Goal: Task Accomplishment & Management: Manage account settings

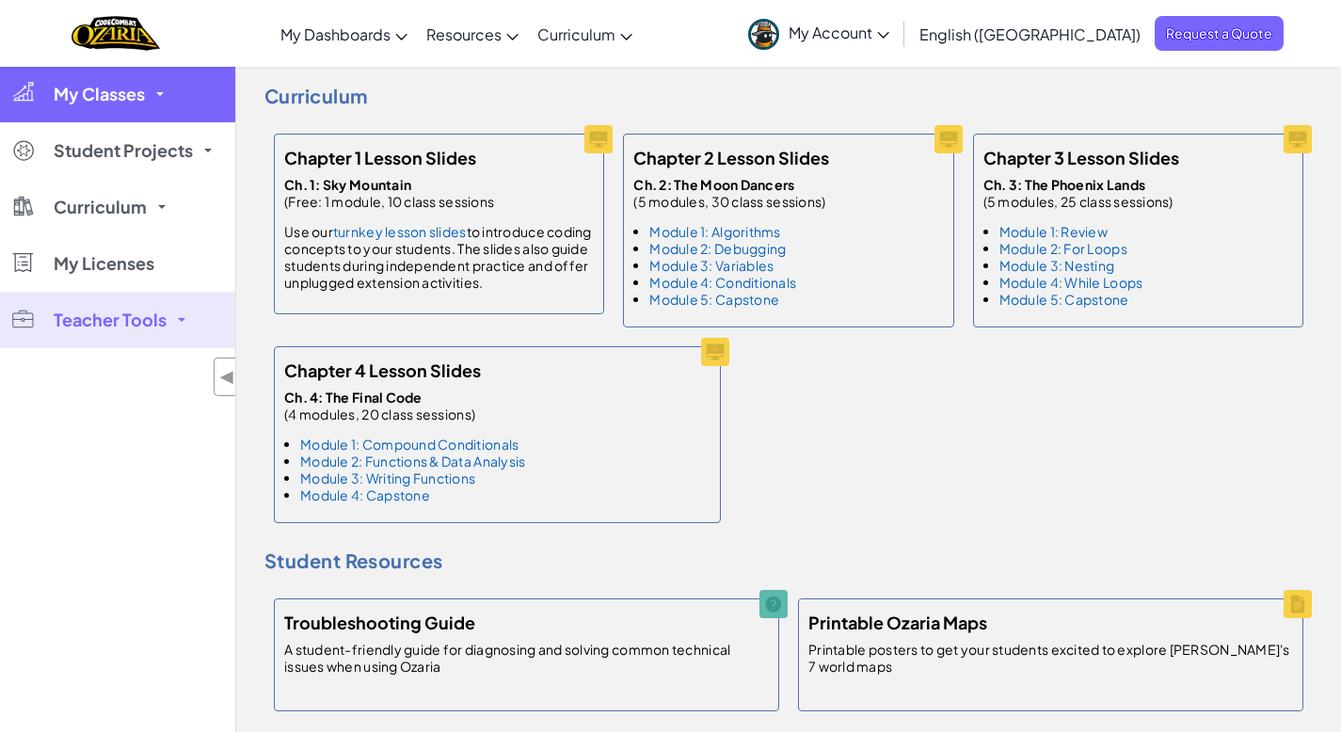
click at [115, 96] on span "My Classes" at bounding box center [99, 94] width 91 height 17
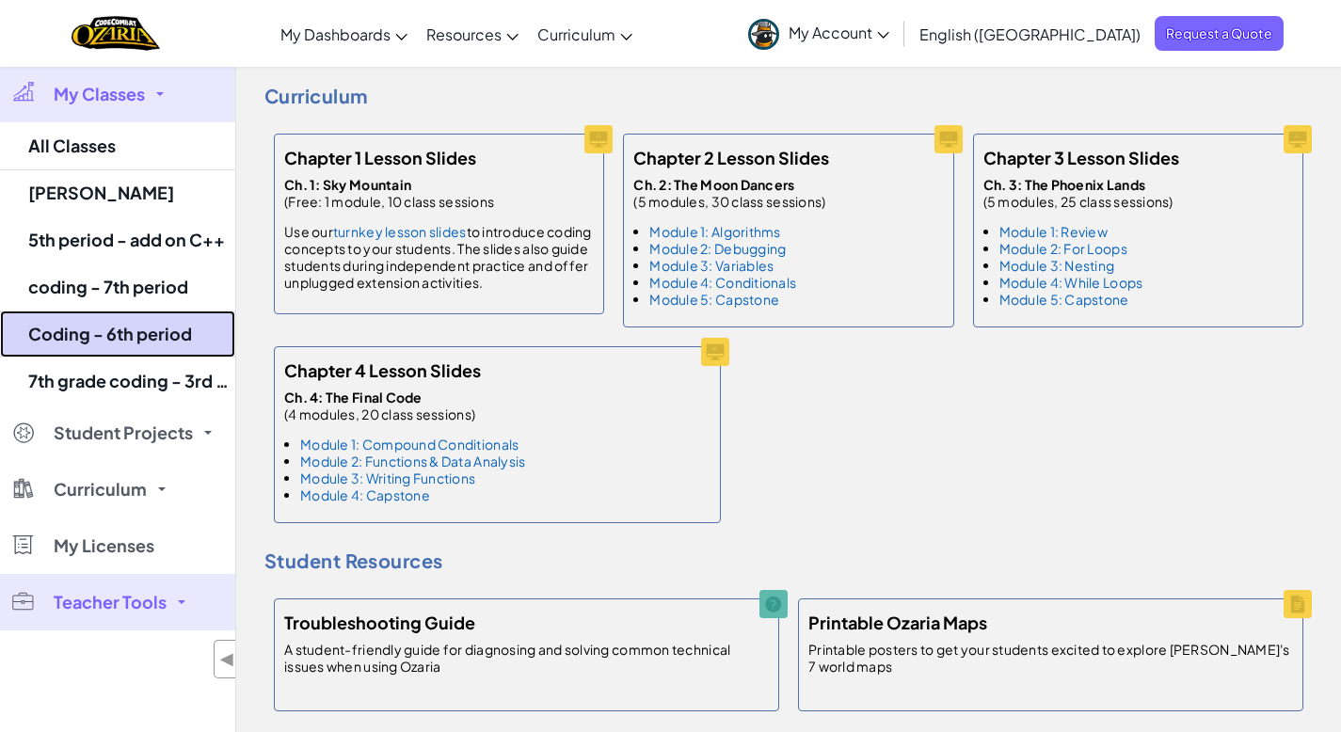
click at [136, 341] on link "Coding - 6th period" at bounding box center [117, 334] width 235 height 47
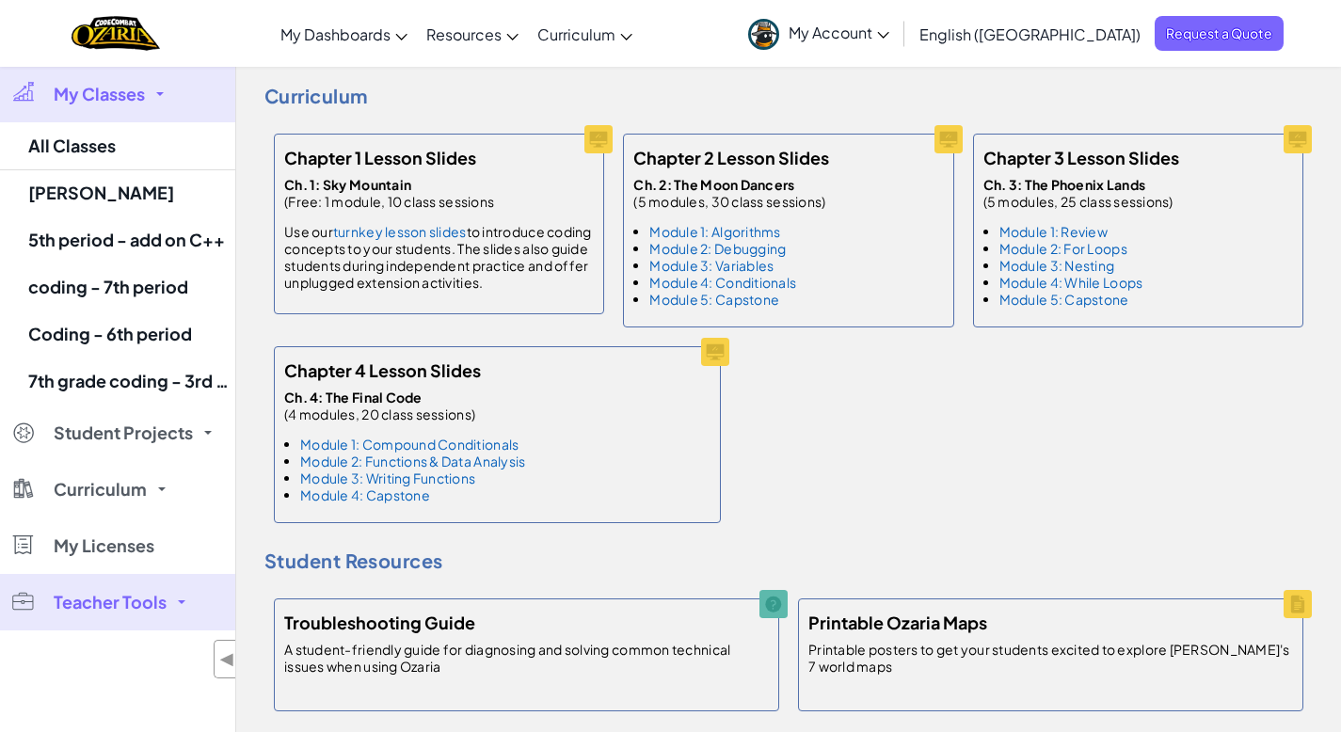
select select "5f0cb0b7a2492bba0b3520df"
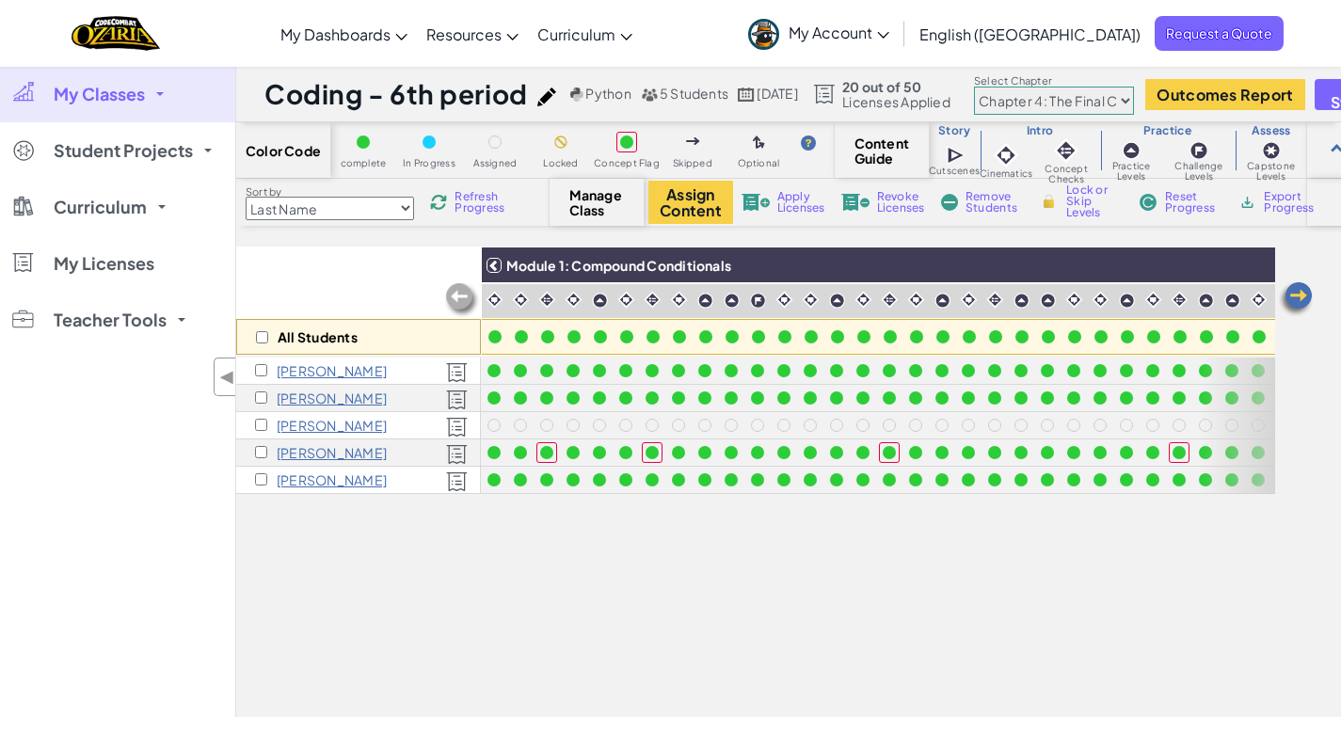
click at [1315, 294] on div "All Students Module 1: Compound Conditionals Module 2: Functions and Data Analy…" at bounding box center [788, 482] width 1105 height 471
click at [1304, 294] on img at bounding box center [1296, 299] width 38 height 38
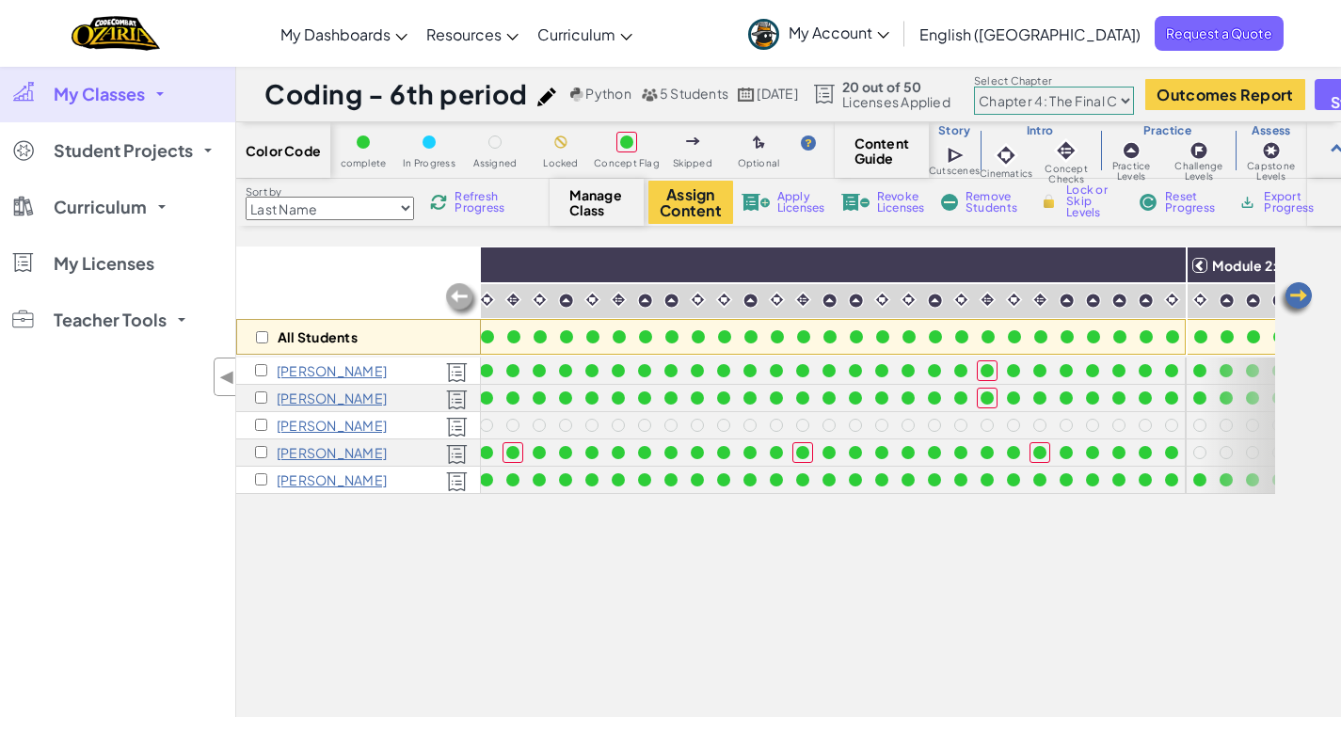
click at [1288, 295] on img at bounding box center [1296, 299] width 38 height 38
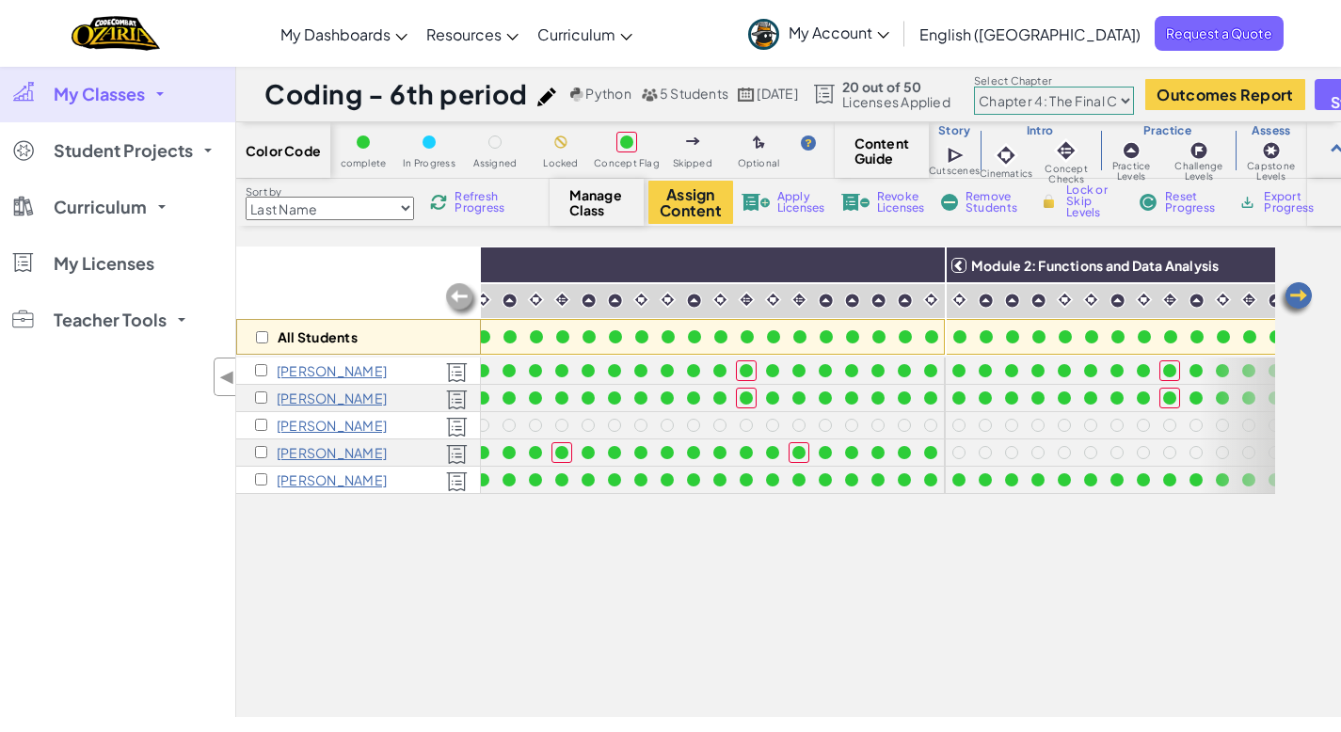
click at [1288, 295] on img at bounding box center [1296, 299] width 38 height 38
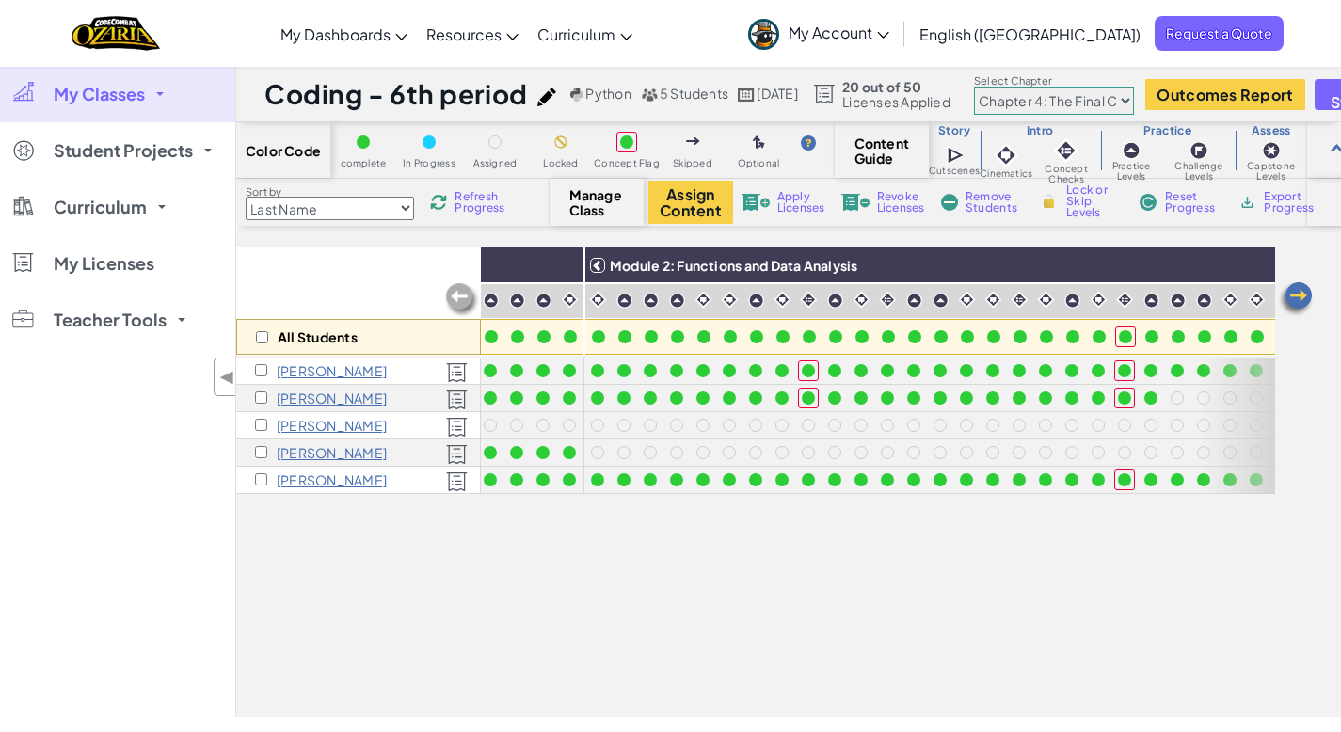
click at [1288, 295] on img at bounding box center [1296, 299] width 38 height 38
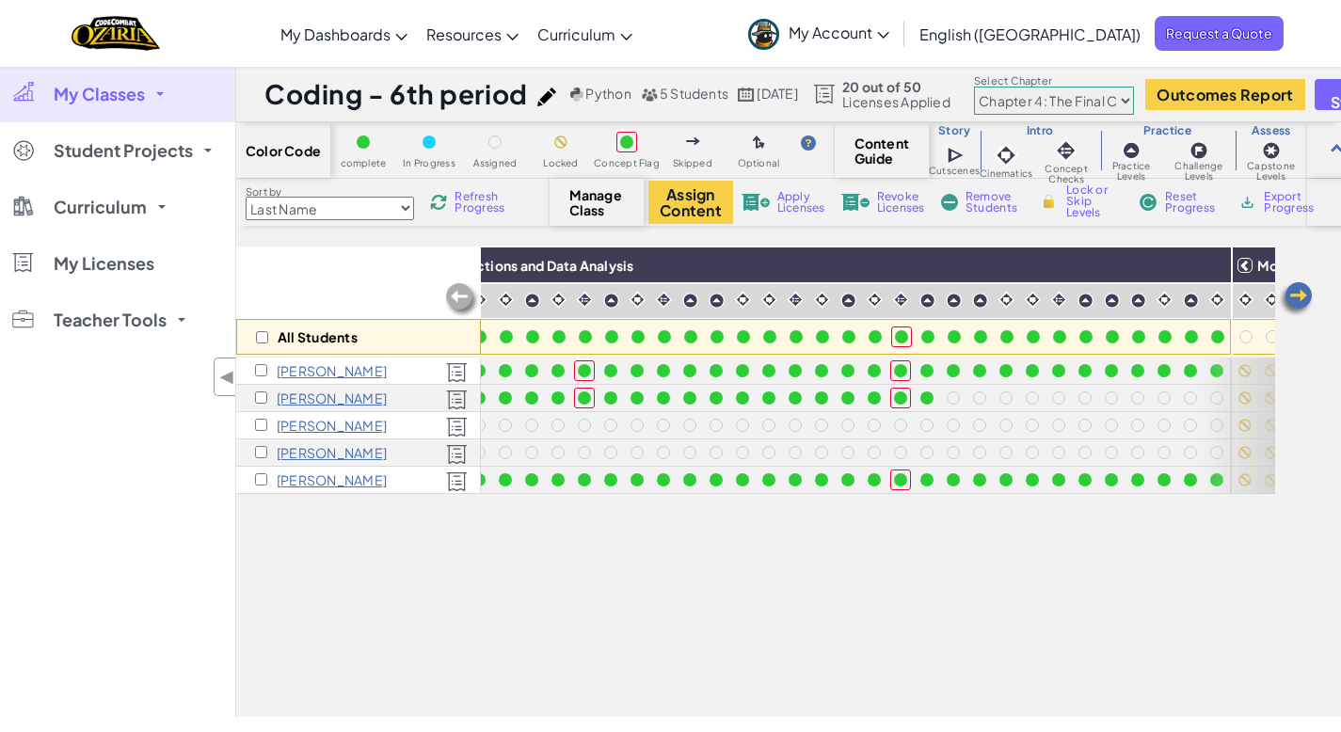
click at [1288, 295] on img at bounding box center [1296, 299] width 38 height 38
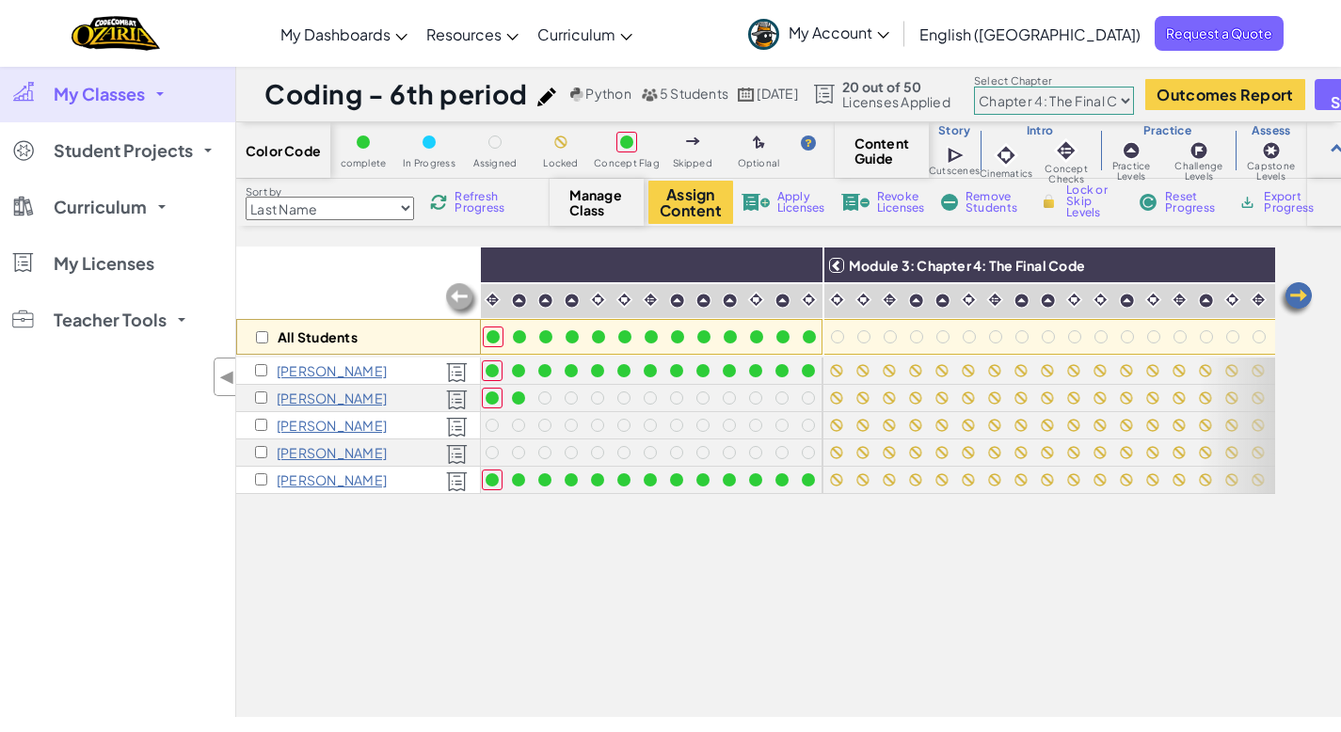
click at [1288, 295] on img at bounding box center [1296, 299] width 38 height 38
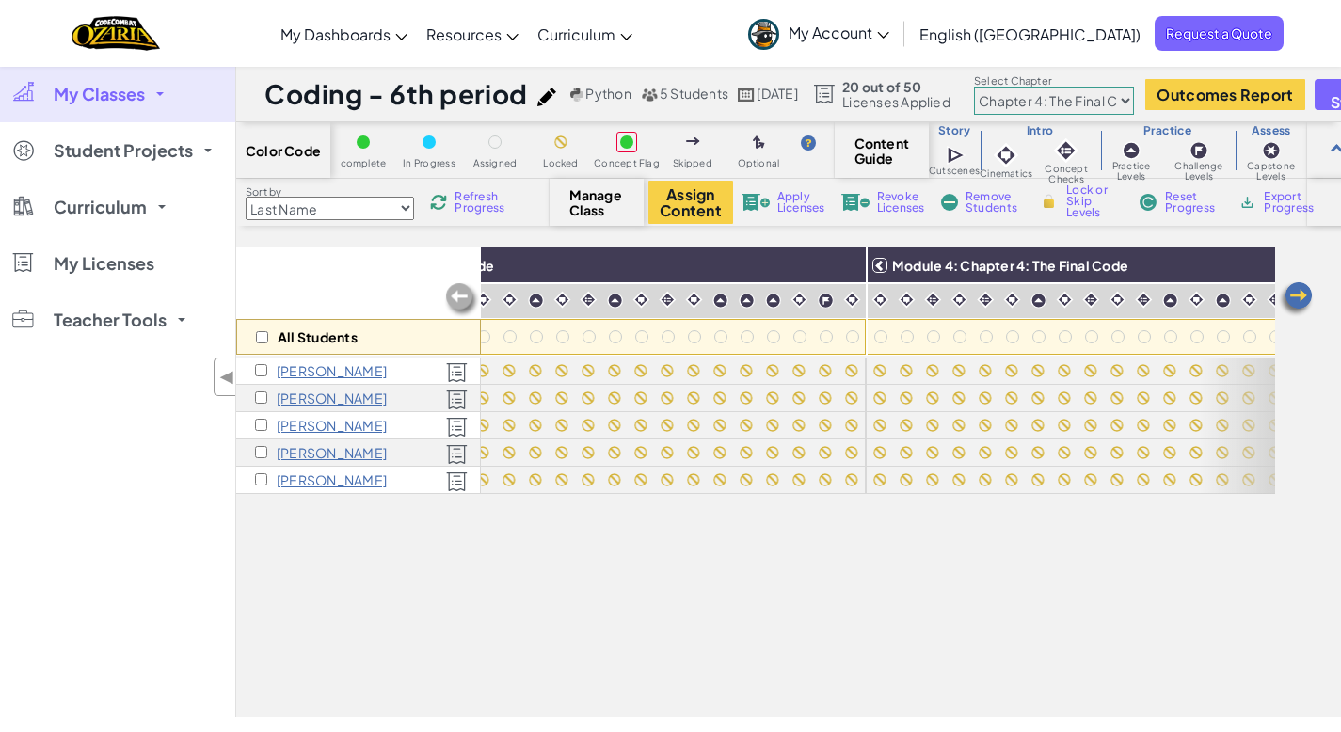
scroll to position [0, 2258]
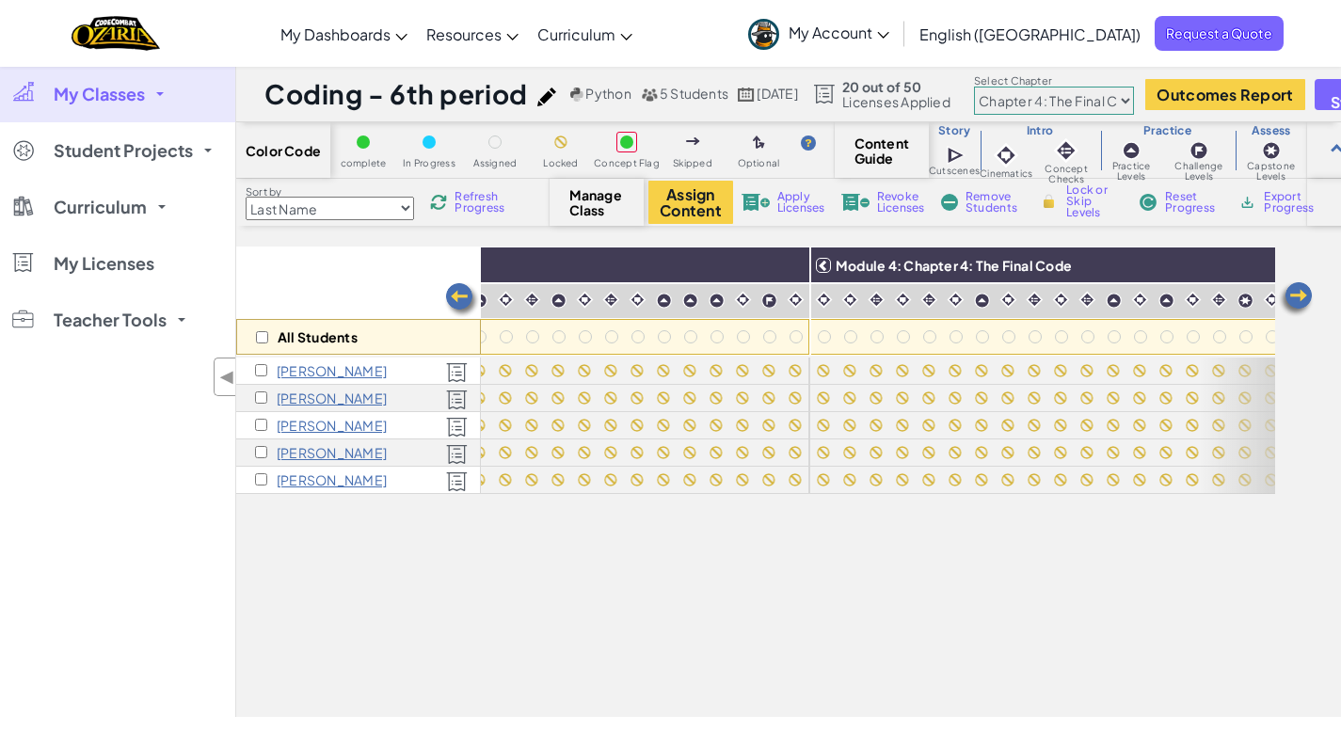
click at [458, 293] on img at bounding box center [462, 300] width 38 height 38
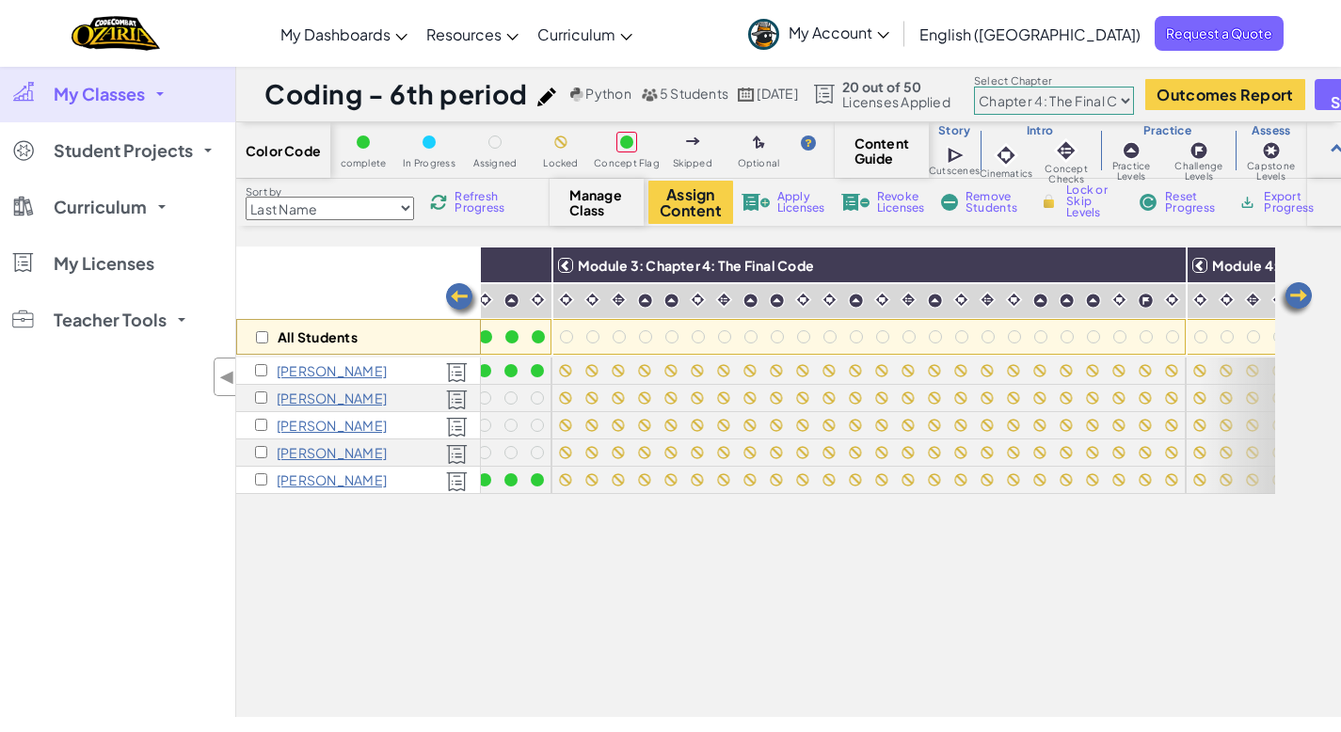
click at [458, 293] on img at bounding box center [462, 300] width 38 height 38
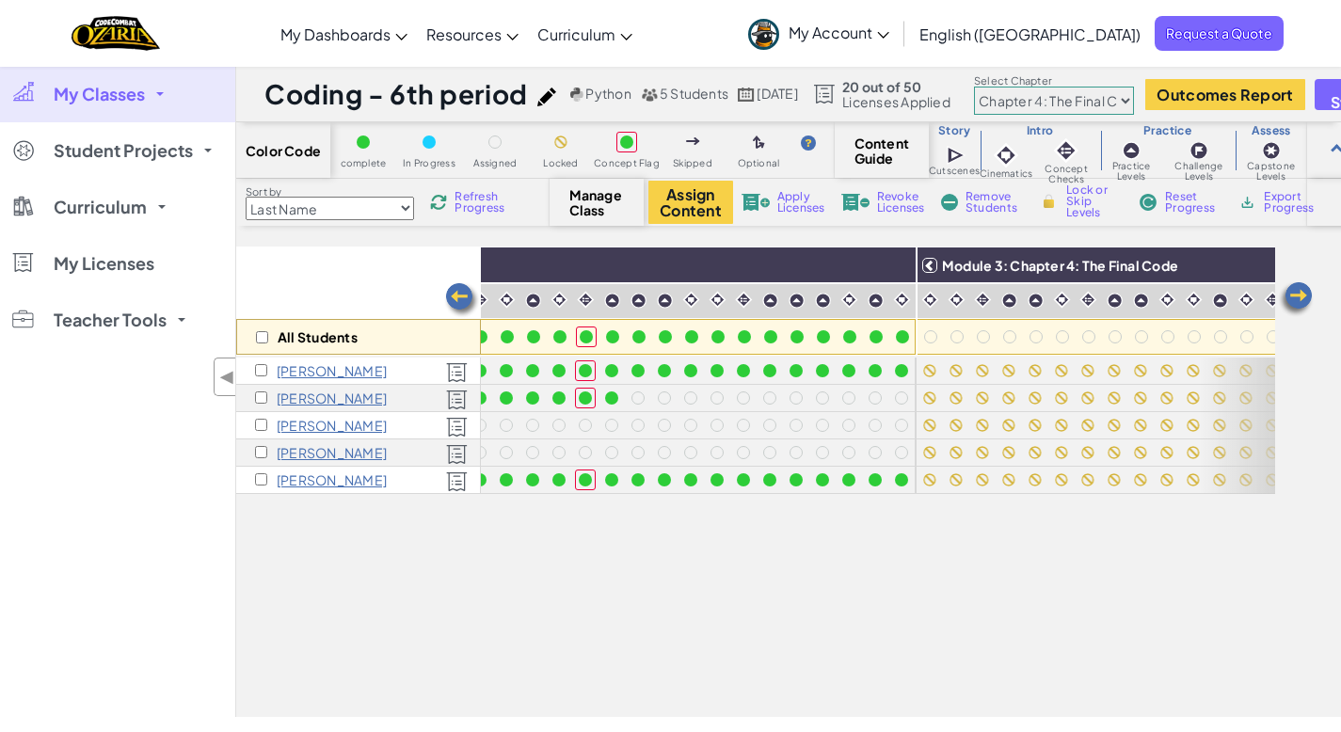
scroll to position [0, 1506]
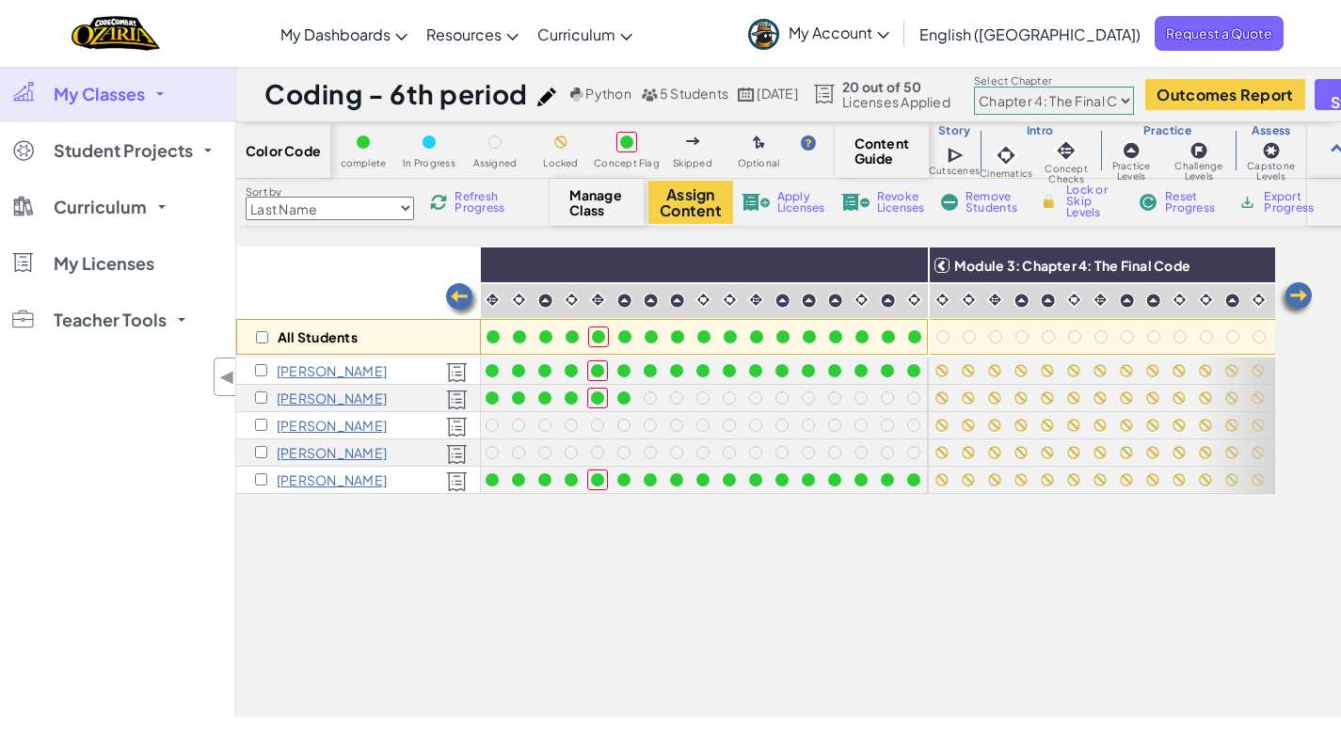
click at [1300, 297] on img at bounding box center [1296, 299] width 38 height 38
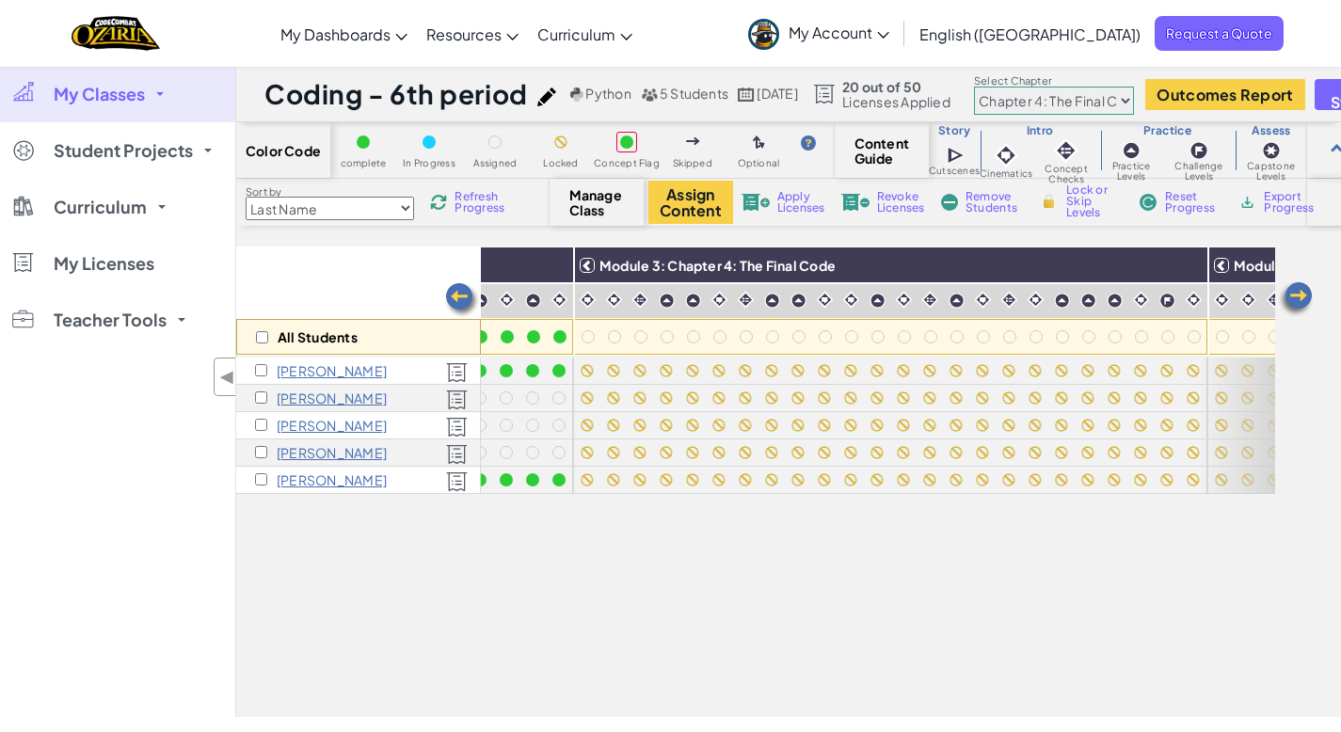
scroll to position [0, 1882]
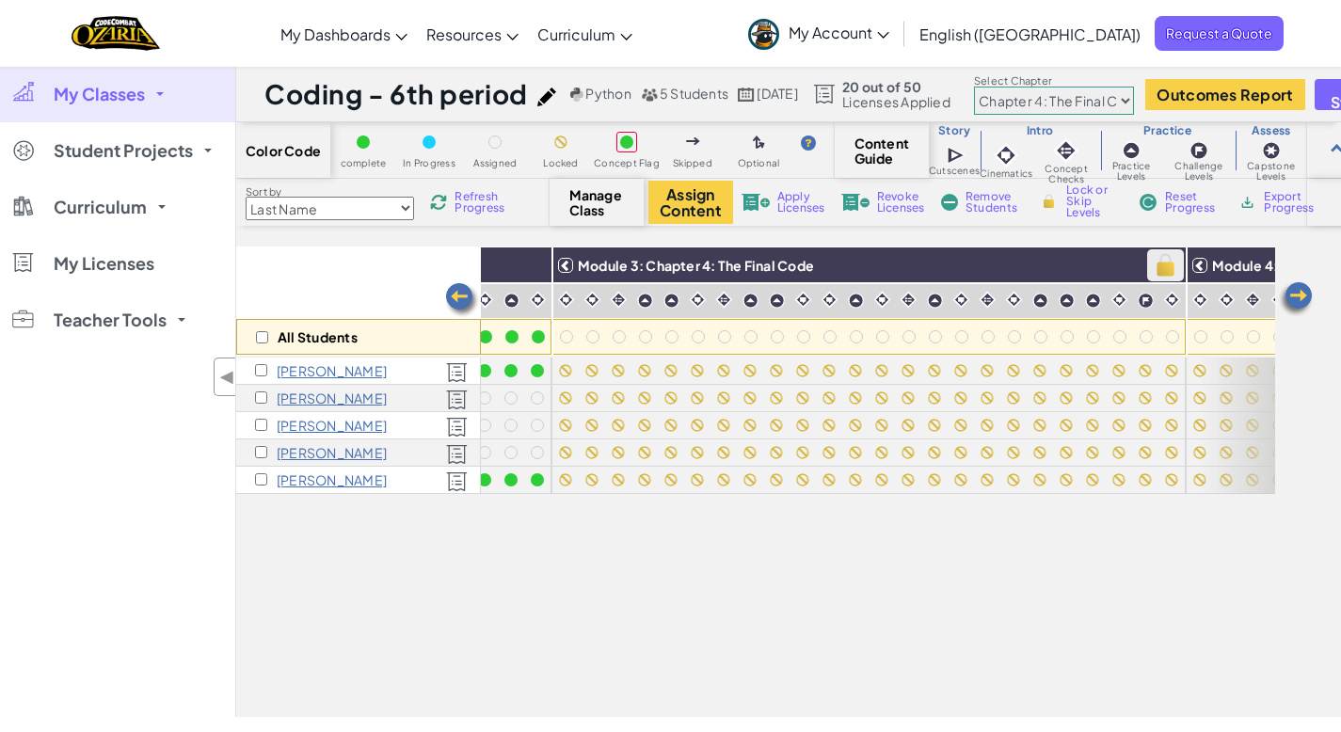
click at [1173, 263] on img at bounding box center [1165, 265] width 33 height 28
checkbox input "true"
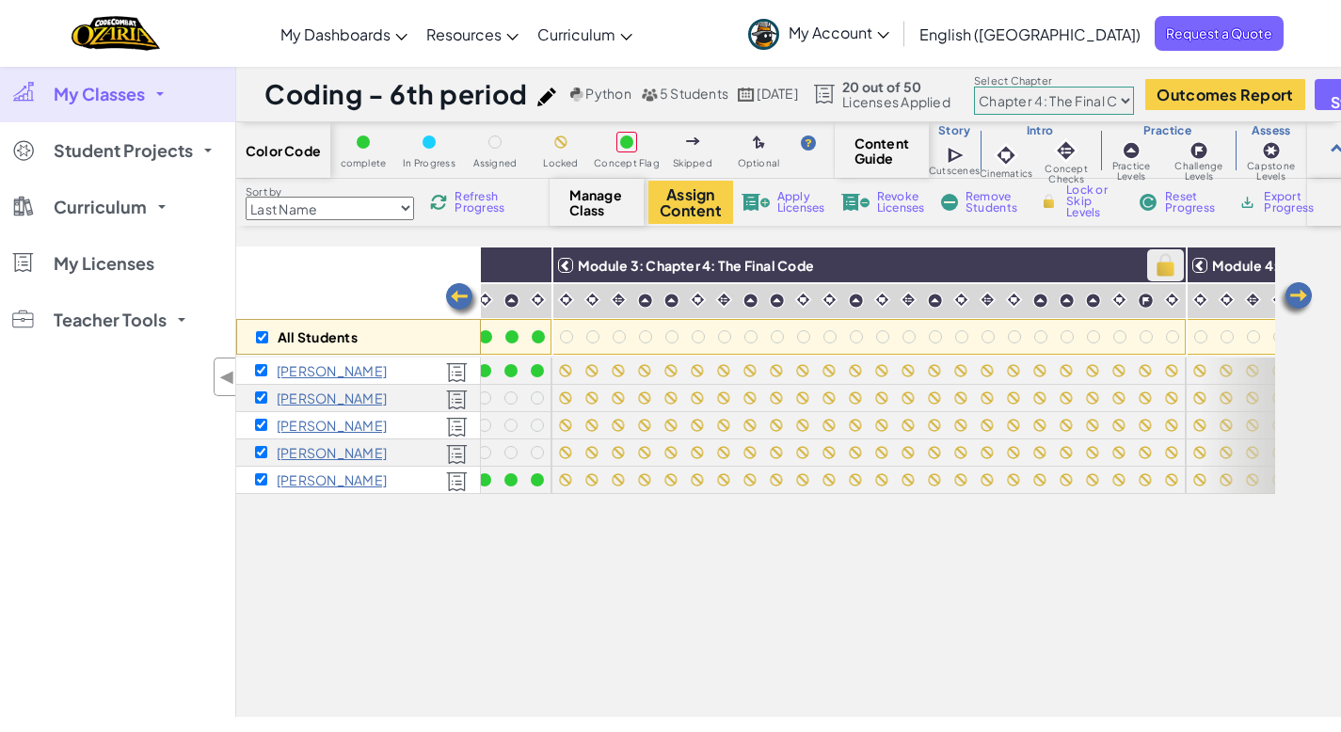
checkbox input "true"
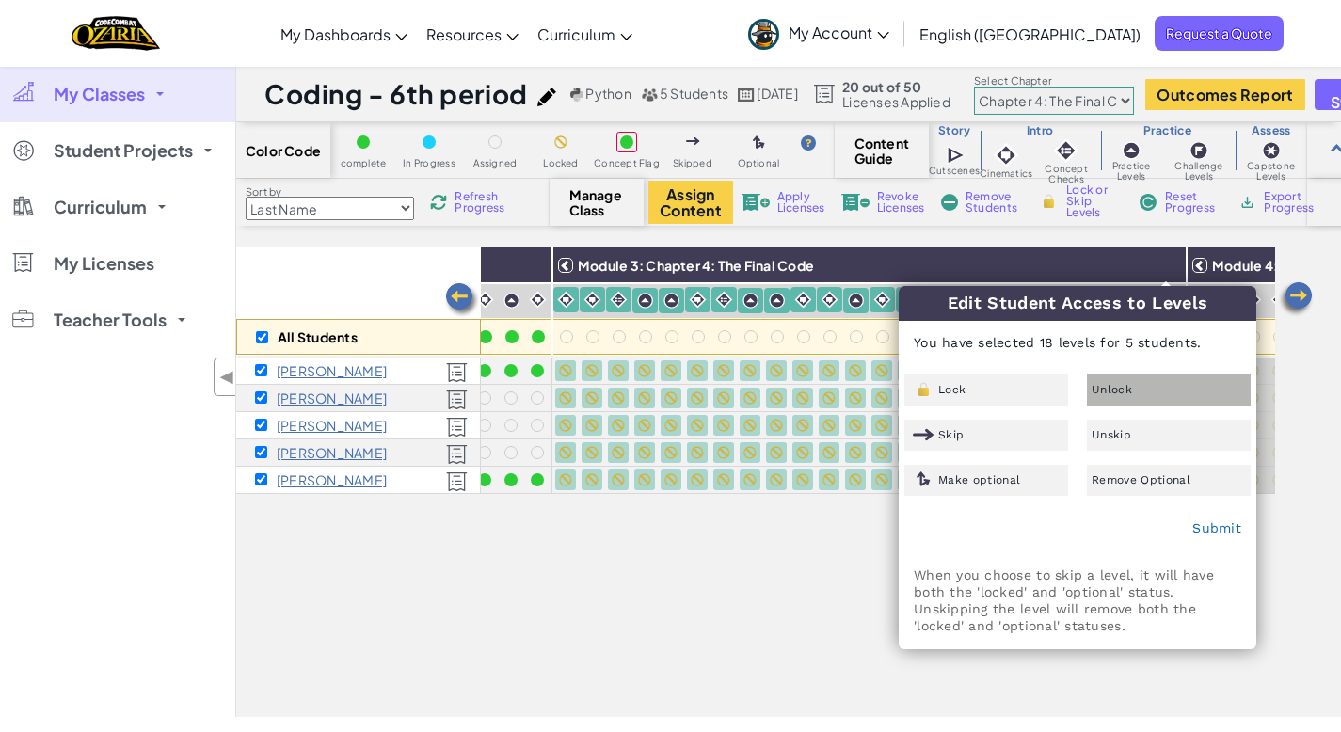
click at [1146, 388] on div "Unlock" at bounding box center [1169, 390] width 164 height 31
click at [1209, 519] on div "Submit" at bounding box center [1078, 528] width 356 height 47
click at [1207, 527] on link "Submit" at bounding box center [1216, 527] width 49 height 15
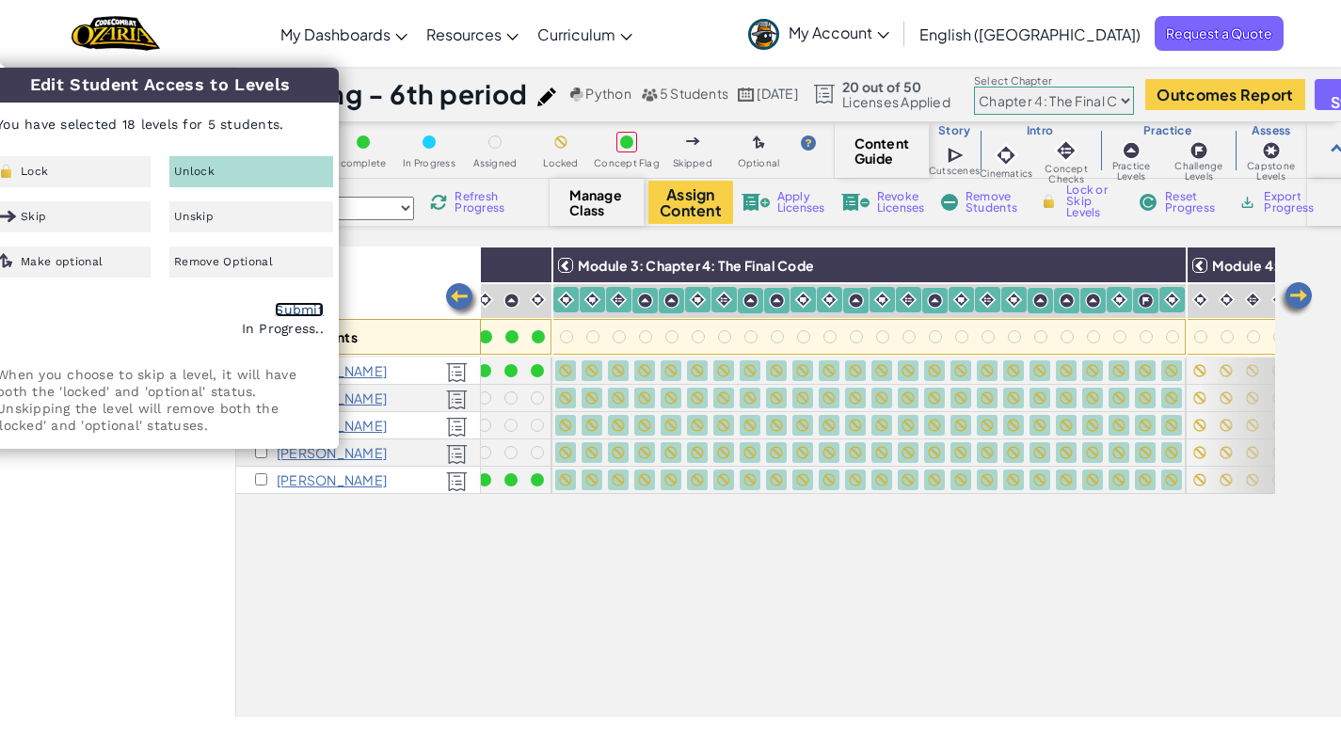
checkbox input "false"
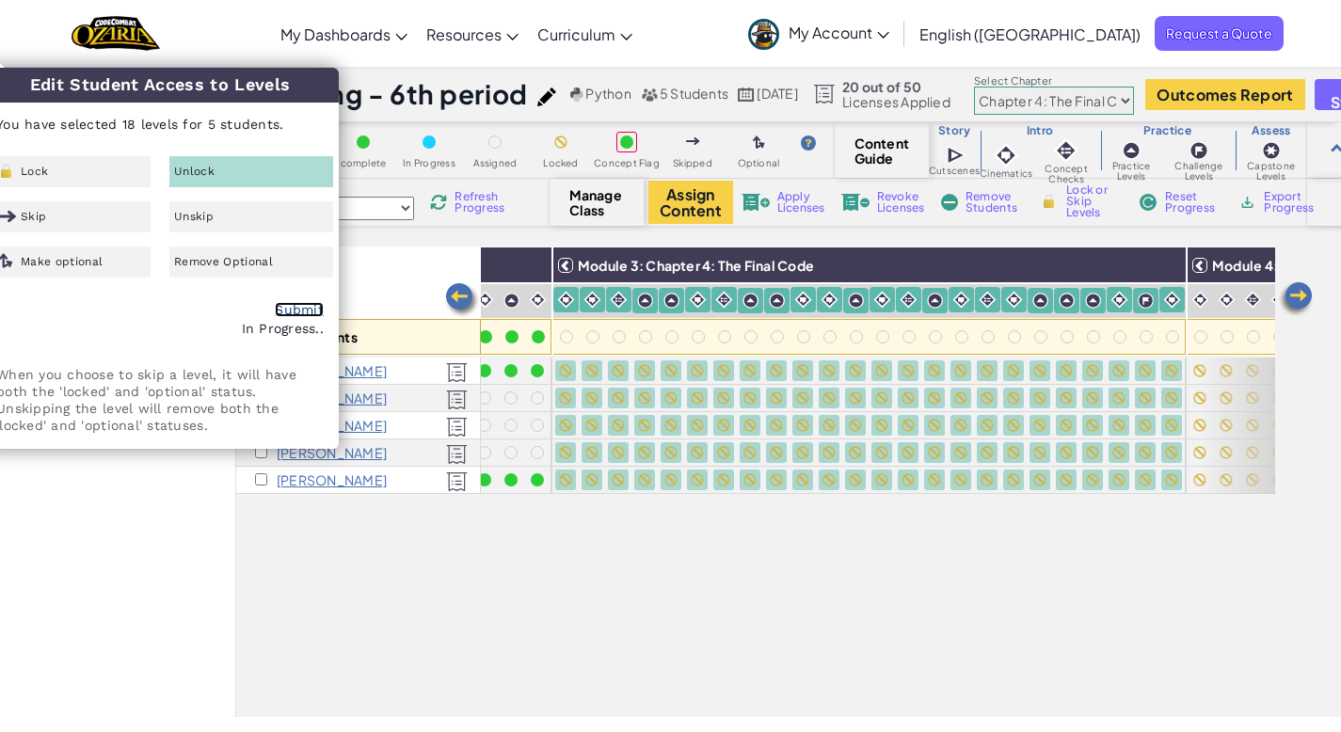
checkbox input "false"
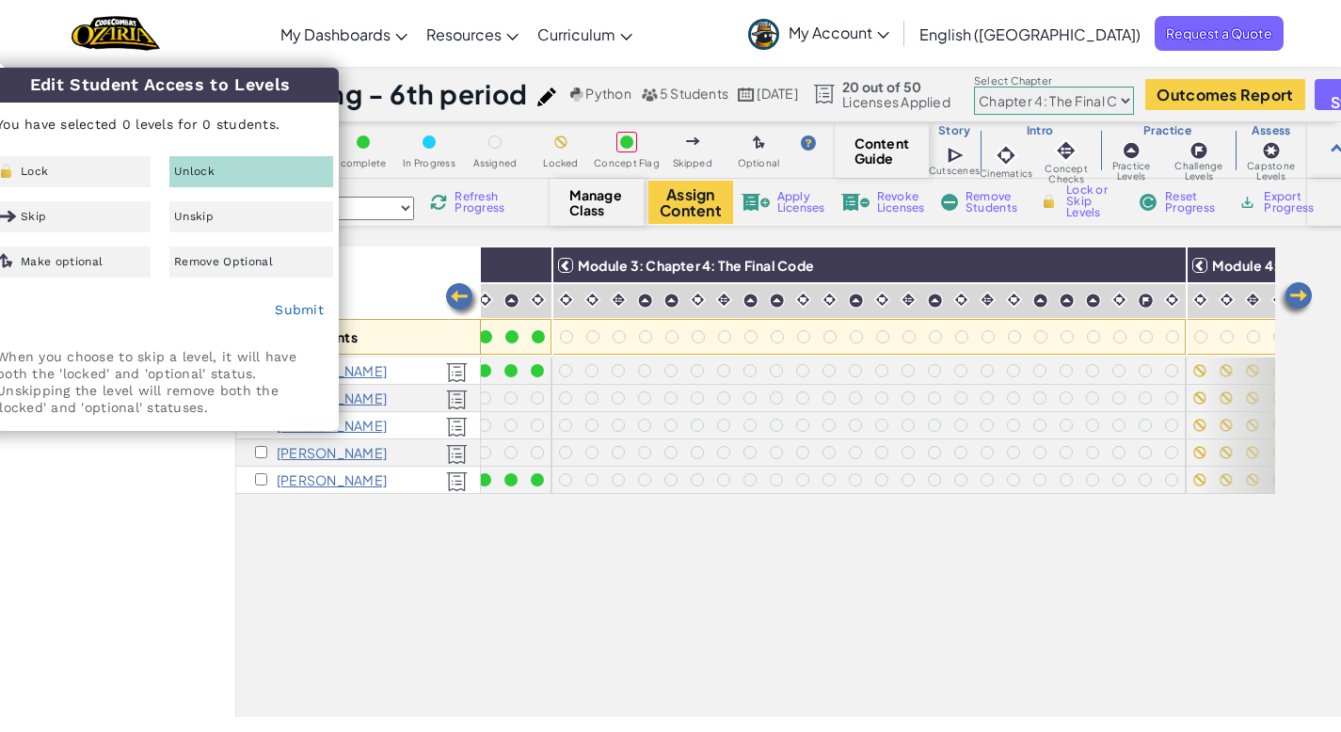
click at [535, 534] on div "All Students Module 1: Compound Conditionals Module 2: Functions and Data Analy…" at bounding box center [755, 377] width 1039 height 638
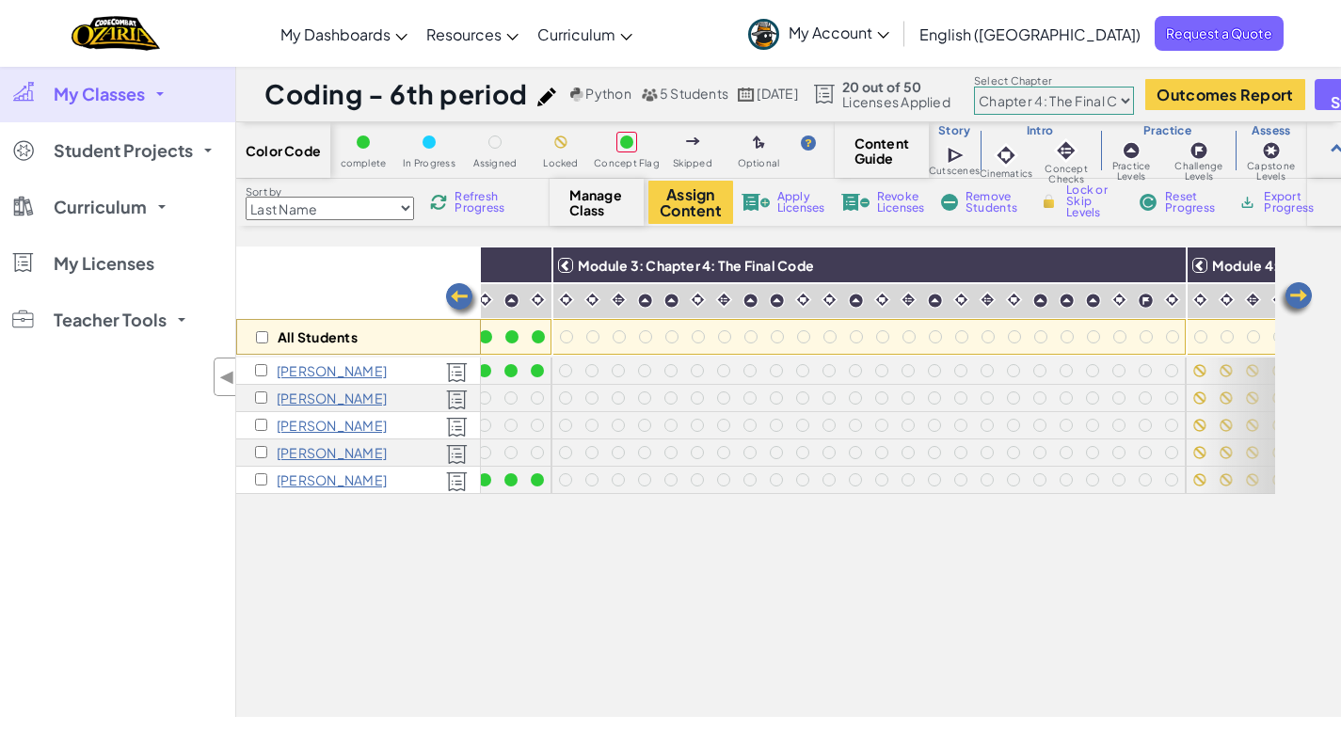
click at [460, 298] on img at bounding box center [462, 300] width 38 height 38
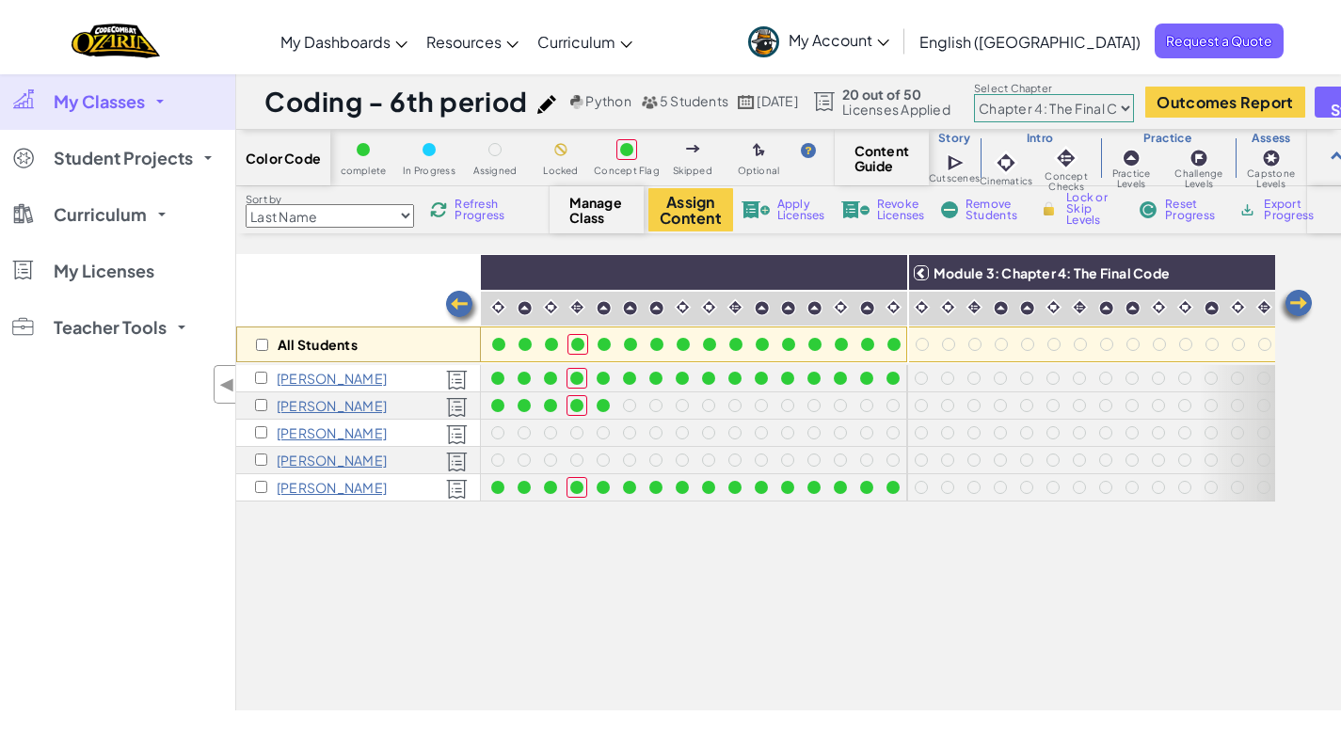
scroll to position [0, 1506]
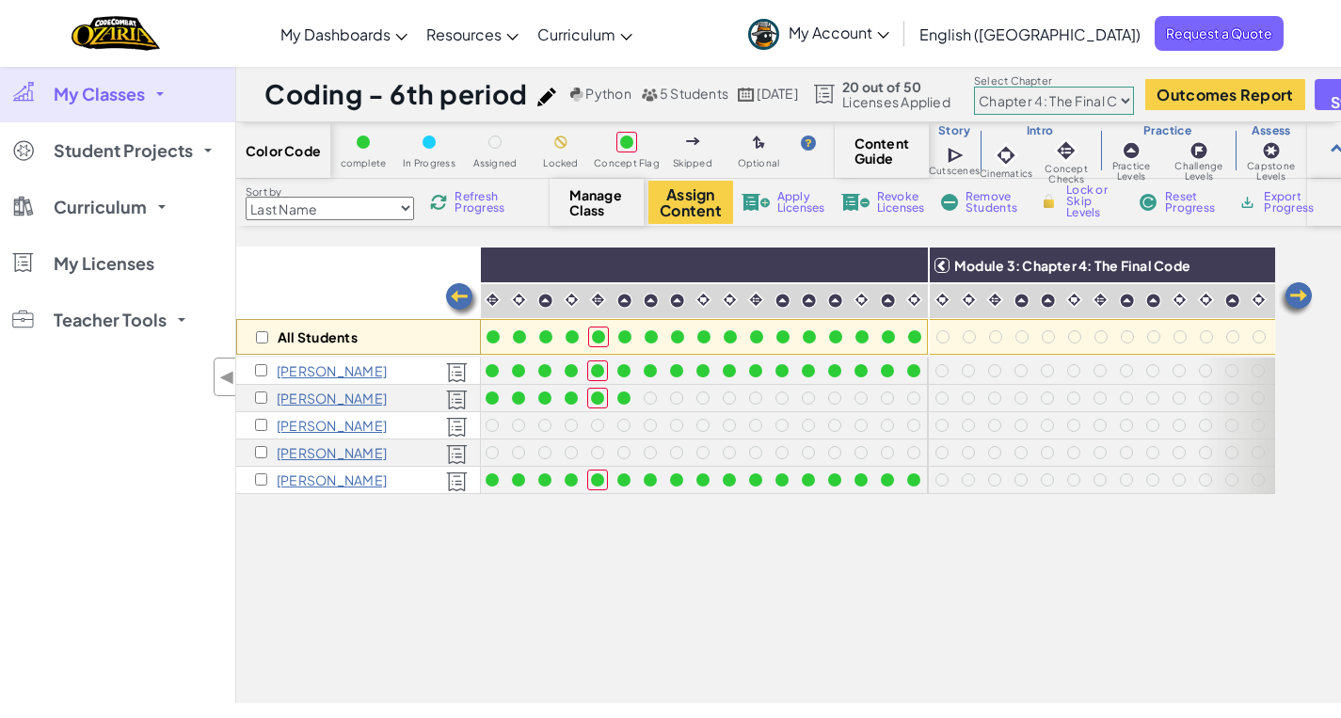
click at [281, 656] on div "All Students Module 1: Compound Conditionals Module 2: Functions and Data Analy…" at bounding box center [755, 370] width 1039 height 624
click at [470, 208] on span "Refresh Progress" at bounding box center [484, 202] width 58 height 23
click at [1134, 97] on select "Chapter 1: Sky Mountain Chapter 2: The Moon Dancers Chapter 3: The Phoenix Land…" at bounding box center [1054, 101] width 160 height 28
click at [1013, 87] on select "Chapter 1: Sky Mountain Chapter 2: The Moon Dancers Chapter 3: The Phoenix Land…" at bounding box center [1054, 101] width 160 height 28
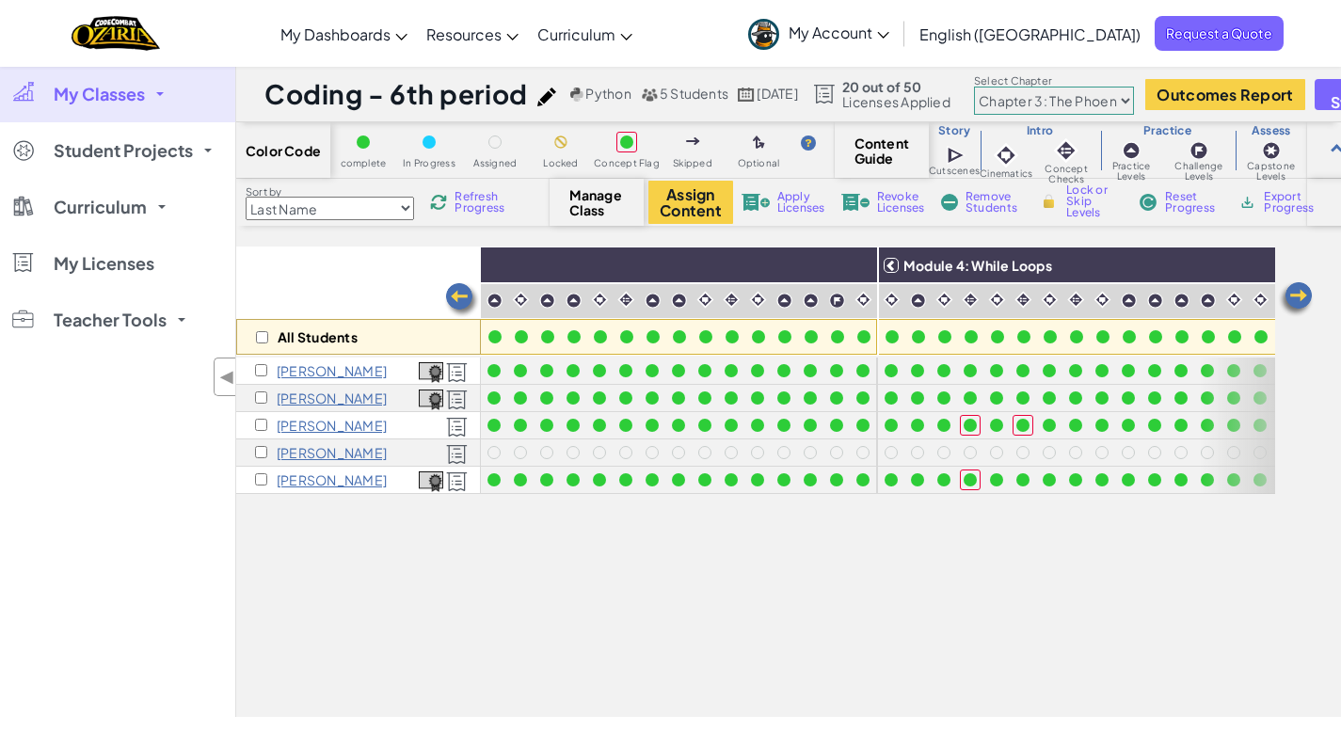
click at [1297, 292] on img at bounding box center [1296, 299] width 38 height 38
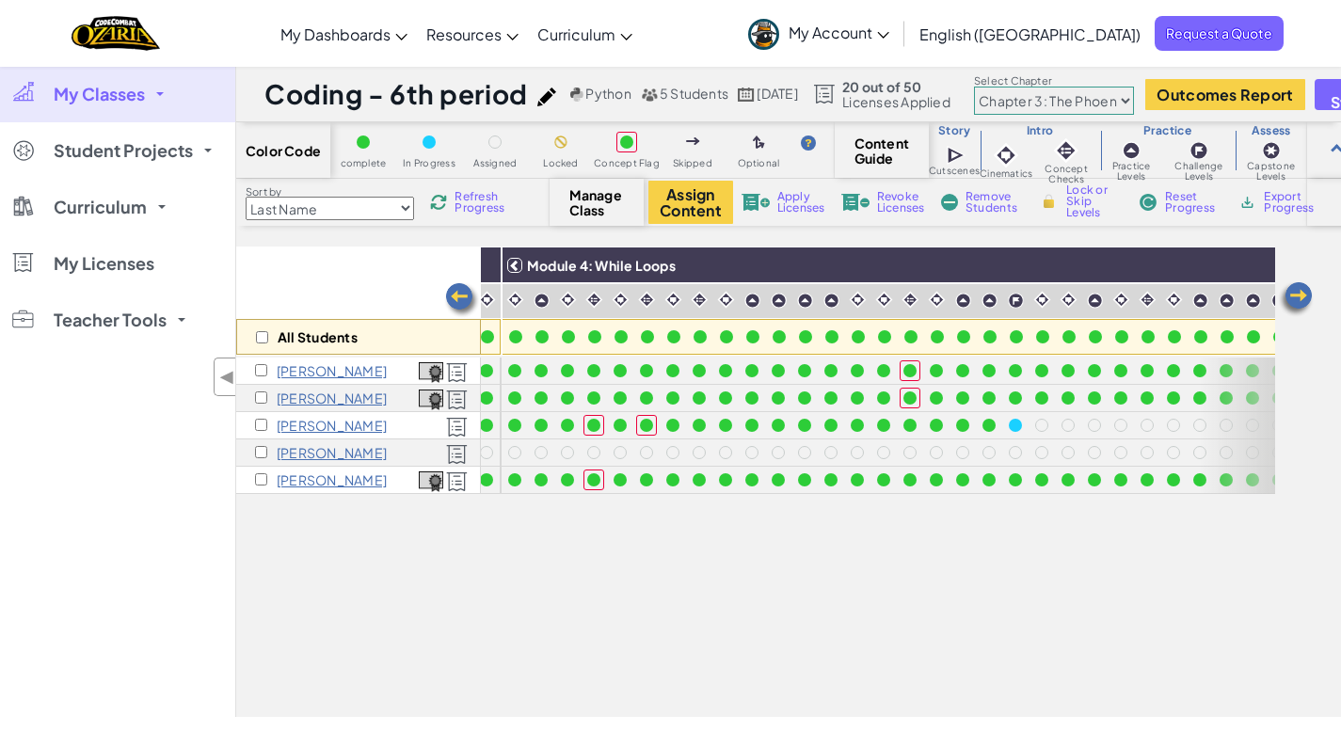
click at [1297, 292] on img at bounding box center [1296, 299] width 38 height 38
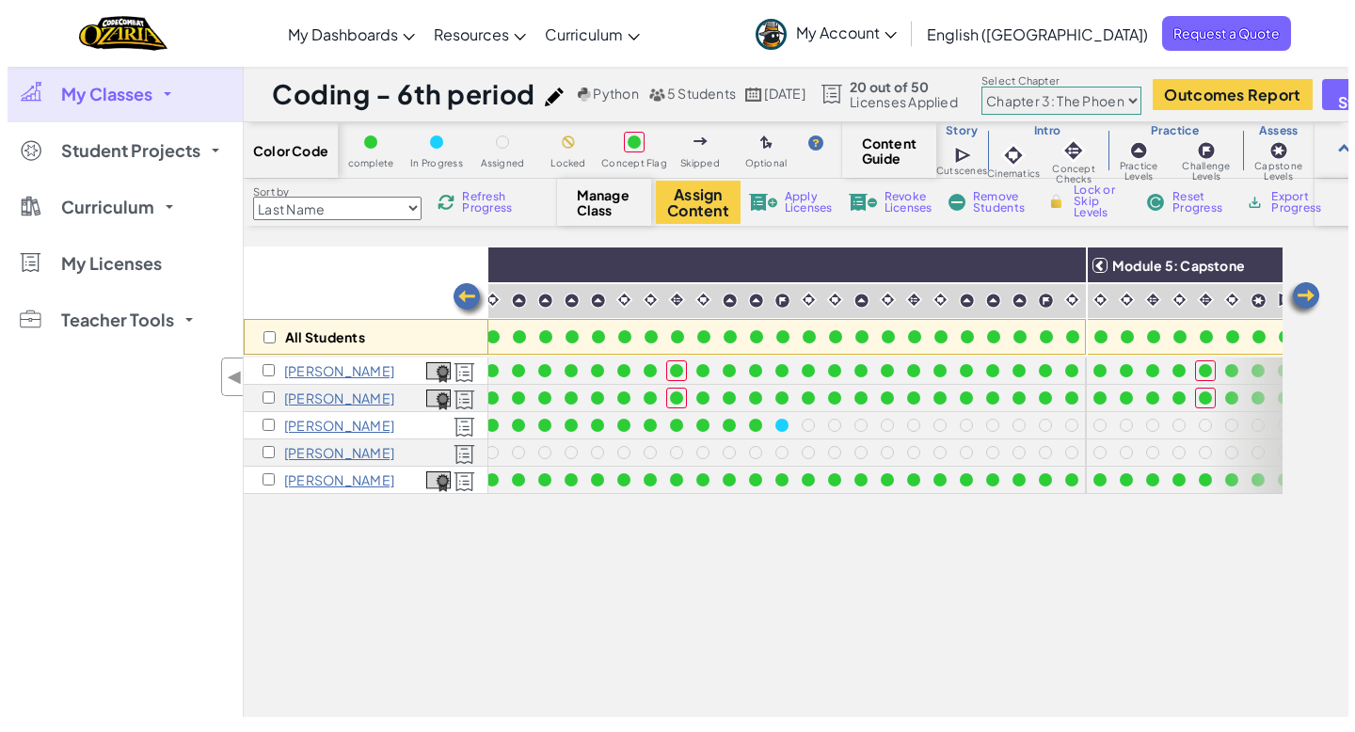
scroll to position [0, 2154]
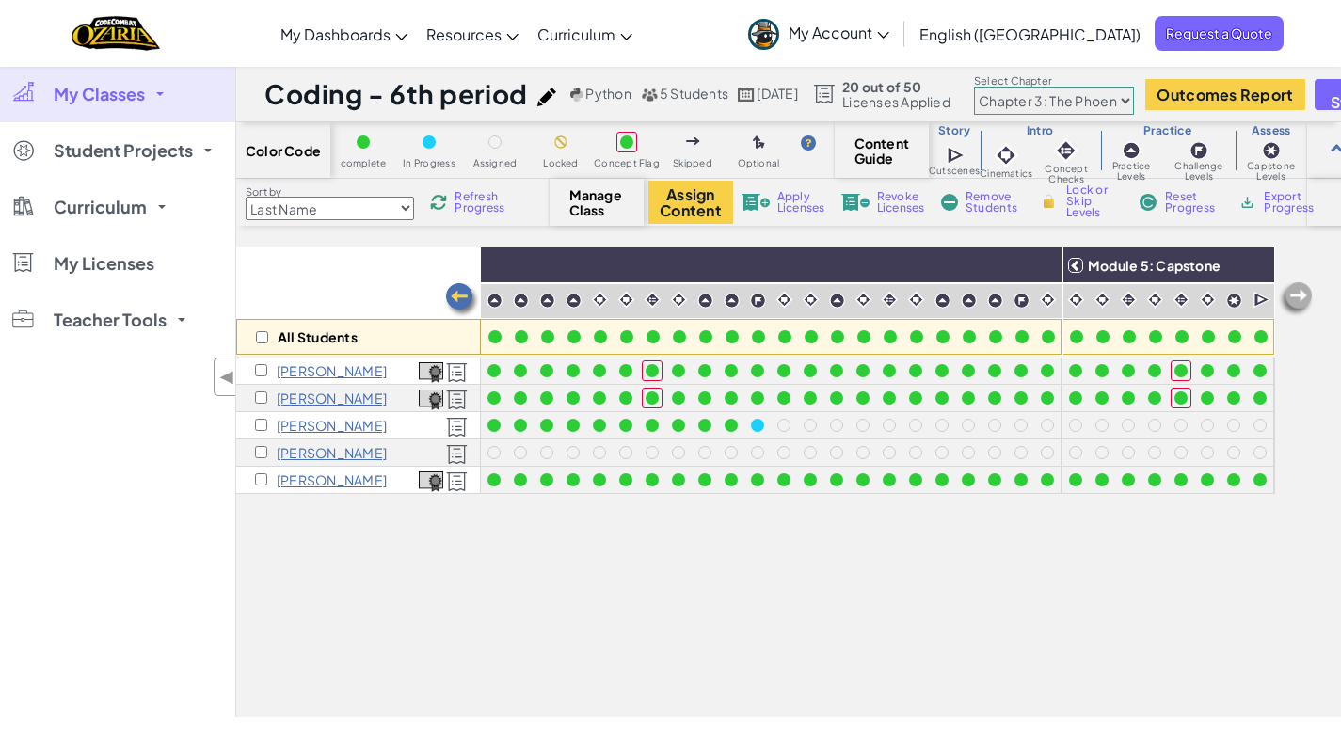
click at [490, 202] on span "Refresh Progress" at bounding box center [484, 202] width 58 height 23
click at [488, 202] on span "Refresh Progress" at bounding box center [484, 202] width 58 height 23
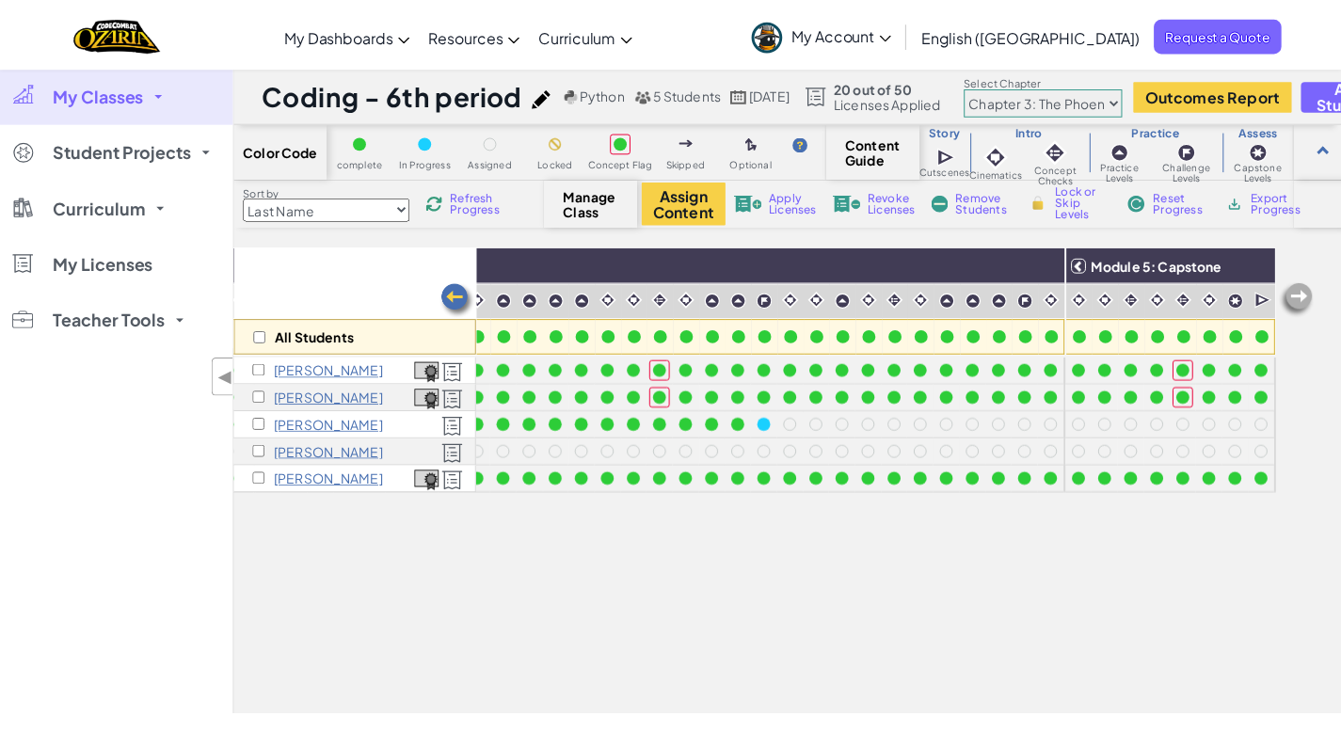
scroll to position [0, 2126]
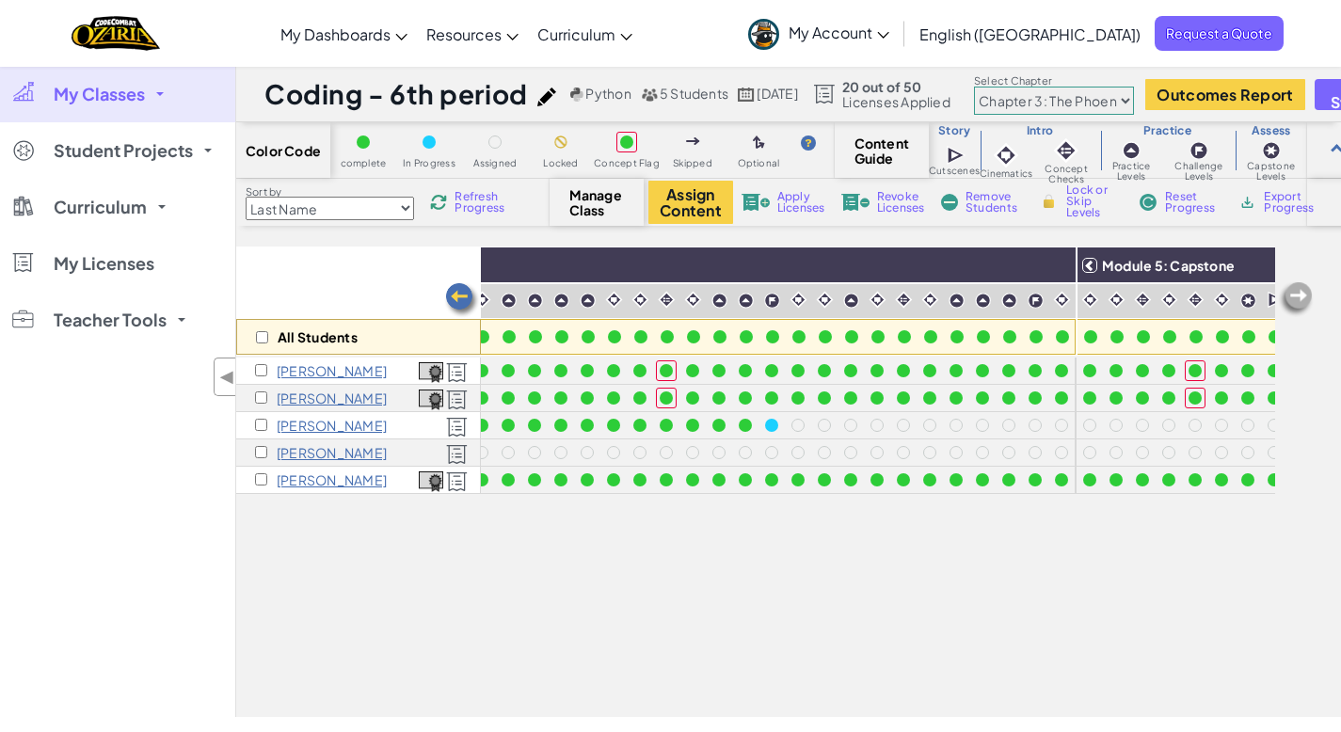
click at [490, 202] on span "Refresh Progress" at bounding box center [484, 202] width 58 height 23
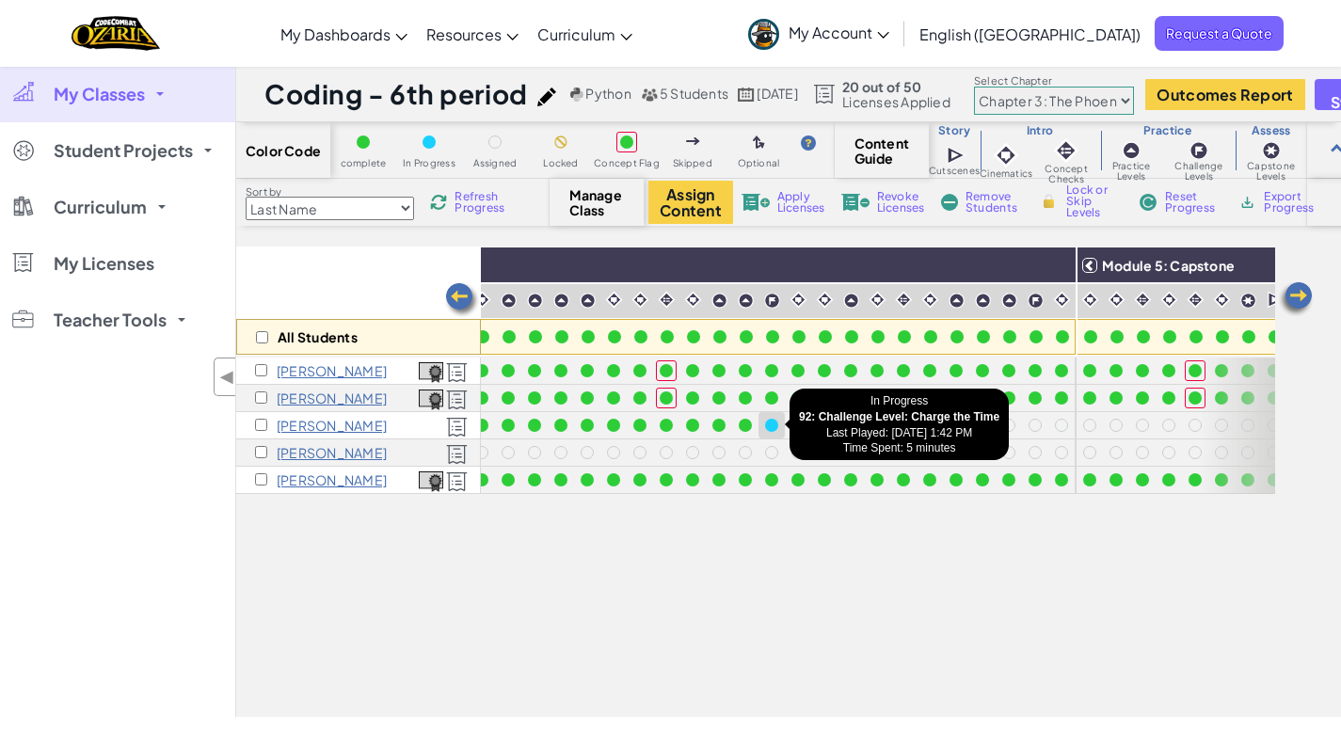
click at [778, 424] on div at bounding box center [771, 425] width 21 height 21
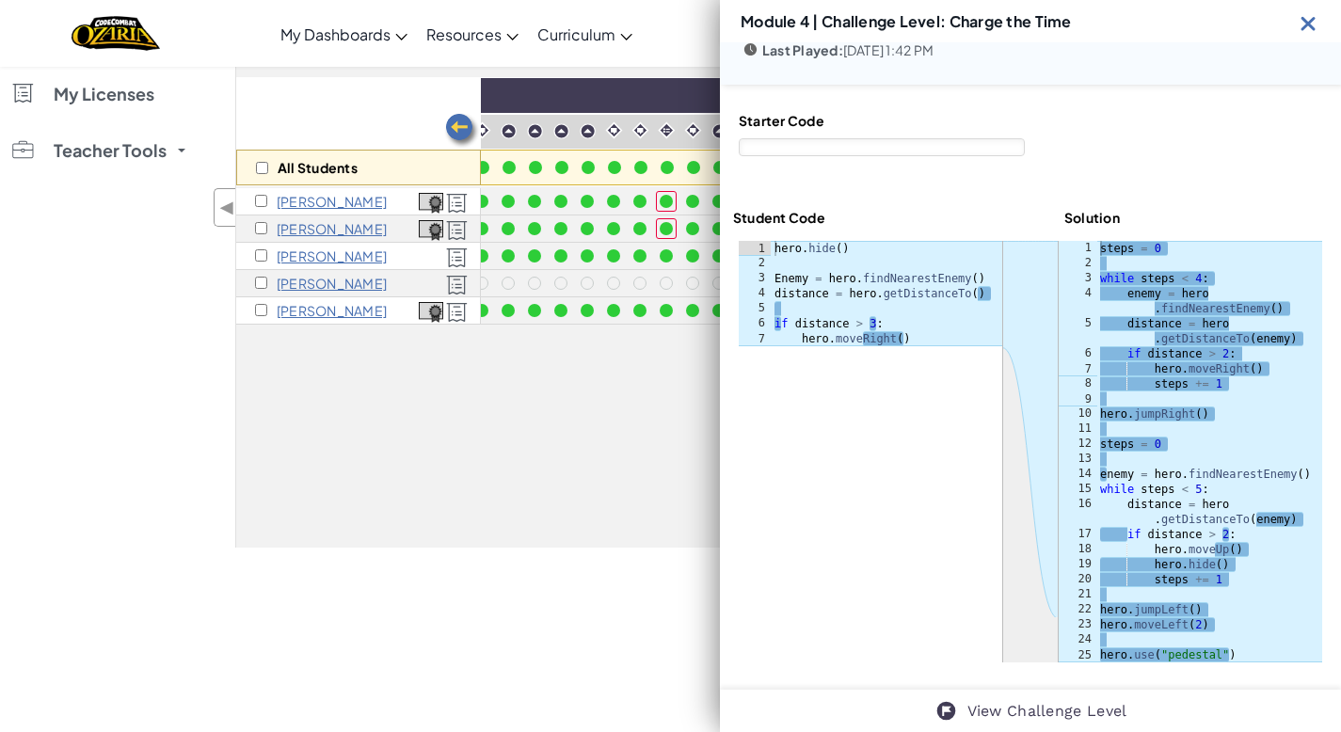
scroll to position [170, 0]
click at [1305, 21] on img at bounding box center [1309, 23] width 24 height 24
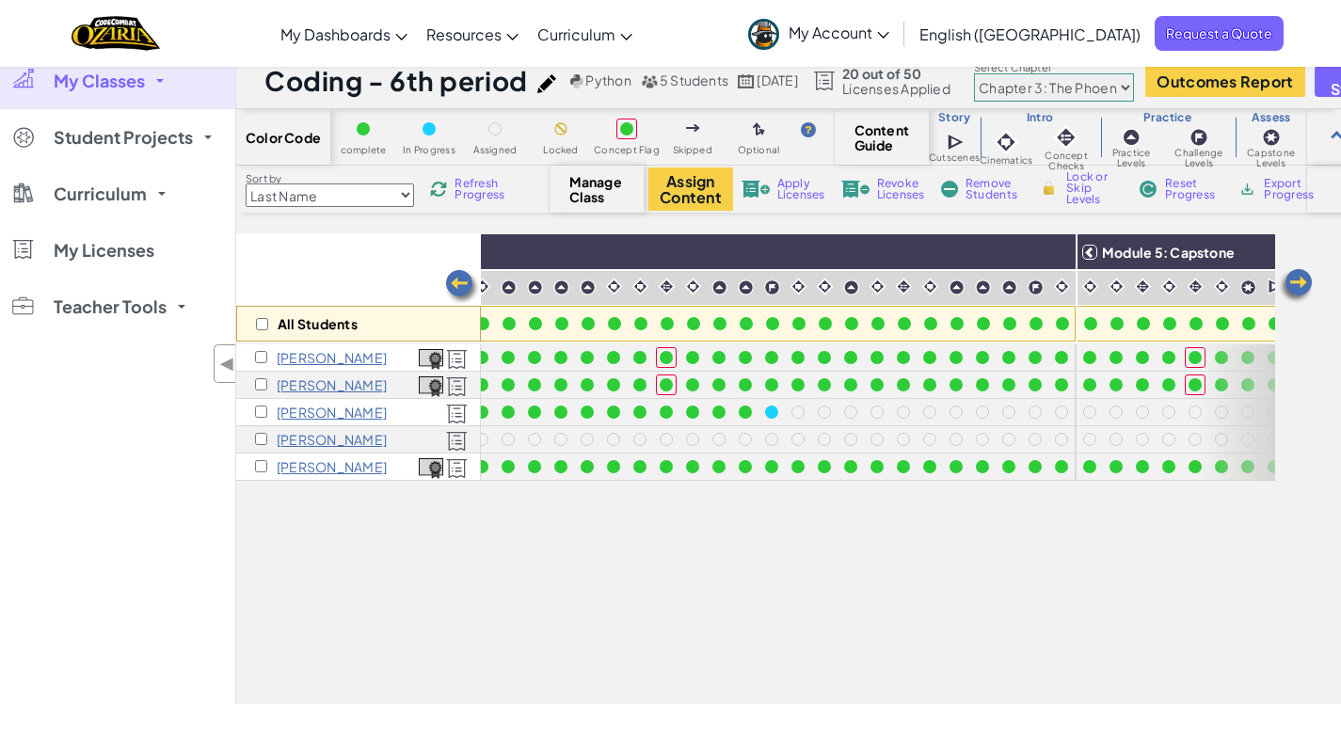
scroll to position [0, 0]
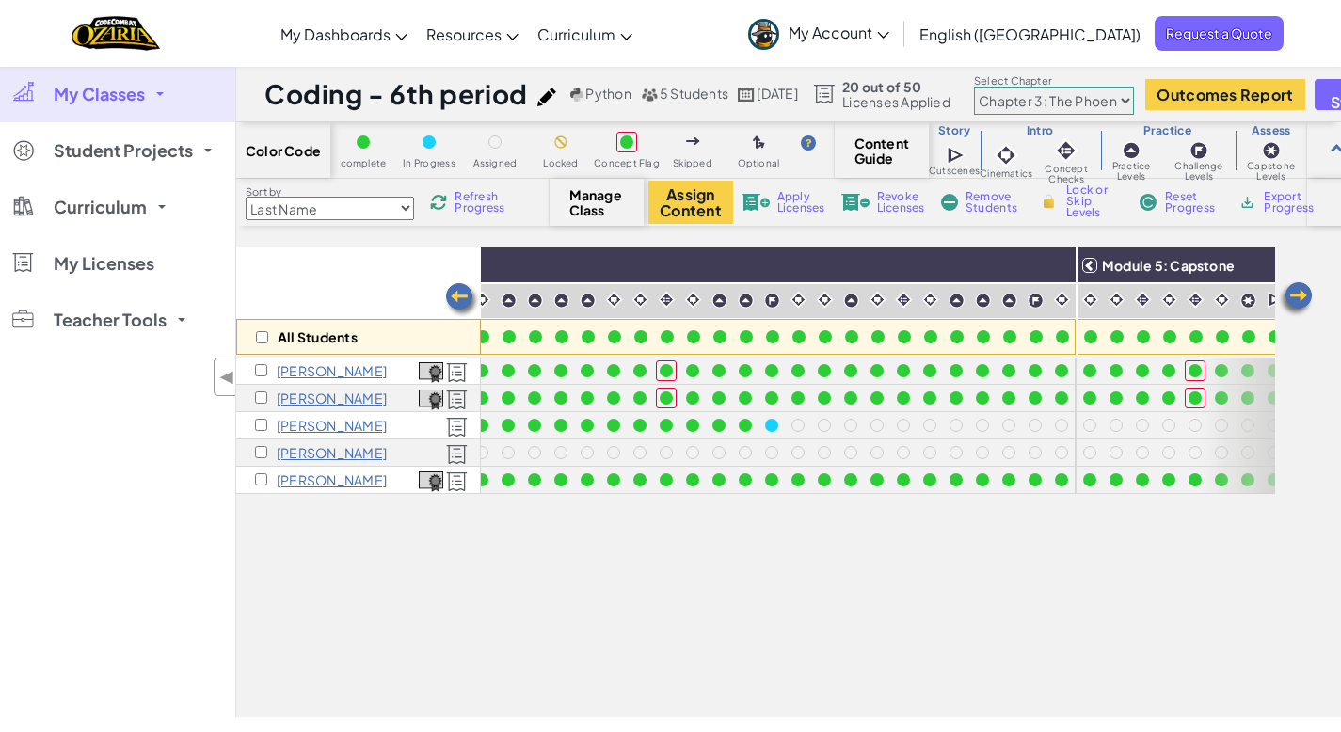
click at [474, 205] on span "Refresh Progress" at bounding box center [484, 202] width 58 height 23
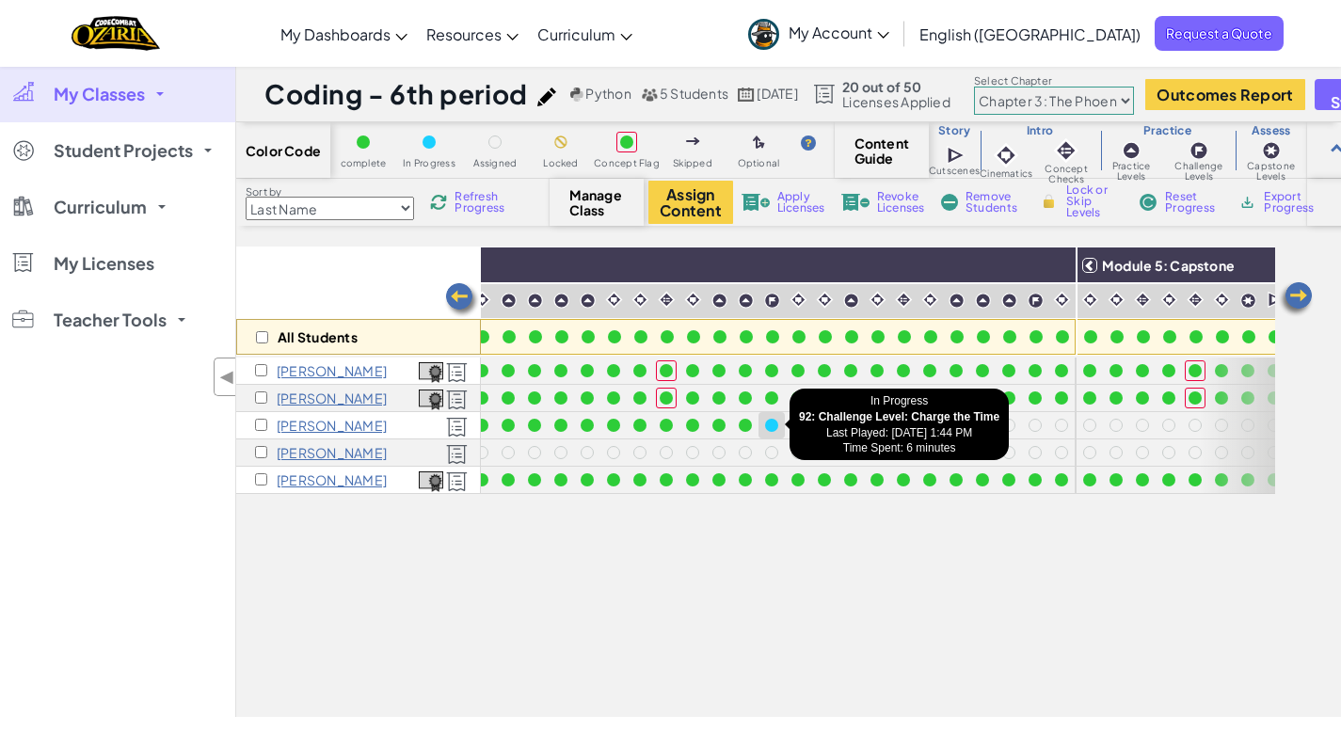
click at [772, 423] on div at bounding box center [771, 425] width 13 height 13
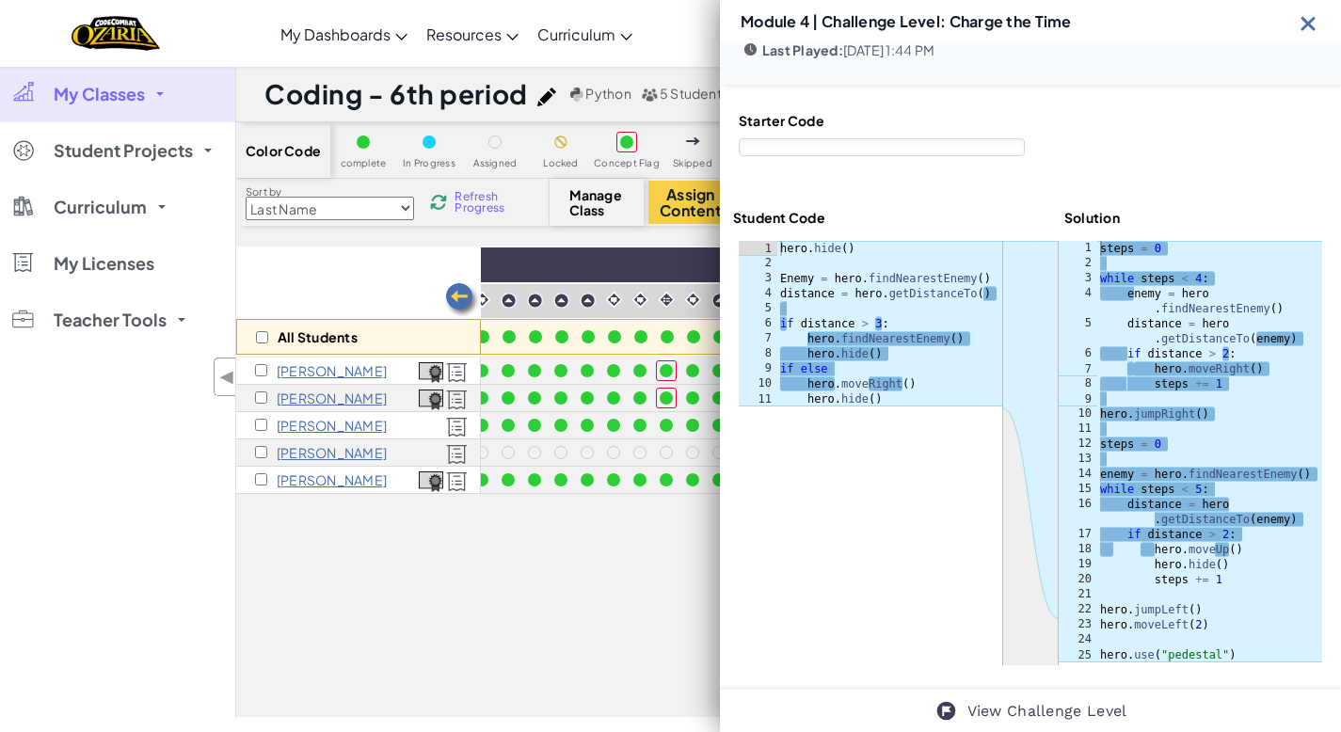
click at [1309, 19] on img at bounding box center [1309, 23] width 24 height 24
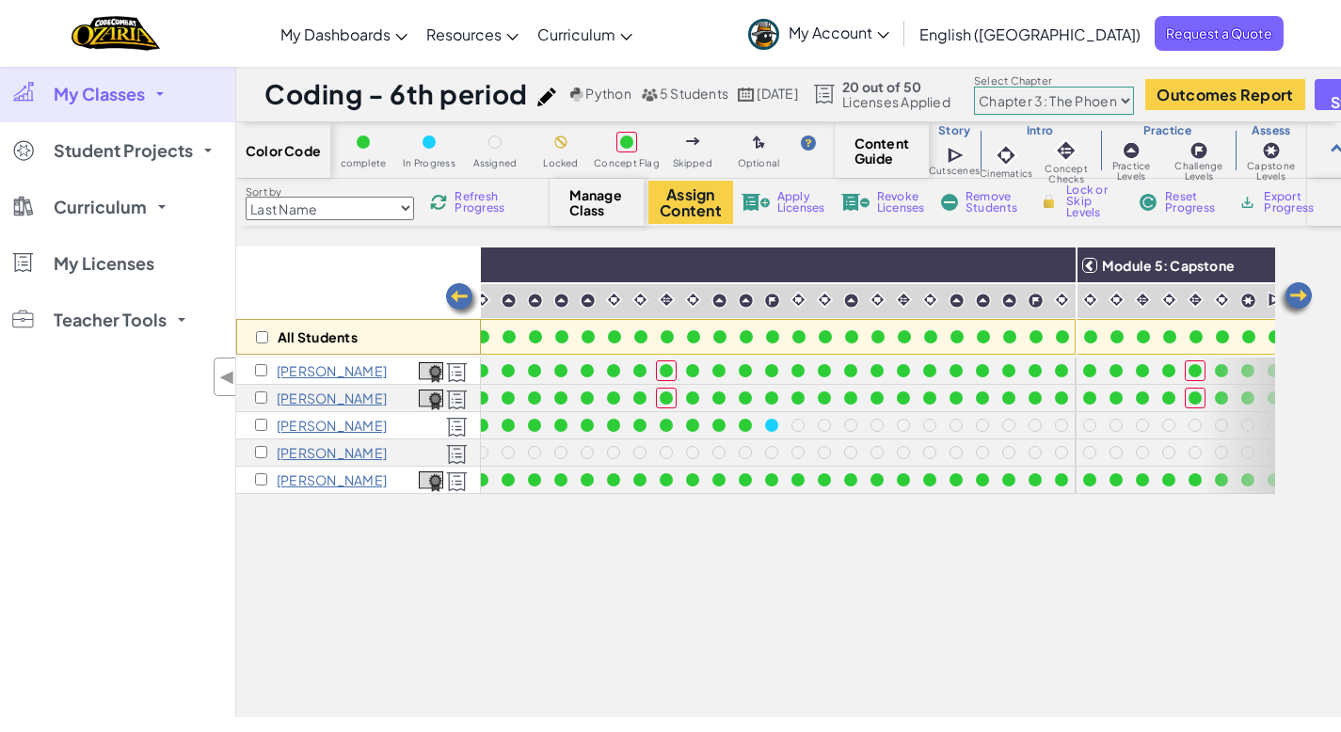
click at [1134, 101] on select "Chapter 1: Sky Mountain Chapter 2: The Moon Dancers Chapter 3: The Phoenix Land…" at bounding box center [1054, 101] width 160 height 28
click at [1013, 87] on select "Chapter 1: Sky Mountain Chapter 2: The Moon Dancers Chapter 3: The Phoenix Land…" at bounding box center [1054, 101] width 160 height 28
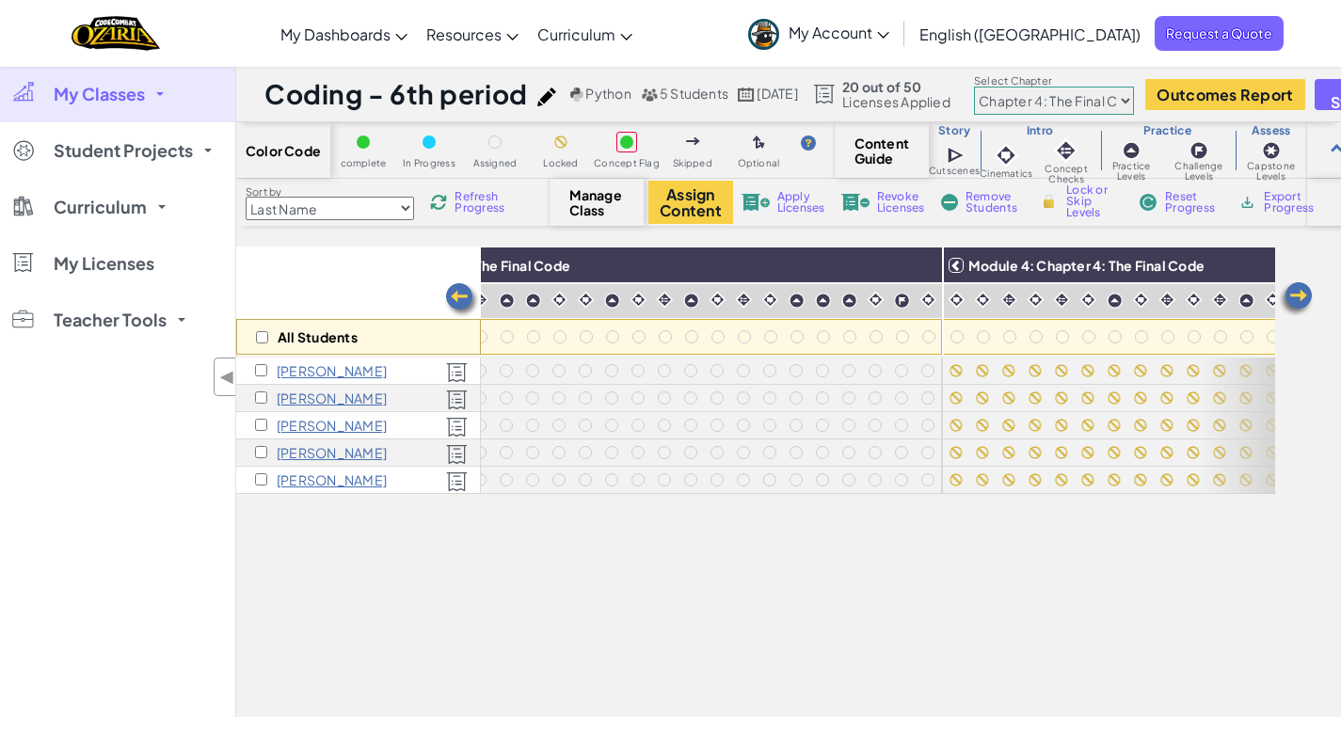
click at [471, 293] on img at bounding box center [462, 300] width 38 height 38
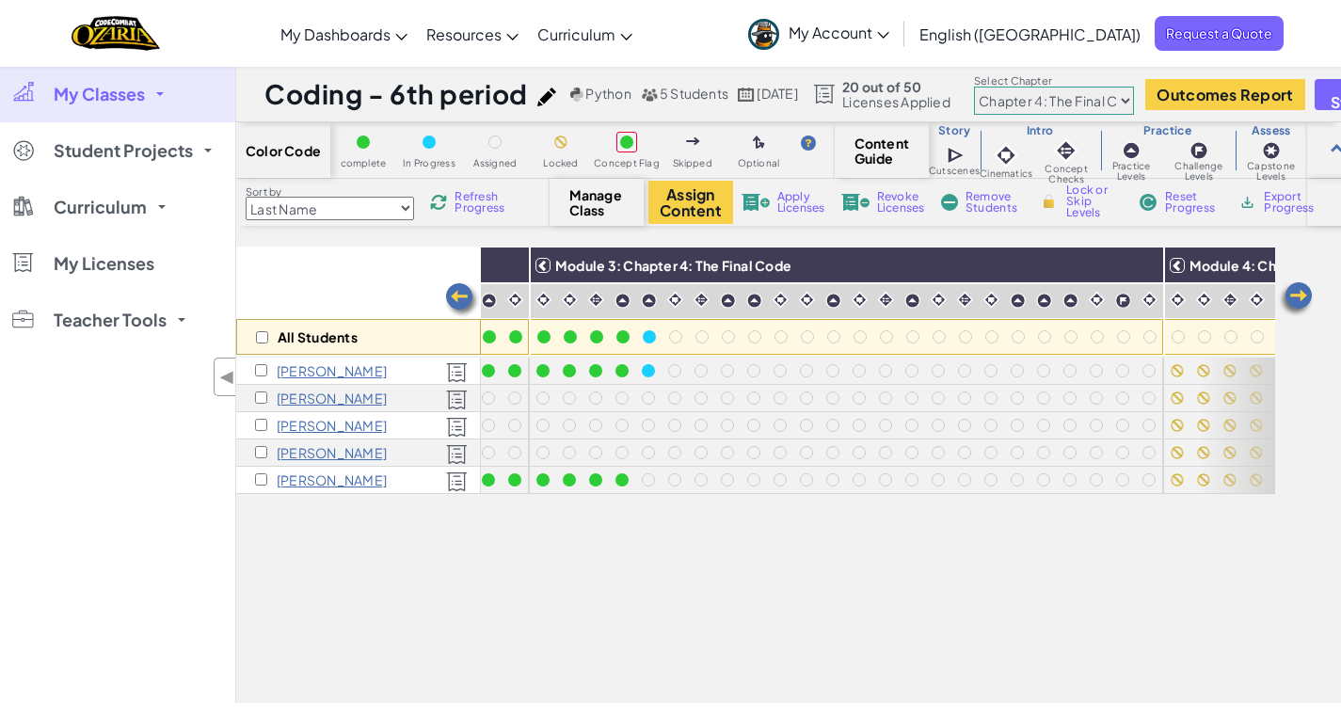
scroll to position [0, 1749]
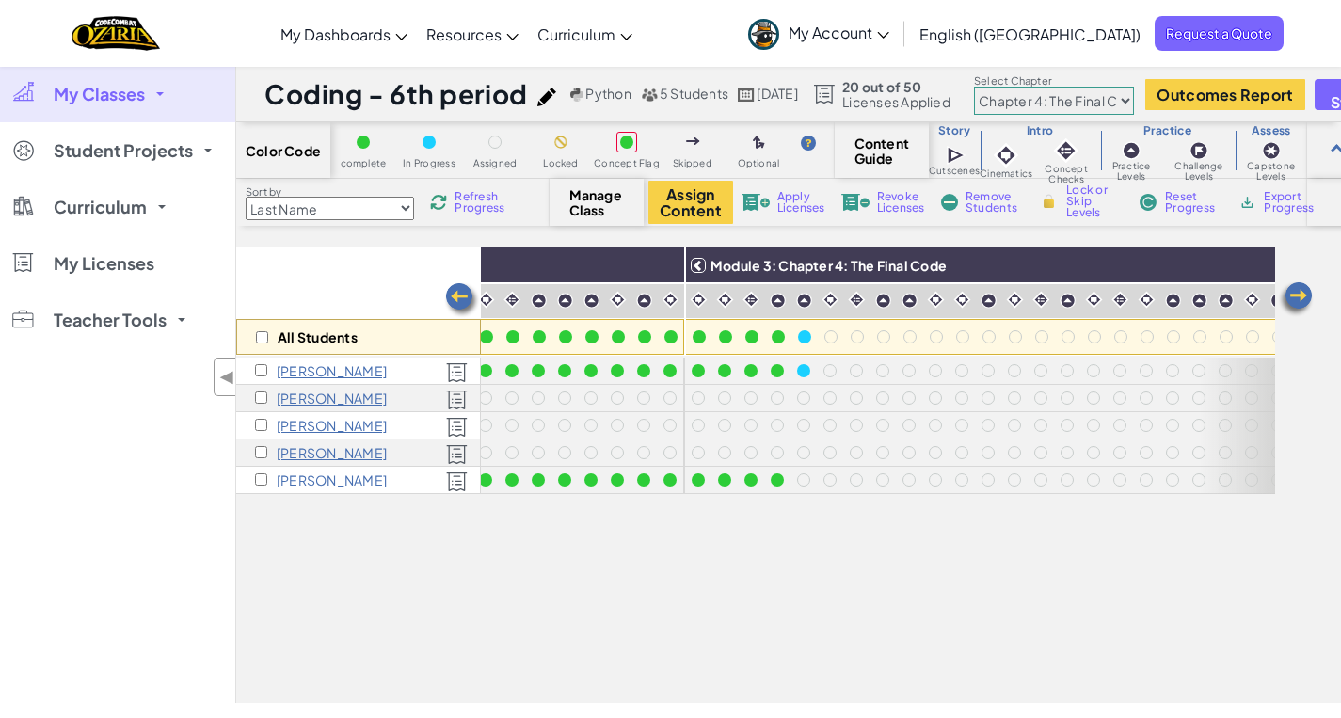
click at [487, 211] on span "Refresh Progress" at bounding box center [484, 202] width 58 height 23
click at [466, 296] on img at bounding box center [462, 300] width 38 height 38
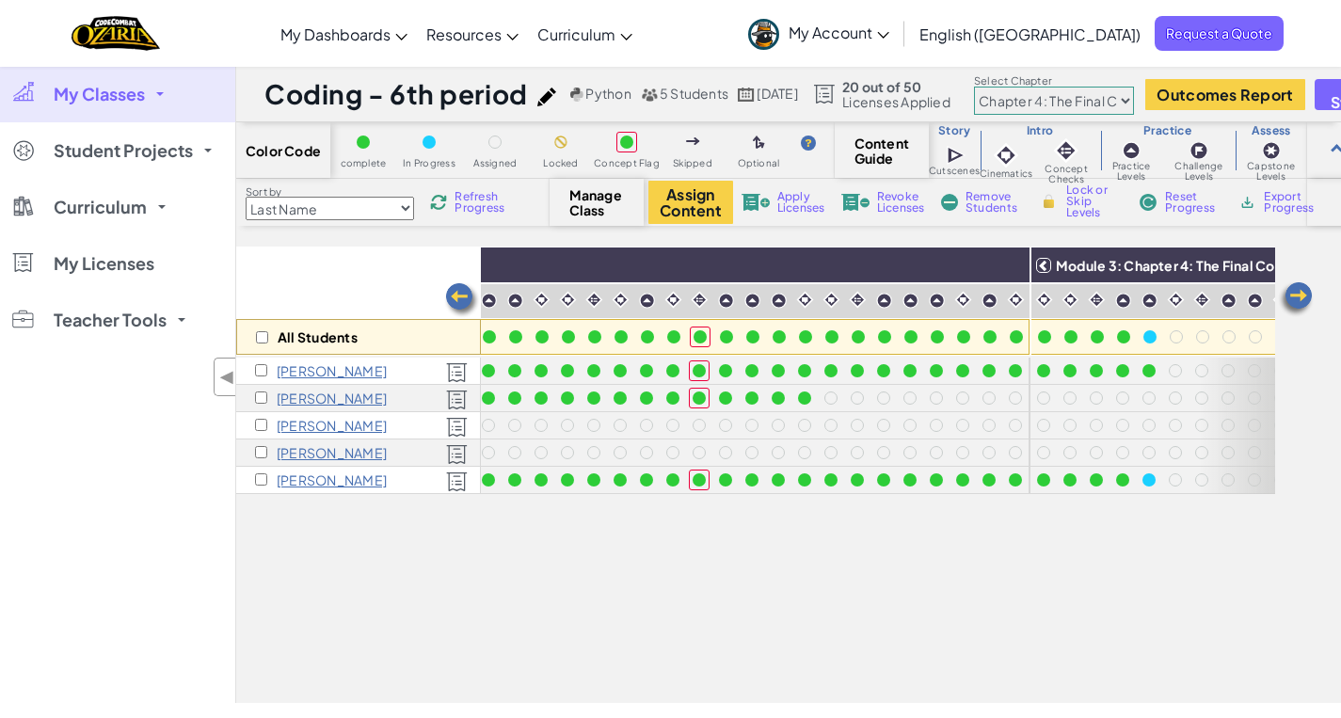
scroll to position [0, 1373]
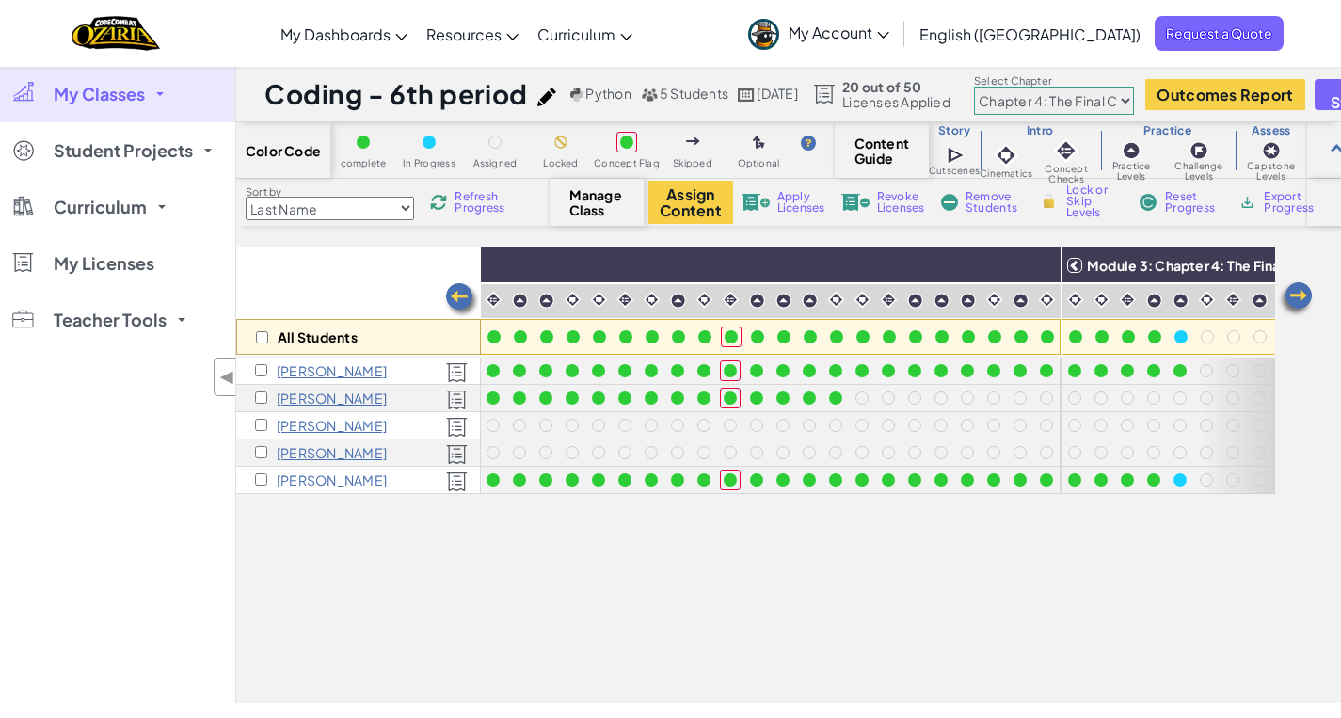
click at [478, 207] on span "Refresh Progress" at bounding box center [484, 202] width 58 height 23
click at [473, 201] on span "Refresh Progress" at bounding box center [484, 202] width 58 height 23
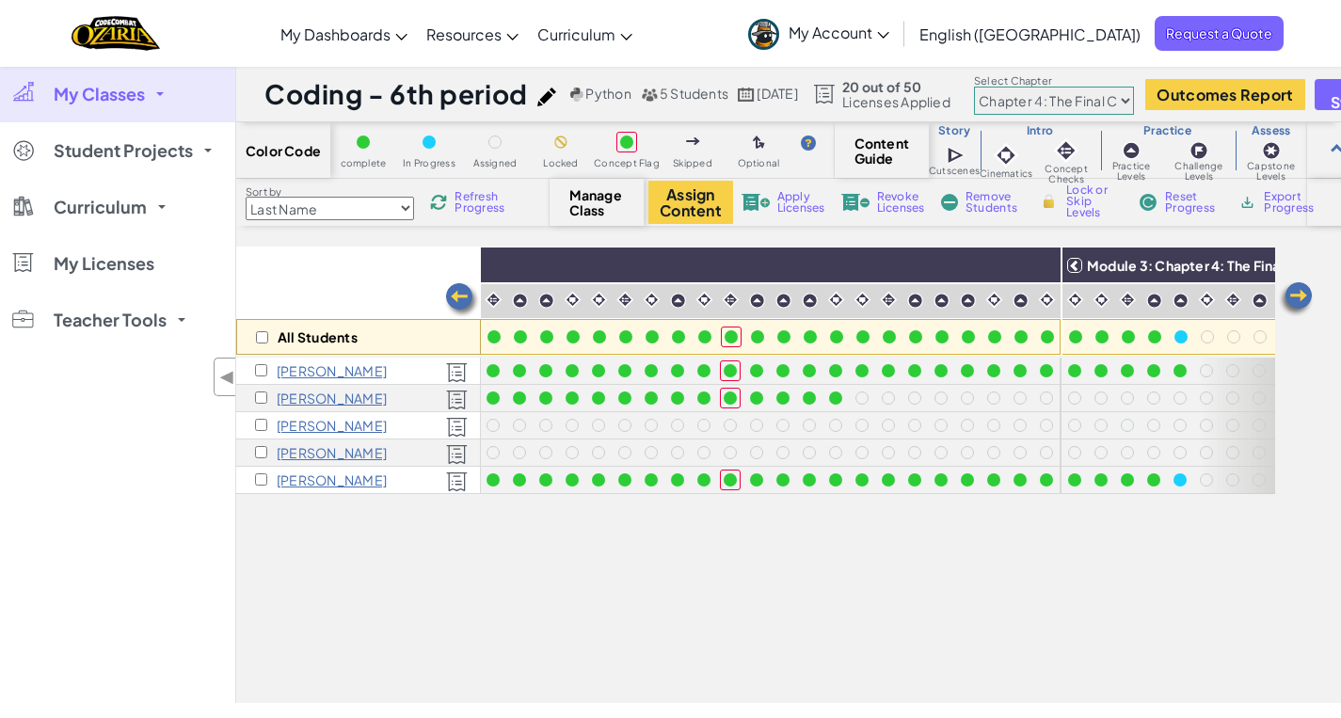
click at [473, 201] on span "Refresh Progress" at bounding box center [484, 202] width 58 height 23
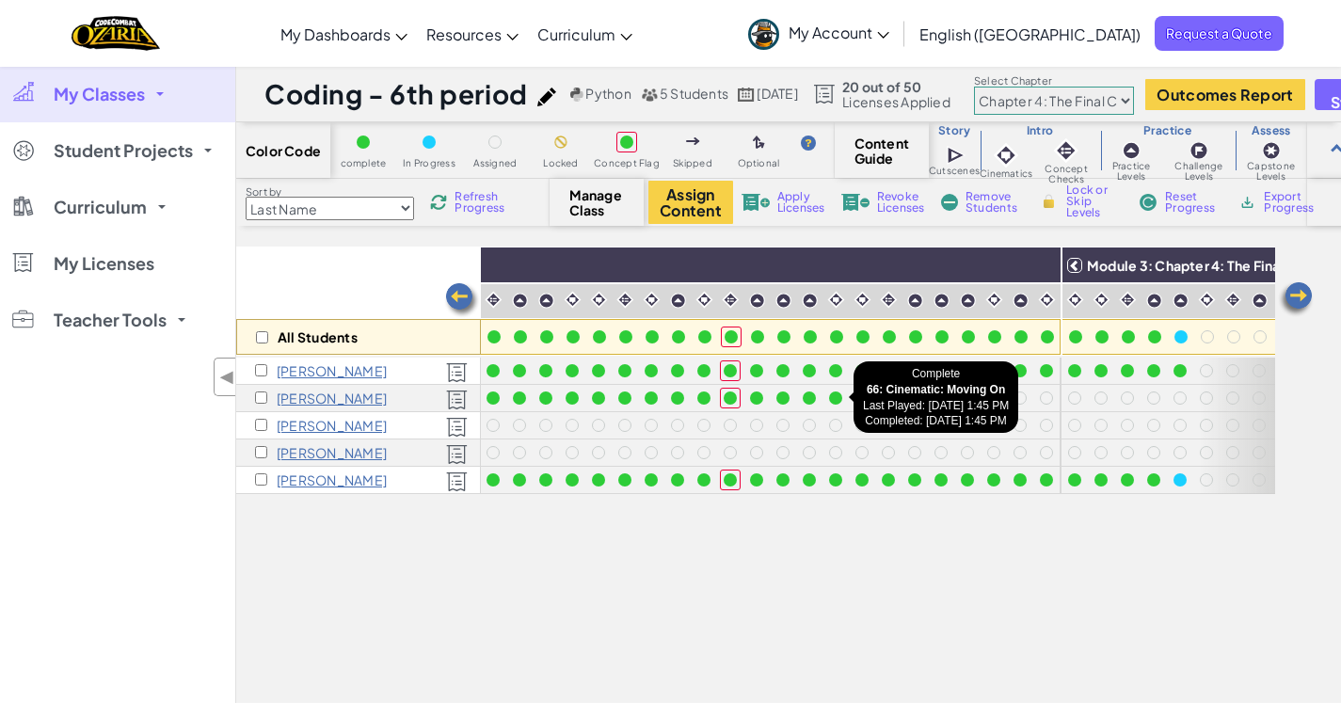
click at [835, 397] on div at bounding box center [835, 397] width 13 height 13
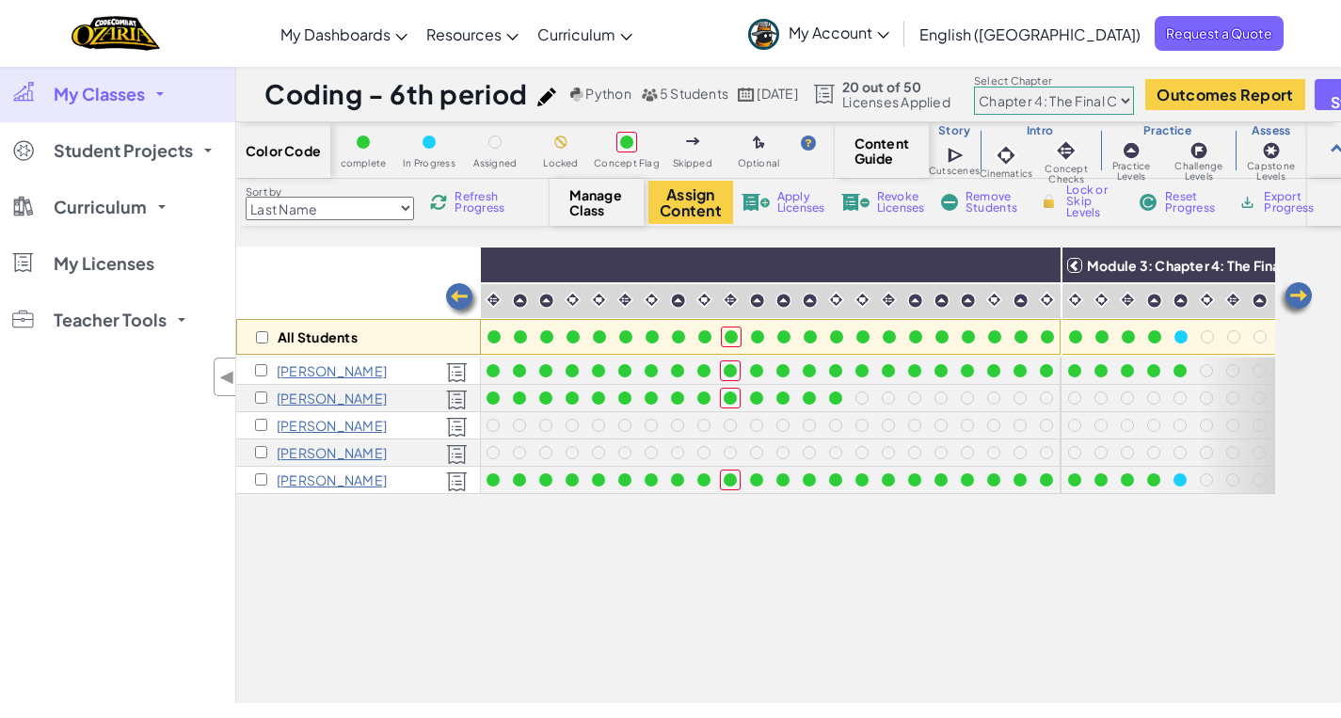
click at [834, 399] on div at bounding box center [835, 397] width 13 height 13
click at [485, 203] on span "Refresh Progress" at bounding box center [484, 202] width 58 height 23
click at [485, 204] on span "Refresh Progress" at bounding box center [484, 202] width 58 height 23
click at [489, 206] on span "Refresh Progress" at bounding box center [484, 202] width 58 height 23
click at [486, 206] on span "Refresh Progress" at bounding box center [484, 202] width 58 height 23
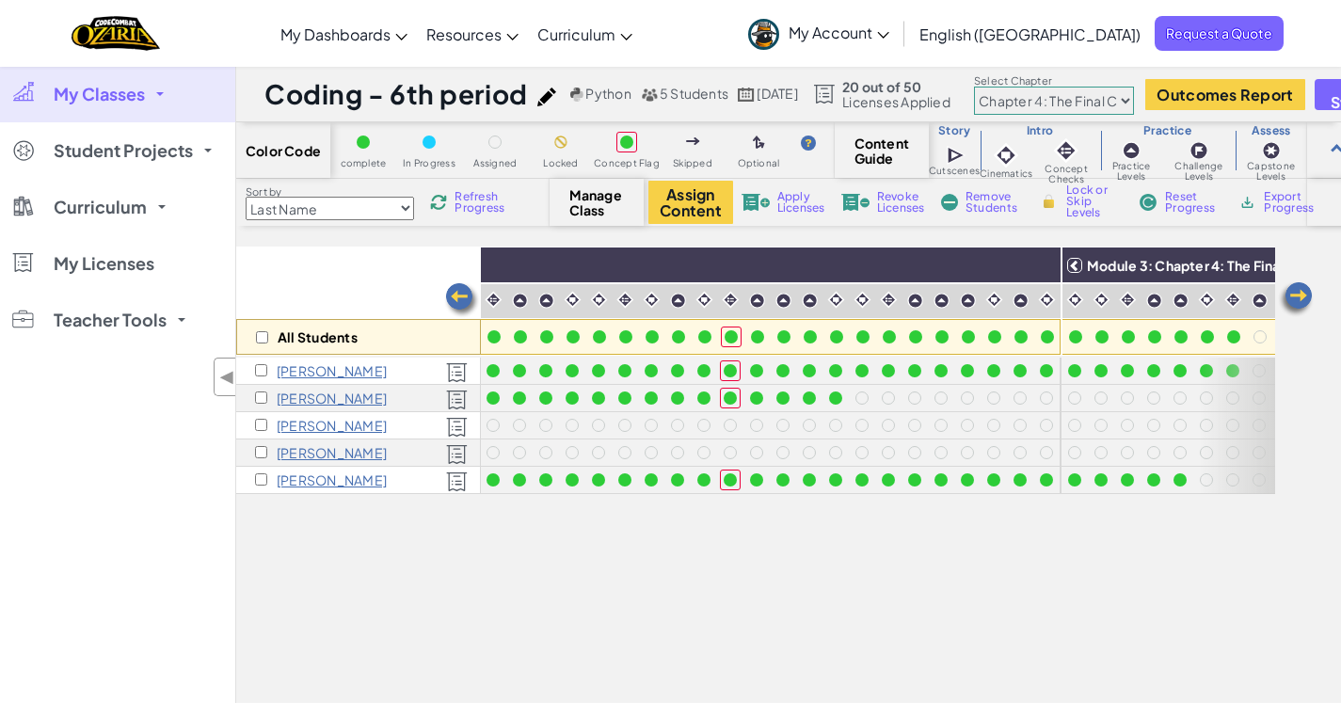
click at [486, 206] on span "Refresh Progress" at bounding box center [484, 202] width 58 height 23
click at [1298, 295] on img at bounding box center [1296, 299] width 38 height 38
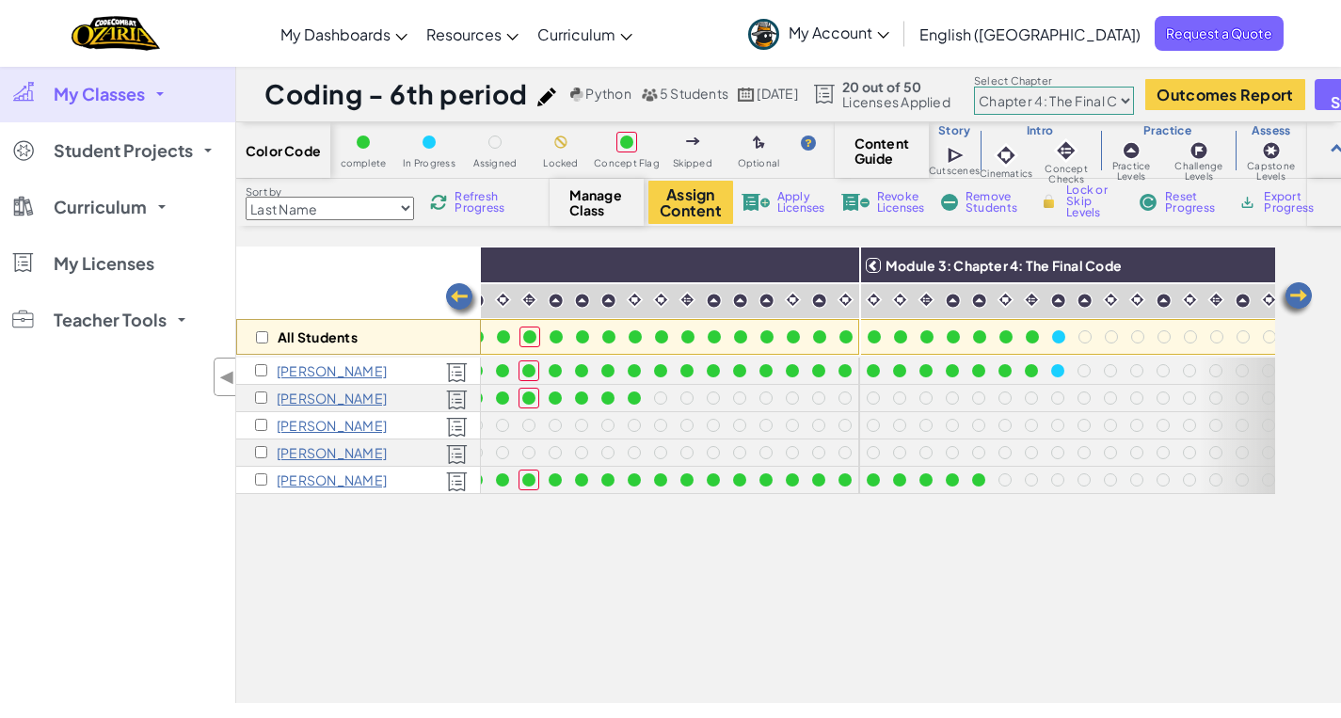
scroll to position [0, 1749]
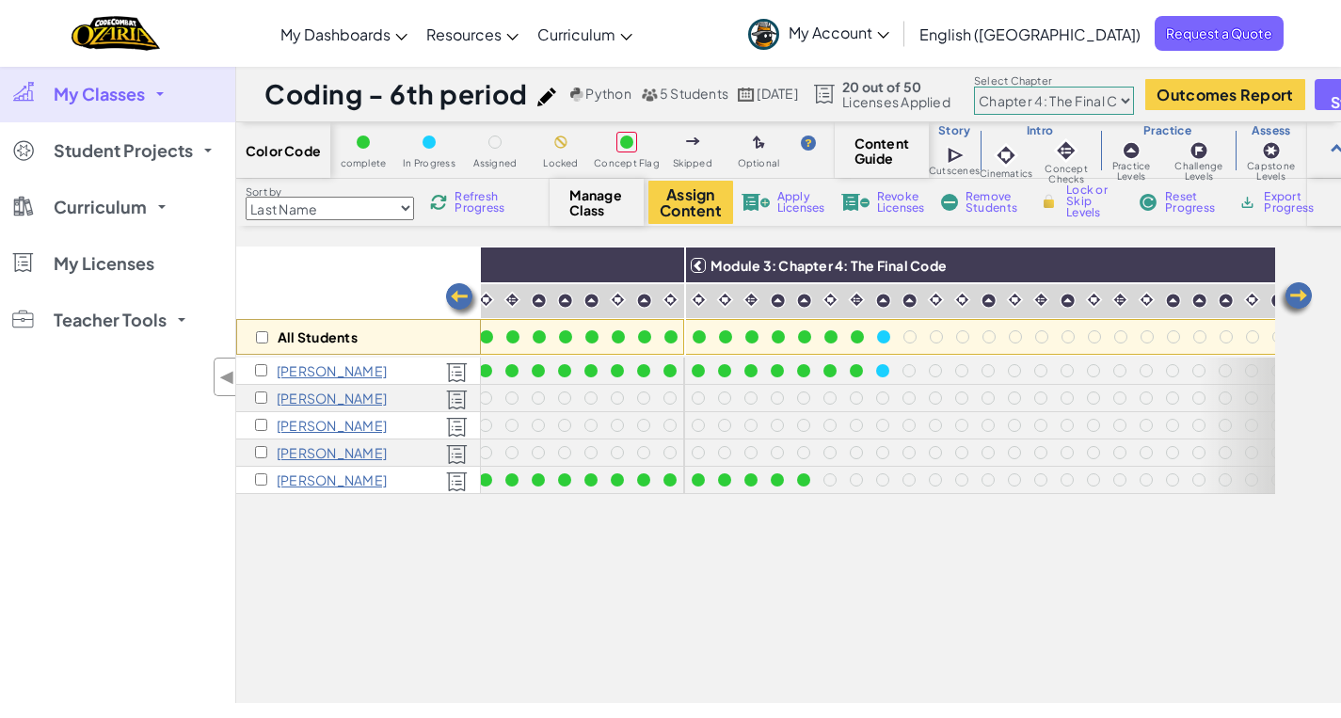
click at [467, 297] on img at bounding box center [462, 300] width 38 height 38
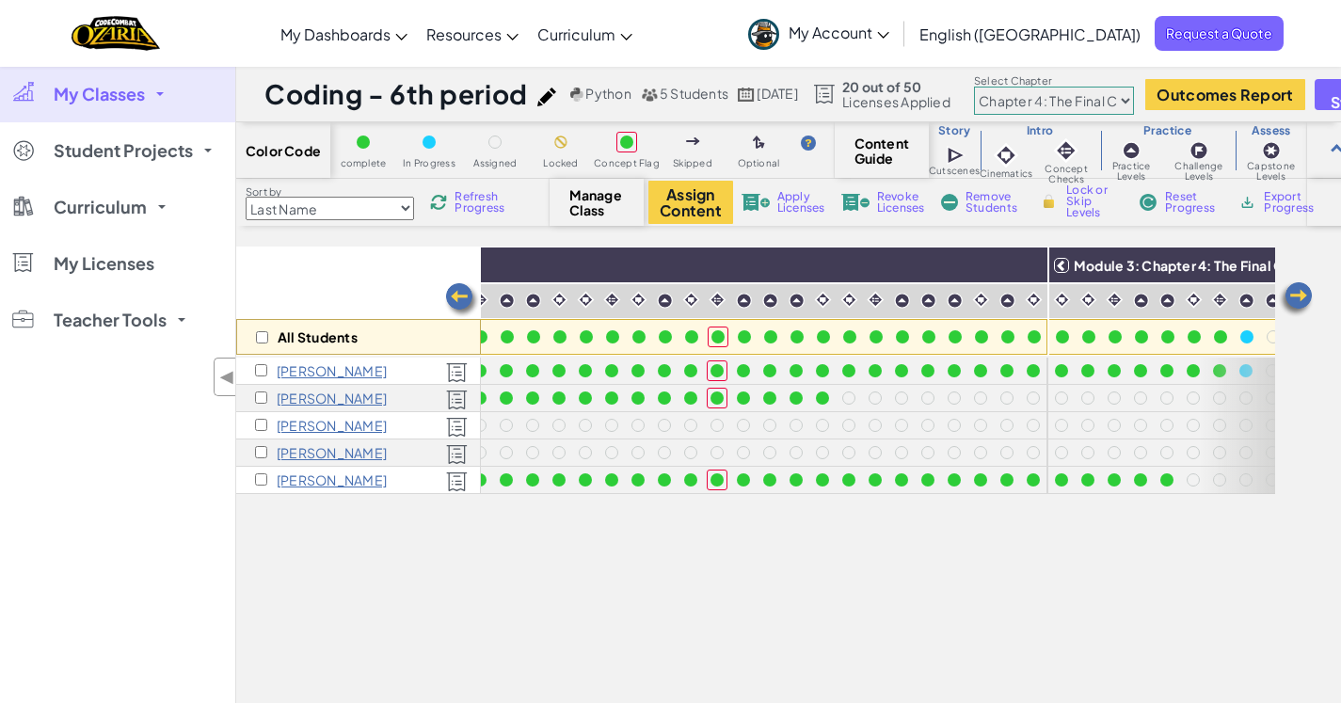
scroll to position [0, 1373]
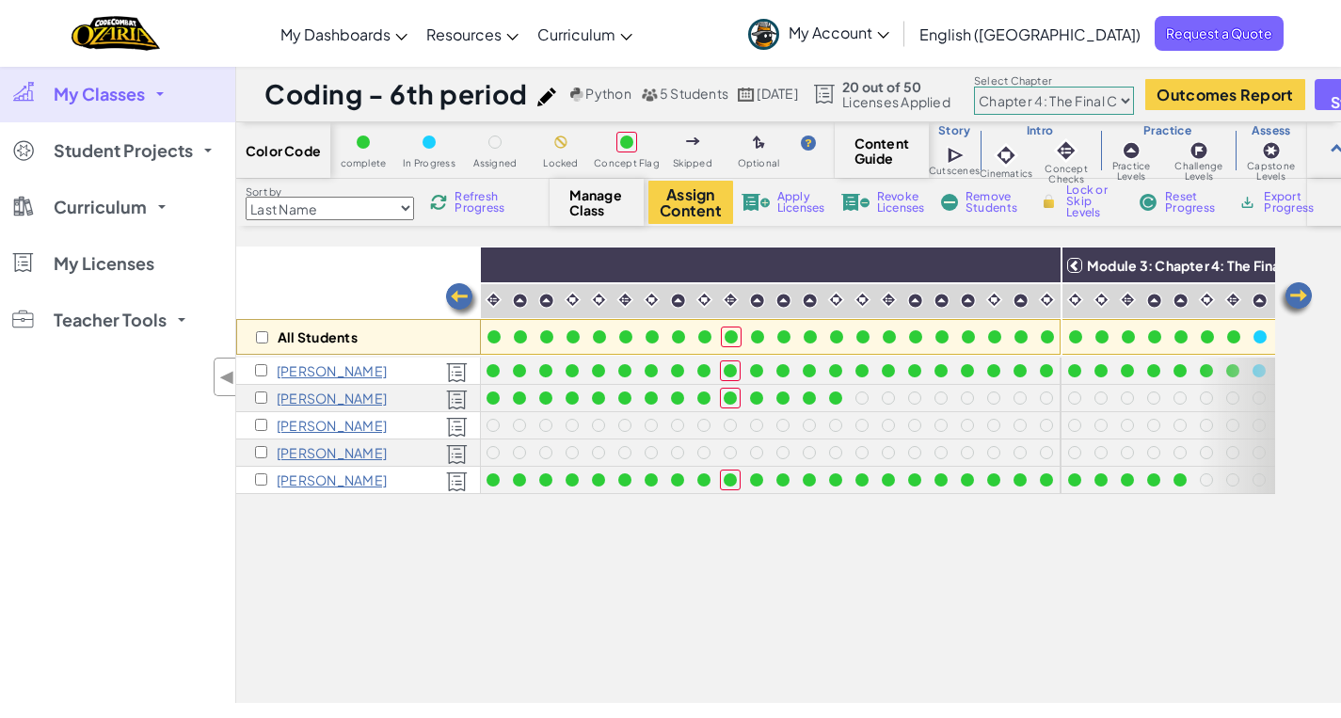
click at [474, 204] on span "Refresh Progress" at bounding box center [484, 202] width 58 height 23
click at [474, 205] on span "Refresh Progress" at bounding box center [484, 202] width 58 height 23
click at [473, 205] on span "Refresh Progress" at bounding box center [484, 202] width 58 height 23
click at [467, 202] on span "Refresh Progress" at bounding box center [484, 202] width 58 height 23
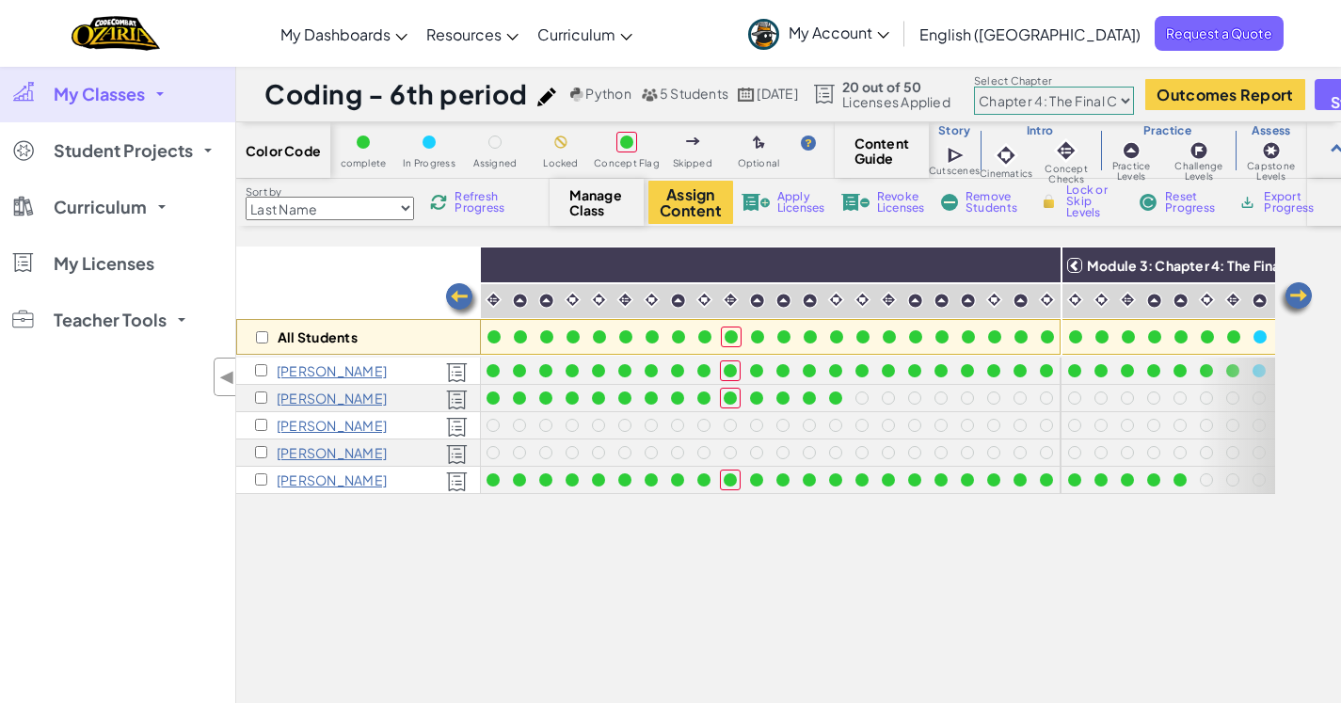
click at [467, 202] on span "Refresh Progress" at bounding box center [484, 202] width 58 height 23
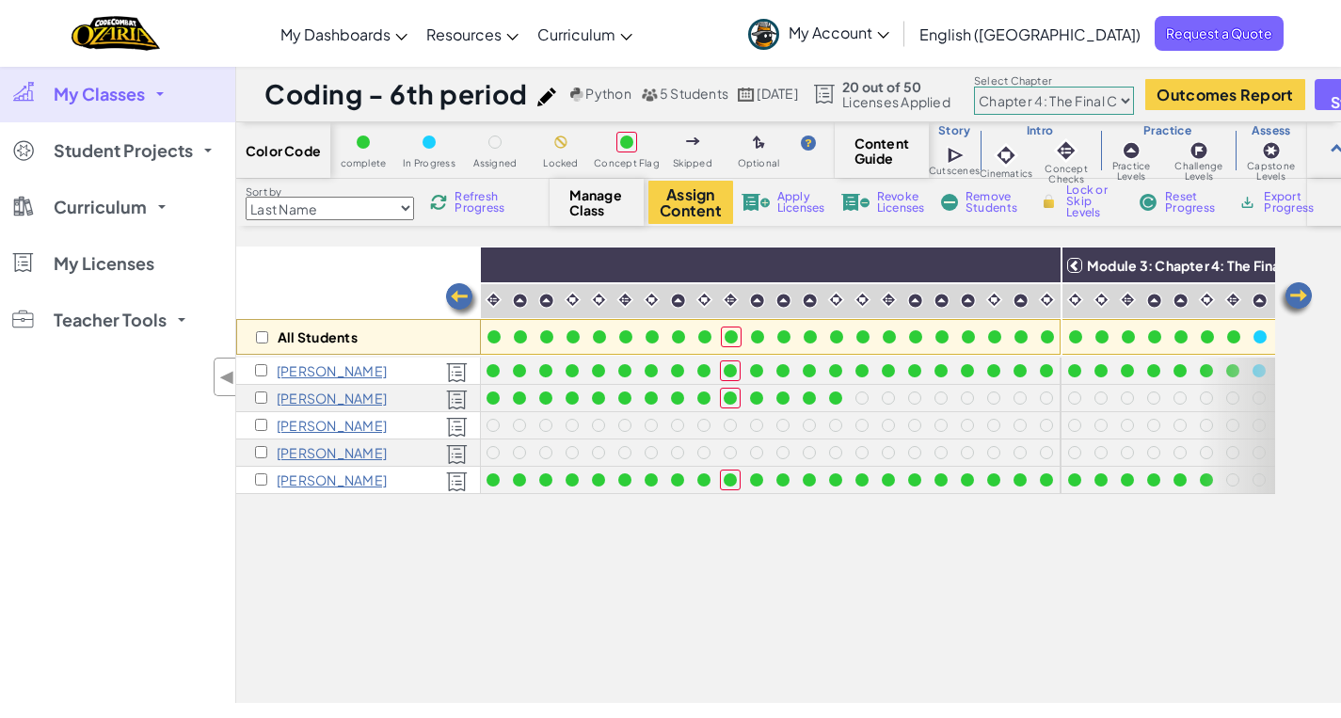
click at [1304, 302] on img at bounding box center [1296, 299] width 38 height 38
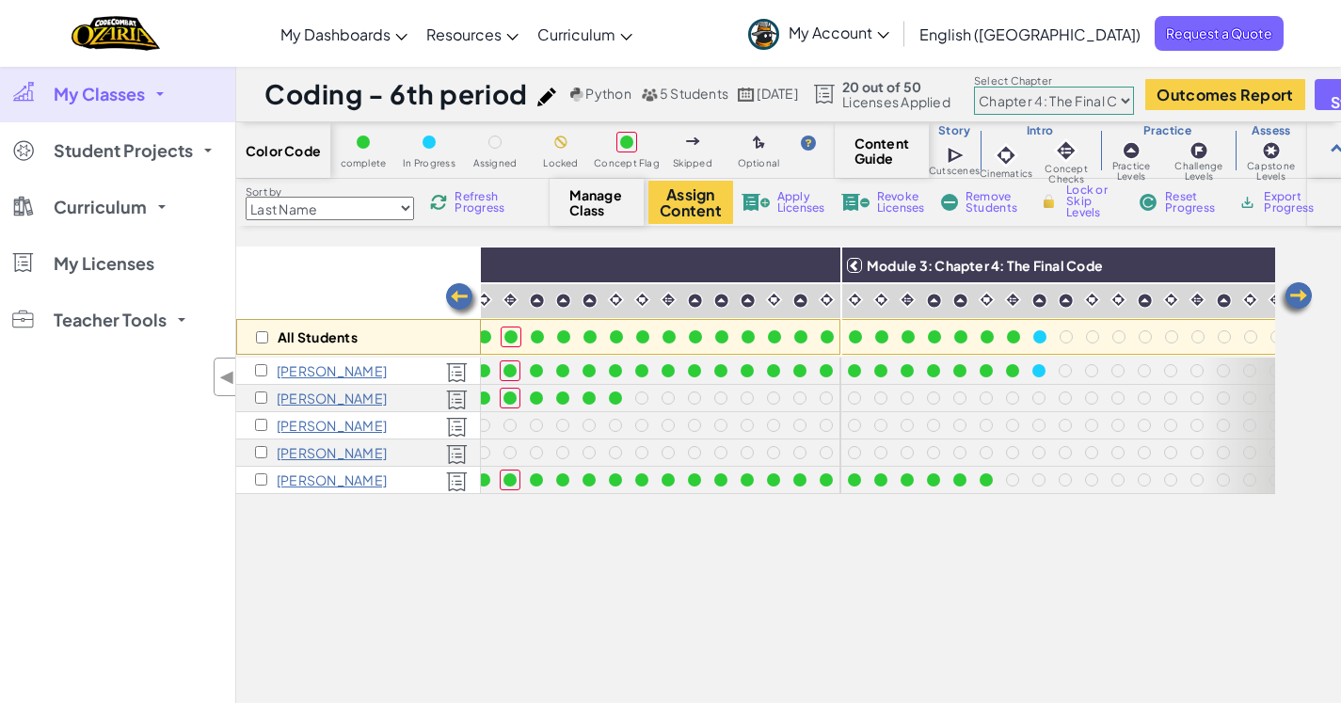
scroll to position [0, 1749]
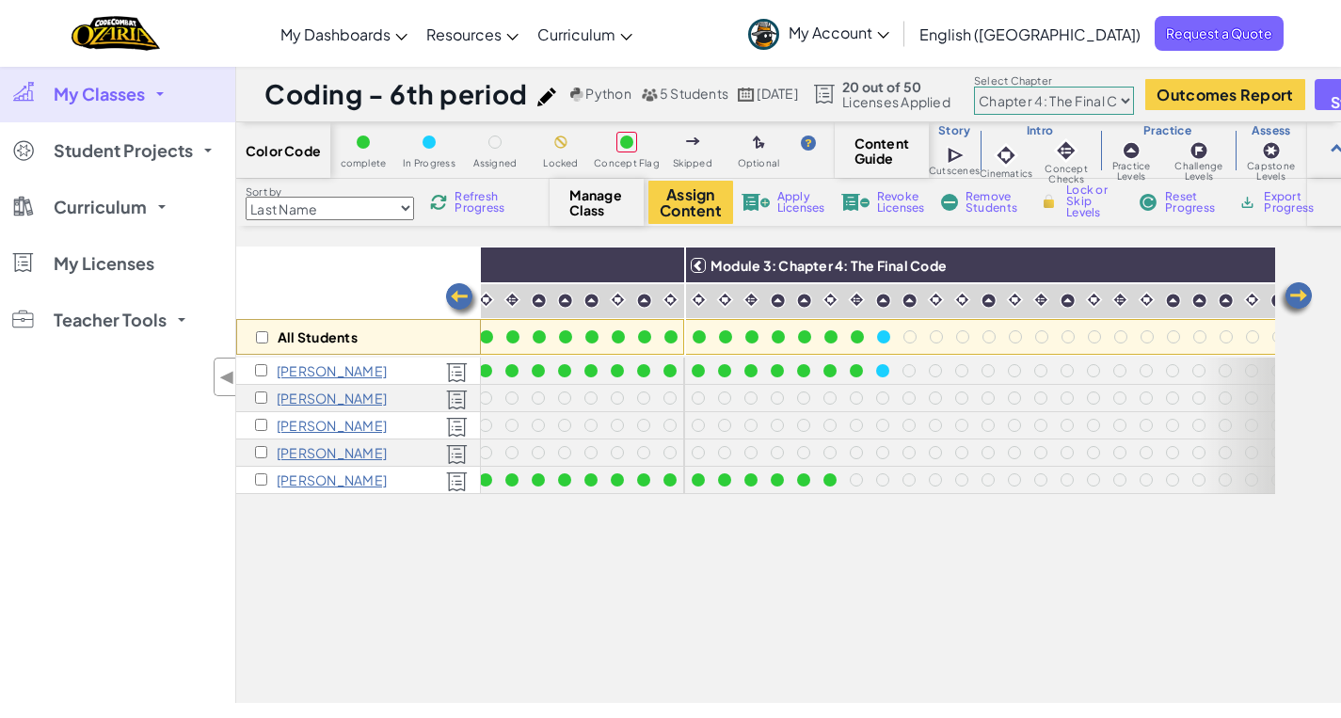
click at [462, 301] on img at bounding box center [462, 300] width 38 height 38
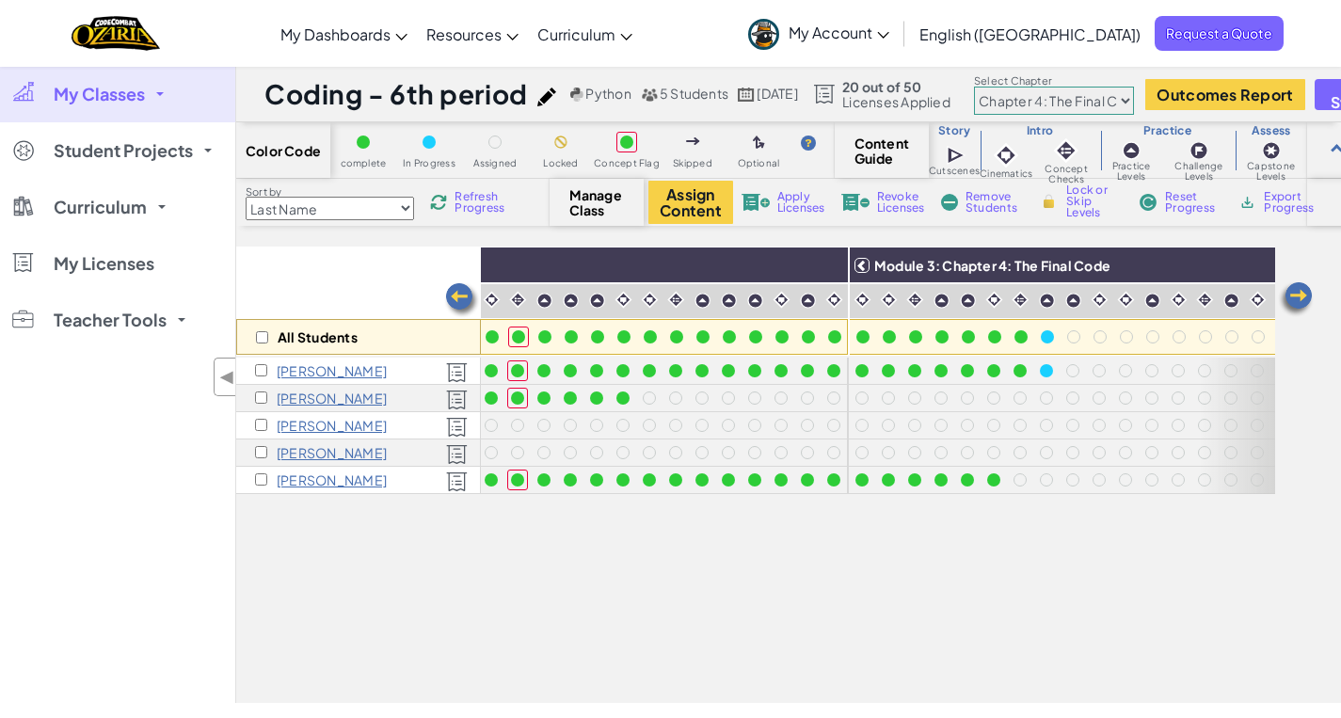
scroll to position [0, 1373]
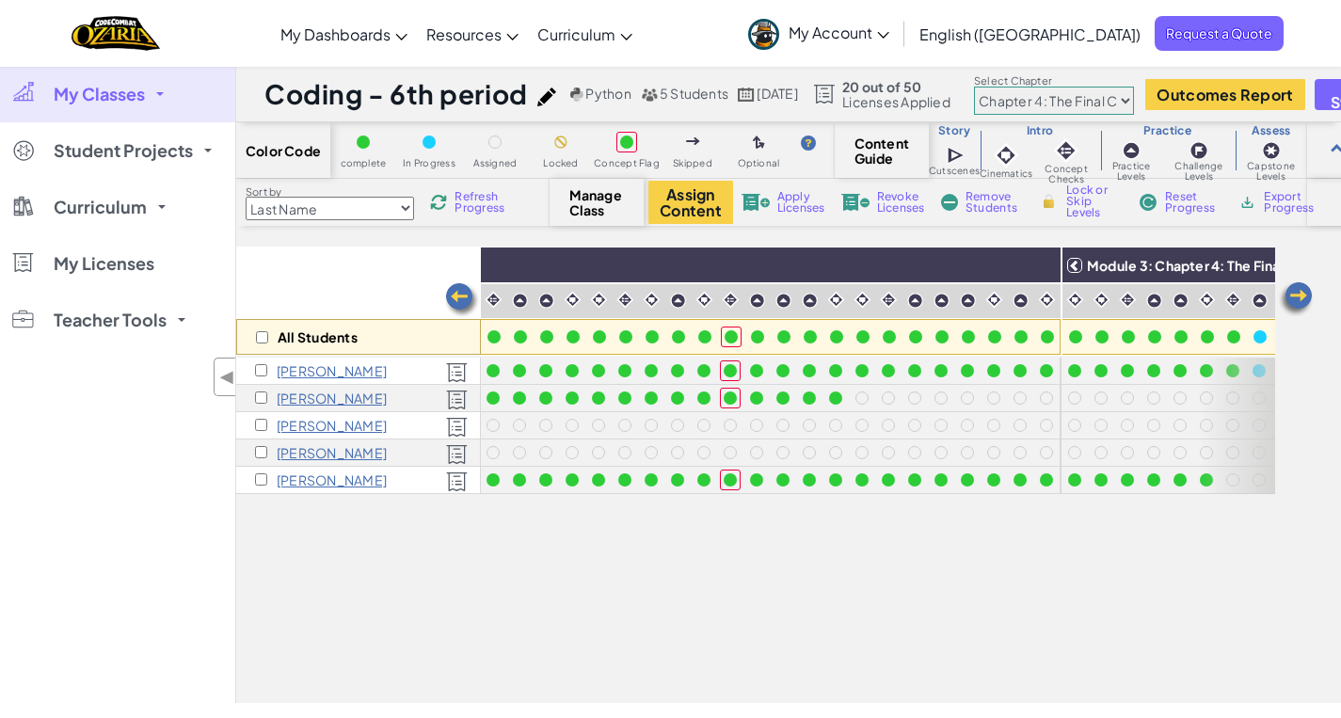
click at [492, 194] on span "Refresh Progress" at bounding box center [484, 202] width 58 height 23
click at [489, 195] on span "Refresh Progress" at bounding box center [484, 202] width 58 height 23
click at [486, 200] on span "Refresh Progress" at bounding box center [484, 202] width 58 height 23
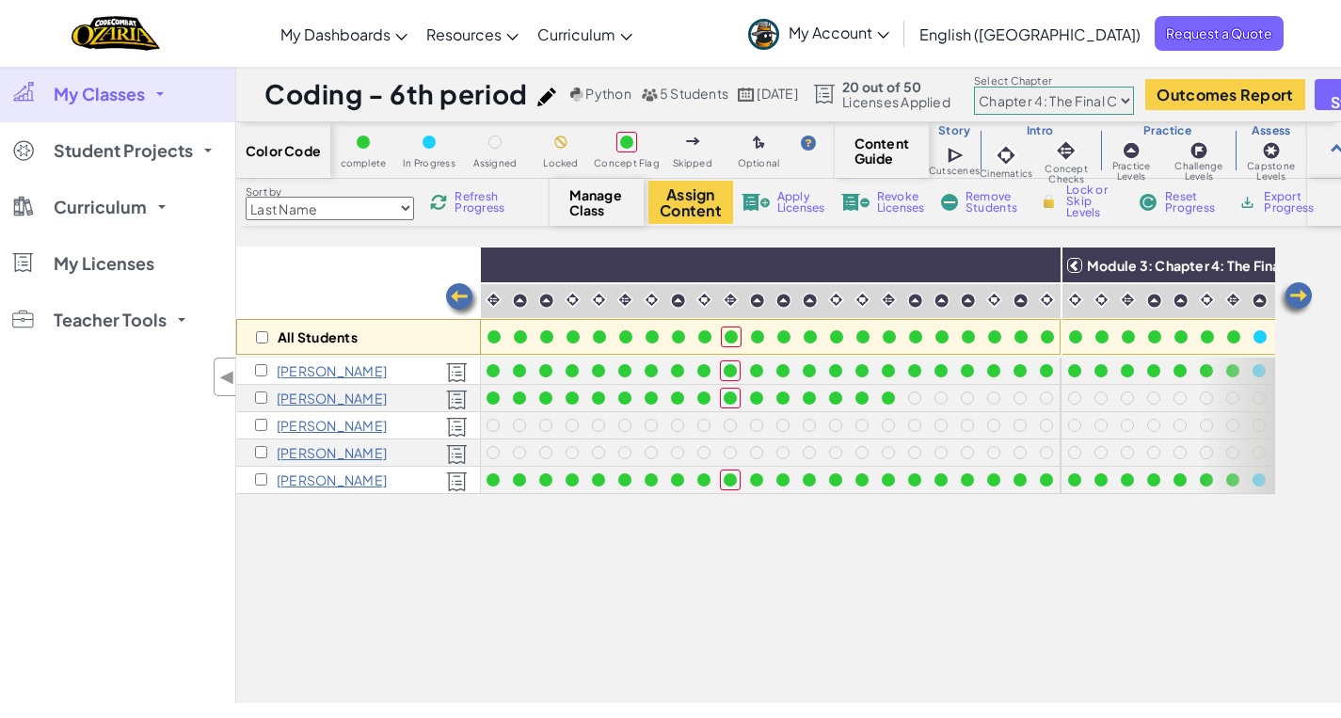
click at [1302, 298] on img at bounding box center [1296, 299] width 38 height 38
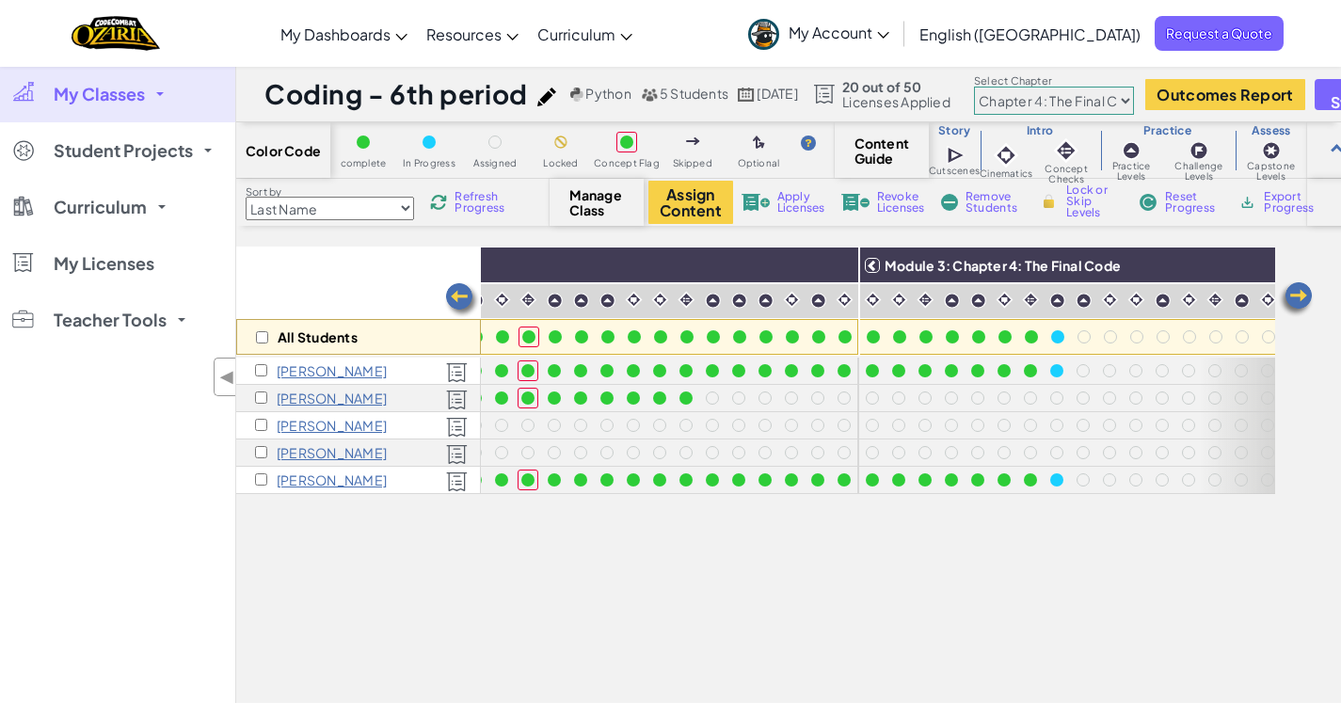
scroll to position [0, 1749]
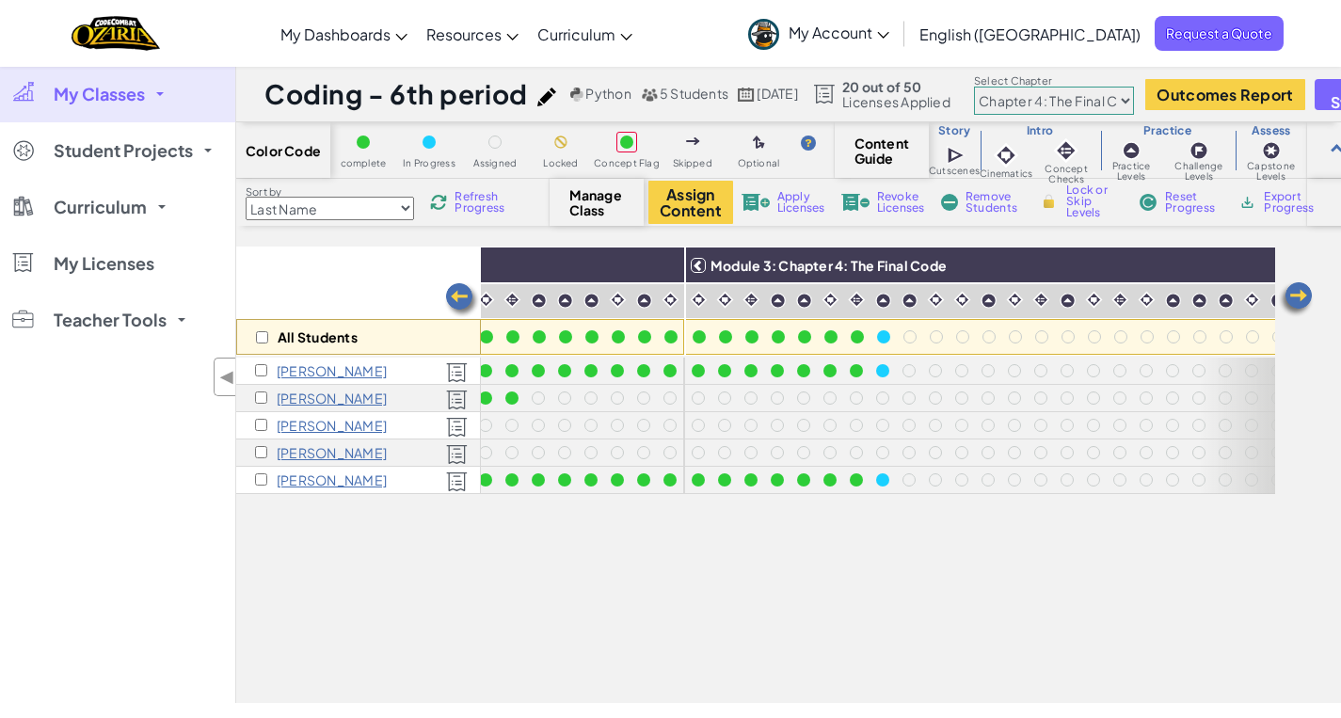
click at [1304, 296] on img at bounding box center [1296, 299] width 38 height 38
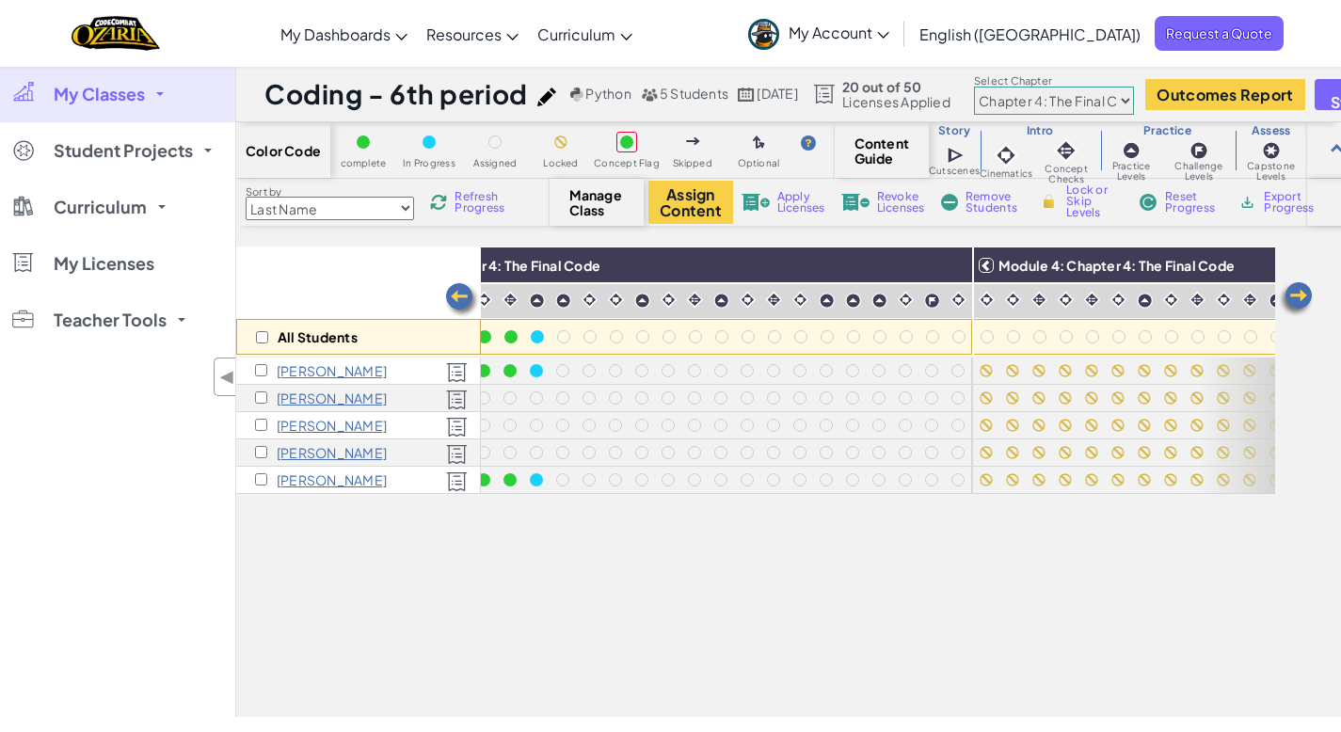
scroll to position [0, 2126]
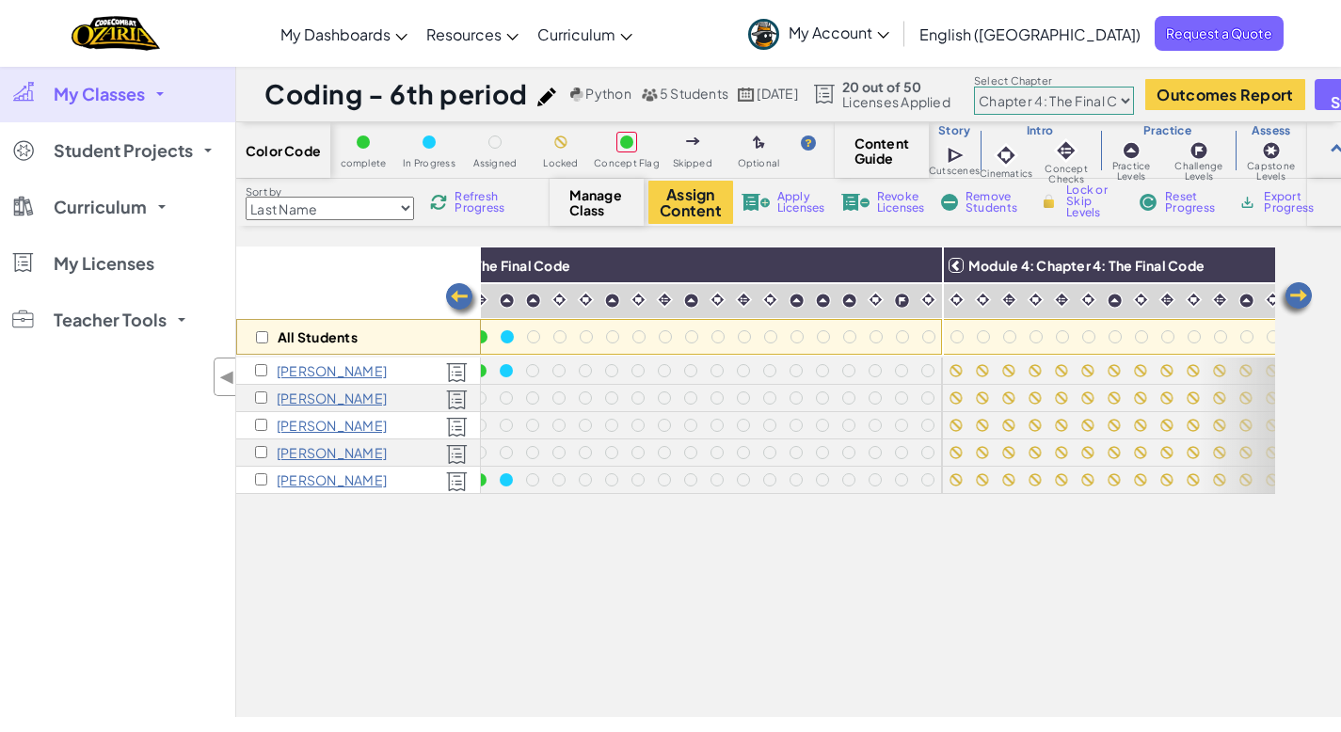
click at [466, 295] on img at bounding box center [462, 300] width 38 height 38
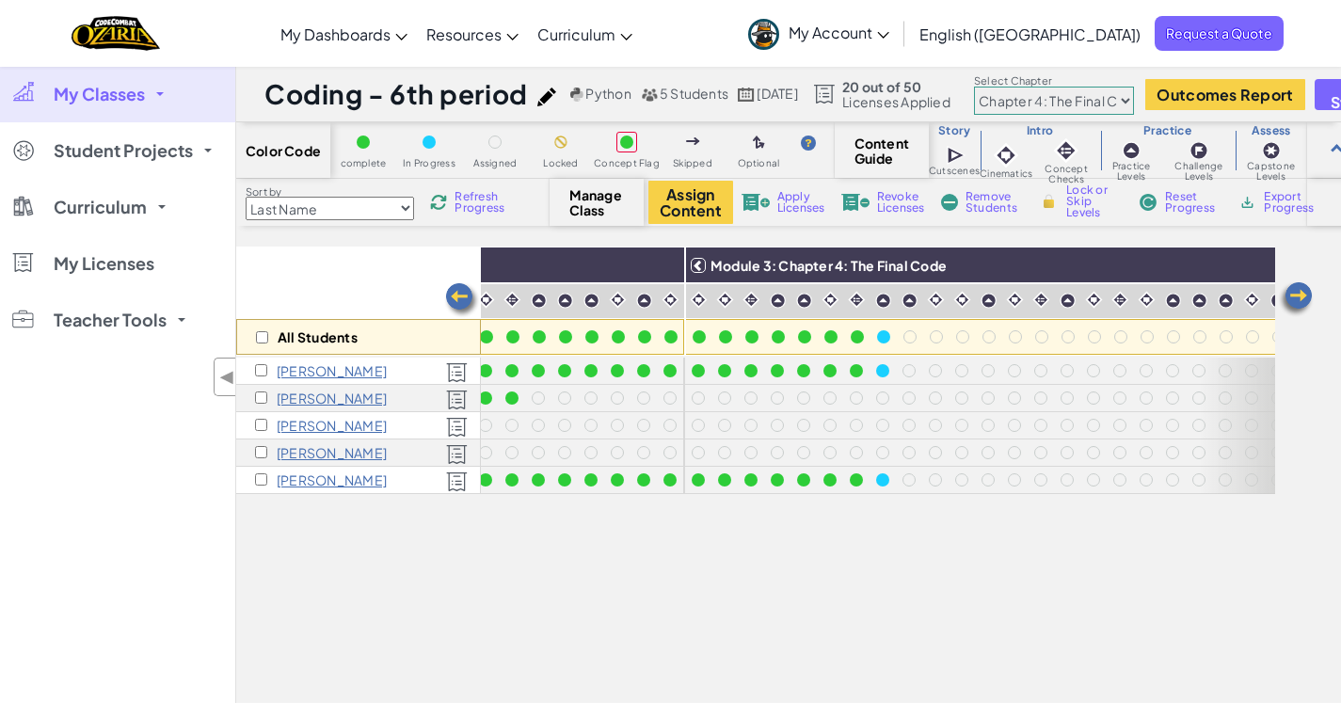
click at [466, 295] on img at bounding box center [462, 300] width 38 height 38
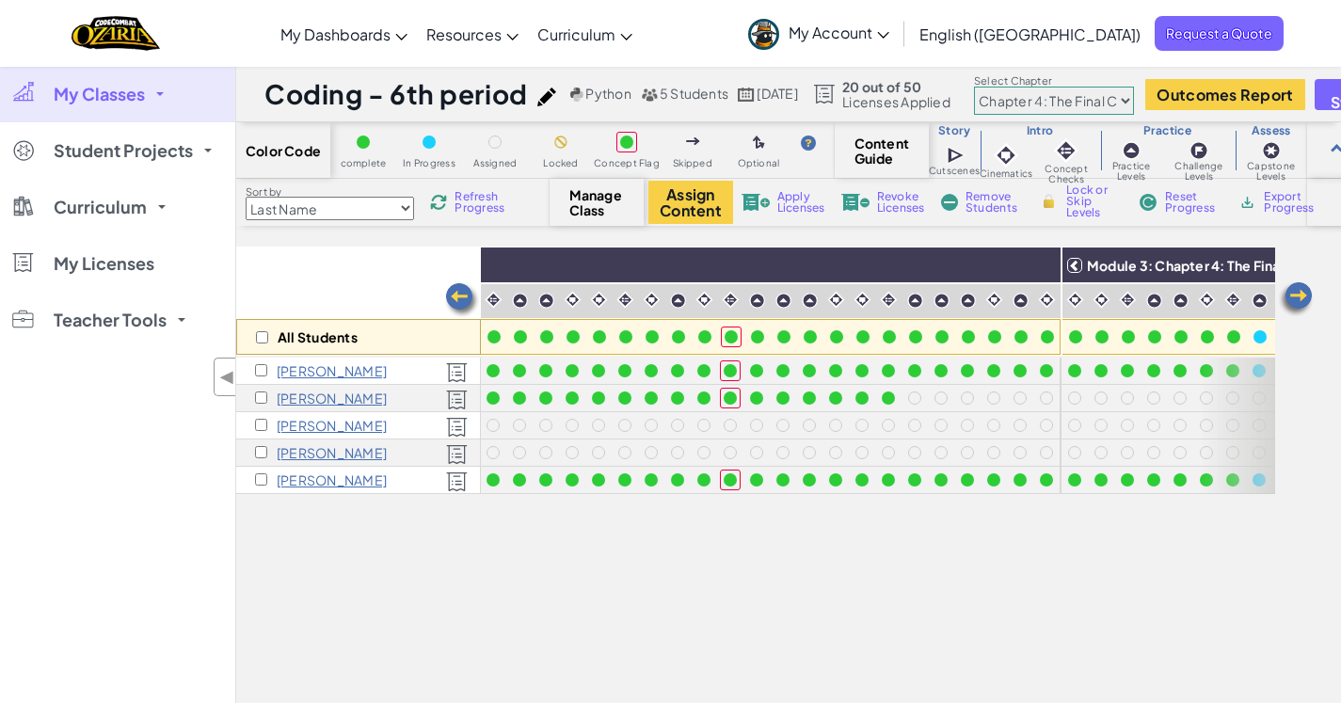
click at [466, 295] on img at bounding box center [462, 300] width 38 height 38
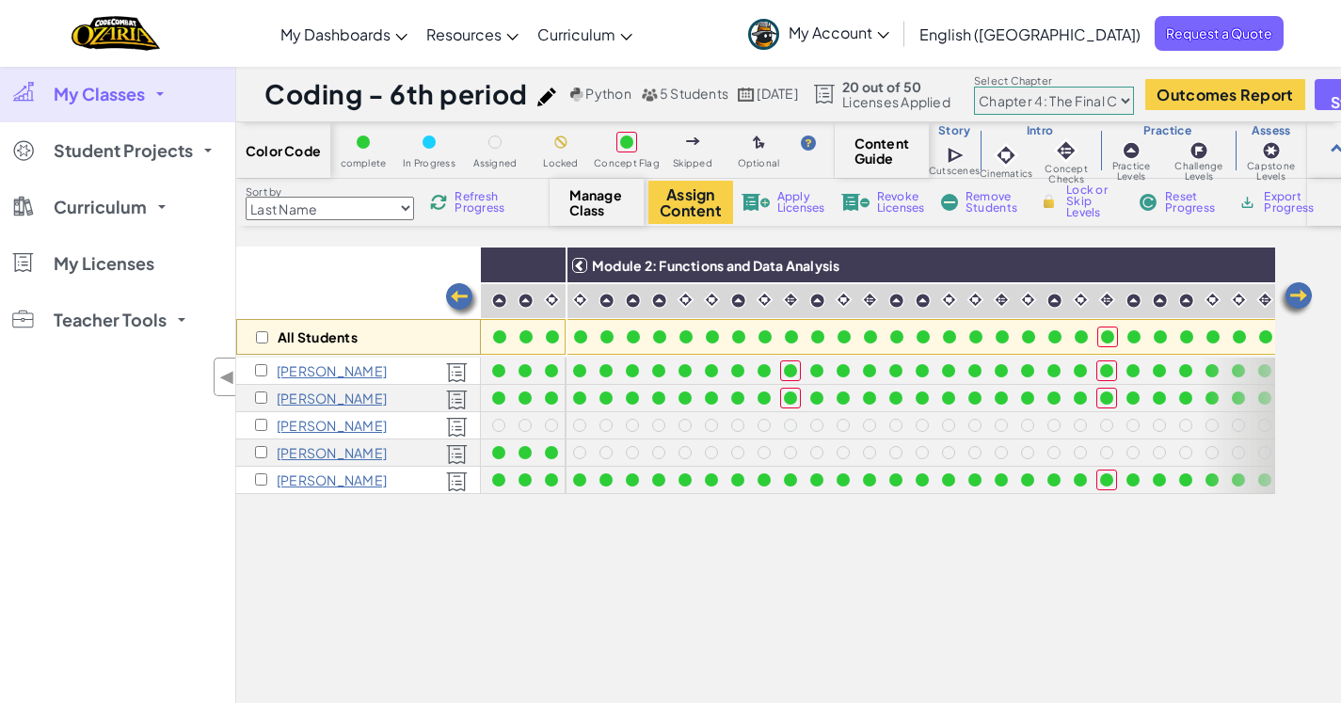
click at [466, 295] on img at bounding box center [462, 300] width 38 height 38
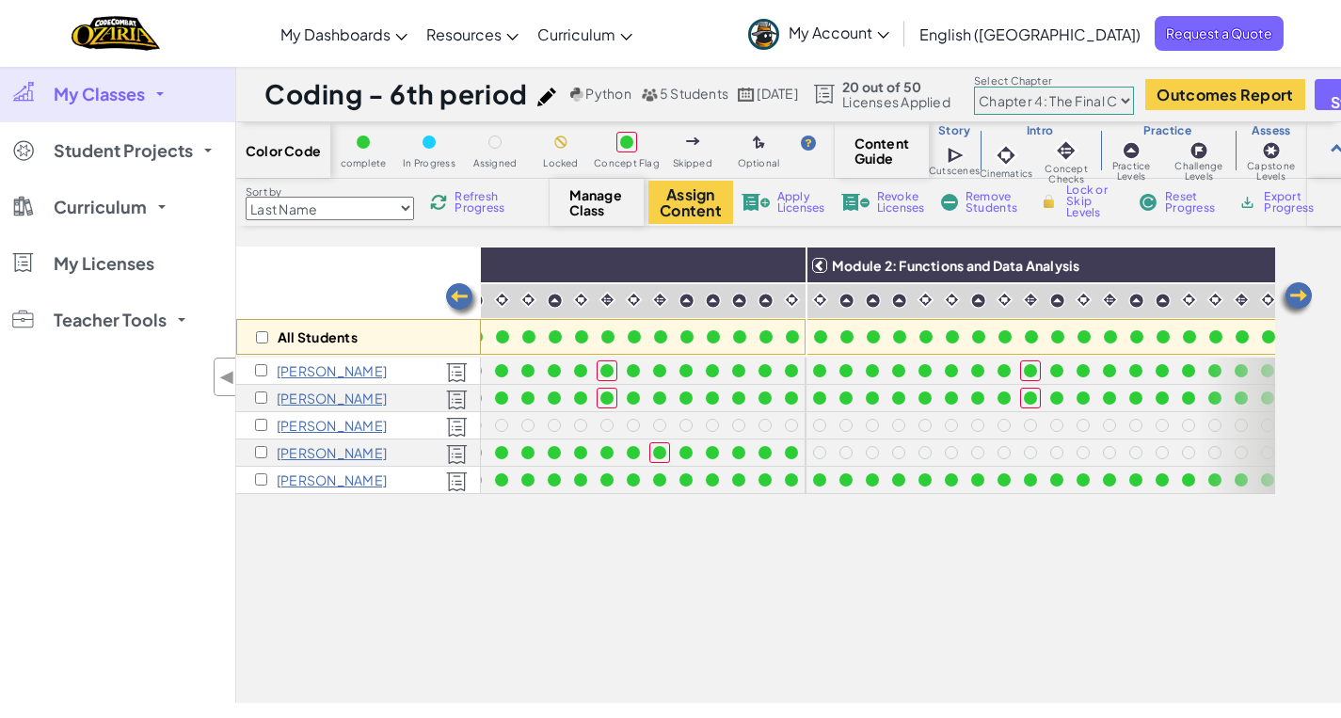
scroll to position [0, 620]
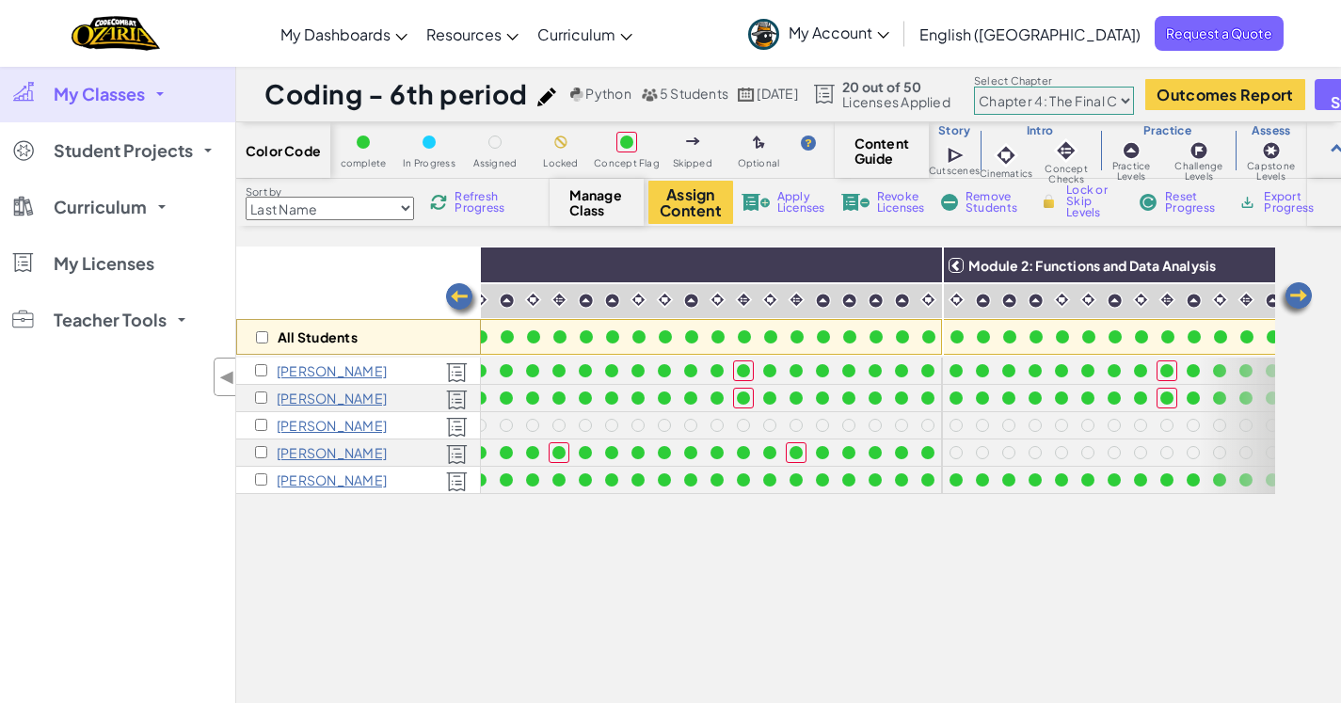
click at [466, 295] on img at bounding box center [462, 300] width 38 height 38
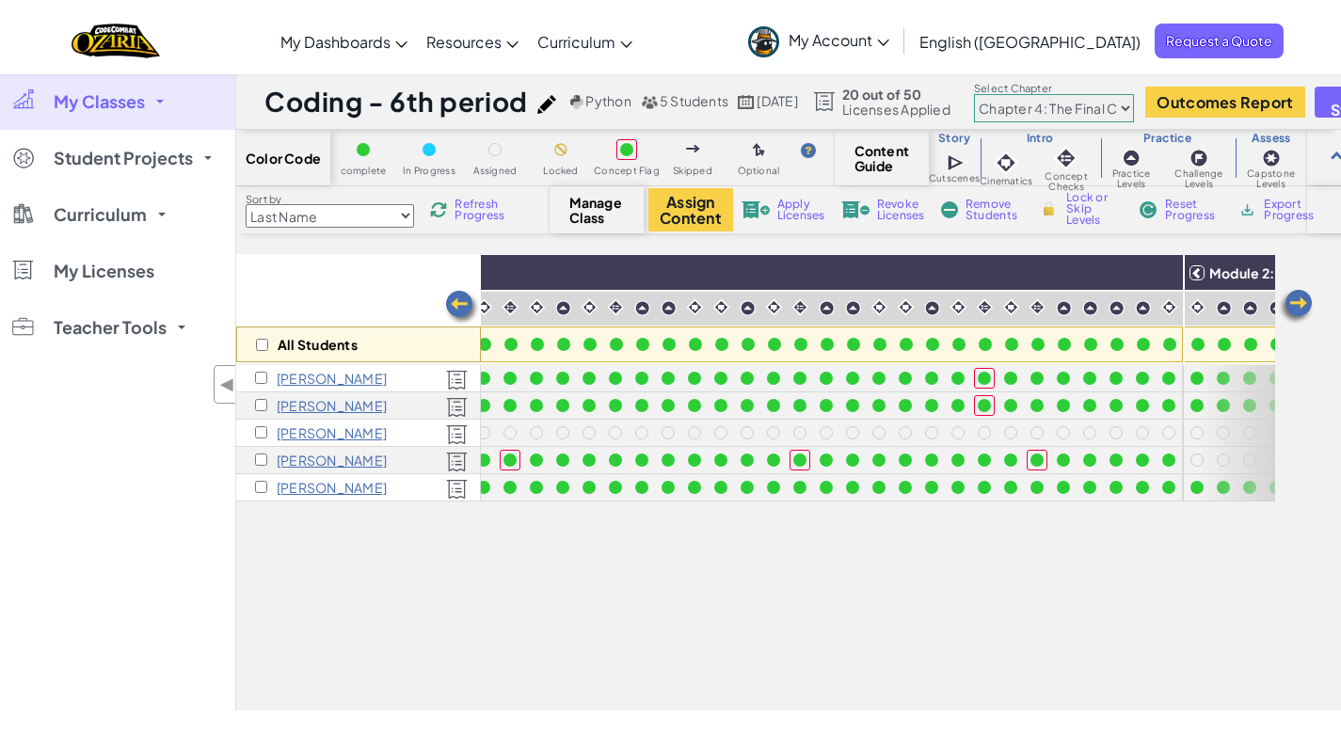
scroll to position [0, 244]
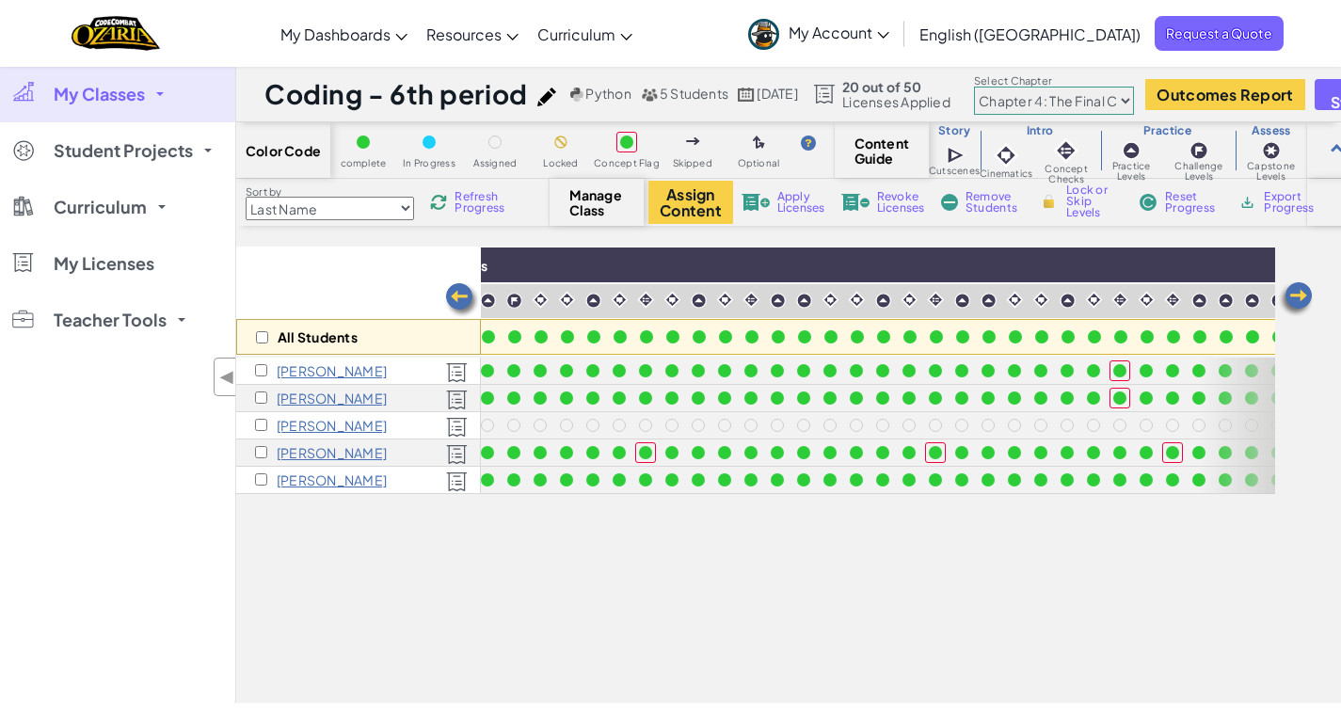
click at [1134, 96] on select "Chapter 1: Sky Mountain Chapter 2: The Moon Dancers Chapter 3: The Phoenix Land…" at bounding box center [1054, 101] width 160 height 28
click at [1013, 87] on select "Chapter 1: Sky Mountain Chapter 2: The Moon Dancers Chapter 3: The Phoenix Land…" at bounding box center [1054, 101] width 160 height 28
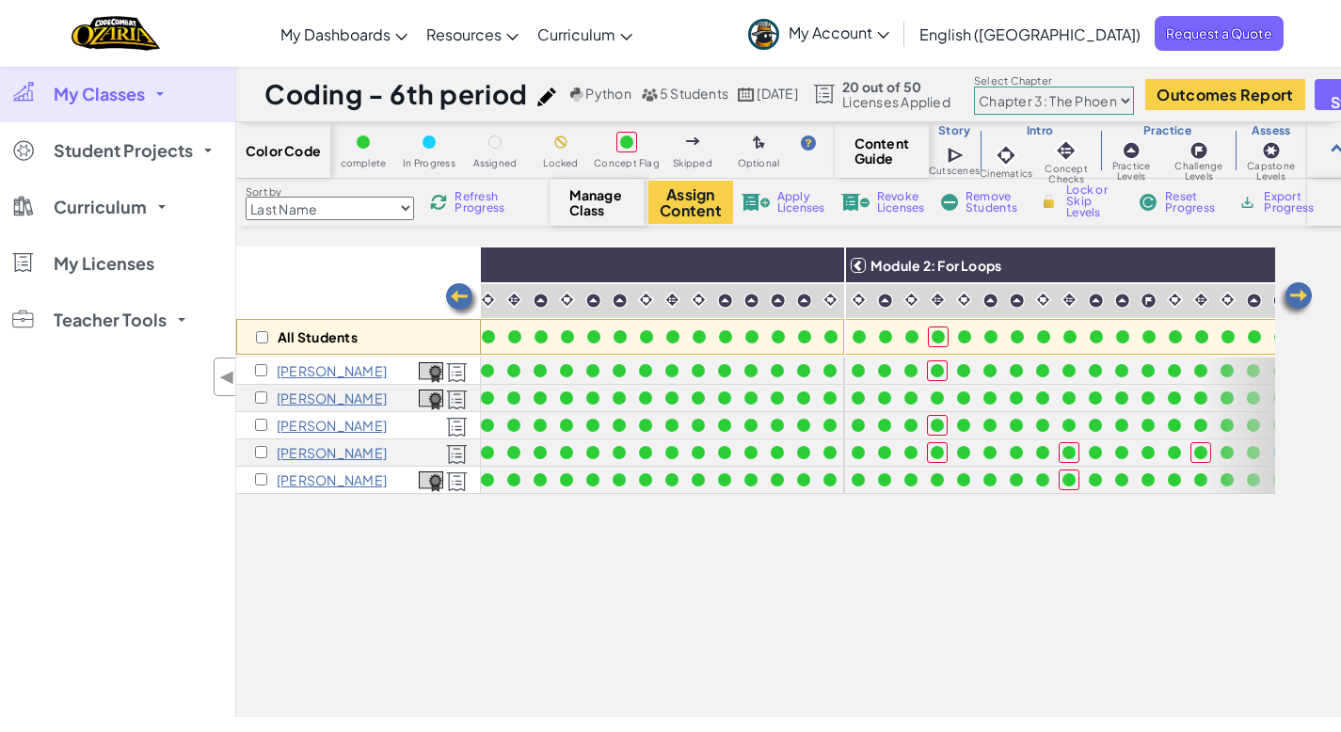
click at [1301, 295] on img at bounding box center [1296, 299] width 38 height 38
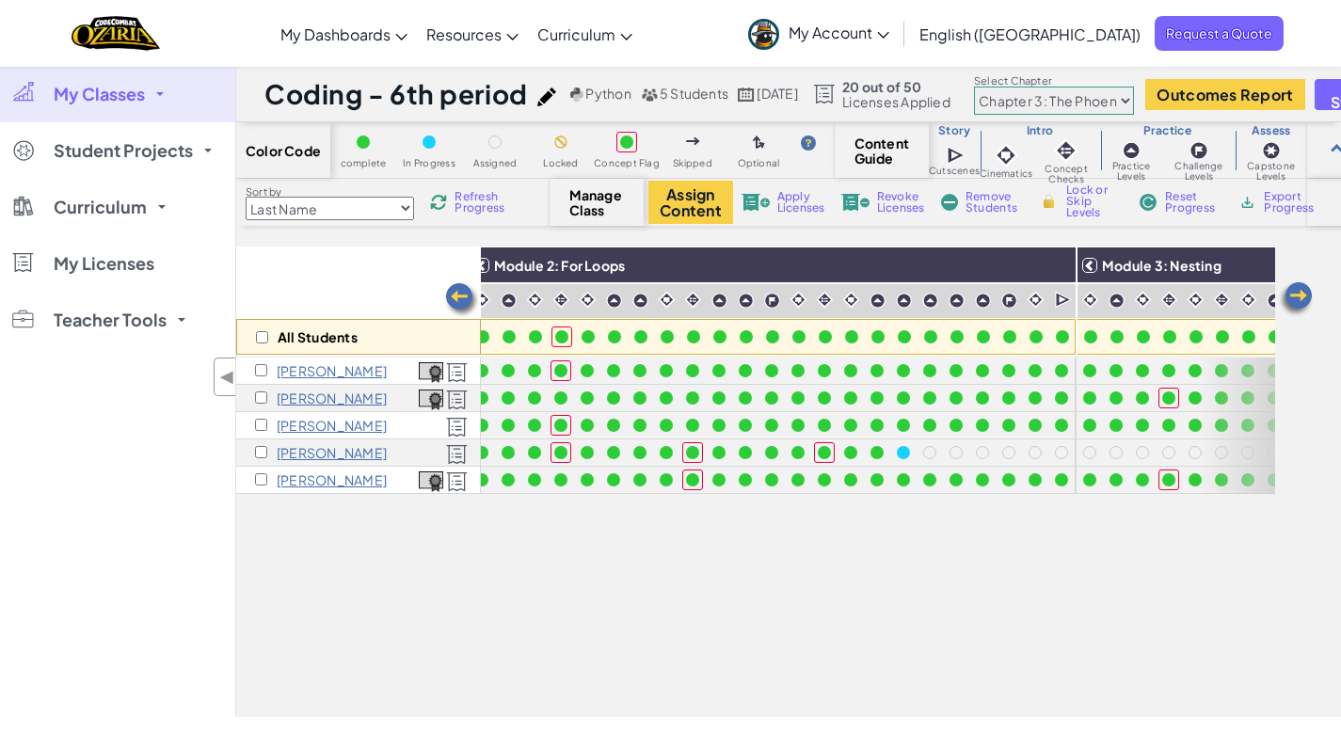
click at [1301, 295] on img at bounding box center [1296, 299] width 38 height 38
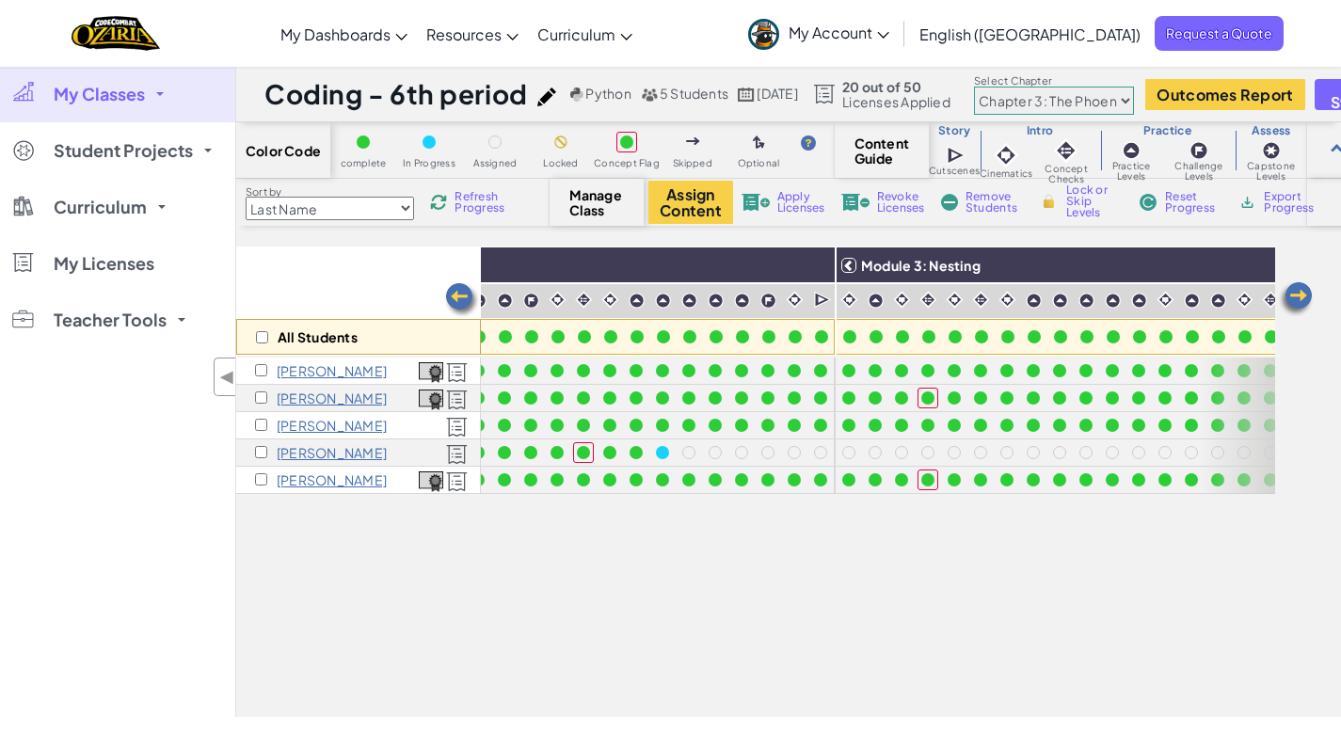
scroll to position [0, 997]
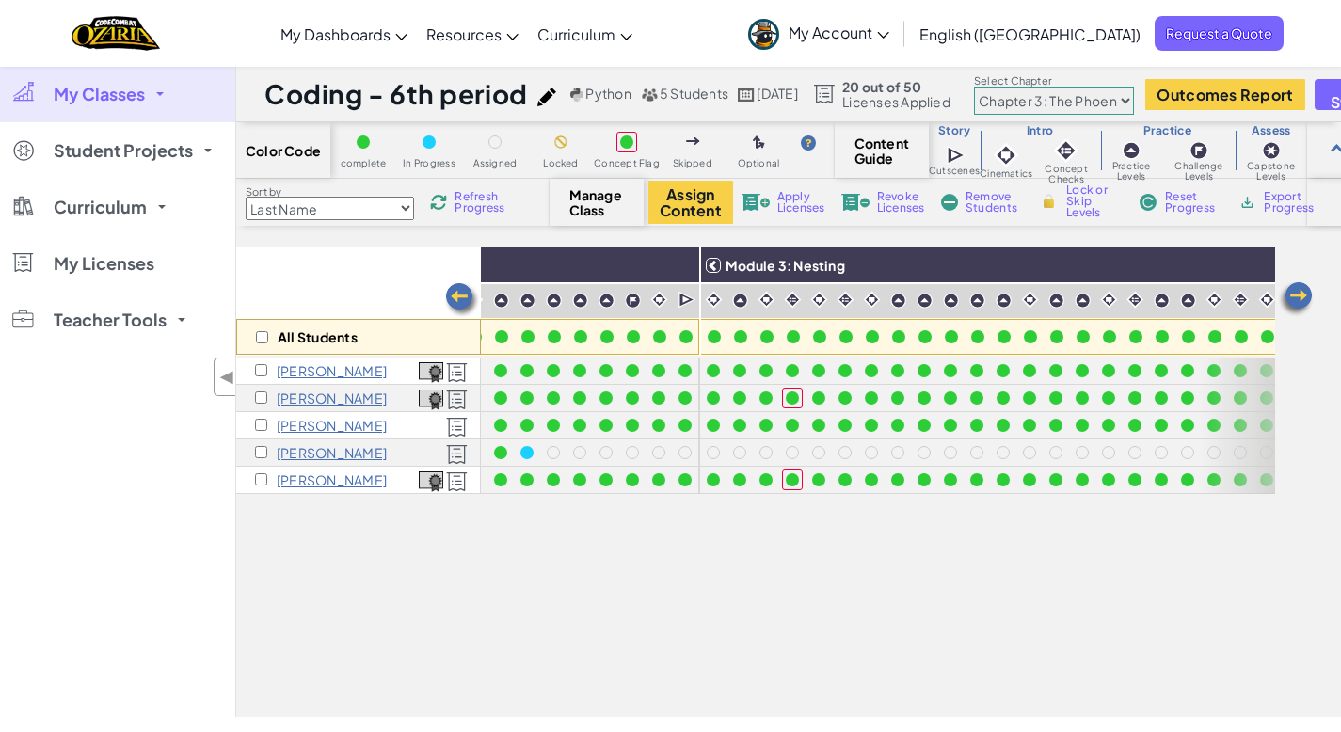
click at [1296, 296] on img at bounding box center [1296, 299] width 38 height 38
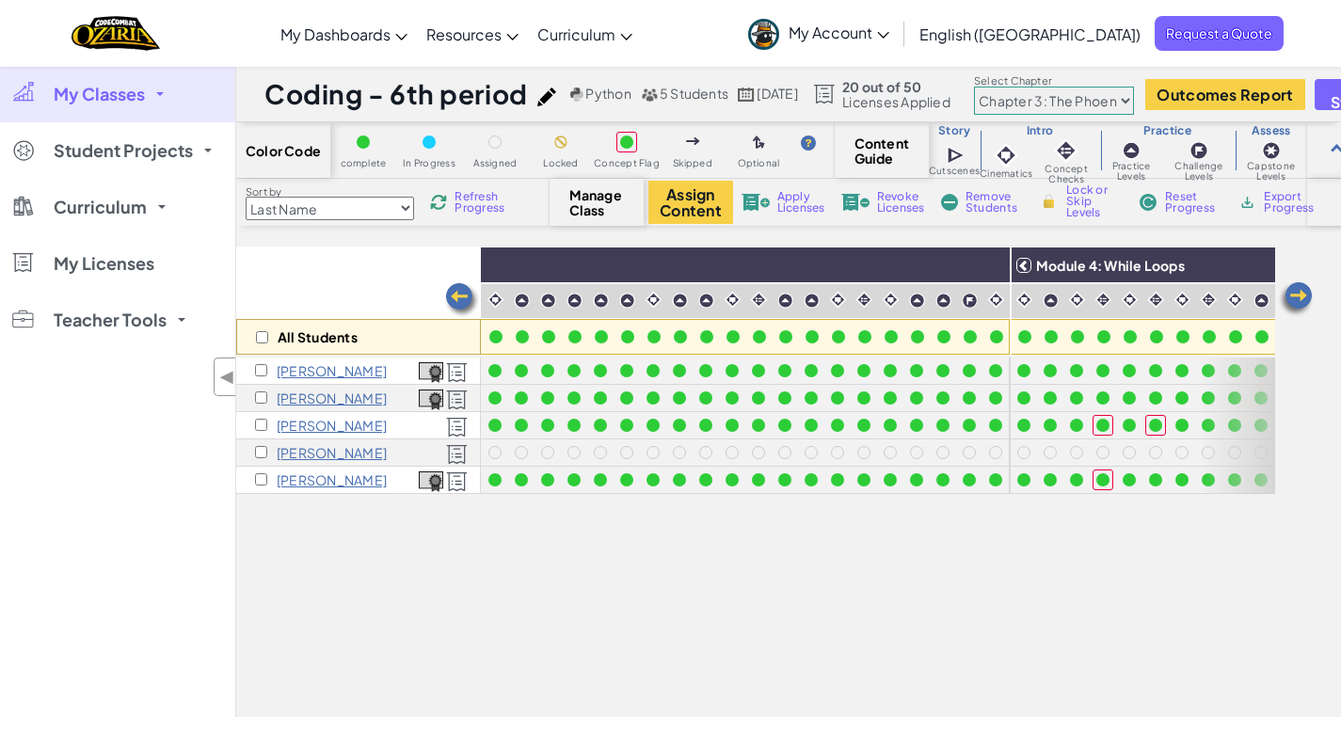
click at [1296, 296] on img at bounding box center [1296, 299] width 38 height 38
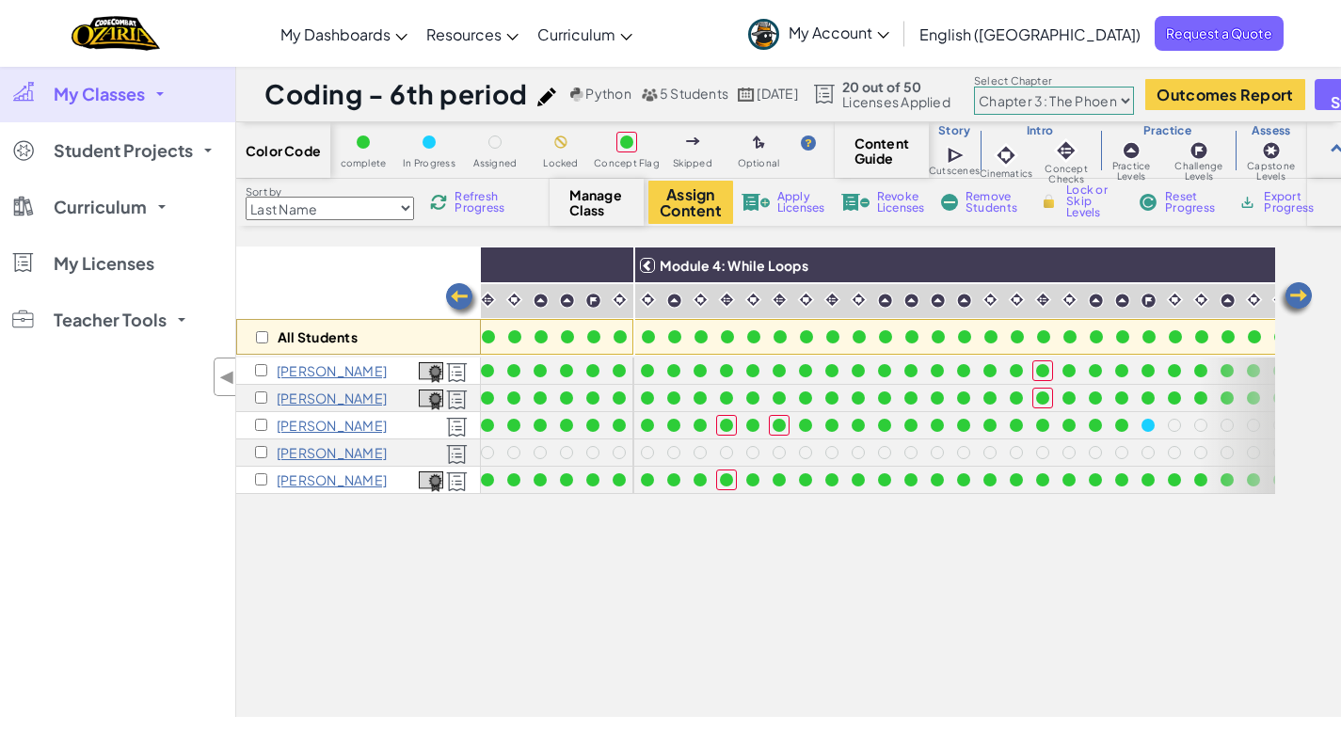
click at [1296, 296] on img at bounding box center [1296, 299] width 38 height 38
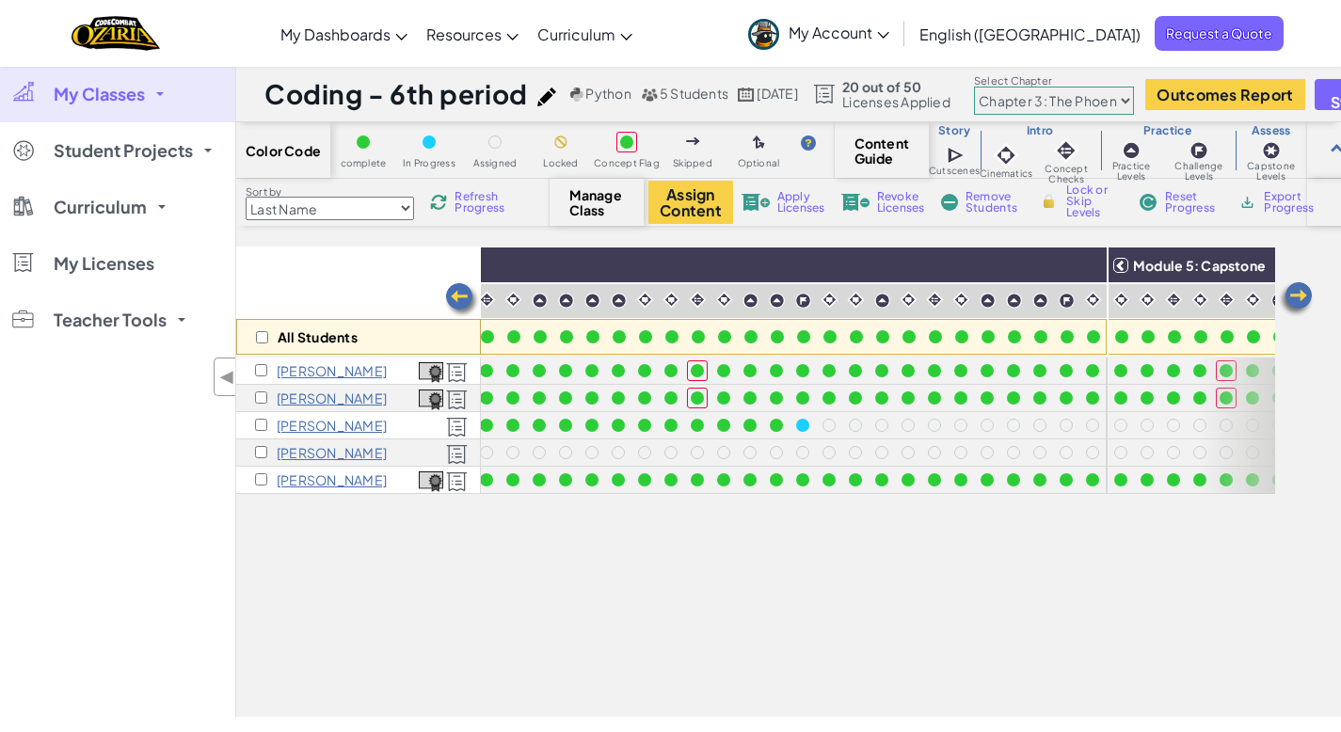
scroll to position [0, 2126]
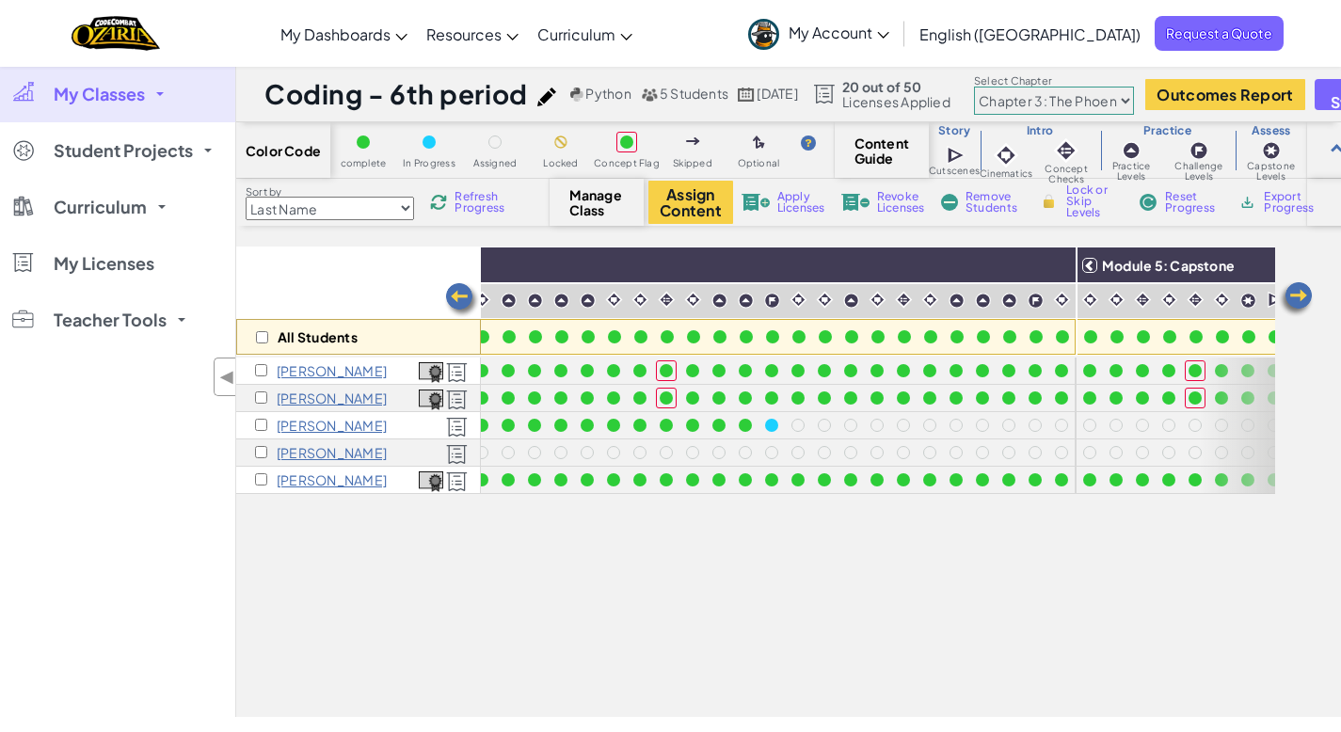
click at [476, 208] on span "Refresh Progress" at bounding box center [484, 202] width 58 height 23
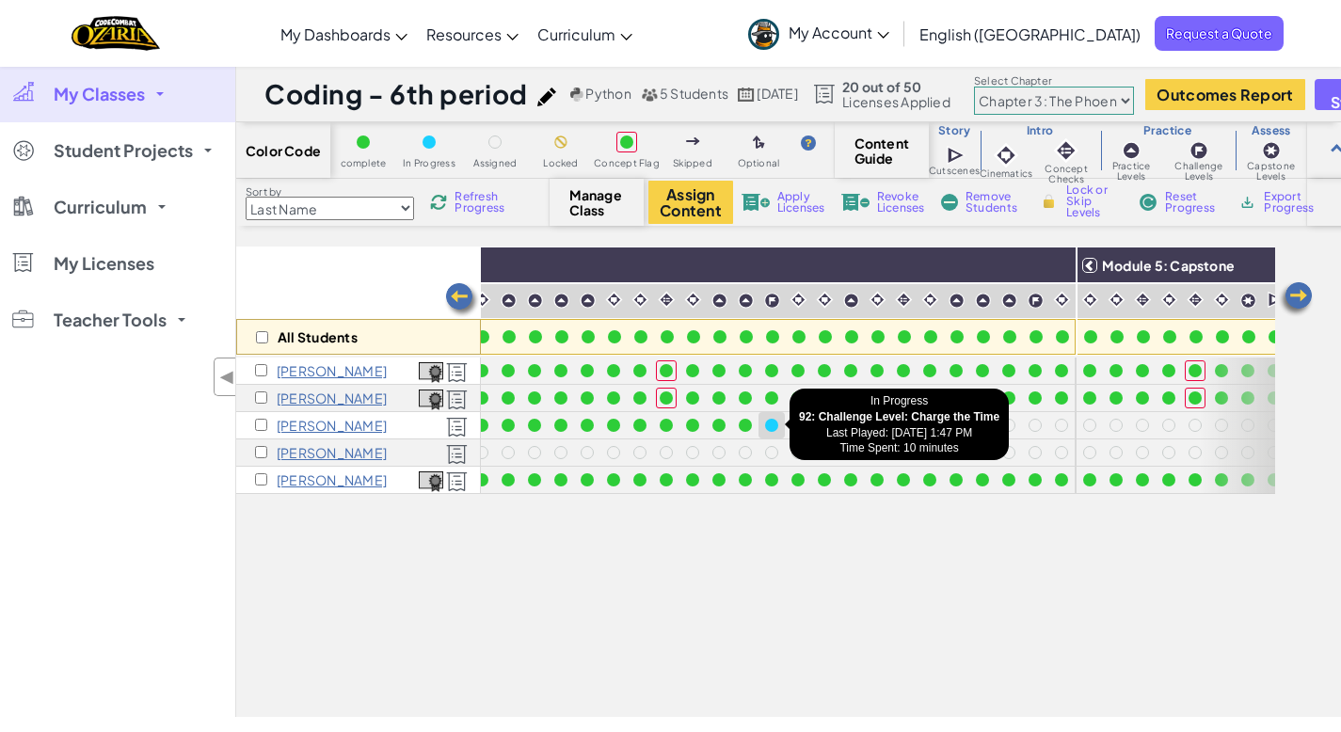
click at [766, 428] on div at bounding box center [771, 425] width 13 height 13
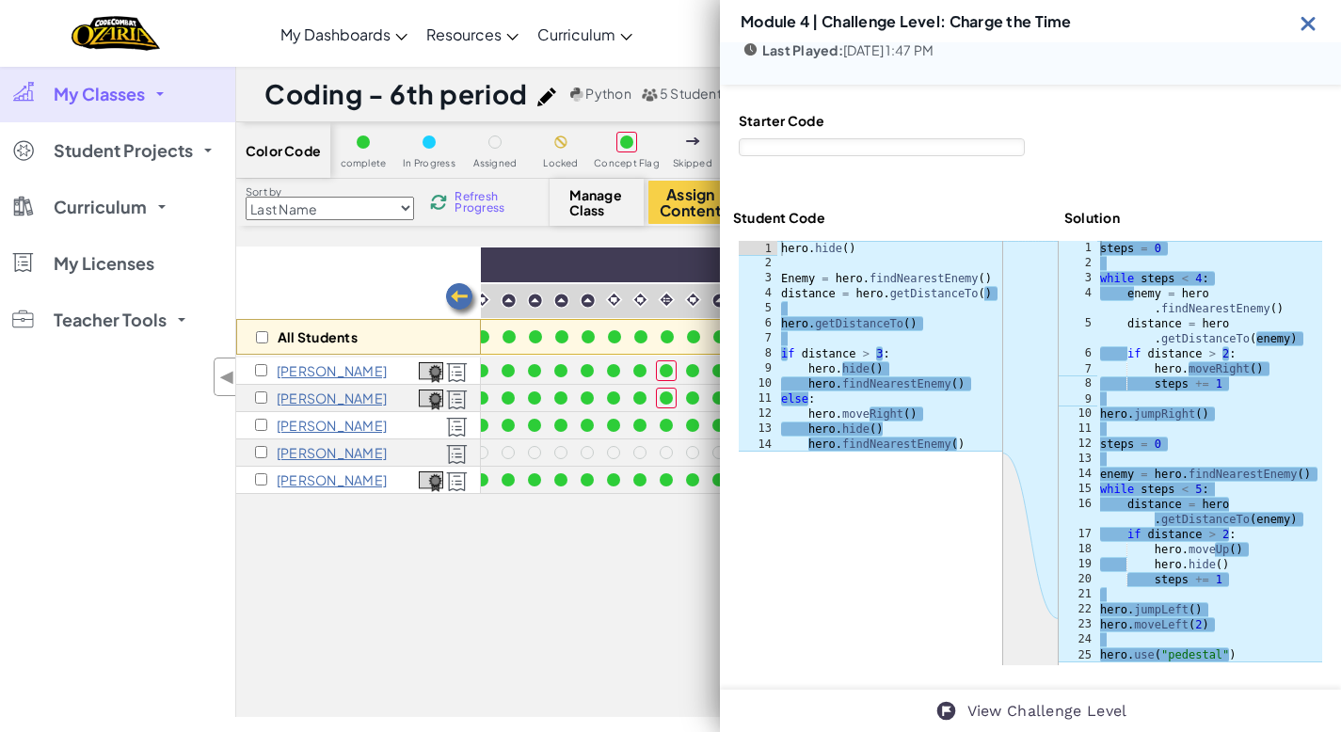
click at [1307, 21] on img at bounding box center [1309, 23] width 24 height 24
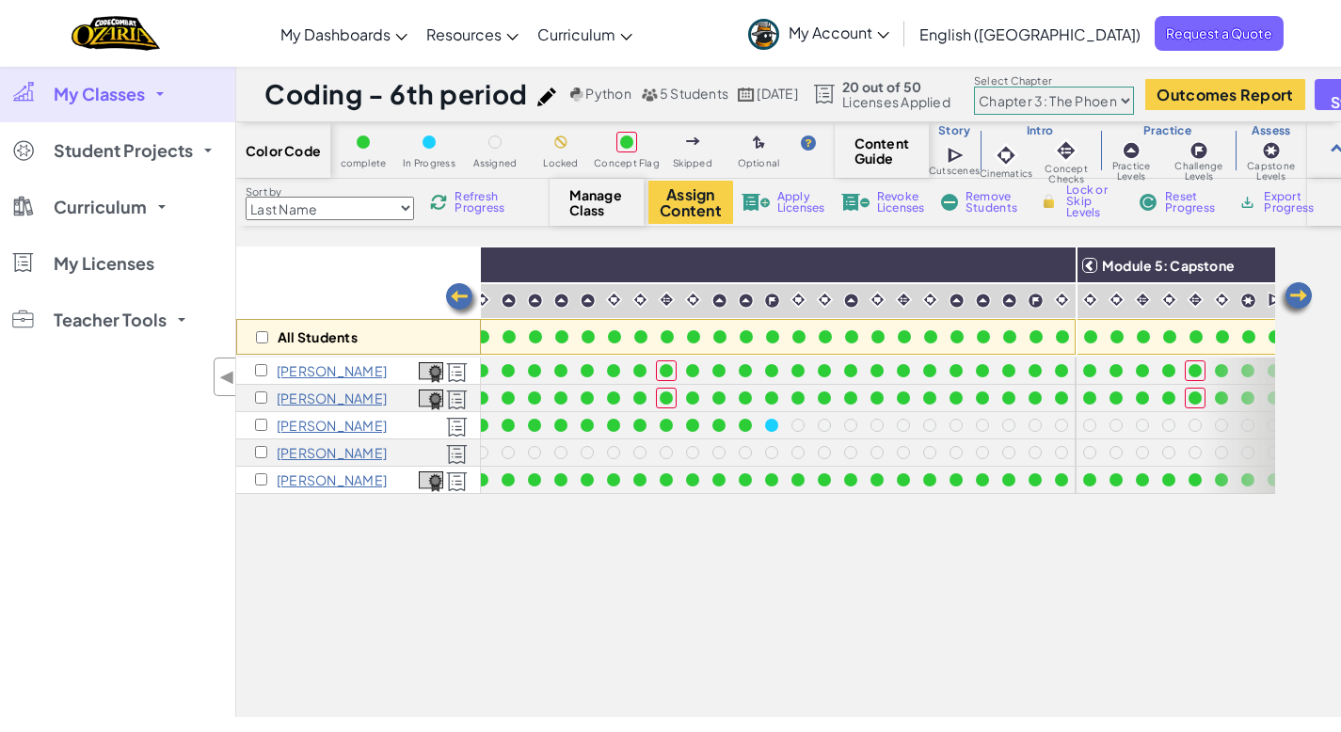
click at [478, 207] on span "Refresh Progress" at bounding box center [484, 202] width 58 height 23
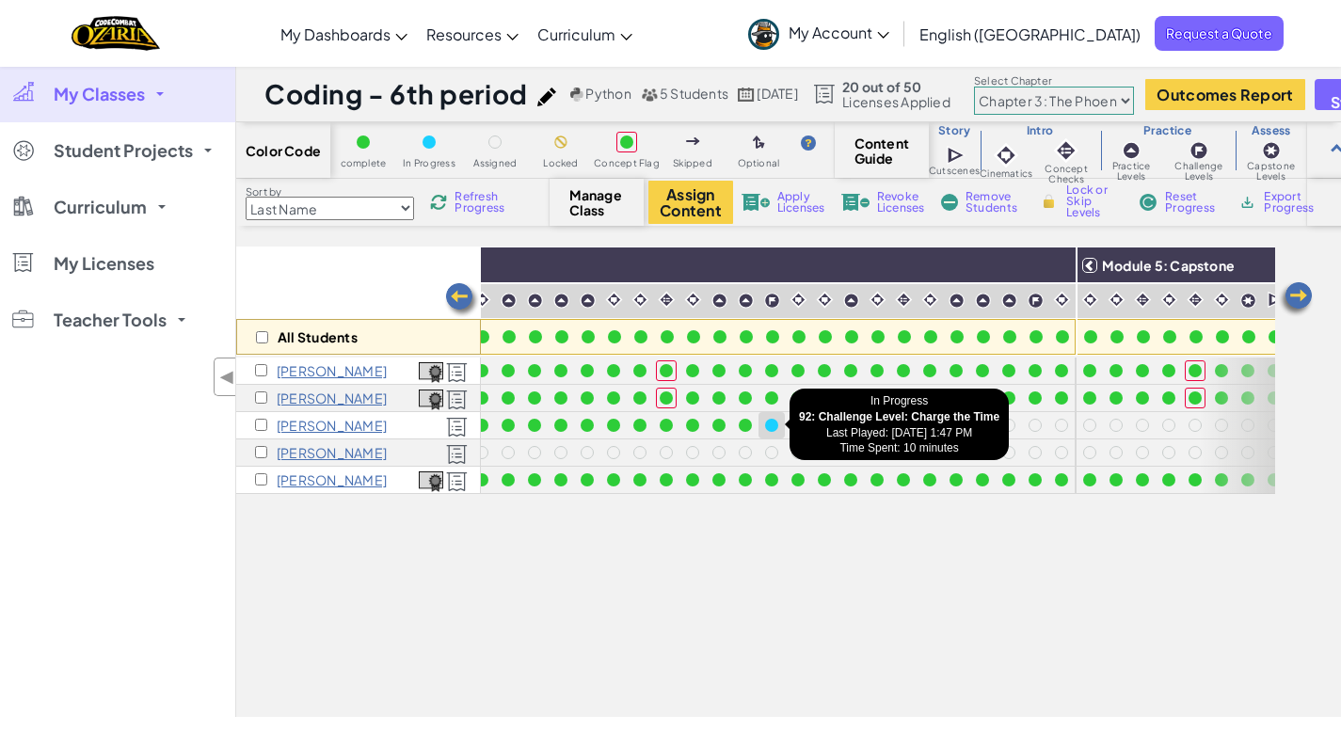
click at [774, 426] on div at bounding box center [771, 425] width 13 height 13
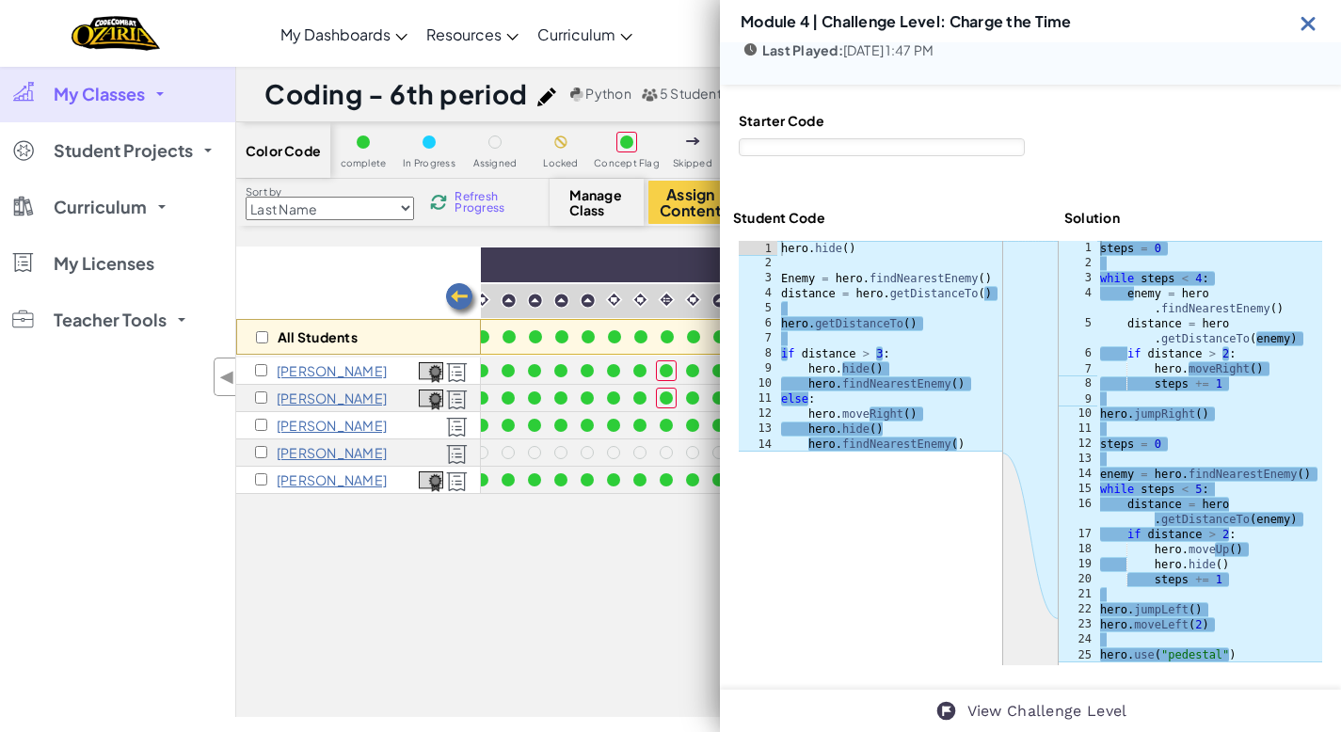
click at [868, 604] on div at bounding box center [1030, 453] width 583 height 424
click at [1304, 22] on img at bounding box center [1309, 23] width 24 height 24
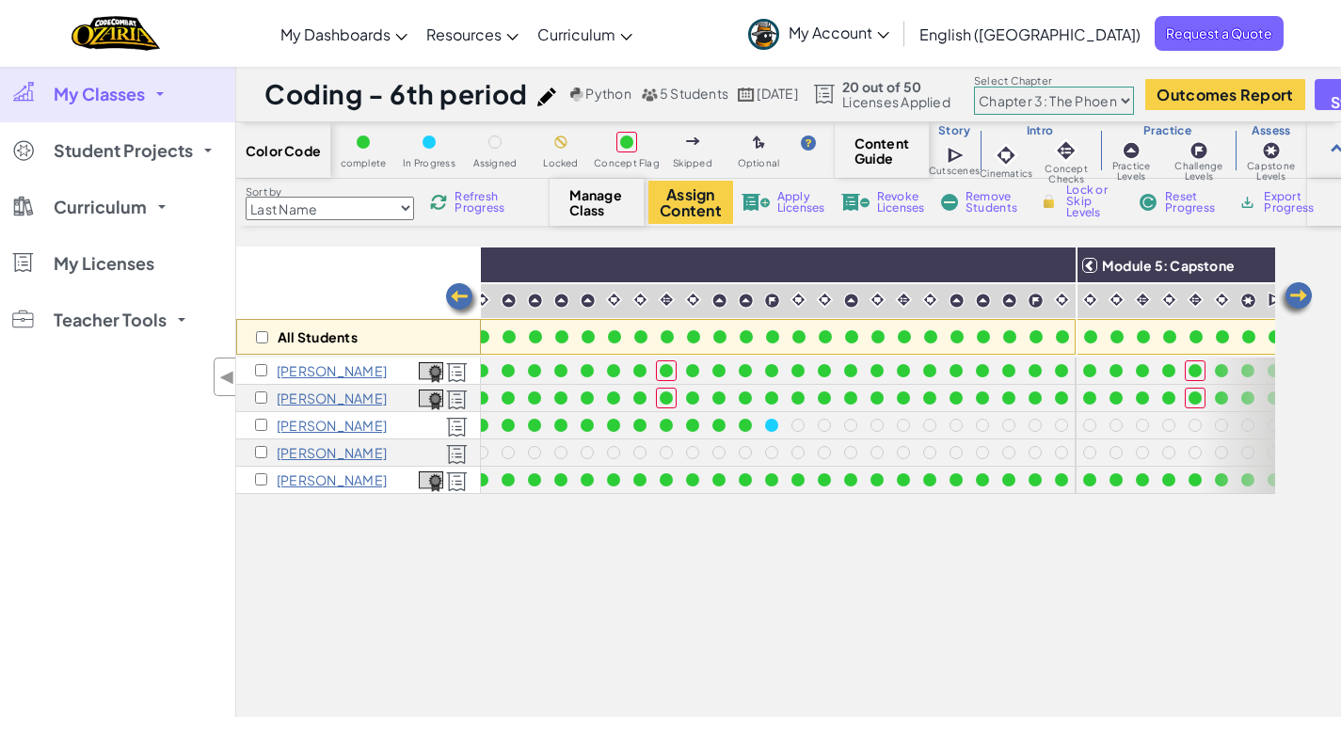
click at [1134, 97] on select "Chapter 1: Sky Mountain Chapter 2: The Moon Dancers Chapter 3: The Phoenix Land…" at bounding box center [1054, 101] width 160 height 28
click at [1013, 87] on select "Chapter 1: Sky Mountain Chapter 2: The Moon Dancers Chapter 3: The Phoenix Land…" at bounding box center [1054, 101] width 160 height 28
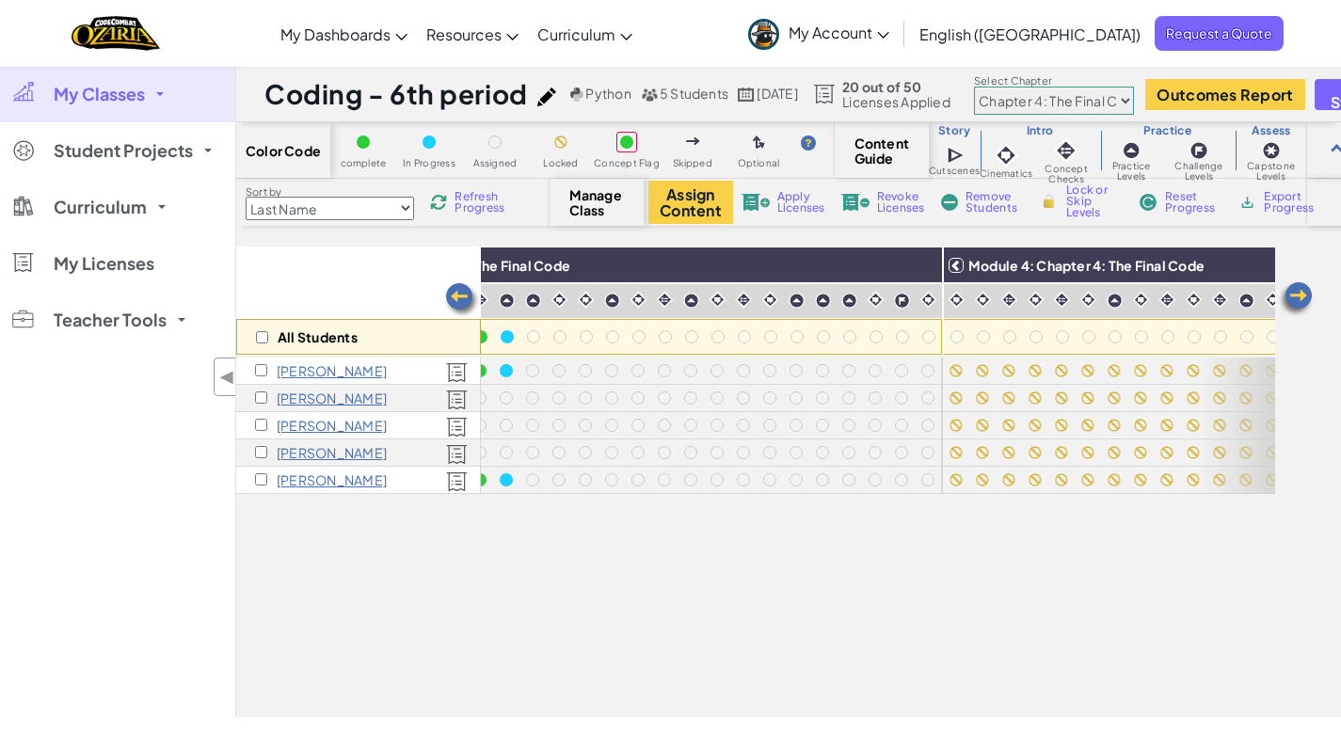
click at [483, 198] on span "Refresh Progress" at bounding box center [484, 202] width 58 height 23
click at [484, 206] on span "Refresh Progress" at bounding box center [484, 202] width 58 height 23
click at [484, 207] on span "Refresh Progress" at bounding box center [484, 202] width 58 height 23
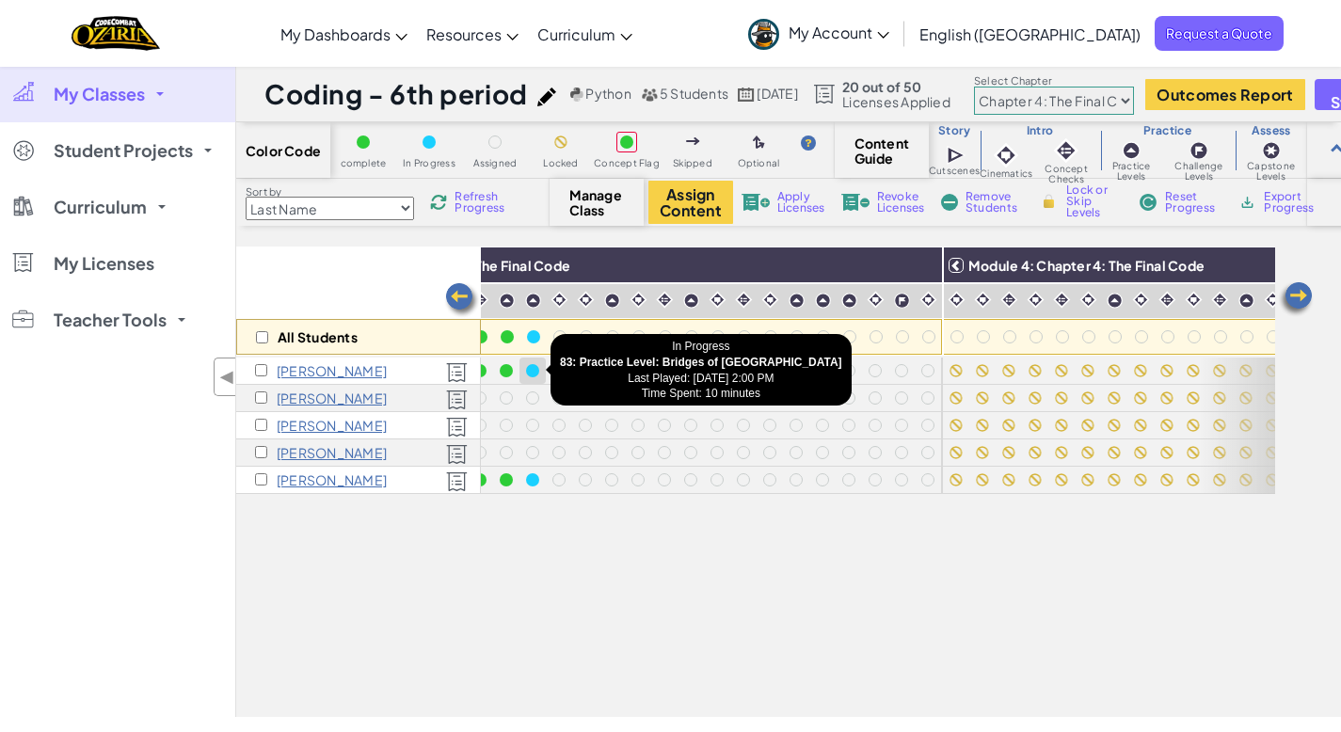
click at [535, 370] on div at bounding box center [532, 370] width 13 height 13
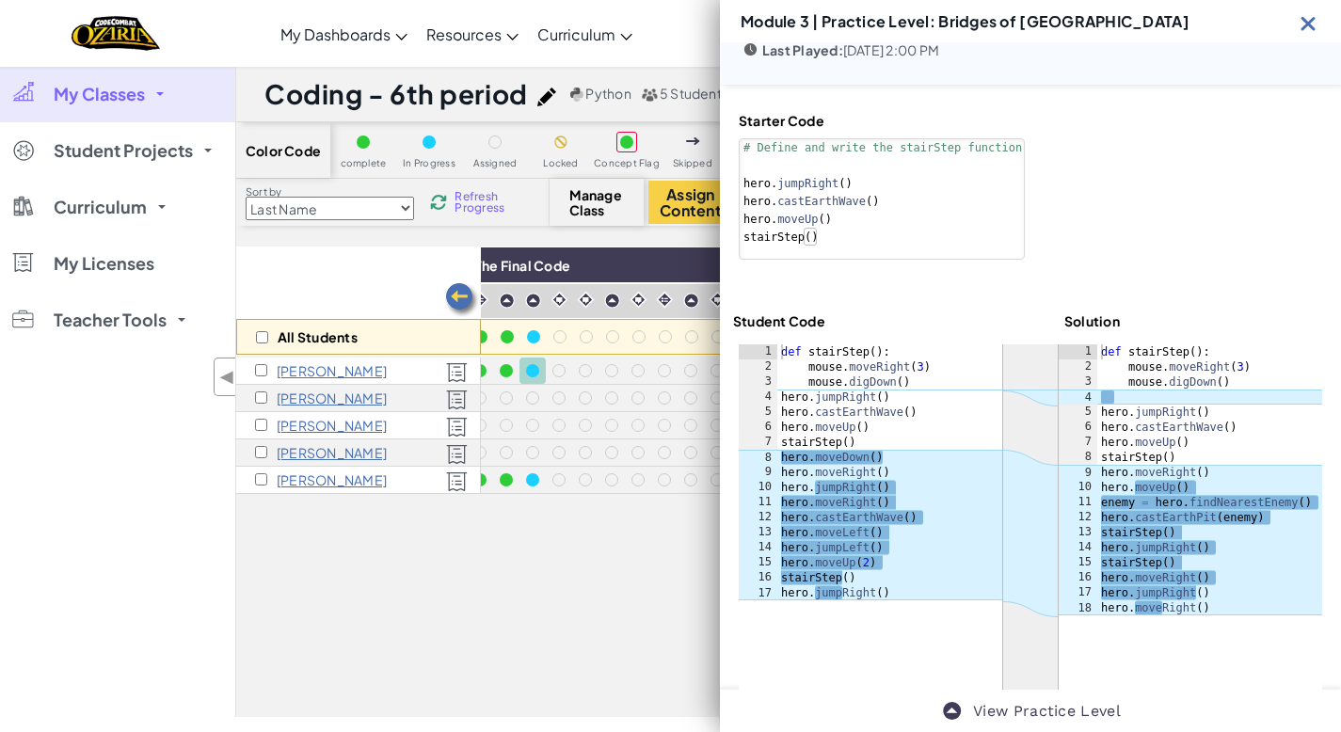
click at [1309, 30] on img at bounding box center [1309, 23] width 24 height 24
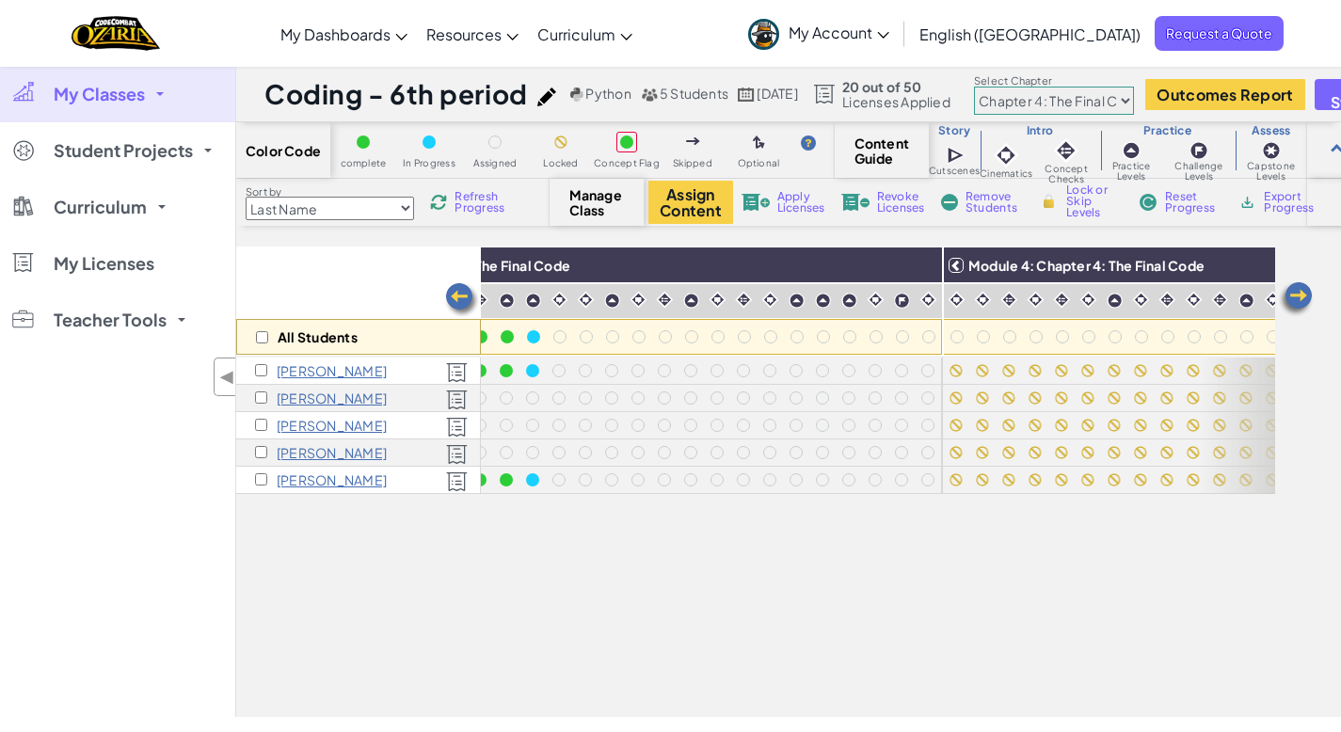
click at [1134, 98] on select "Chapter 1: Sky Mountain Chapter 2: The Moon Dancers Chapter 3: The Phoenix Land…" at bounding box center [1054, 101] width 160 height 28
click at [1013, 87] on select "Chapter 1: Sky Mountain Chapter 2: The Moon Dancers Chapter 3: The Phoenix Land…" at bounding box center [1054, 101] width 160 height 28
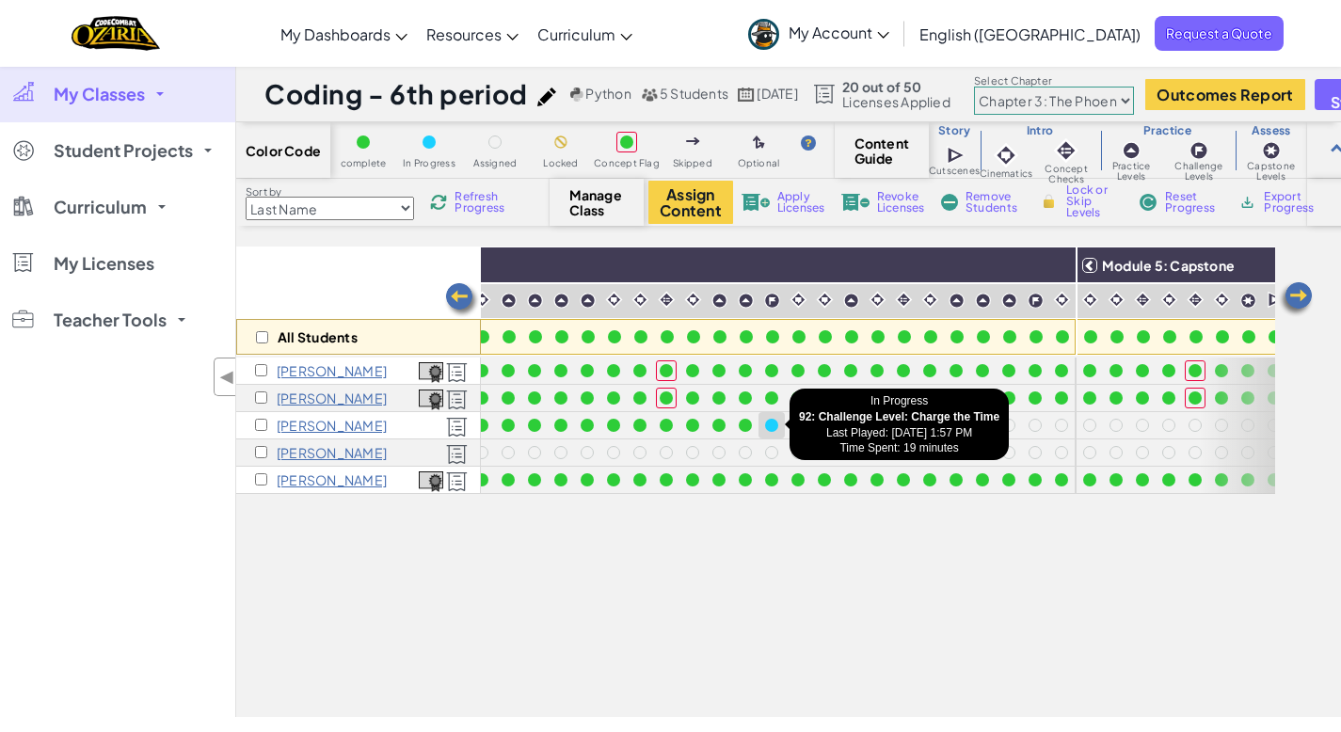
click at [775, 423] on div at bounding box center [771, 425] width 13 height 13
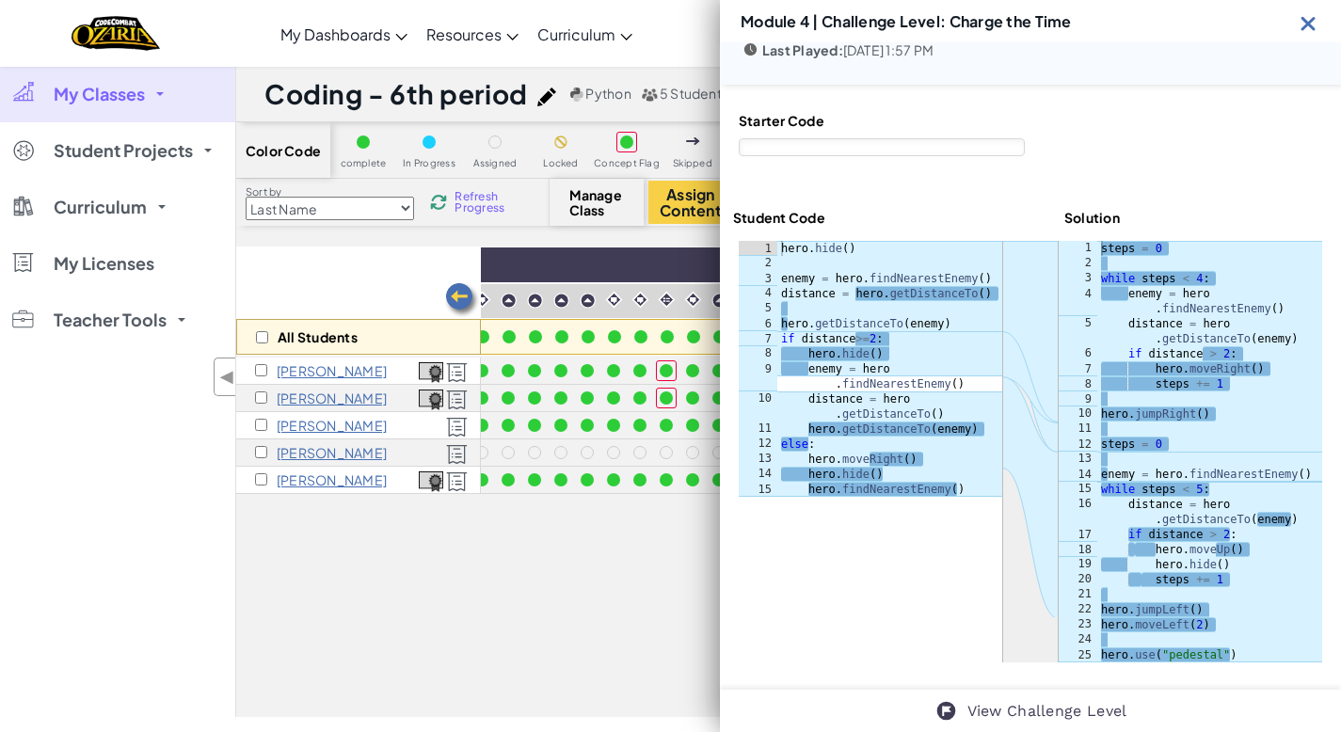
scroll to position [88, 0]
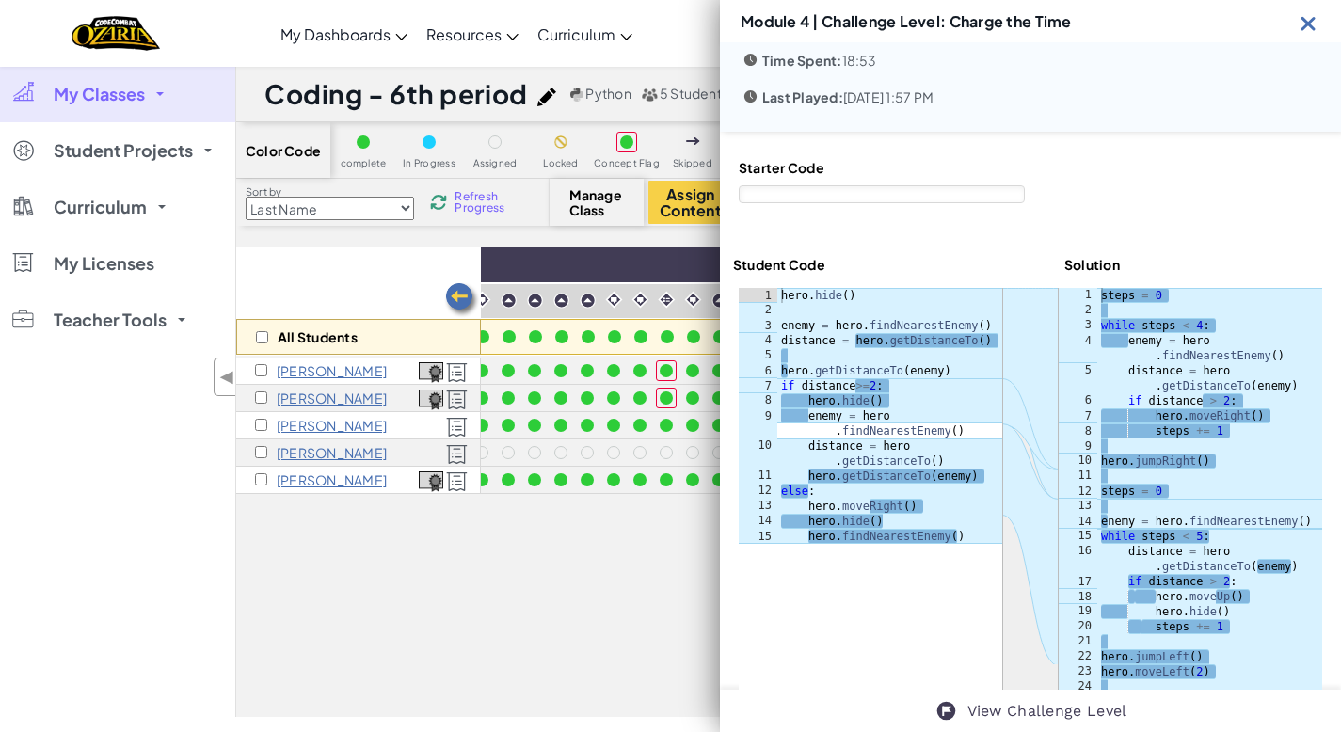
click at [355, 617] on div "All Students Module 1: Review Module 2: For Loops Module 3: Nesting Module 4: W…" at bounding box center [755, 377] width 1039 height 638
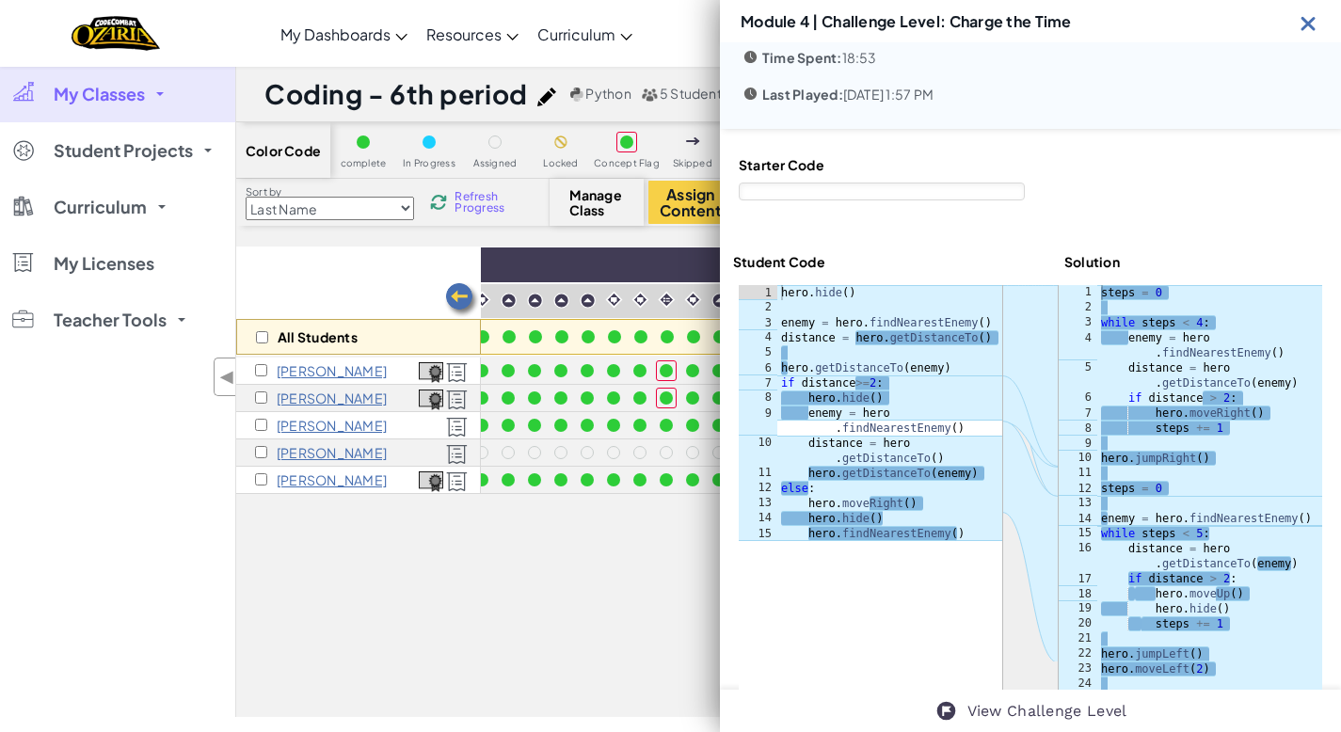
scroll to position [91, 0]
click at [1314, 24] on img at bounding box center [1309, 23] width 24 height 24
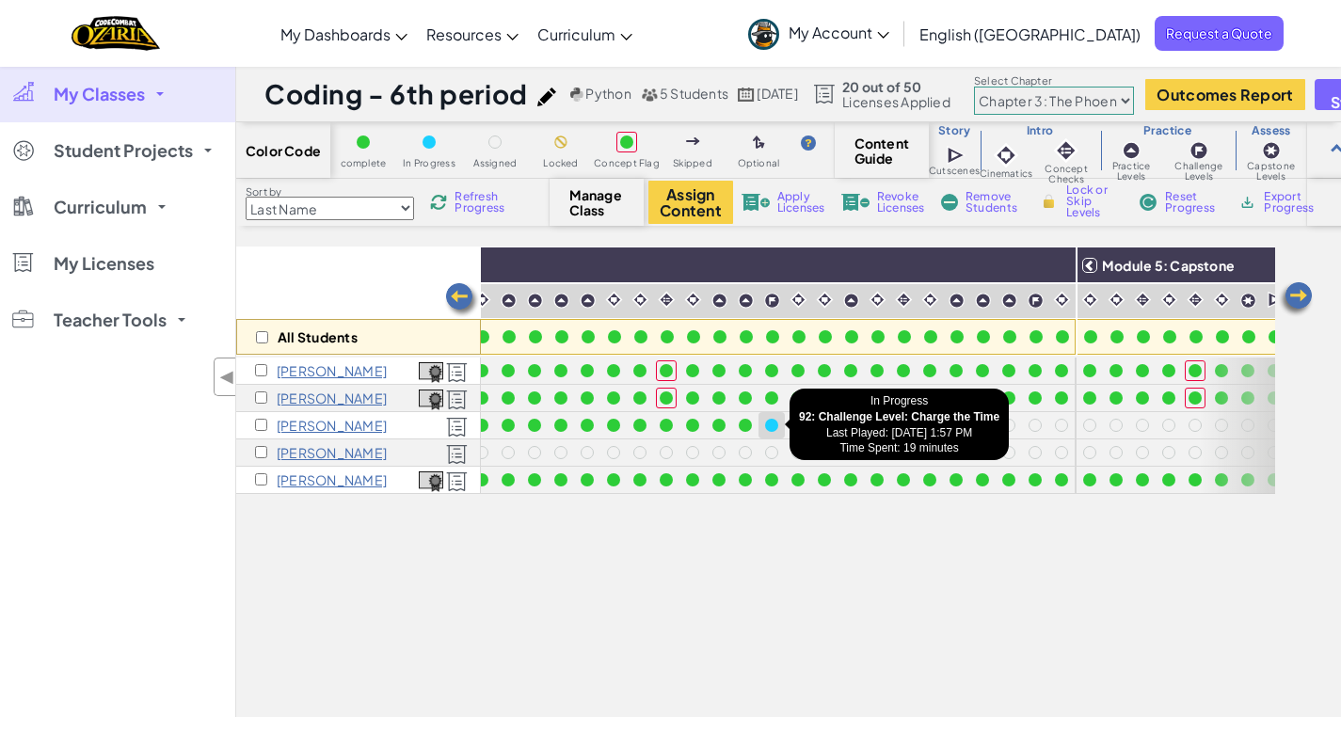
click at [776, 426] on div at bounding box center [771, 425] width 13 height 13
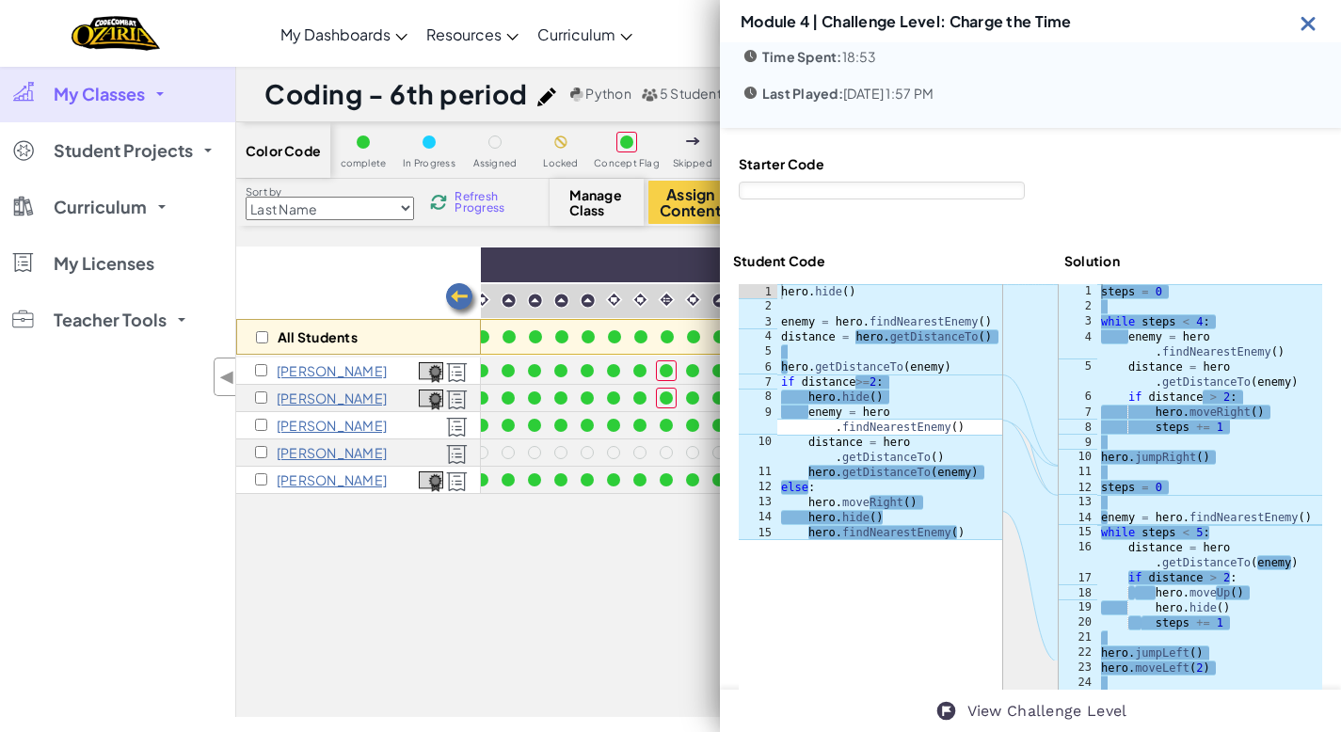
click at [367, 295] on div "All Students" at bounding box center [358, 301] width 245 height 109
click at [484, 191] on span "Refresh Progress" at bounding box center [484, 202] width 58 height 23
click at [1307, 25] on img at bounding box center [1309, 23] width 24 height 24
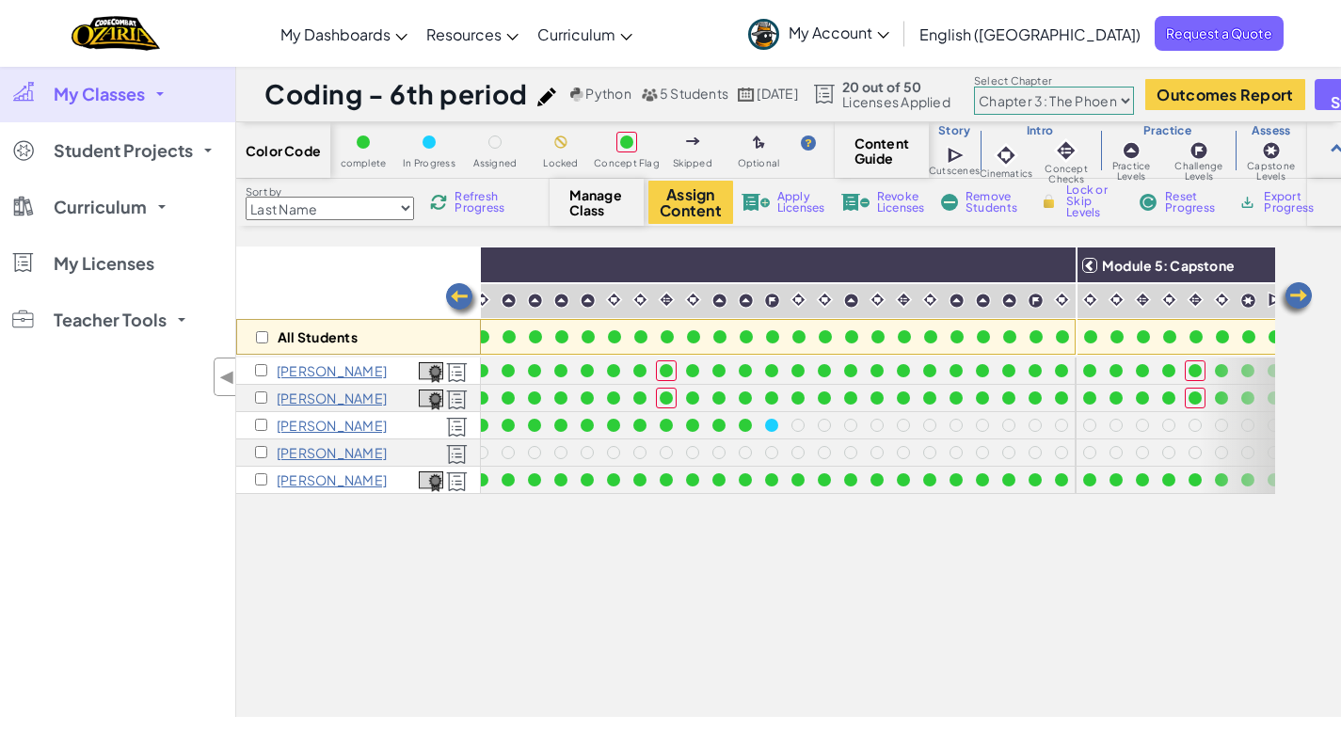
click at [482, 203] on span "Refresh Progress" at bounding box center [484, 202] width 58 height 23
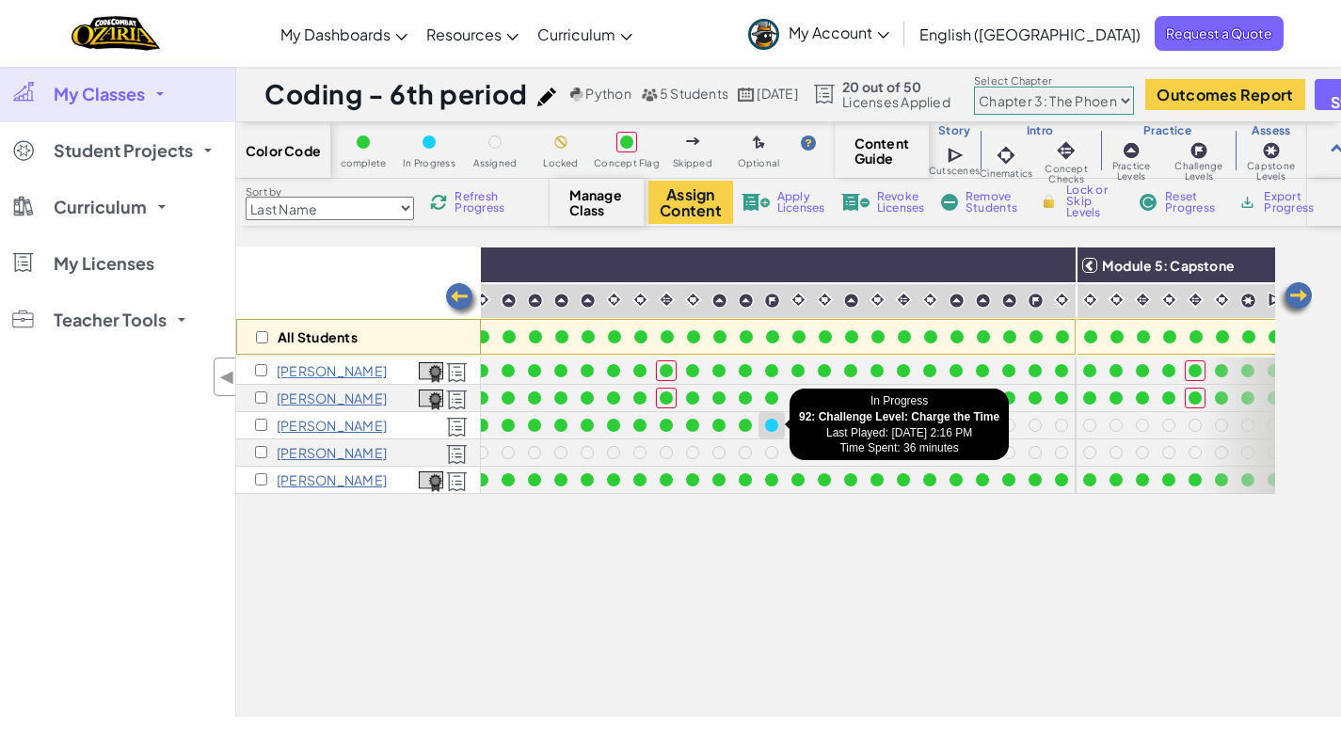
click at [778, 425] on div at bounding box center [771, 425] width 21 height 21
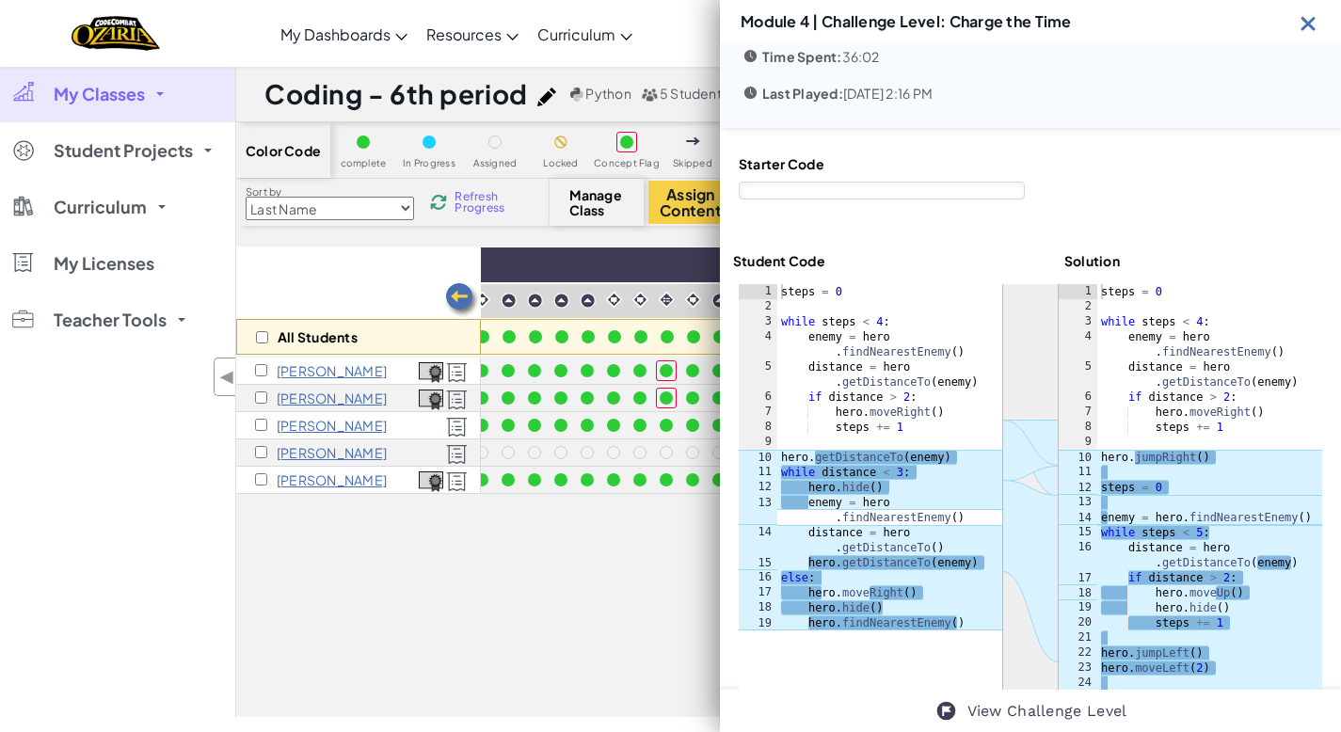
click at [1310, 28] on img at bounding box center [1309, 23] width 24 height 24
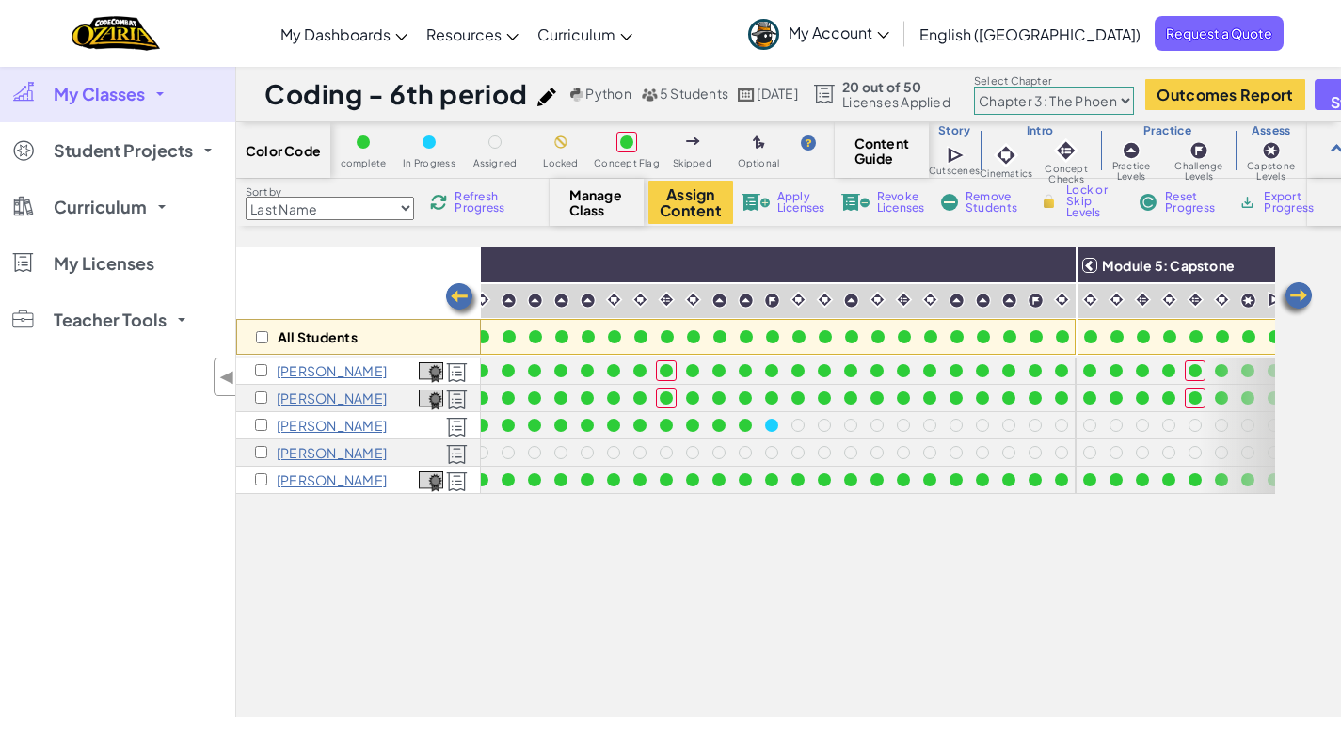
click at [1134, 98] on select "Chapter 1: Sky Mountain Chapter 2: The Moon Dancers Chapter 3: The Phoenix Land…" at bounding box center [1054, 101] width 160 height 28
click at [1013, 87] on select "Chapter 1: Sky Mountain Chapter 2: The Moon Dancers Chapter 3: The Phoenix Land…" at bounding box center [1054, 101] width 160 height 28
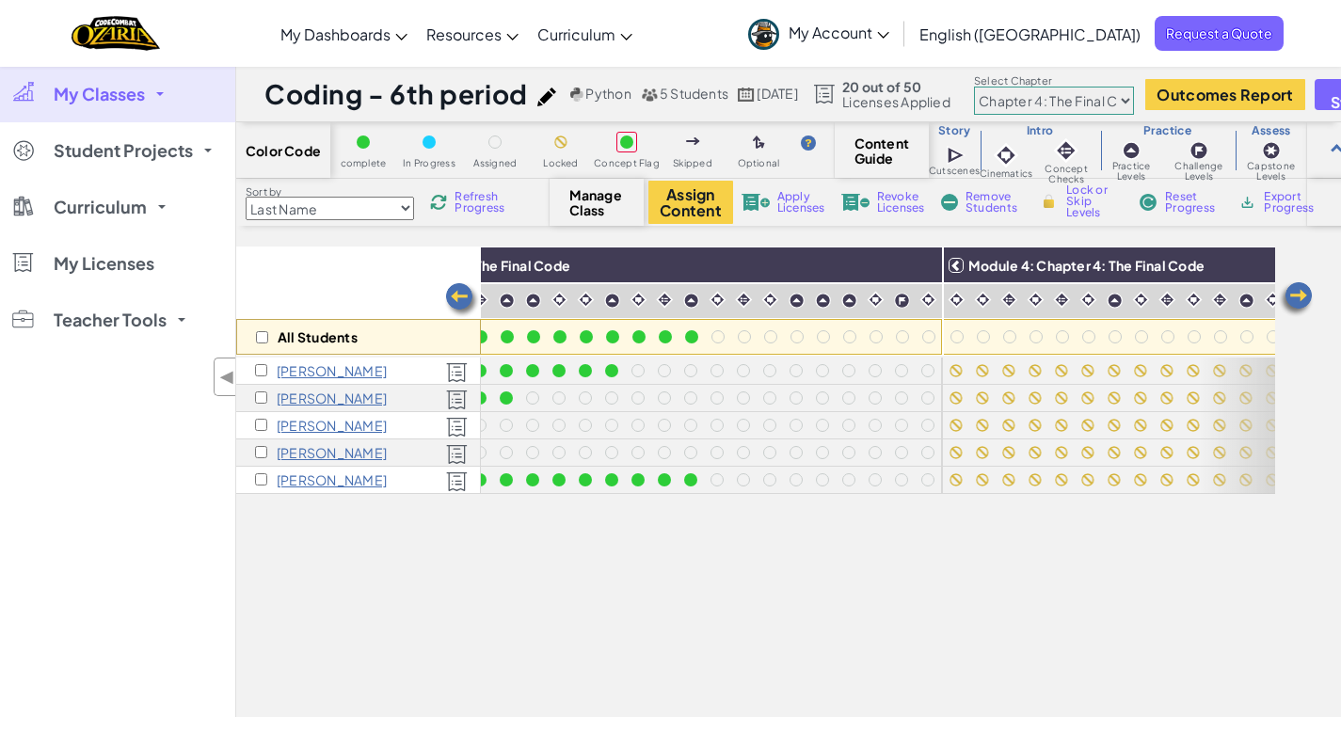
click at [121, 96] on span "My Classes" at bounding box center [99, 94] width 91 height 17
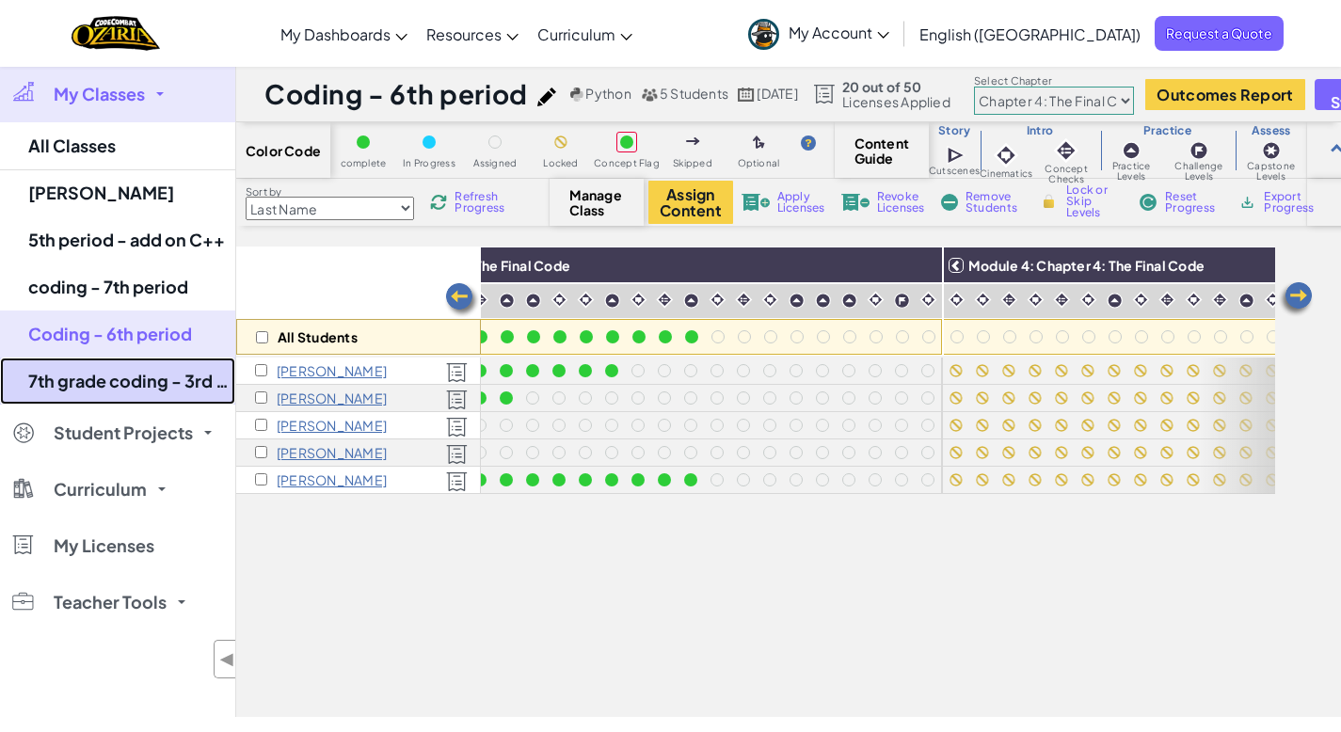
click at [146, 390] on link "7th grade coding - 3rd period" at bounding box center [117, 381] width 235 height 47
select select "5d8a57abe8919b28d5113af1"
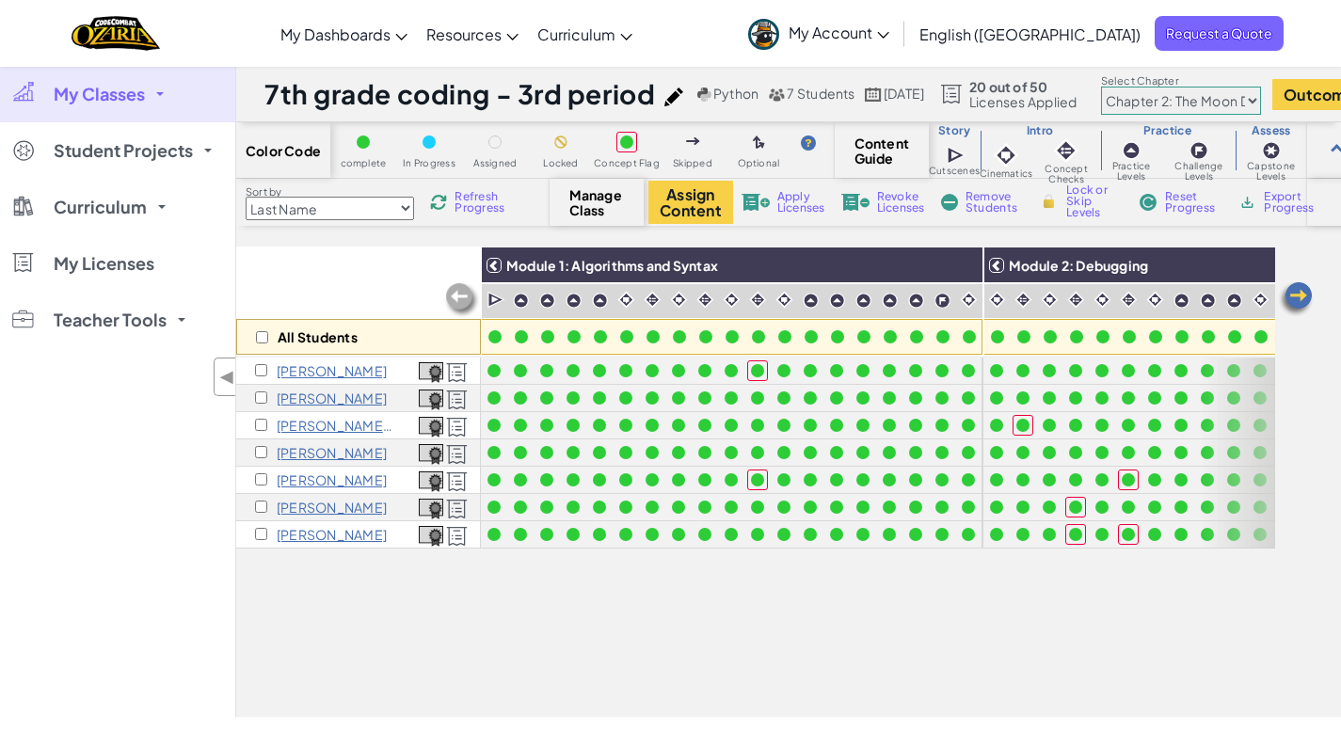
click at [129, 96] on span "My Classes" at bounding box center [99, 94] width 91 height 17
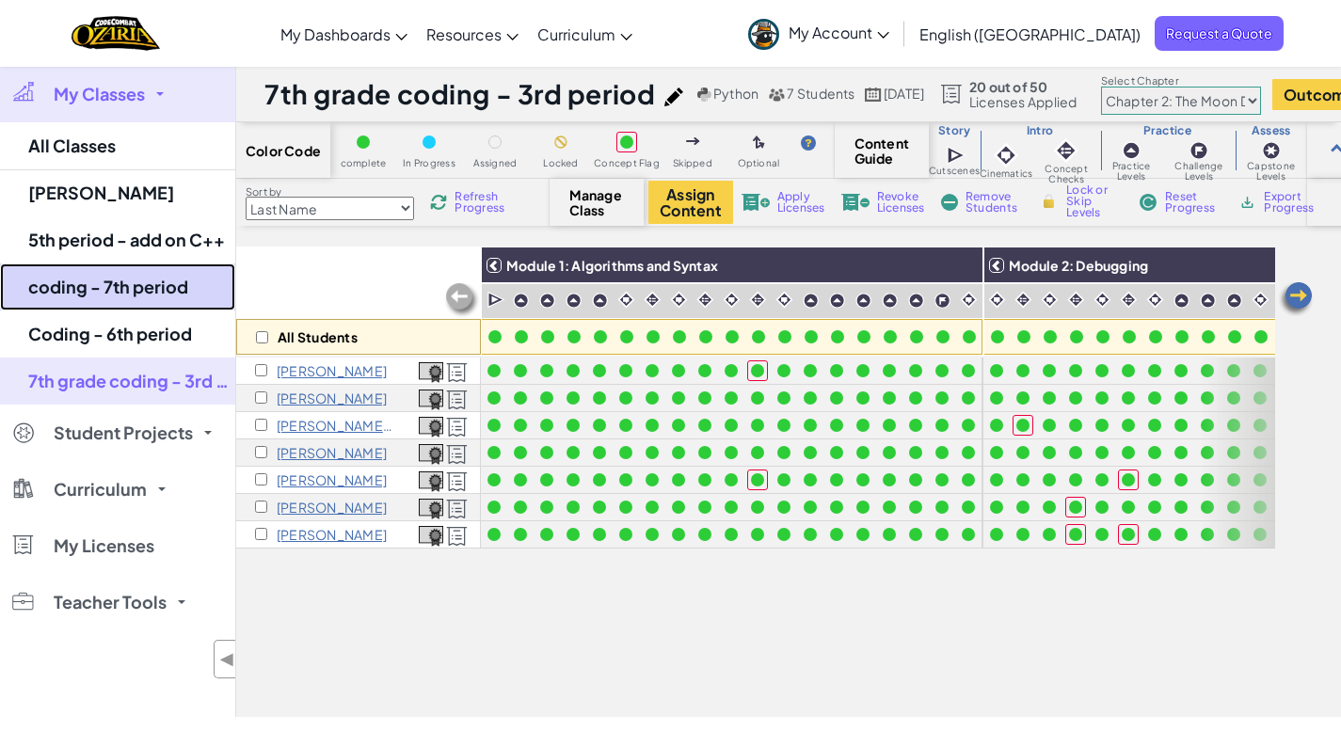
click at [145, 285] on link "coding - 7th period" at bounding box center [117, 286] width 235 height 47
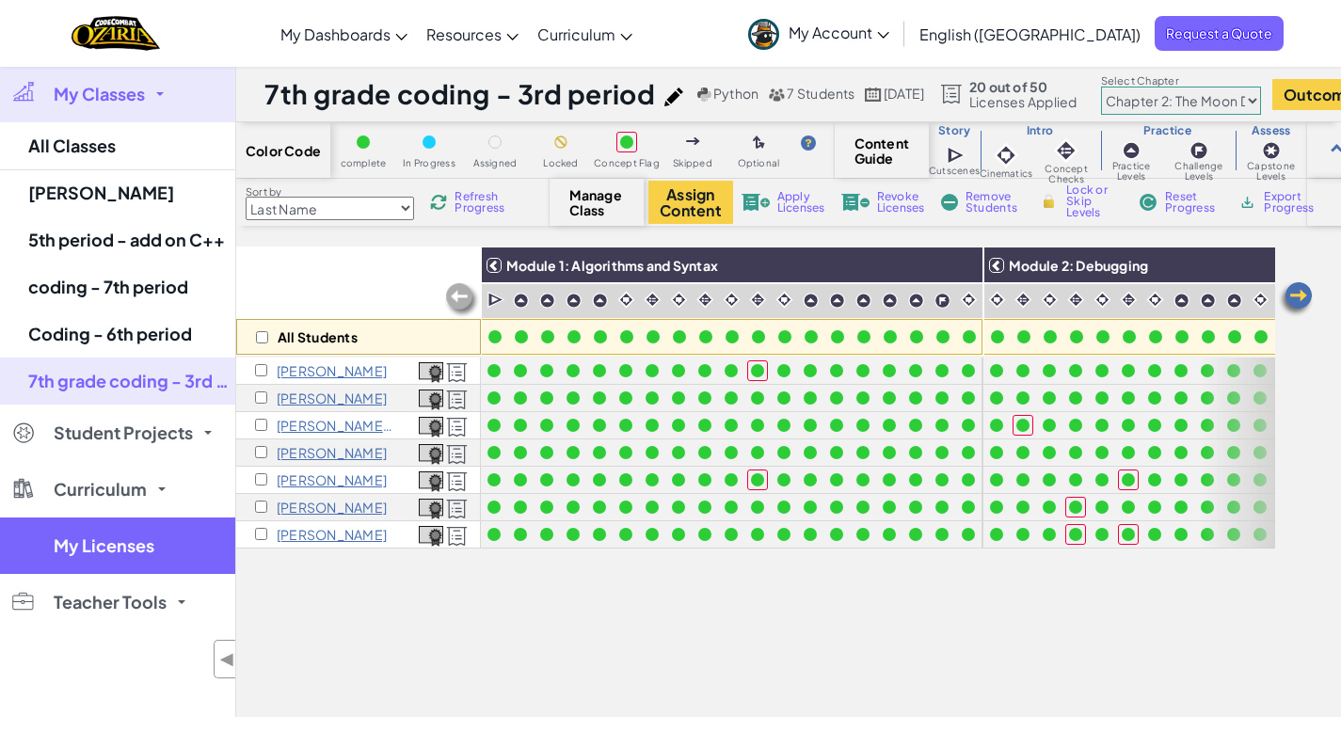
select select "5f0cb0b7a2492bba0b3520df"
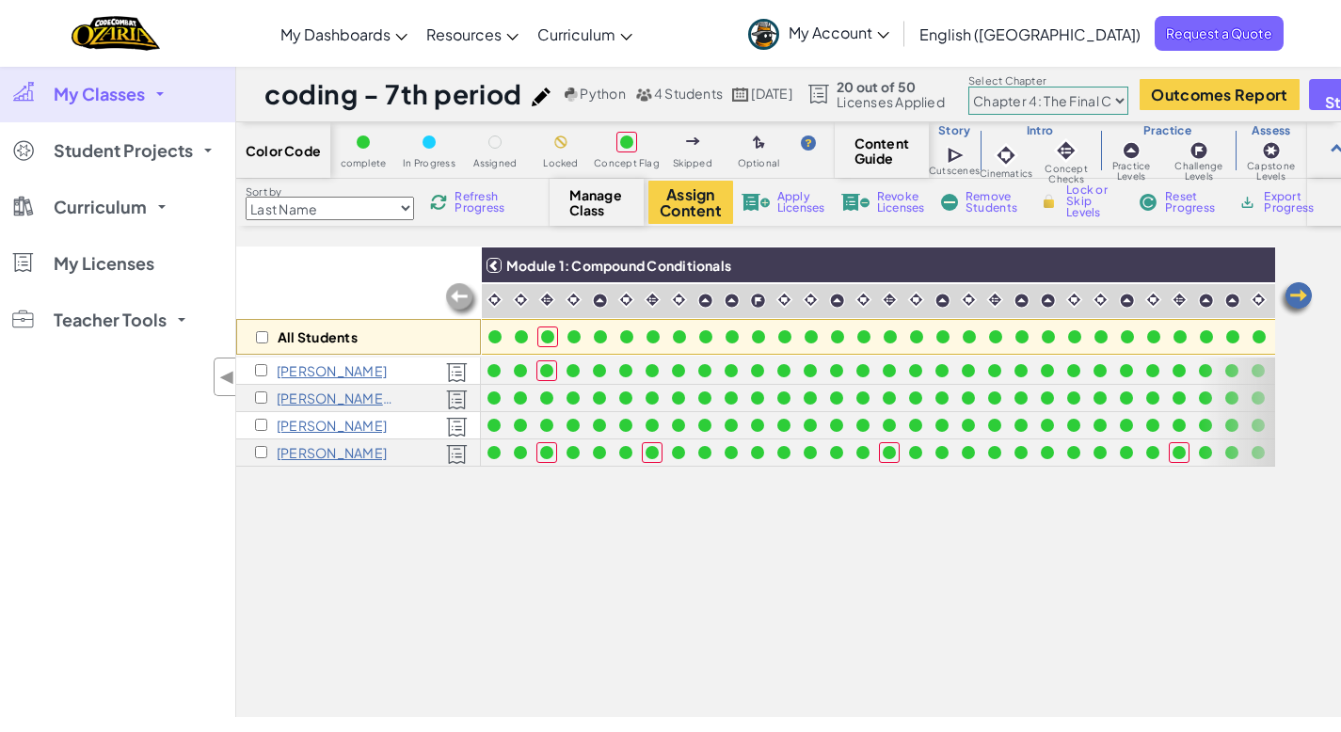
click at [1303, 293] on img at bounding box center [1296, 299] width 38 height 38
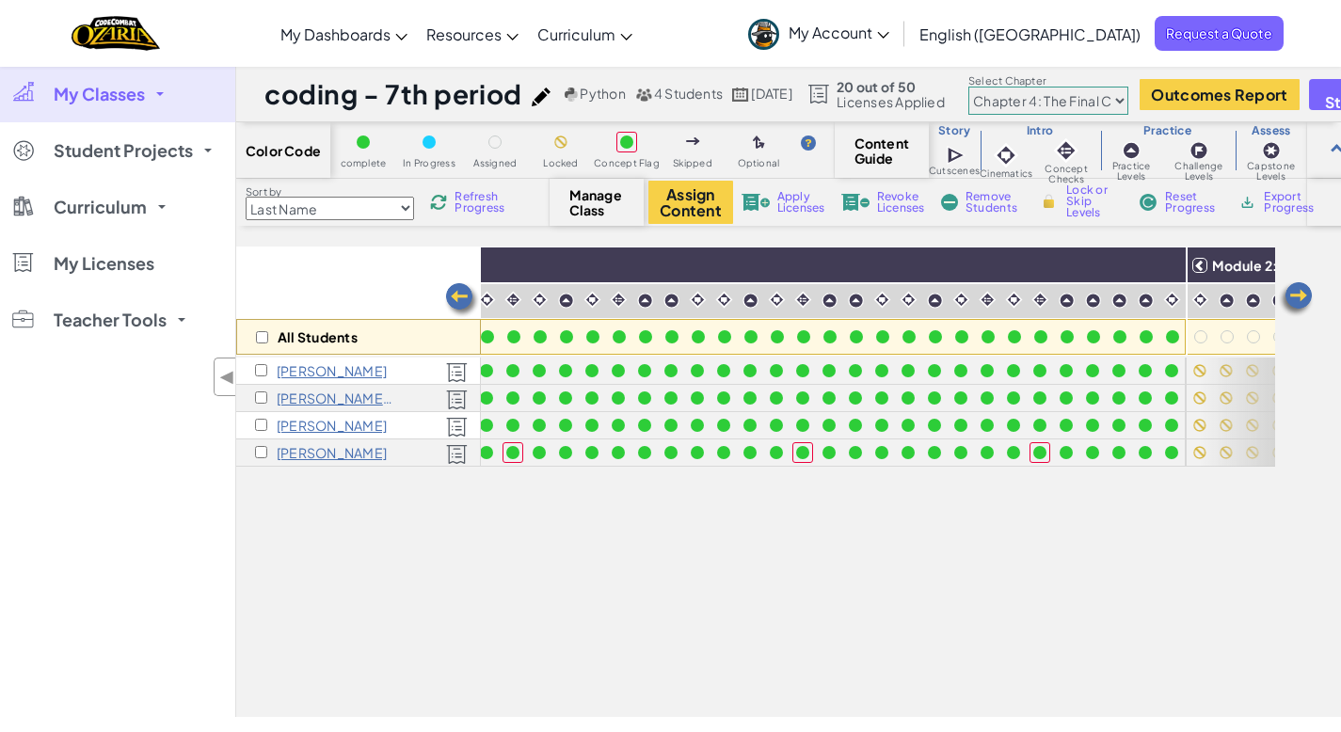
click at [1303, 293] on img at bounding box center [1296, 299] width 38 height 38
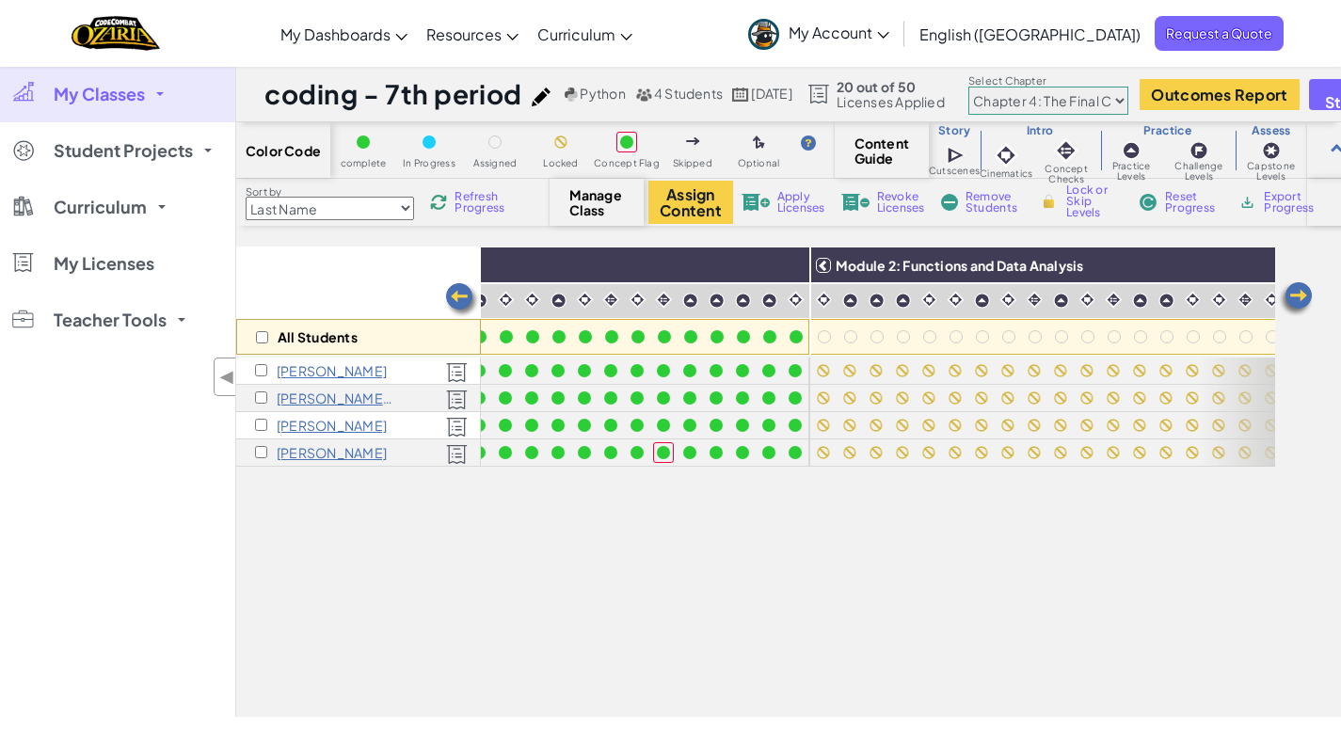
click at [1303, 293] on img at bounding box center [1296, 299] width 38 height 38
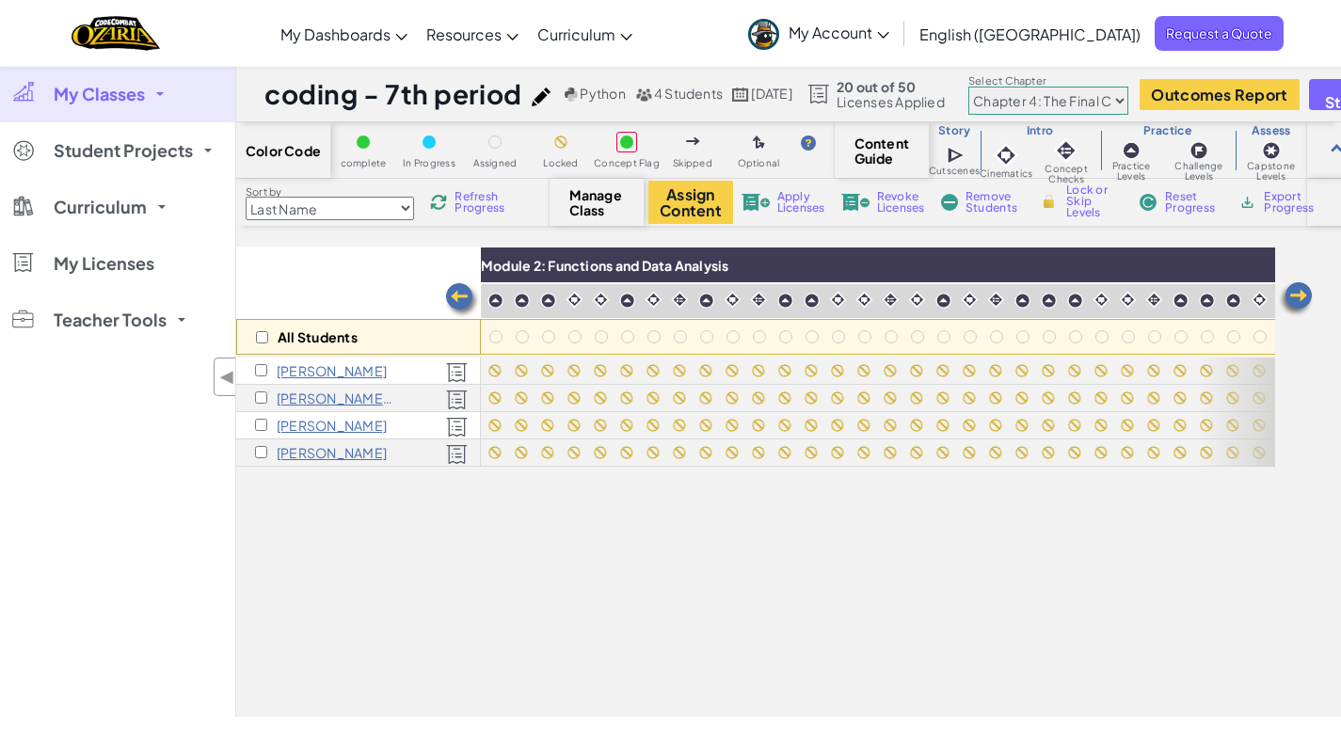
scroll to position [0, 1129]
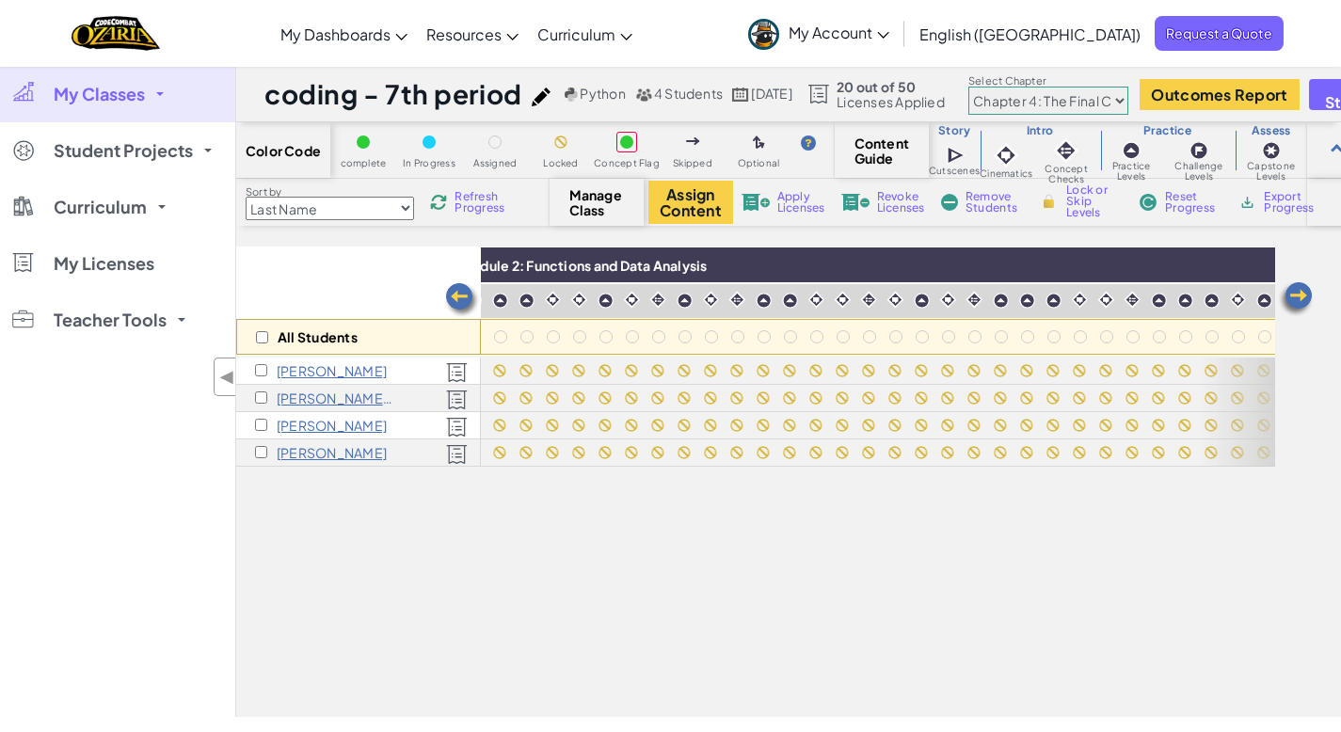
click at [455, 293] on img at bounding box center [462, 300] width 38 height 38
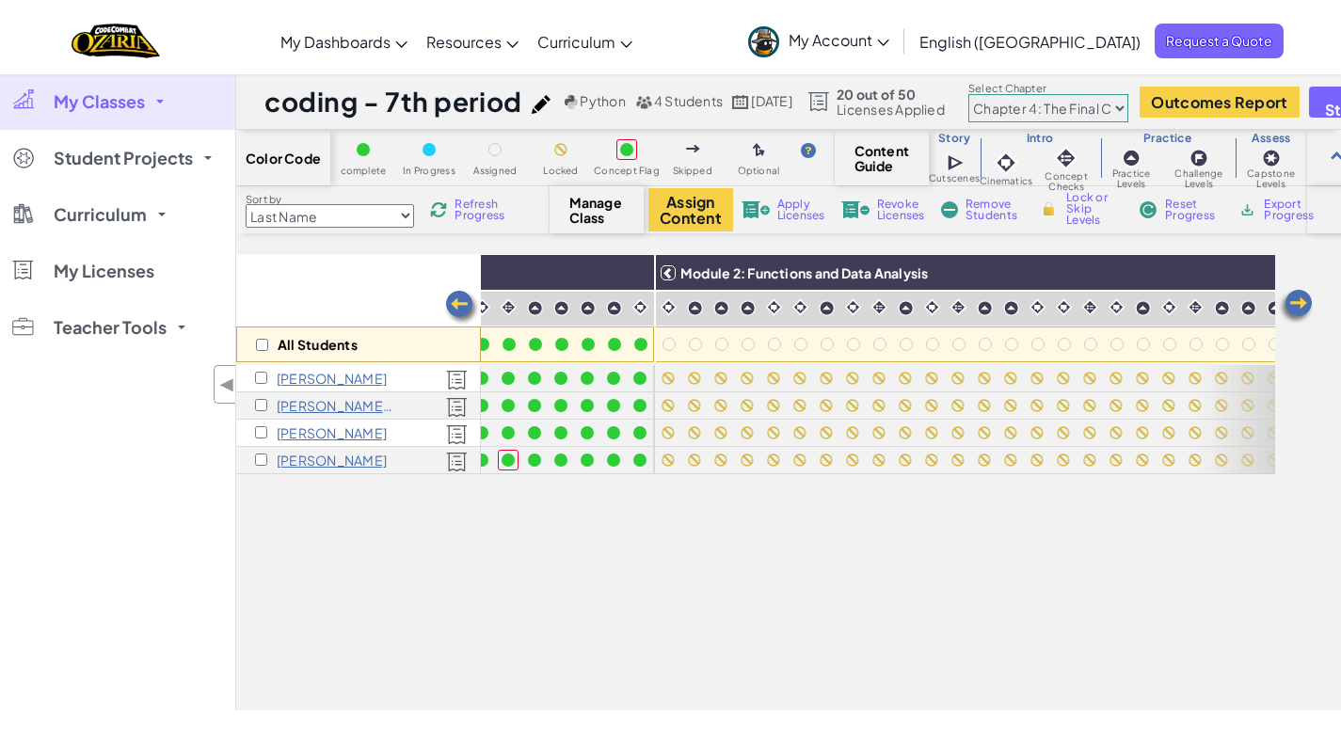
scroll to position [0, 753]
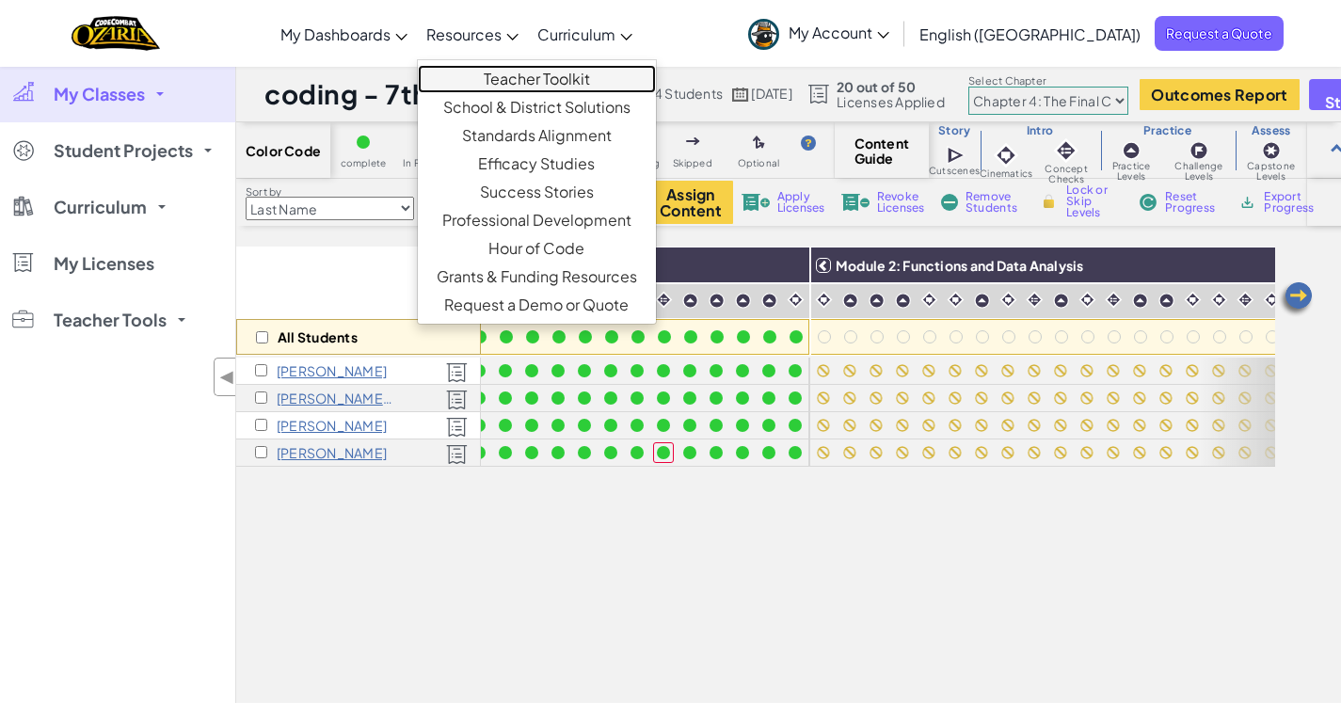
click at [566, 75] on link "Teacher Toolkit" at bounding box center [537, 79] width 238 height 28
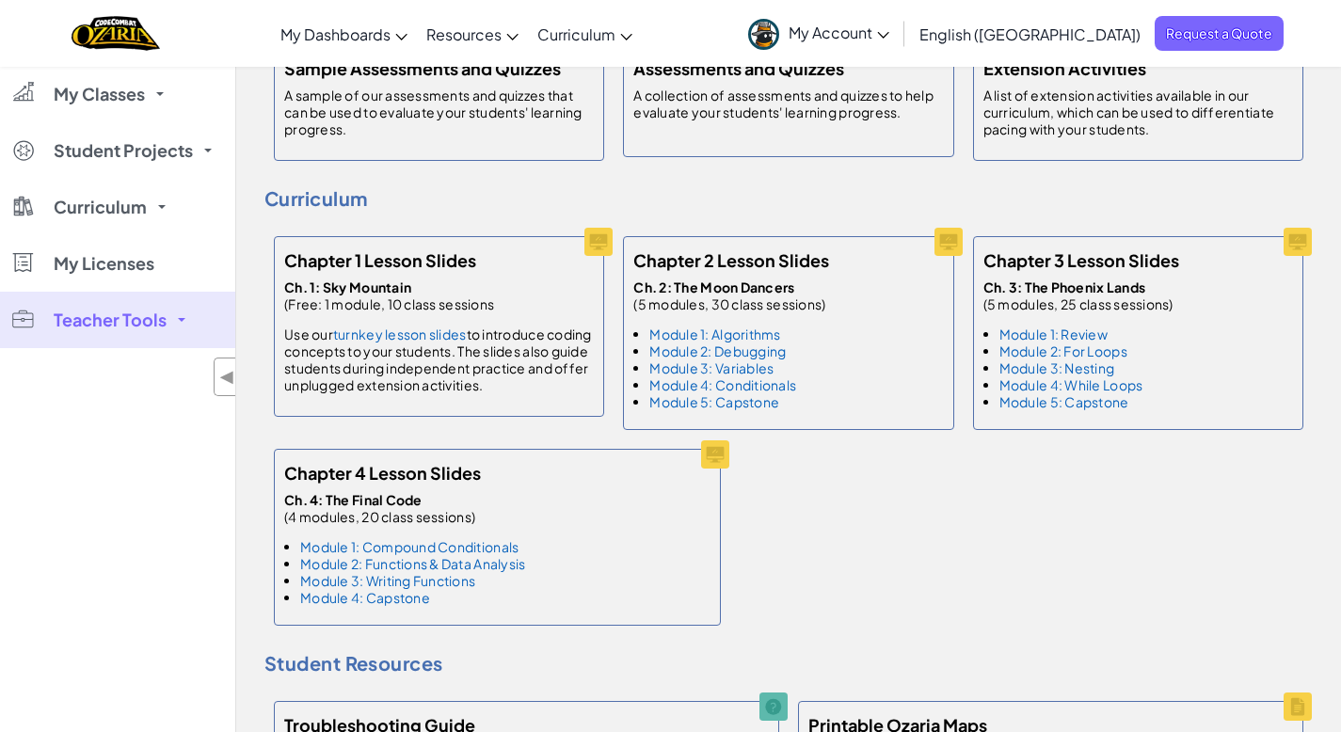
scroll to position [1083, 0]
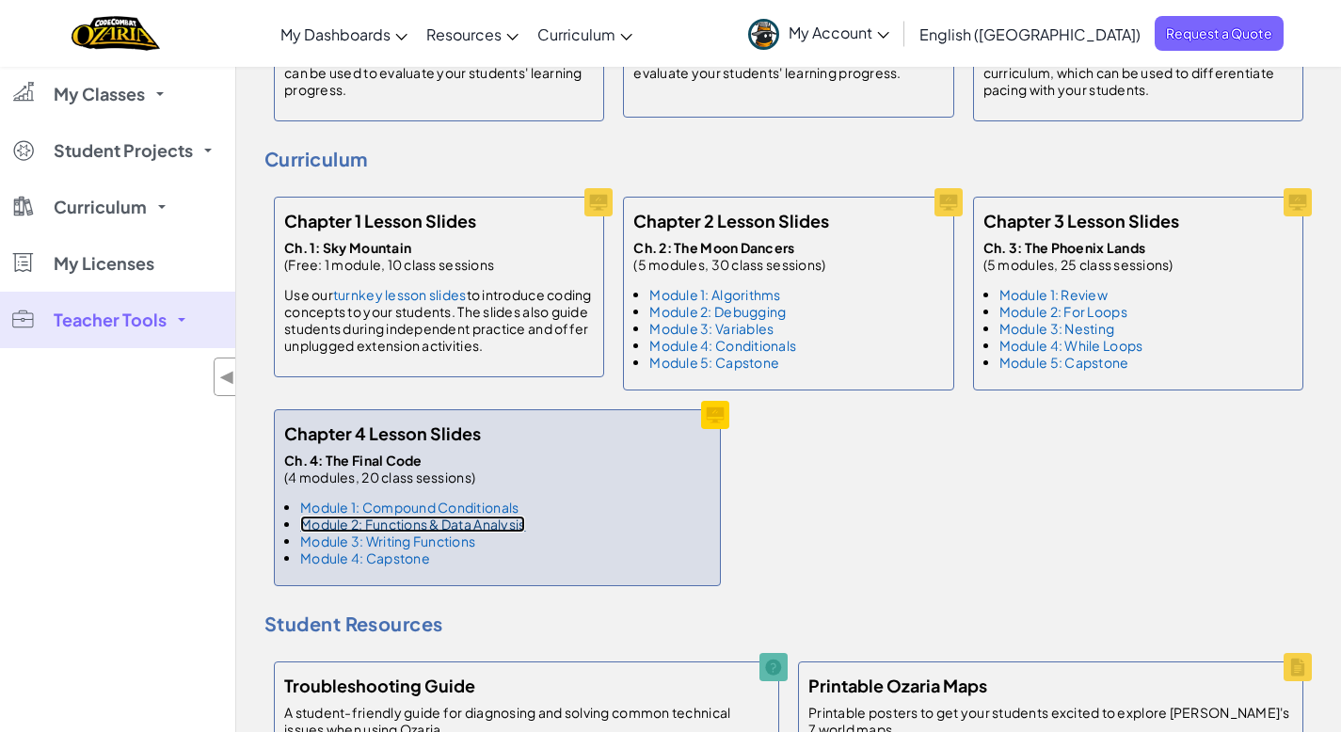
click at [471, 516] on link "Module 2: Functions & Data Analysis" at bounding box center [412, 524] width 225 height 17
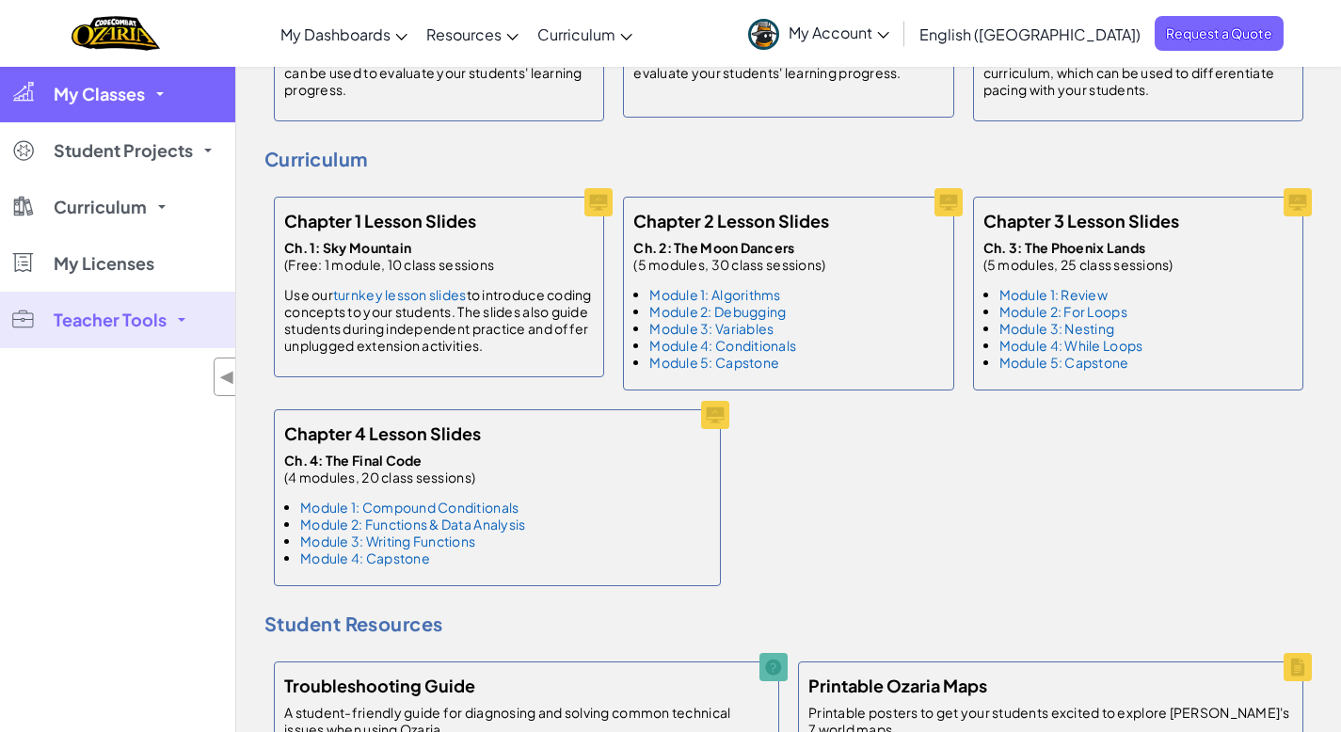
click at [83, 89] on span "My Classes" at bounding box center [99, 94] width 91 height 17
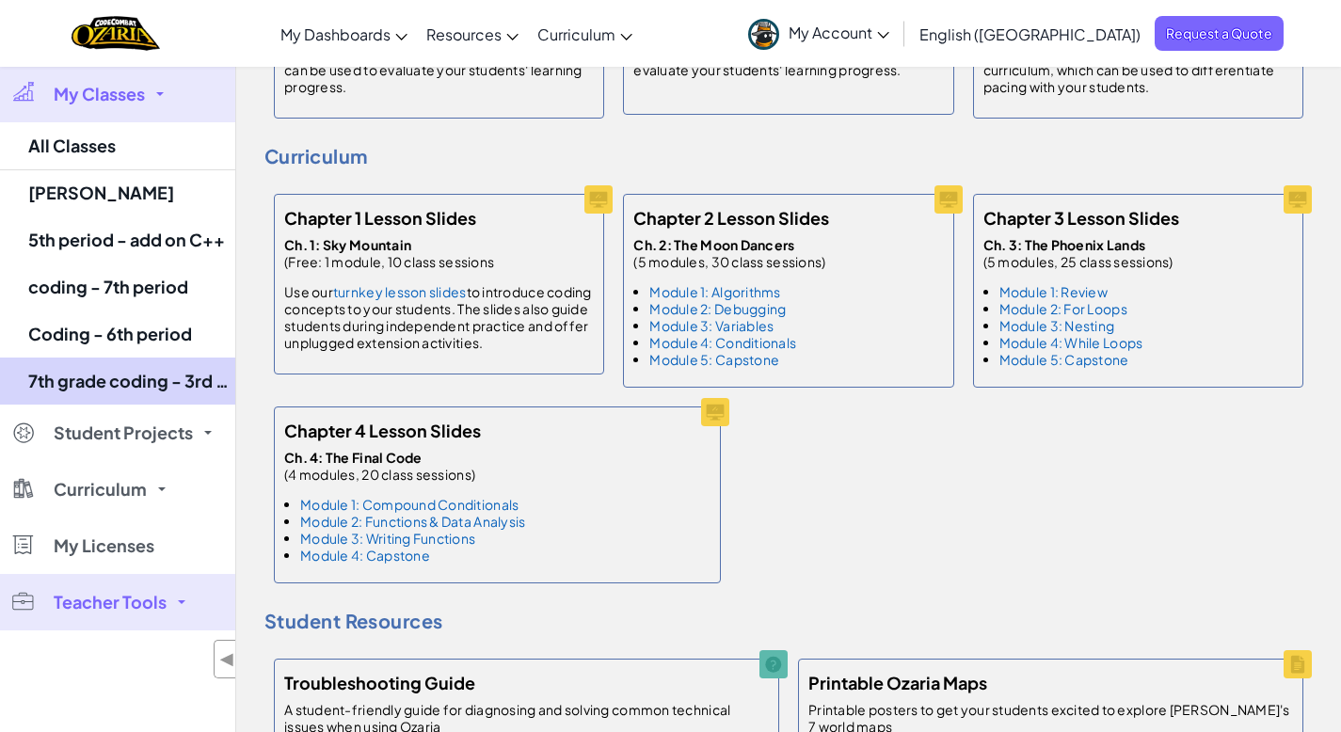
scroll to position [1087, 0]
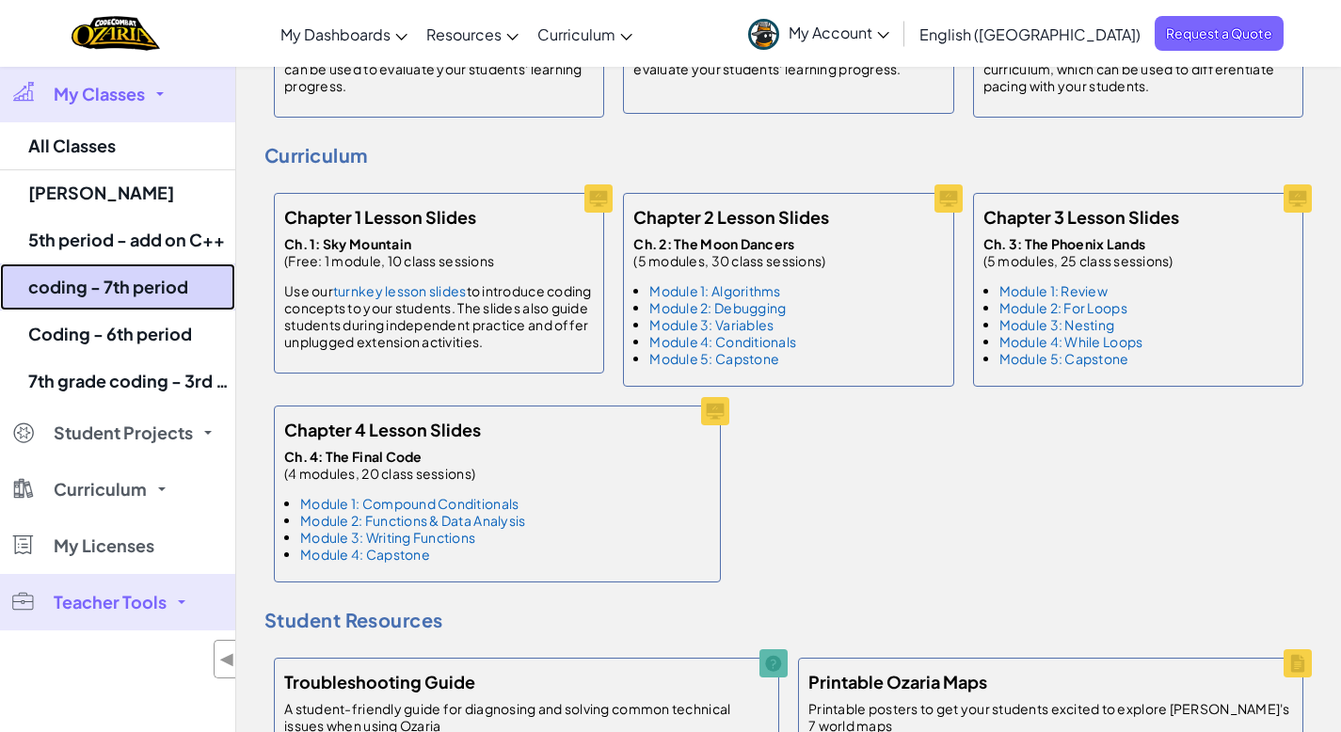
click at [111, 277] on link "coding - 7th period" at bounding box center [117, 286] width 235 height 47
select select "5f0cb0b7a2492bba0b3520df"
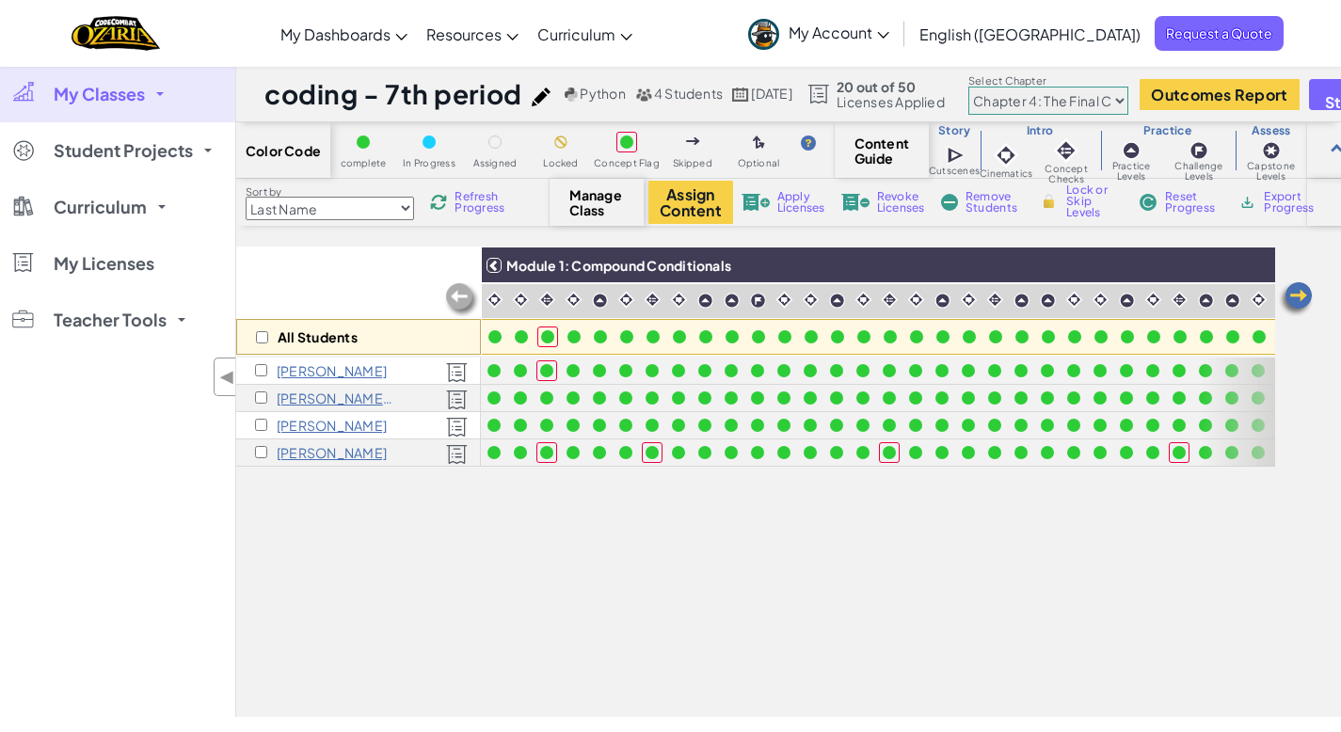
click at [1301, 306] on img at bounding box center [1296, 299] width 38 height 38
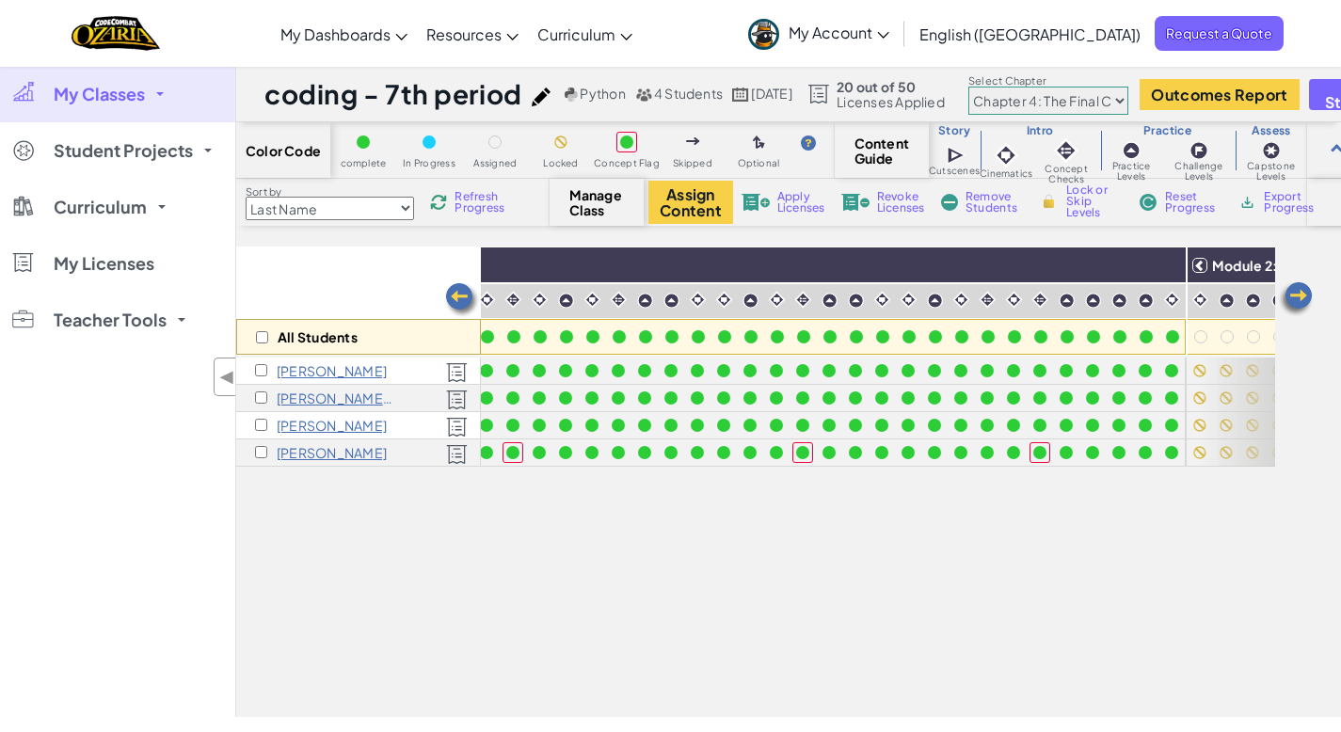
click at [1299, 298] on img at bounding box center [1296, 299] width 38 height 38
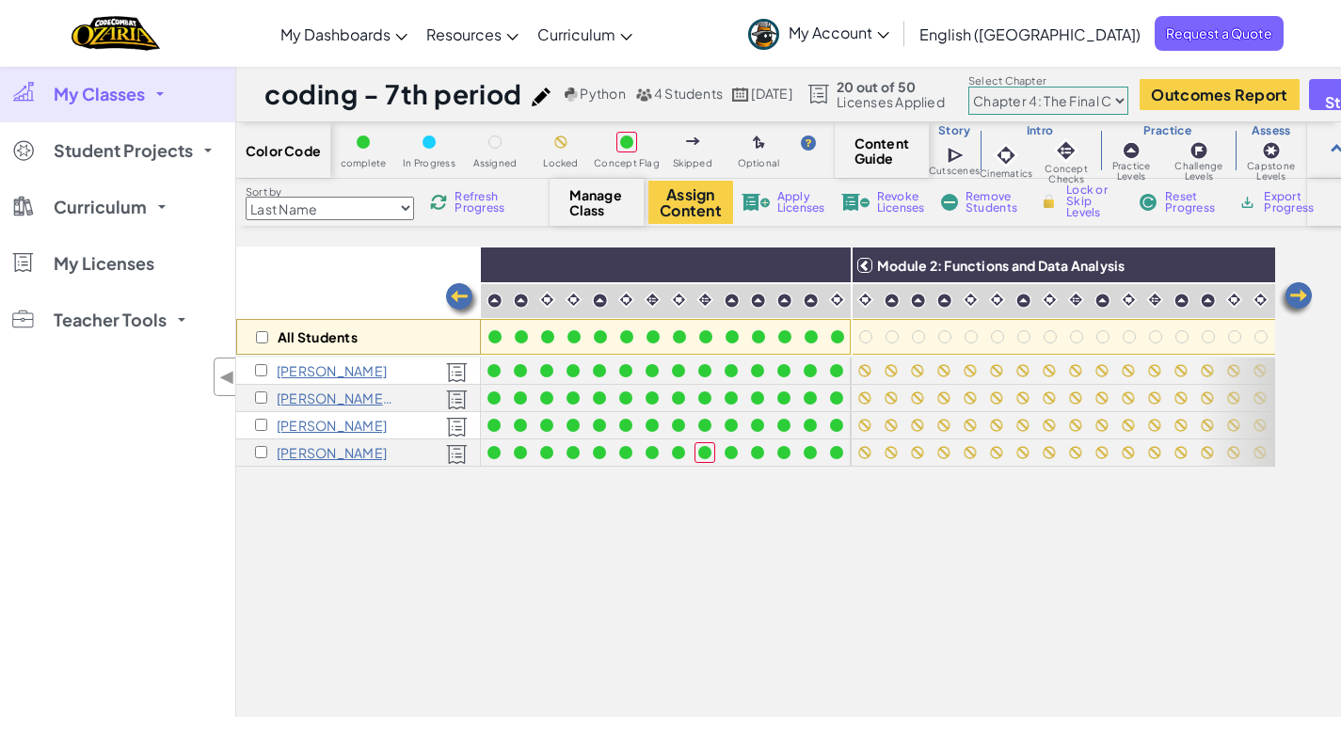
scroll to position [0, 753]
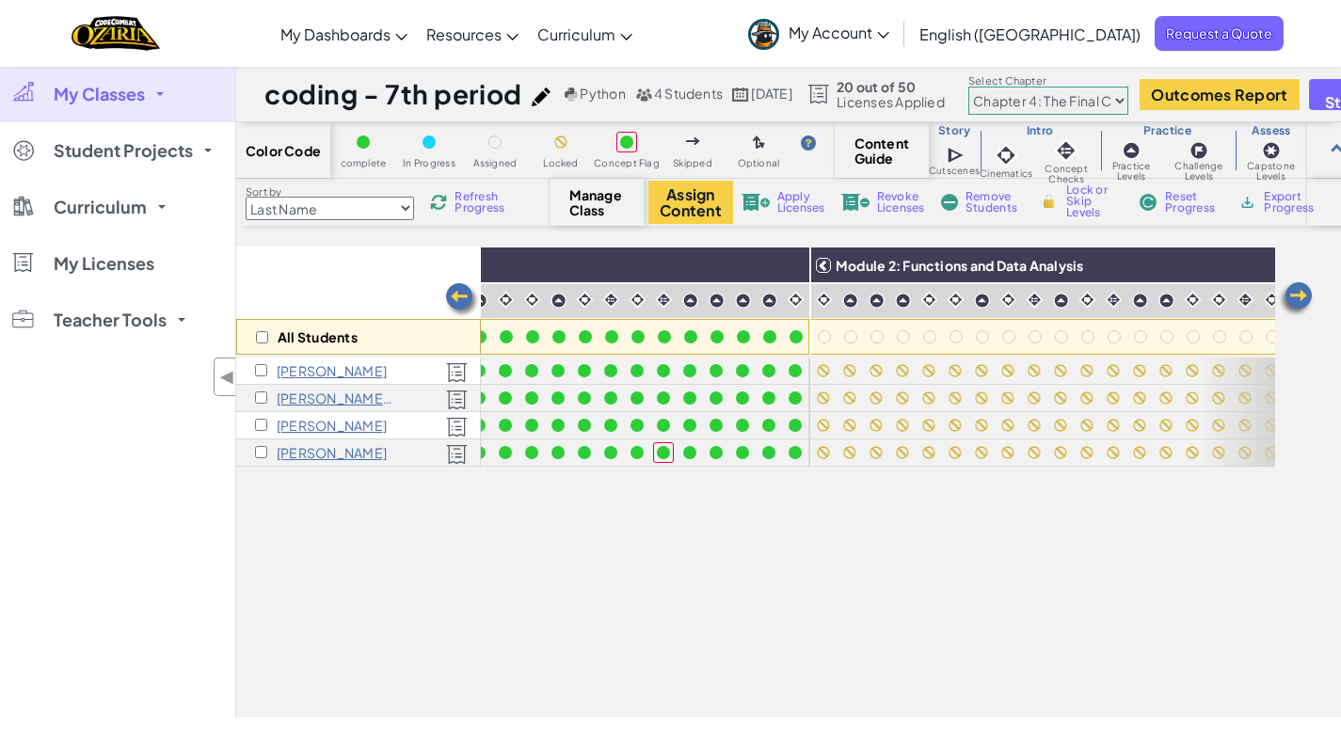
click at [1299, 297] on img at bounding box center [1296, 299] width 38 height 38
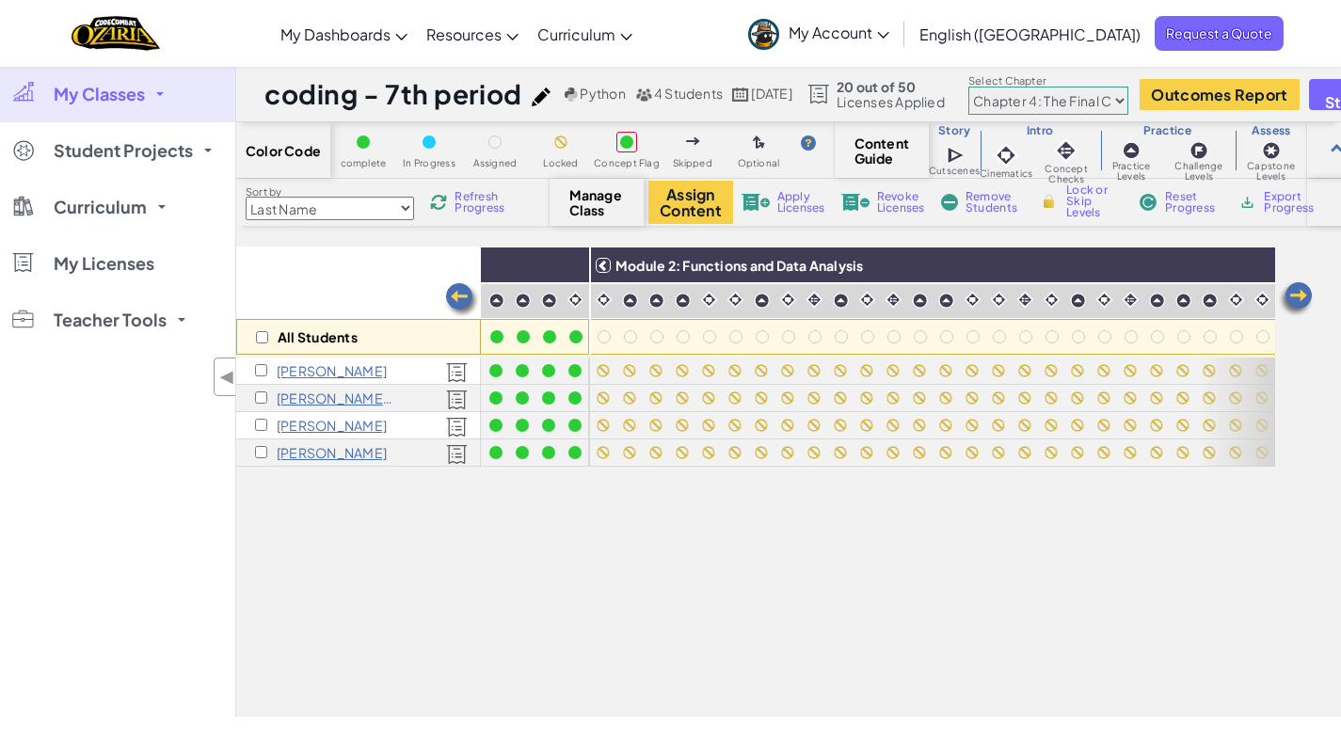
scroll to position [0, 1129]
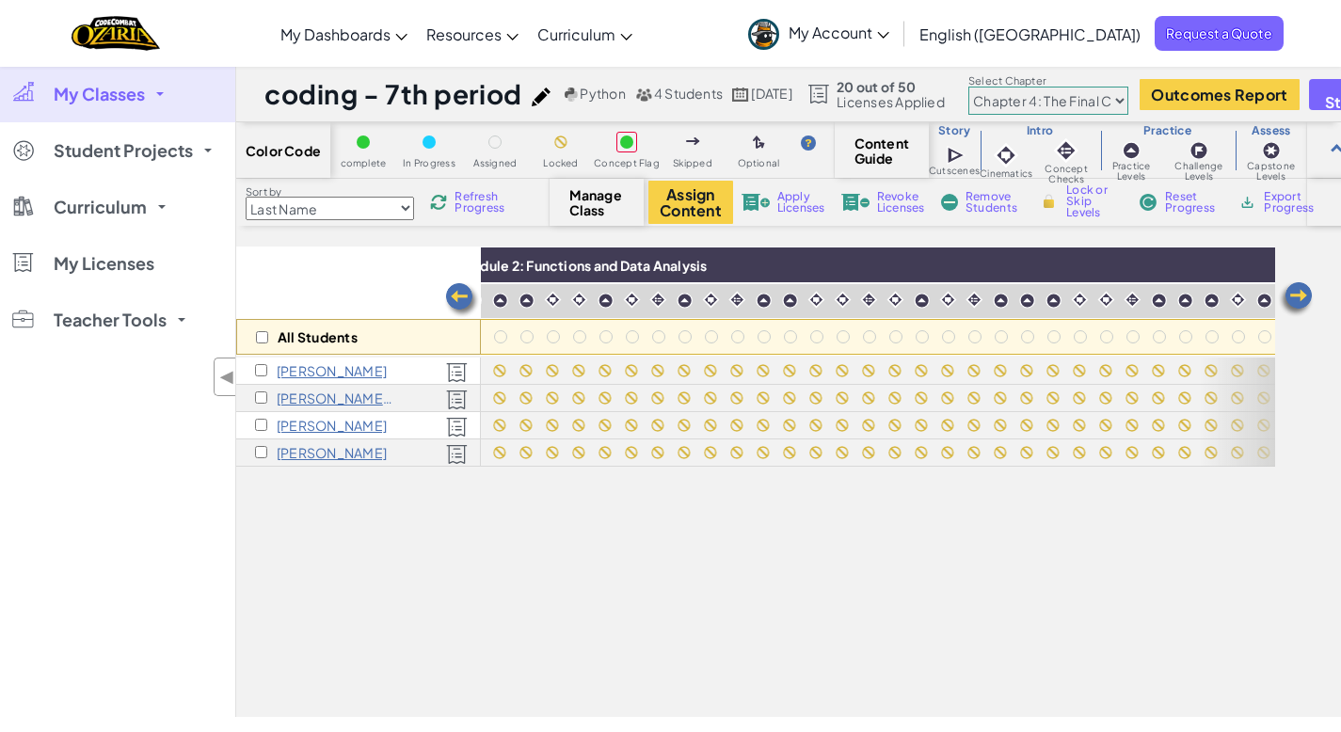
click at [1288, 294] on img at bounding box center [1296, 299] width 38 height 38
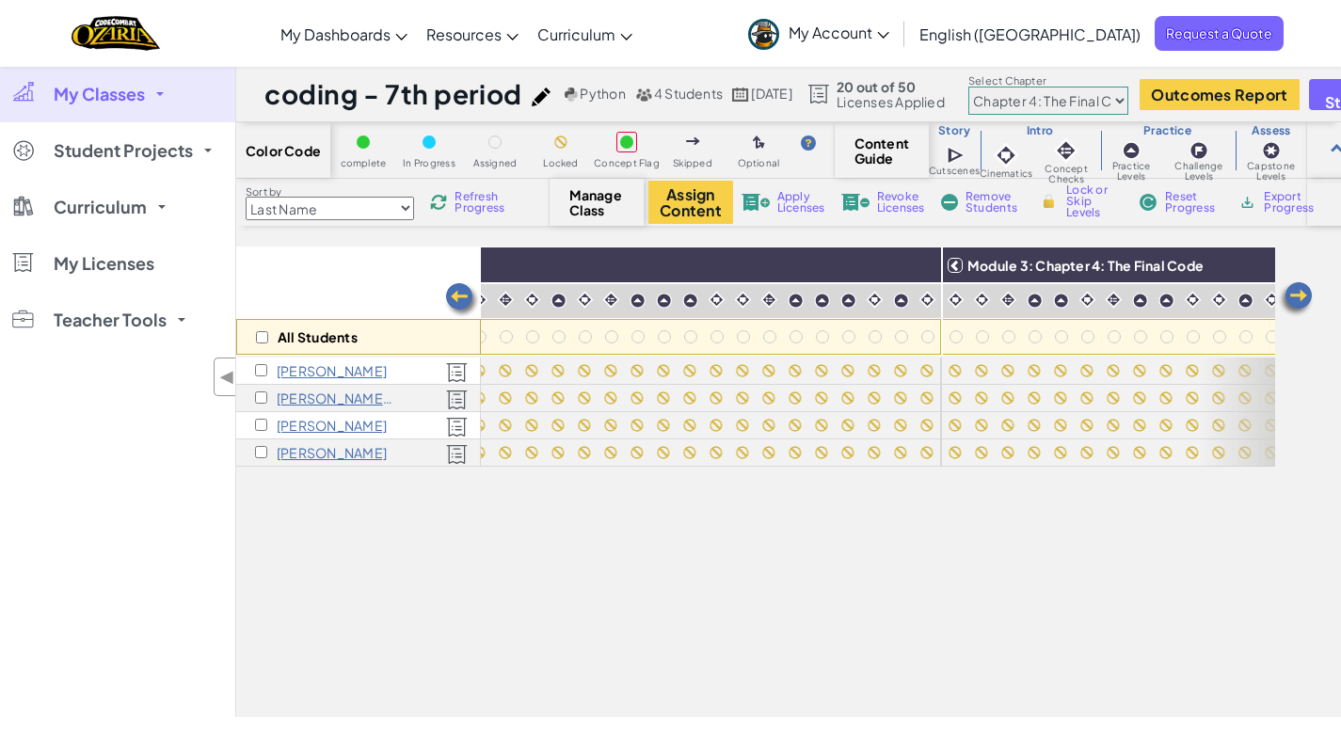
scroll to position [0, 1506]
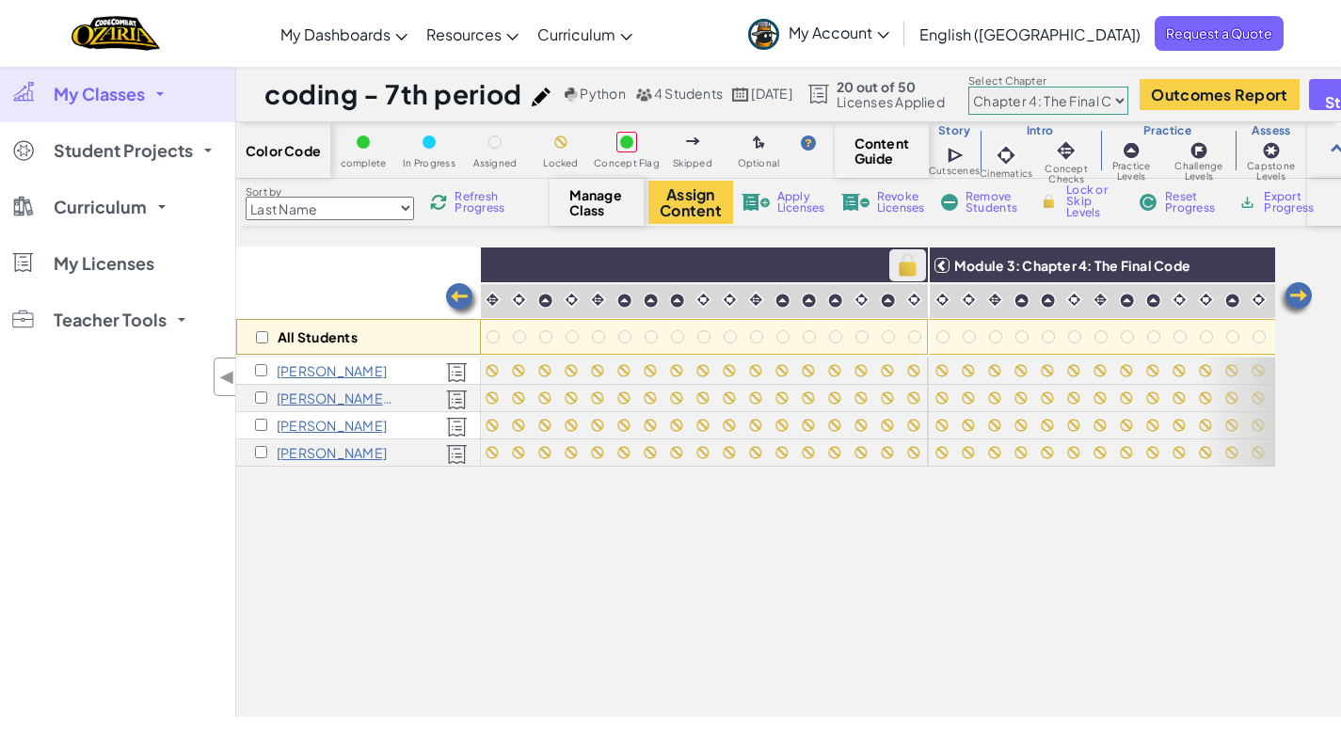
click at [905, 265] on img at bounding box center [907, 265] width 33 height 28
checkbox input "true"
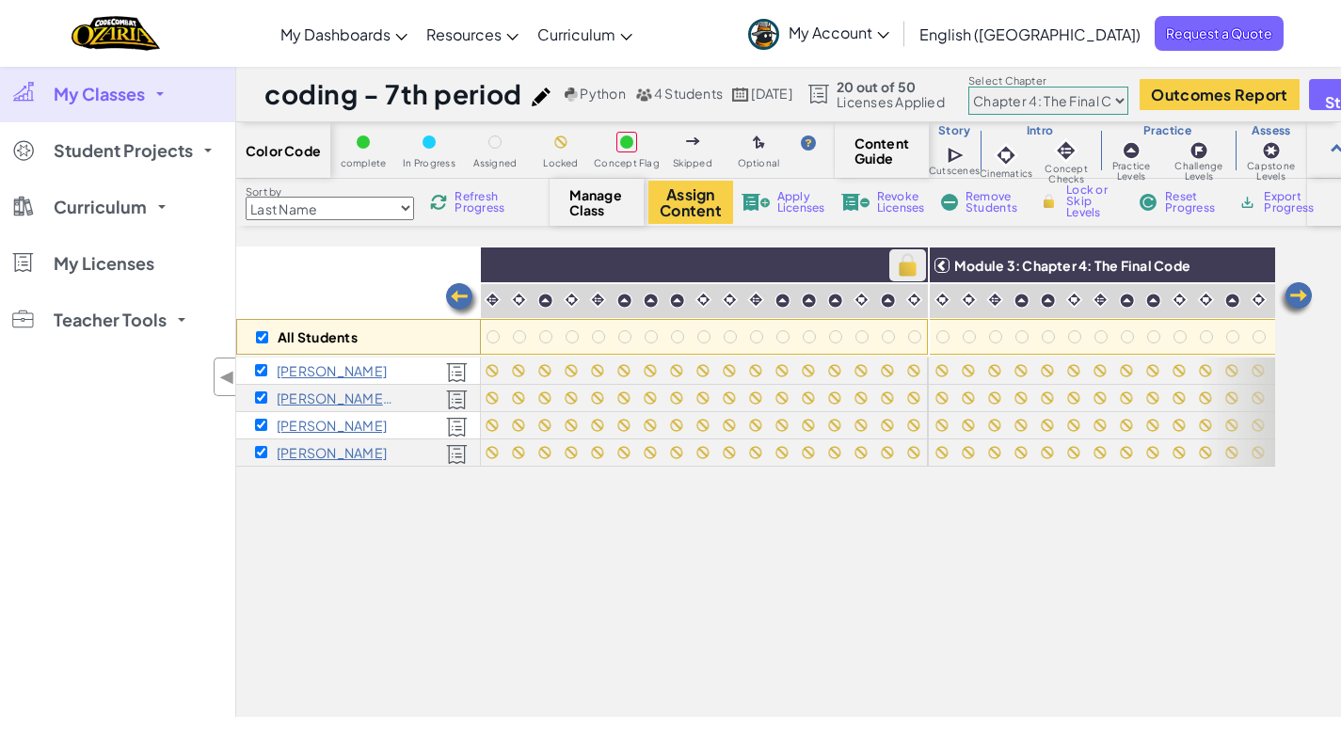
checkbox input "true"
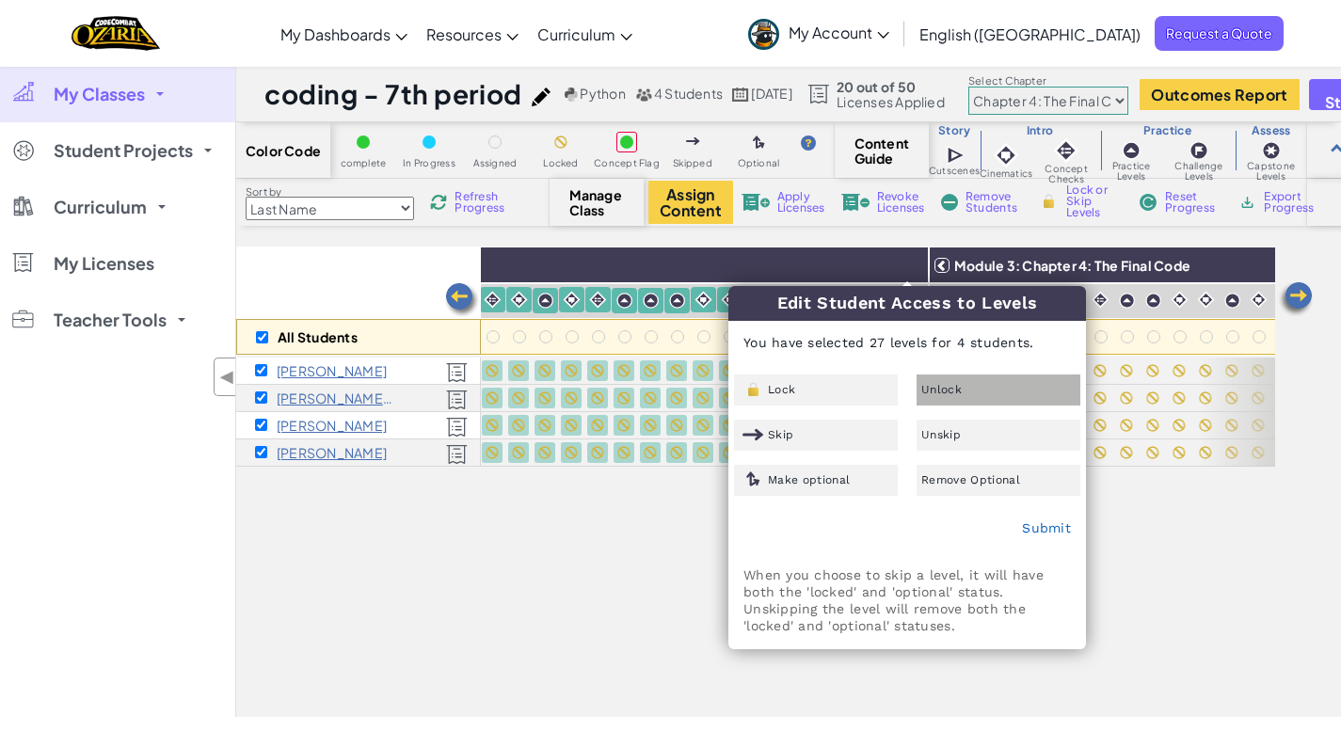
click at [944, 384] on span "Unlock" at bounding box center [941, 389] width 40 height 11
click at [1050, 529] on link "Submit" at bounding box center [1046, 527] width 49 height 15
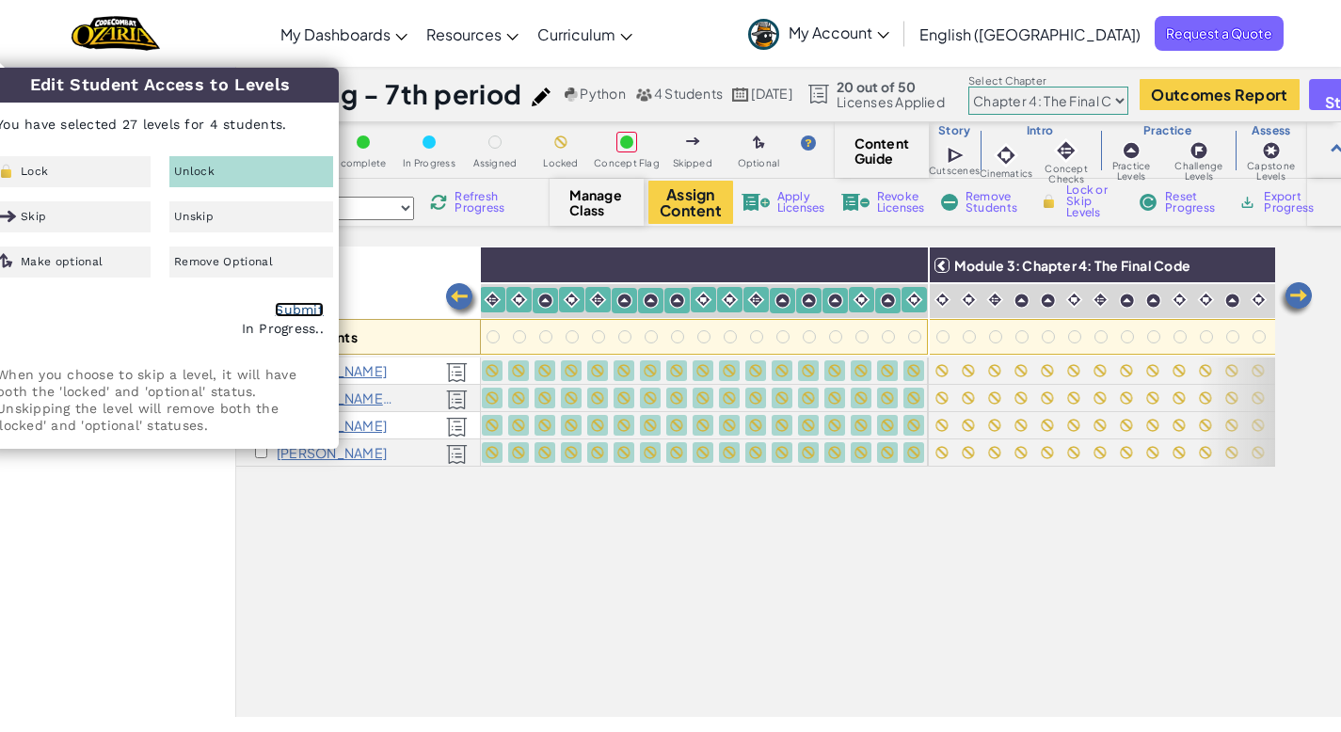
checkbox input "false"
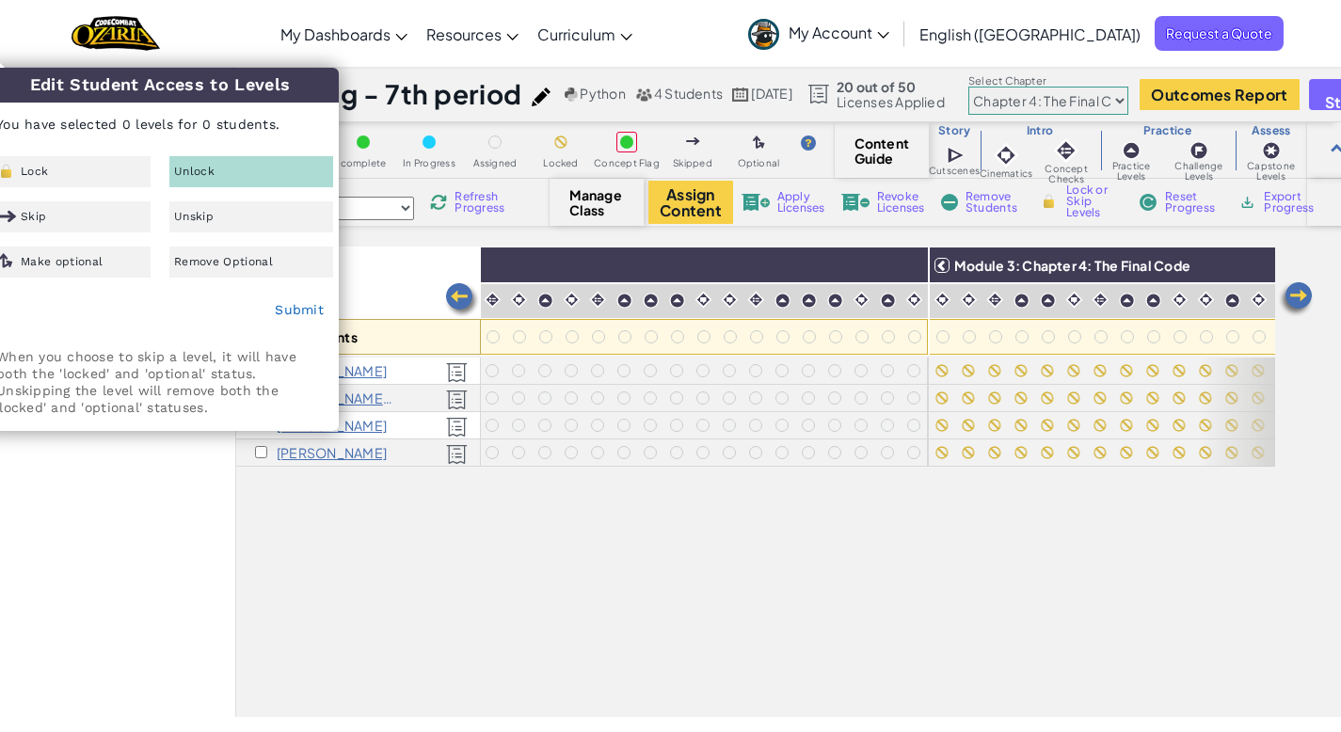
click at [577, 566] on div "All Students Module 1: Compound Conditionals Module 2: Functions and Data Analy…" at bounding box center [755, 377] width 1039 height 638
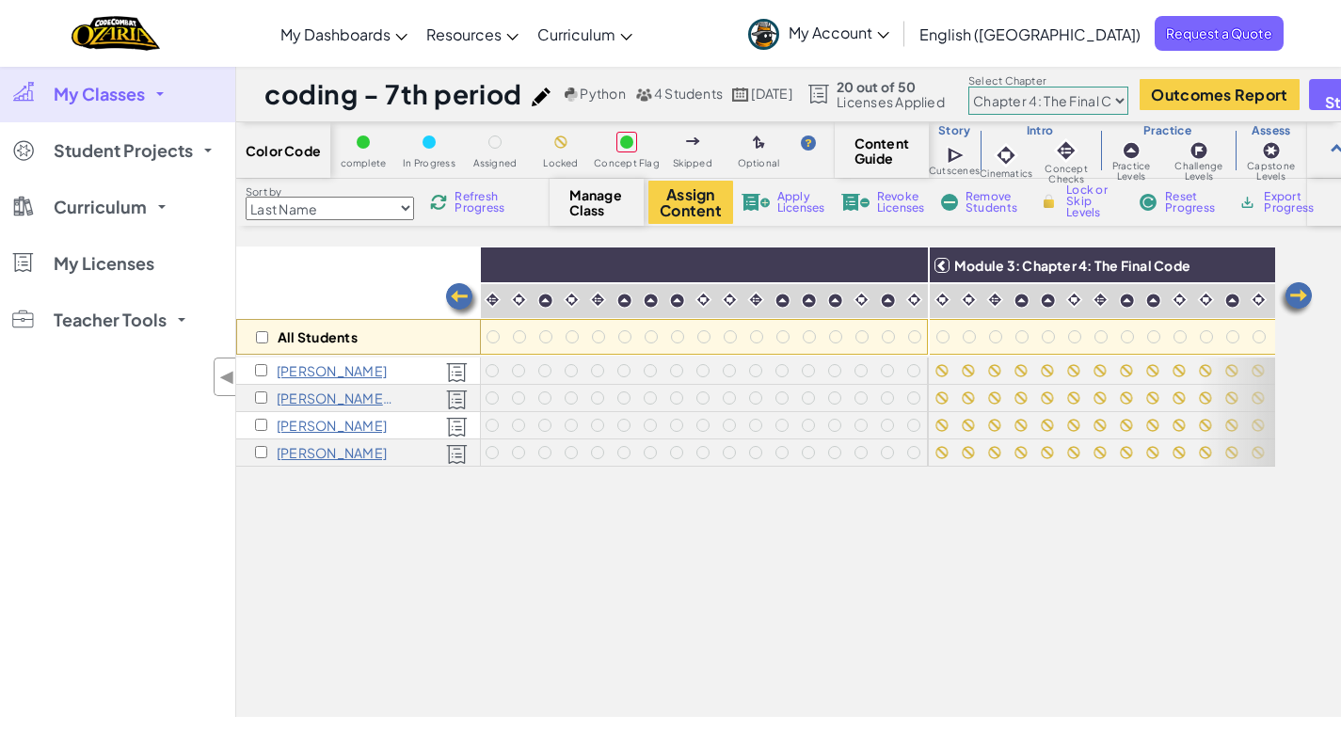
click at [462, 307] on img at bounding box center [462, 300] width 38 height 38
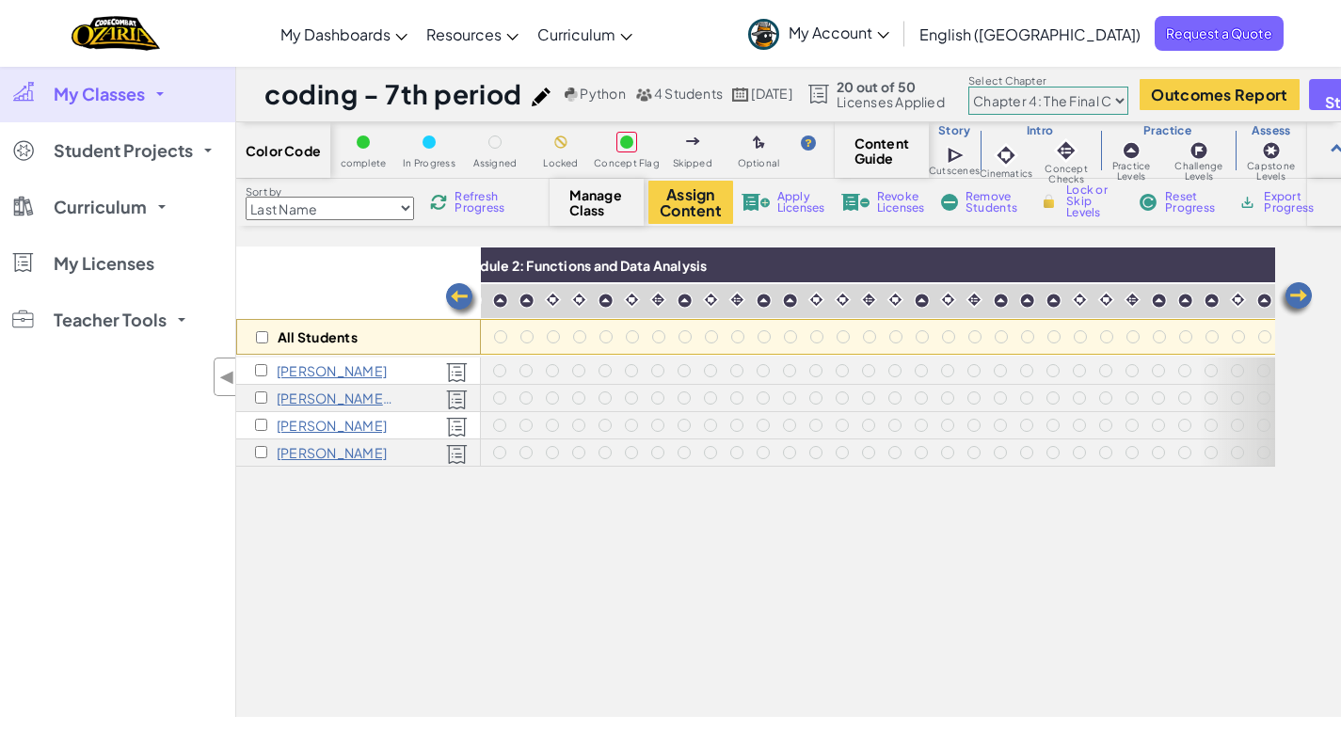
click at [461, 307] on img at bounding box center [462, 300] width 38 height 38
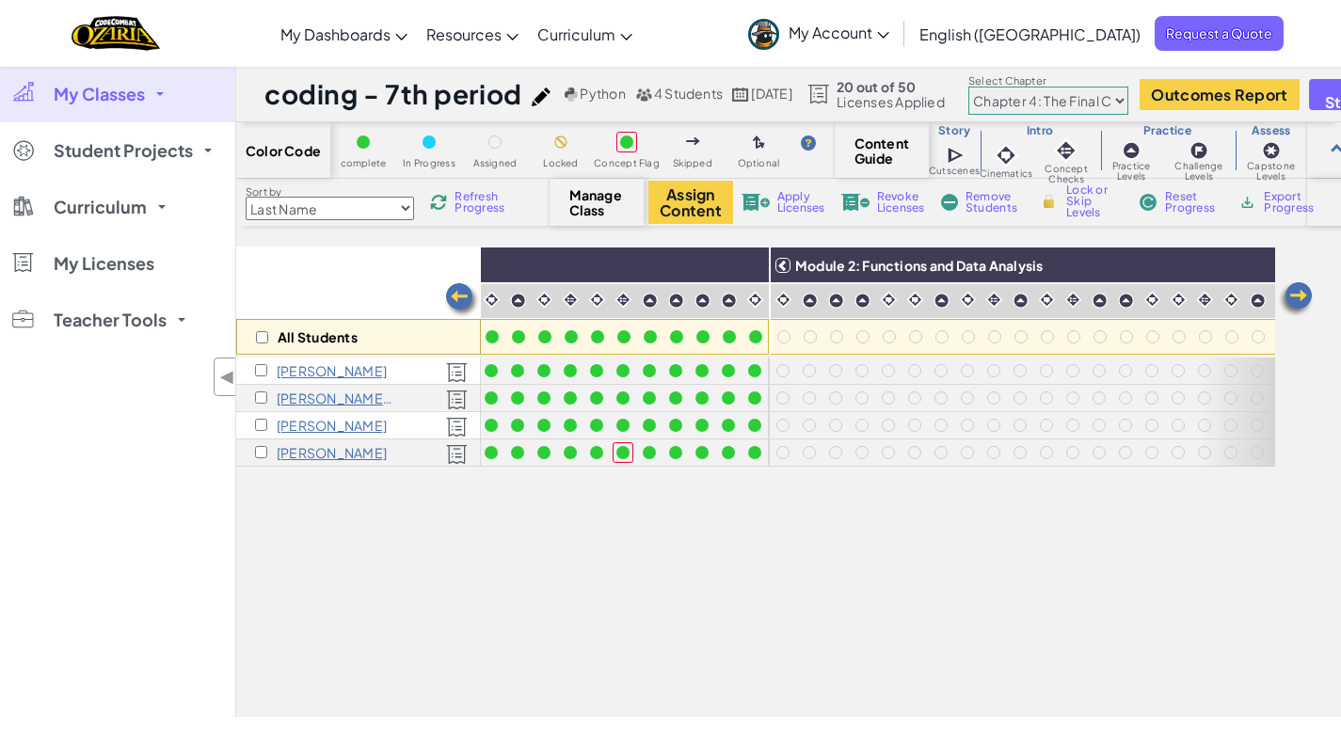
scroll to position [0, 753]
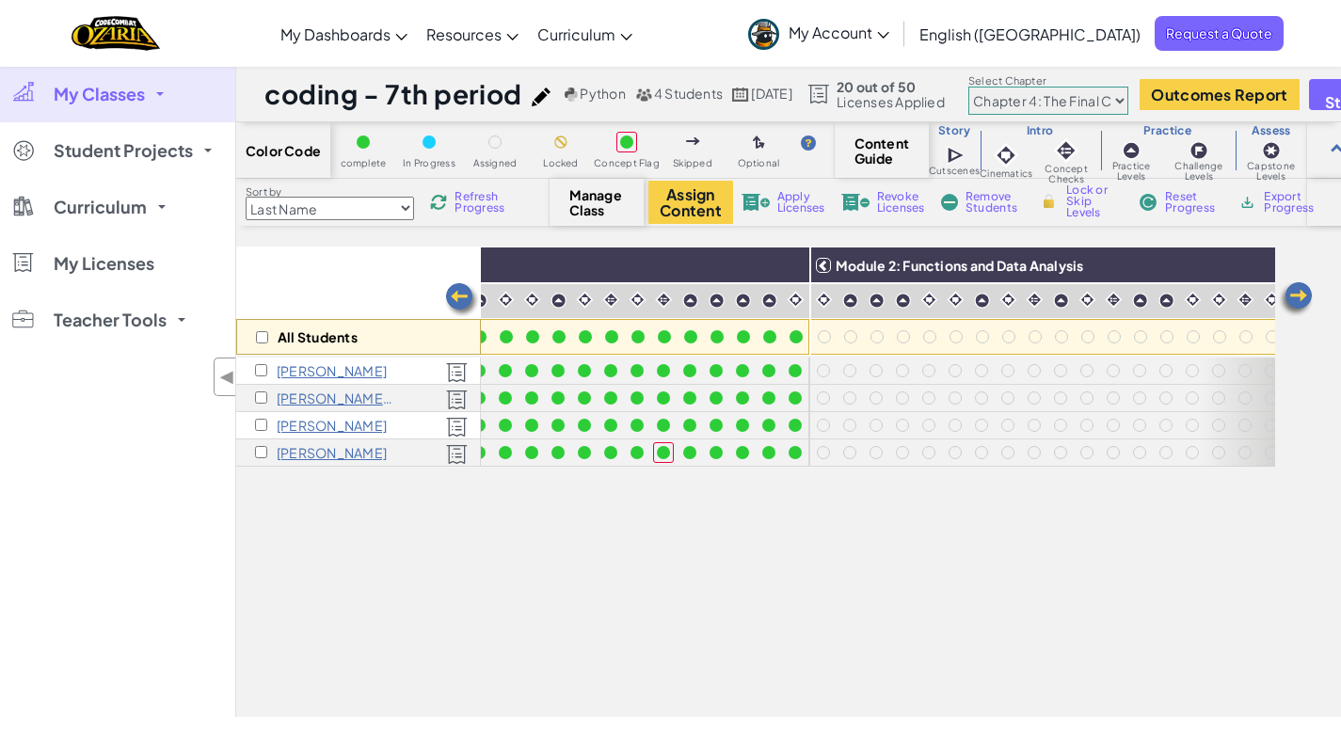
click at [906, 585] on div "All Students Module 1: Compound Conditionals Module 2: Functions and Data Analy…" at bounding box center [755, 377] width 1039 height 638
click at [489, 204] on span "Refresh Progress" at bounding box center [484, 202] width 58 height 23
click at [488, 204] on span "Refresh Progress" at bounding box center [484, 202] width 58 height 23
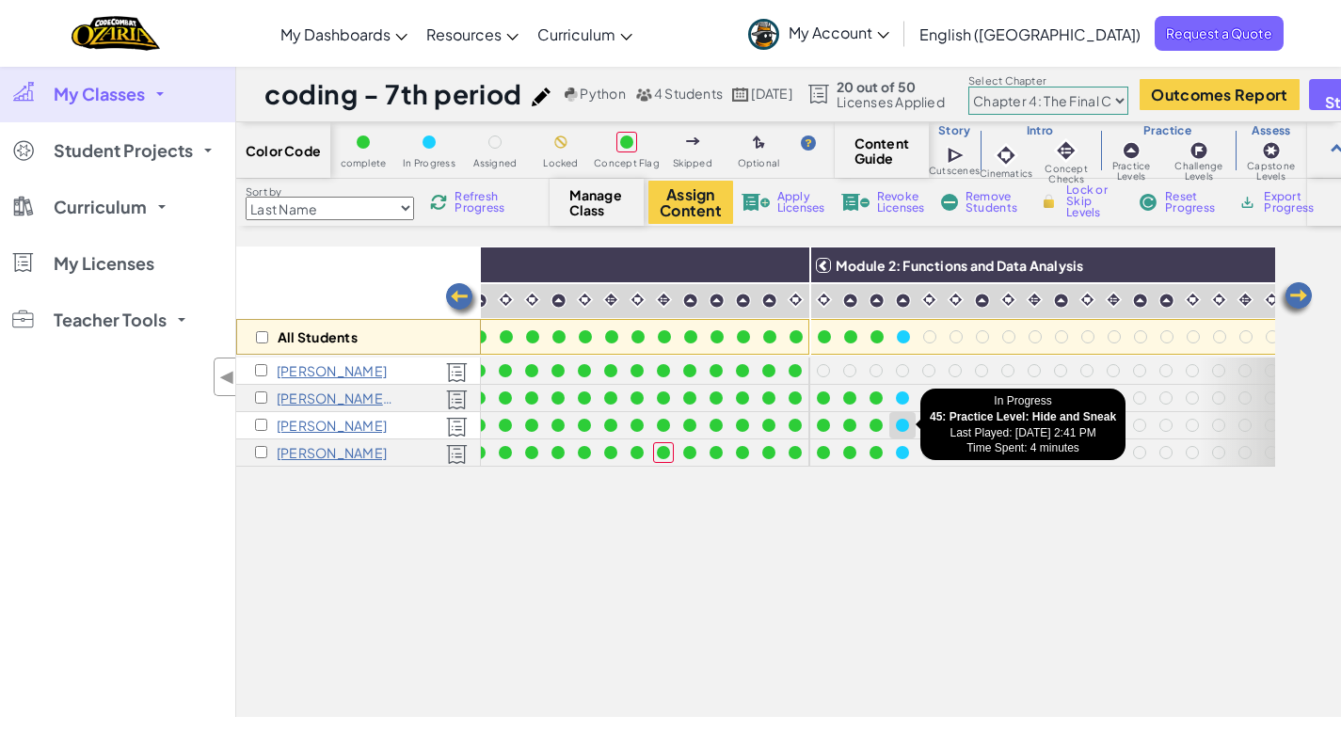
click at [906, 423] on div at bounding box center [902, 425] width 13 height 13
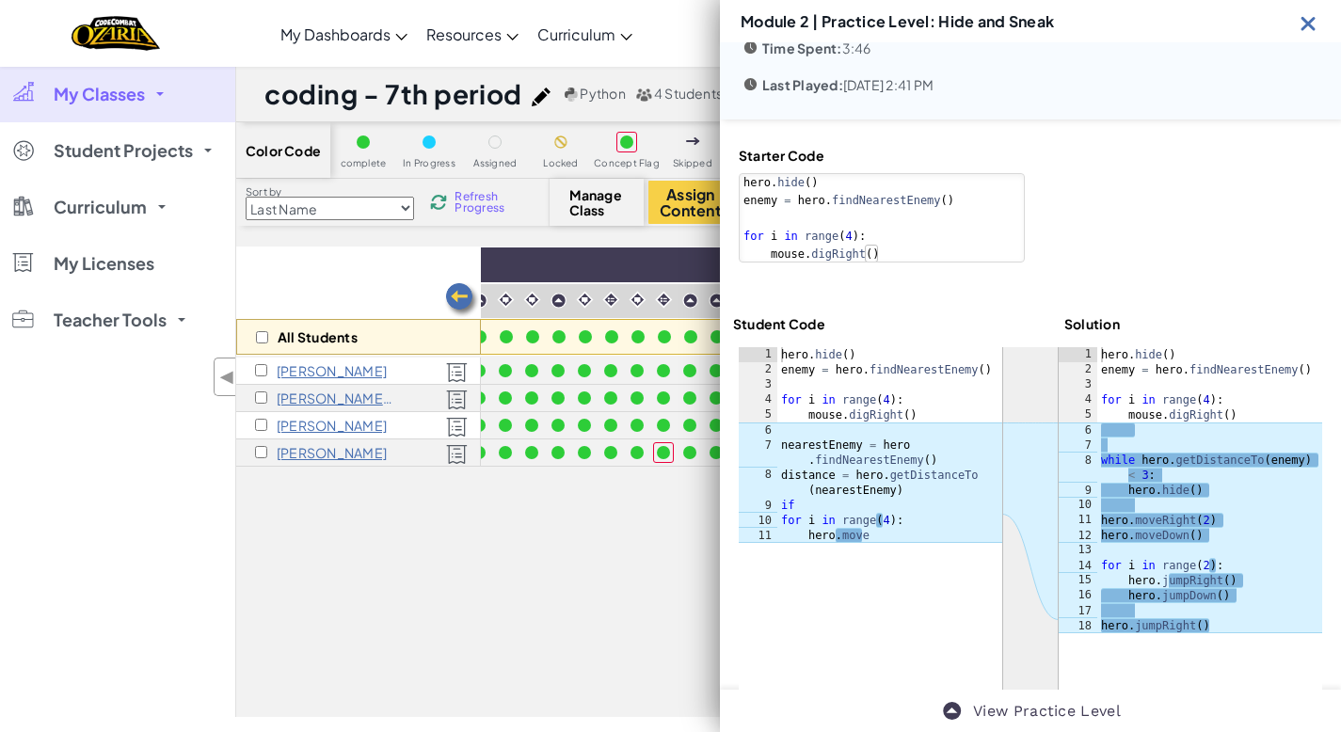
scroll to position [83, 0]
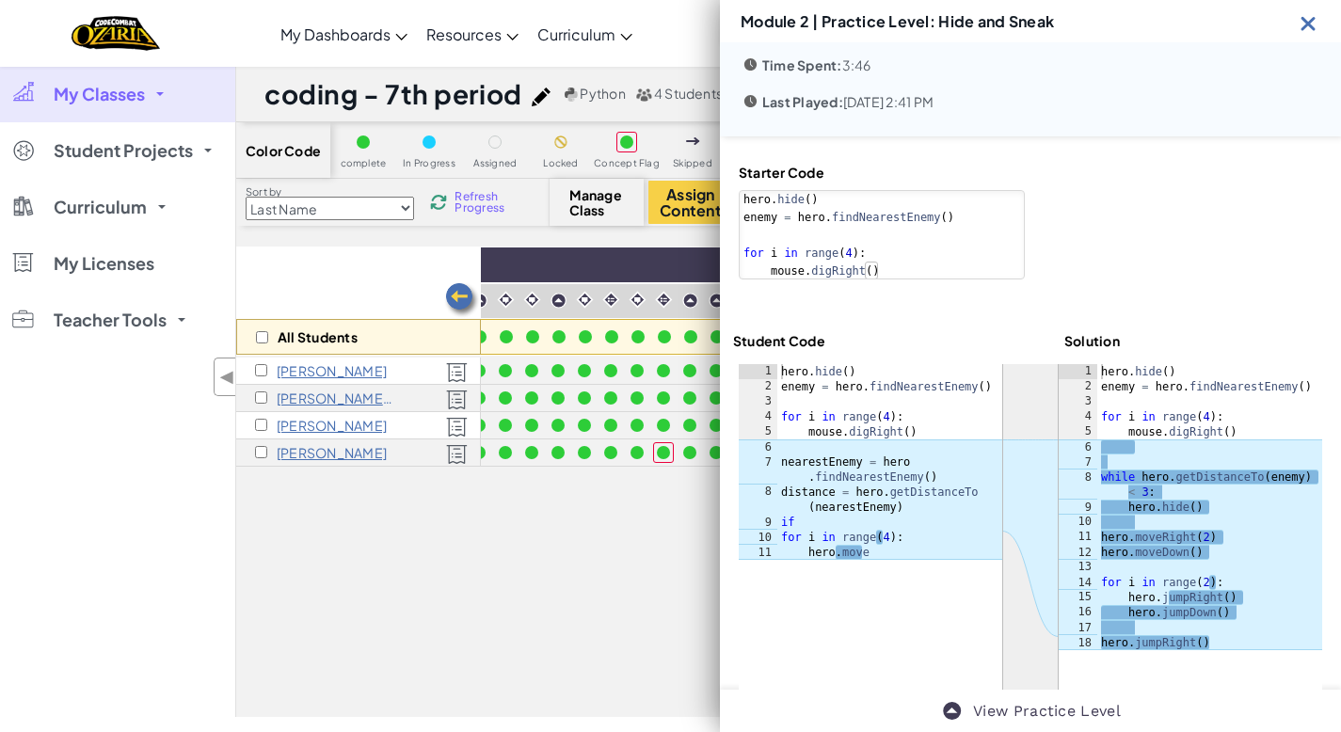
click at [1308, 22] on img at bounding box center [1309, 23] width 24 height 24
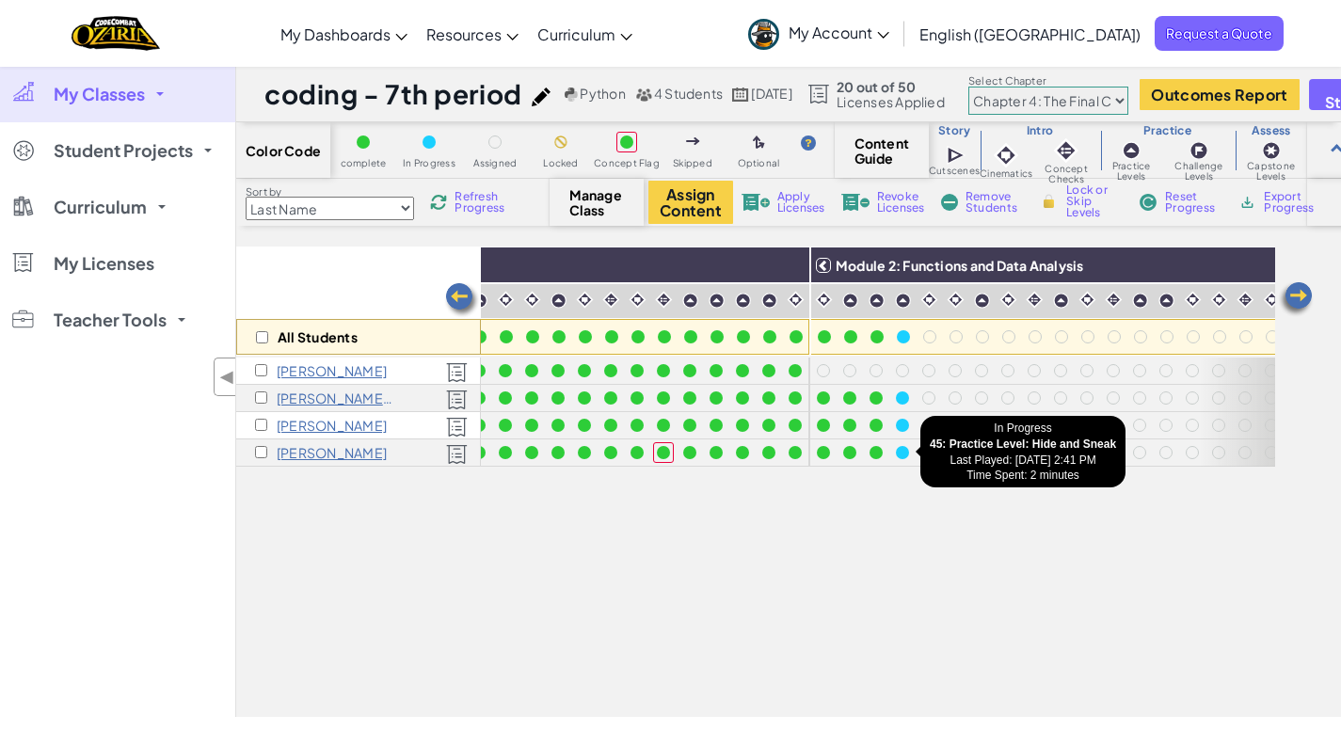
click at [901, 459] on div at bounding box center [902, 452] width 21 height 21
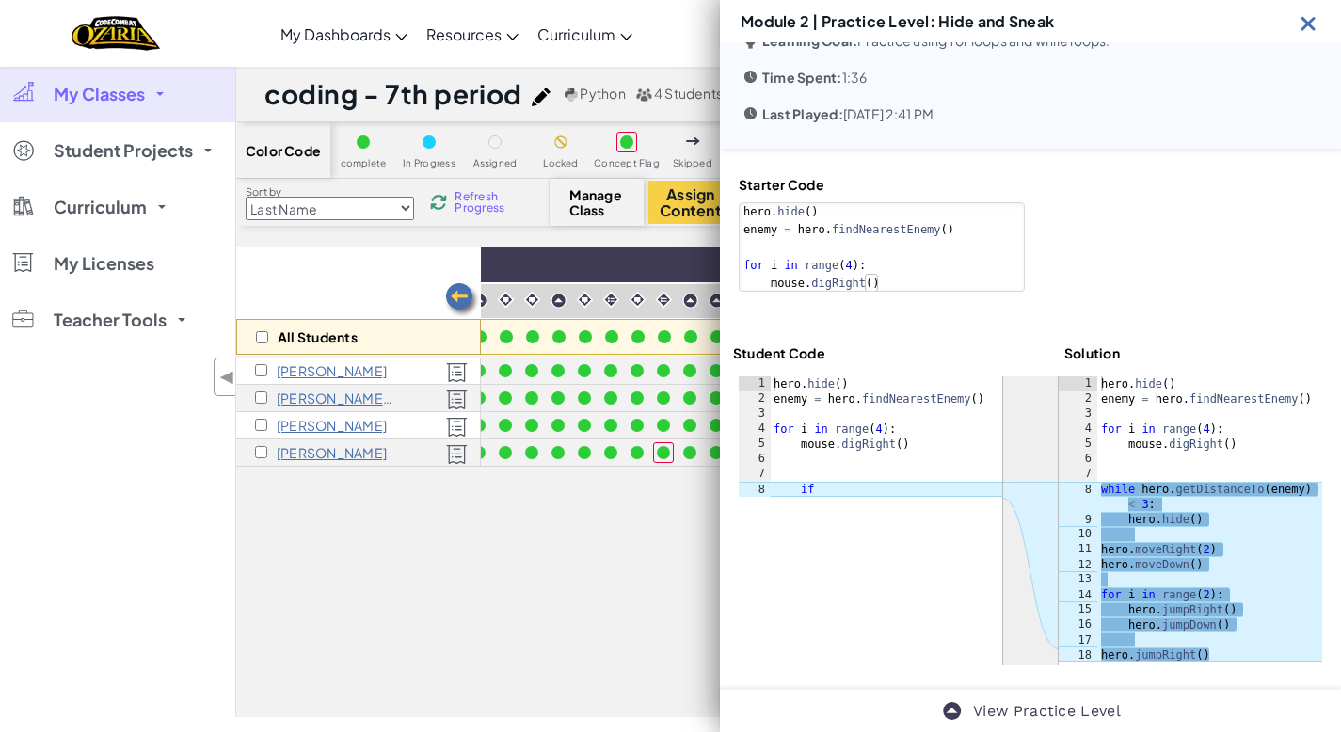
click at [1301, 30] on img at bounding box center [1309, 23] width 24 height 24
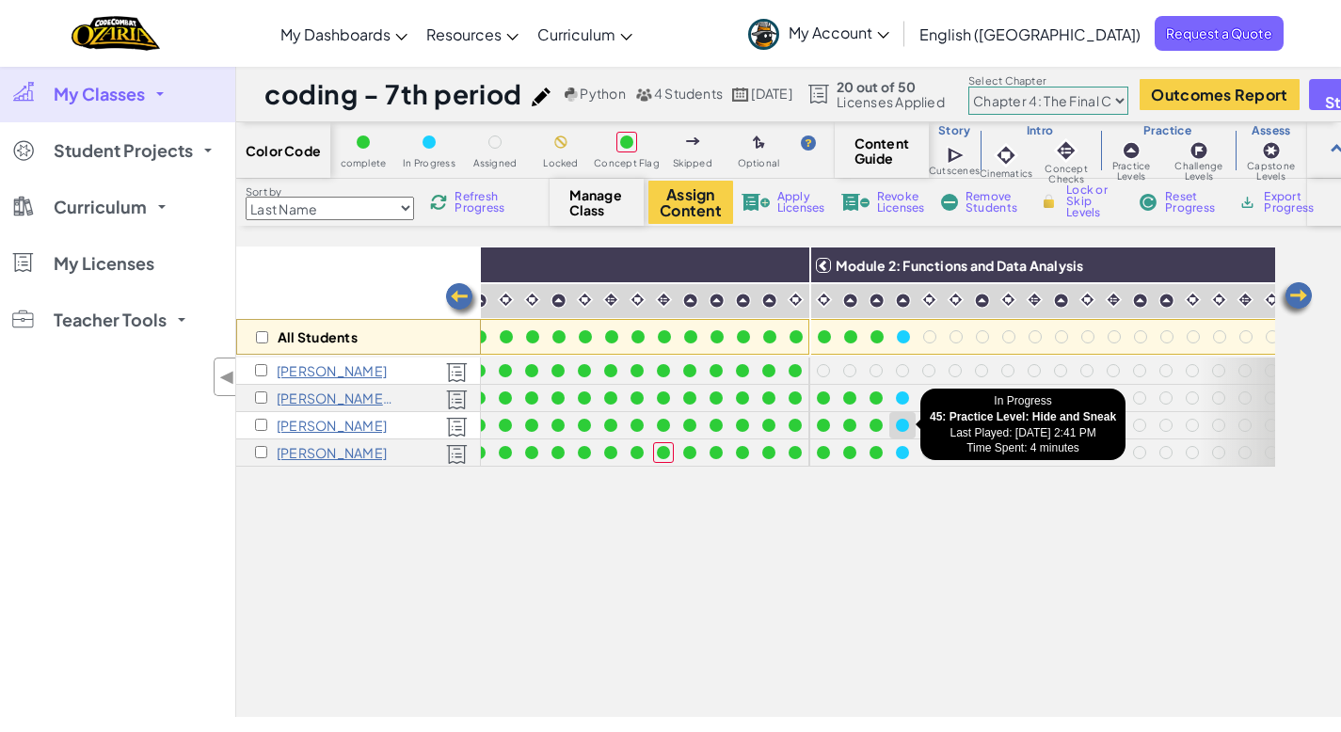
click at [900, 423] on div at bounding box center [902, 425] width 13 height 13
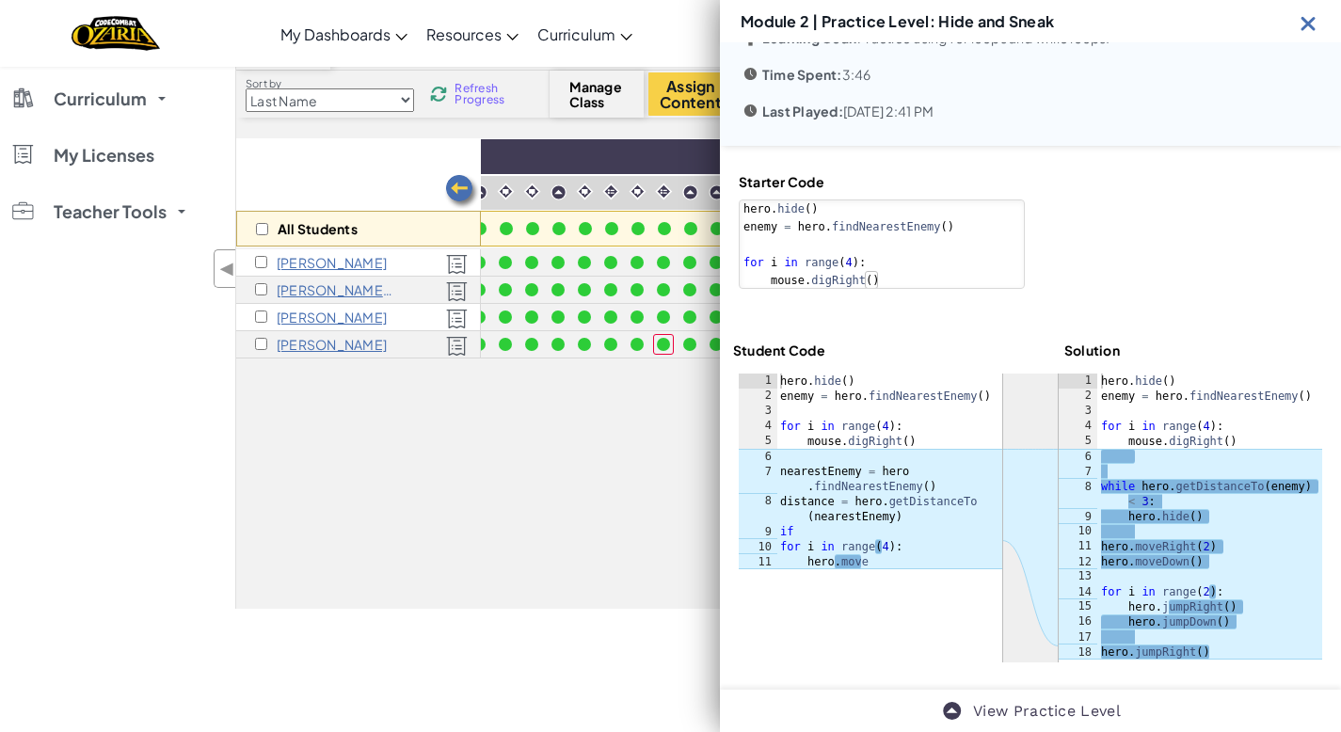
scroll to position [0, 0]
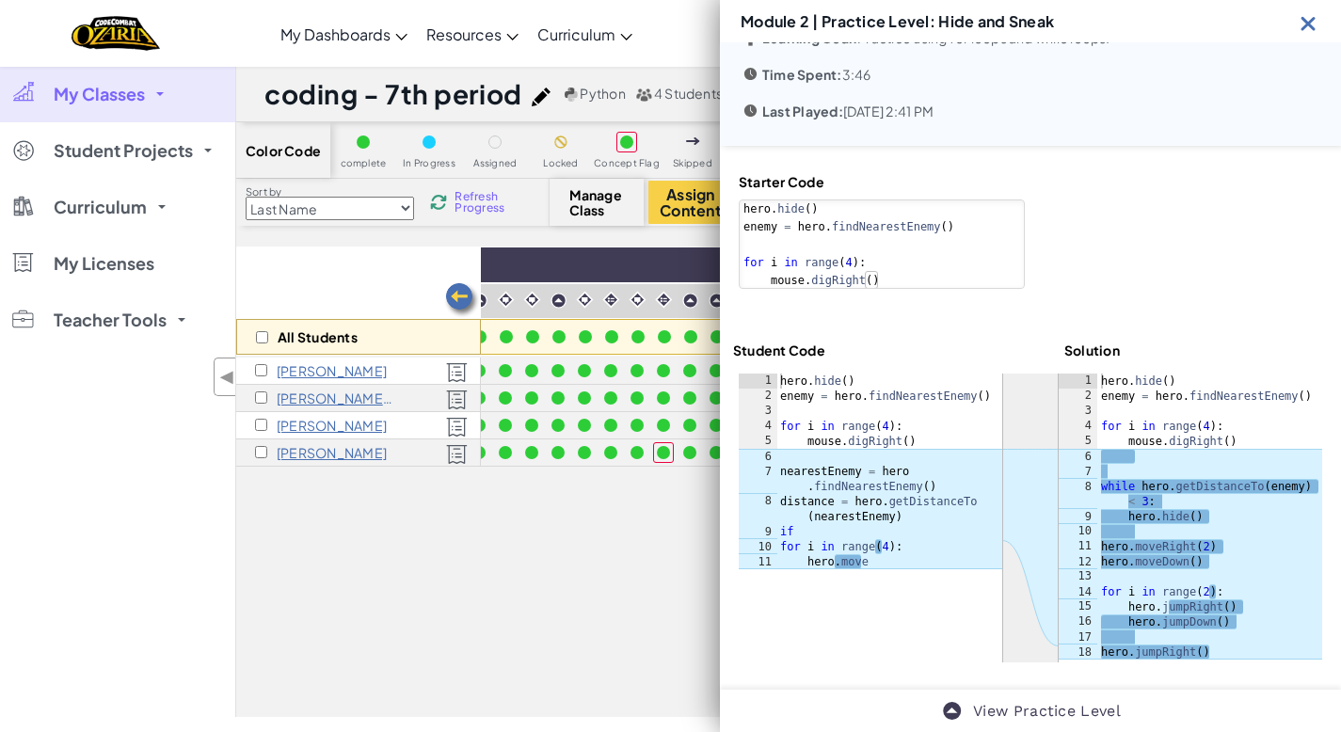
click at [1312, 24] on img at bounding box center [1309, 23] width 24 height 24
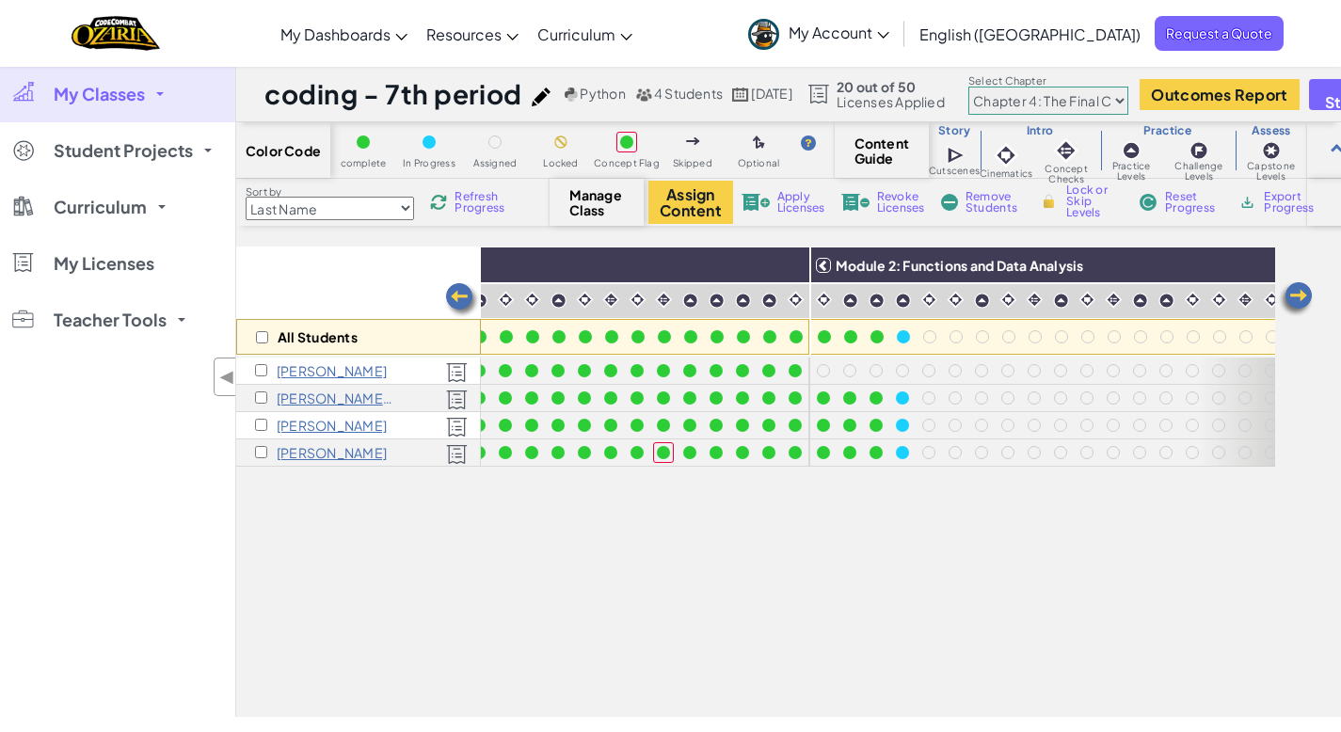
click at [486, 204] on span "Refresh Progress" at bounding box center [484, 202] width 58 height 23
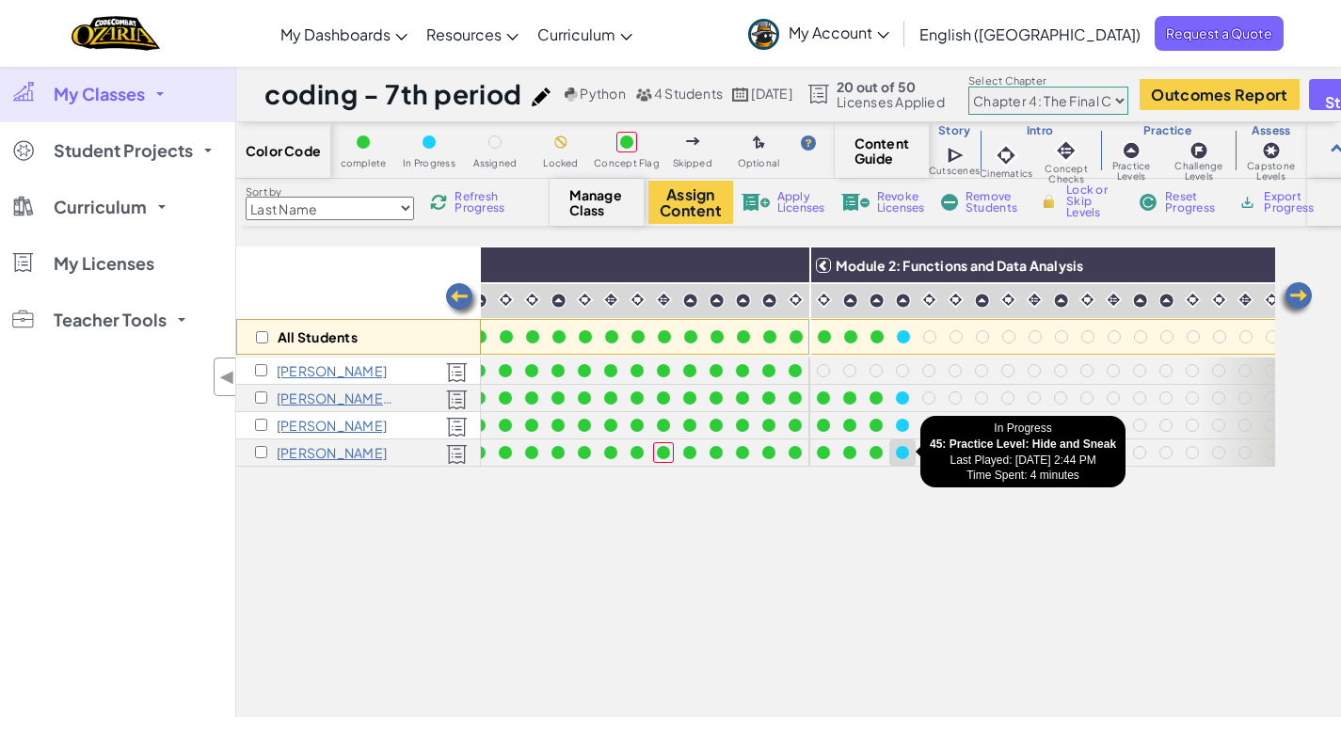
click at [906, 450] on div at bounding box center [902, 452] width 13 height 13
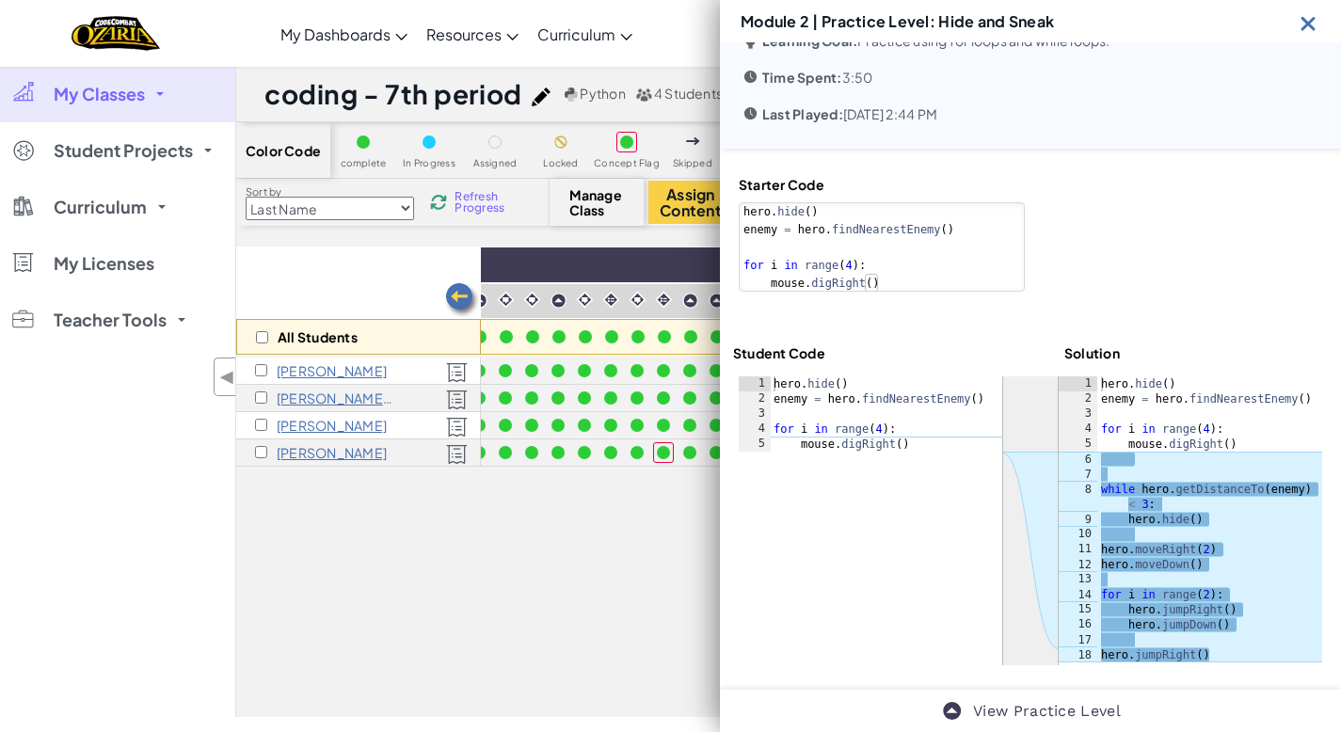
click at [1312, 31] on img at bounding box center [1309, 23] width 24 height 24
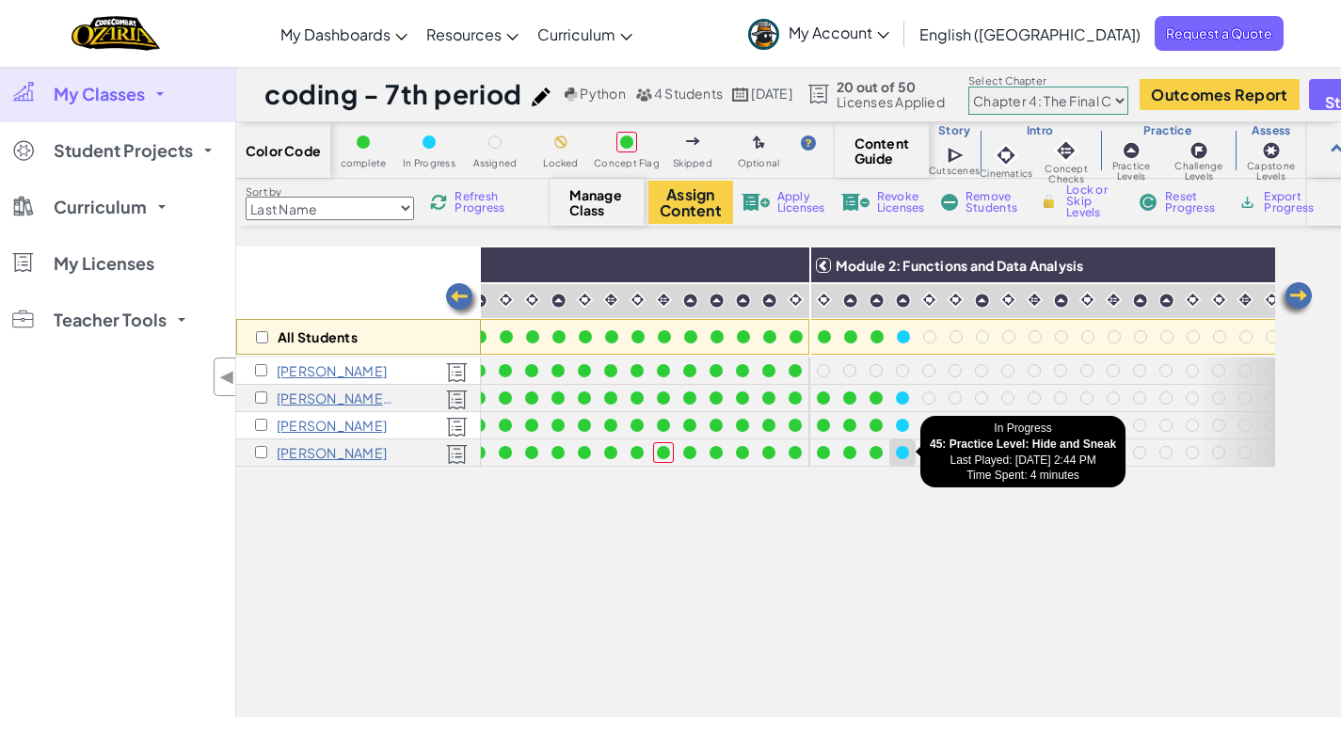
click at [905, 453] on div at bounding box center [902, 452] width 13 height 13
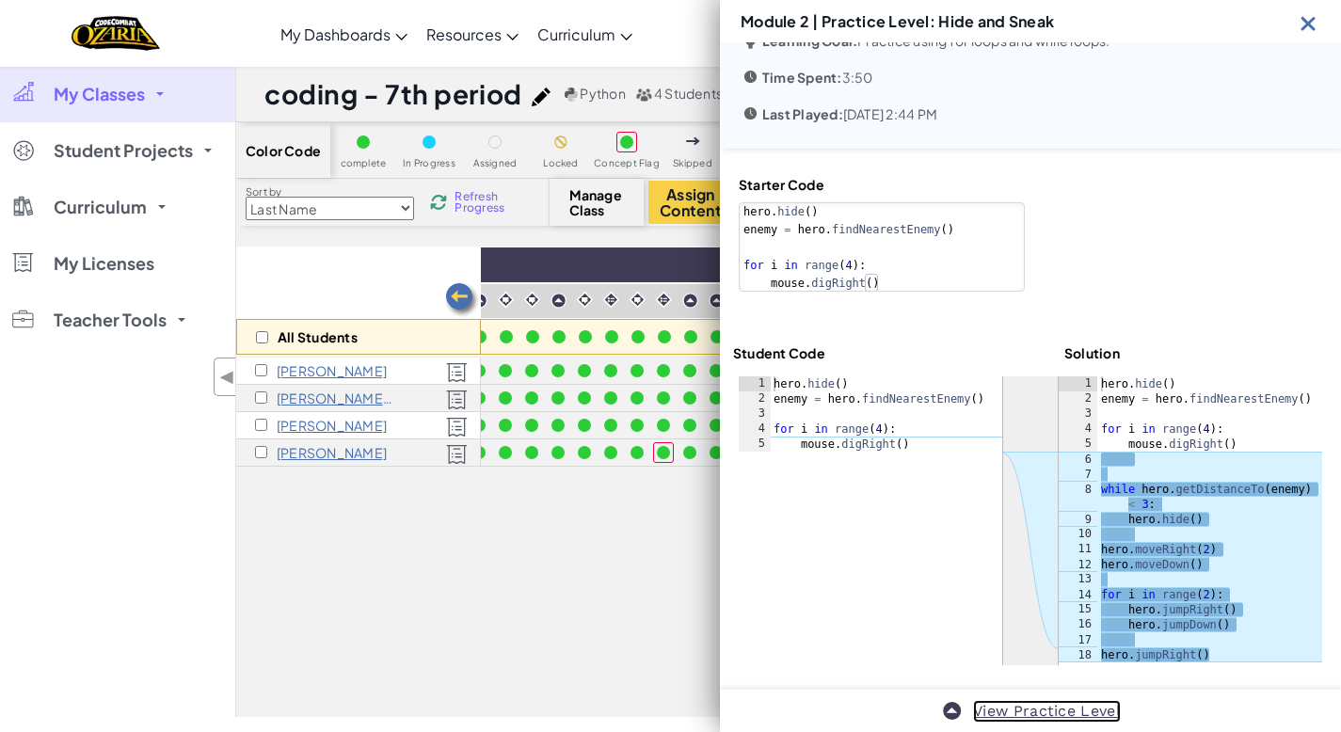
click at [1049, 707] on link "View Practice Level" at bounding box center [1047, 711] width 148 height 23
